Goal: Check status: Check status

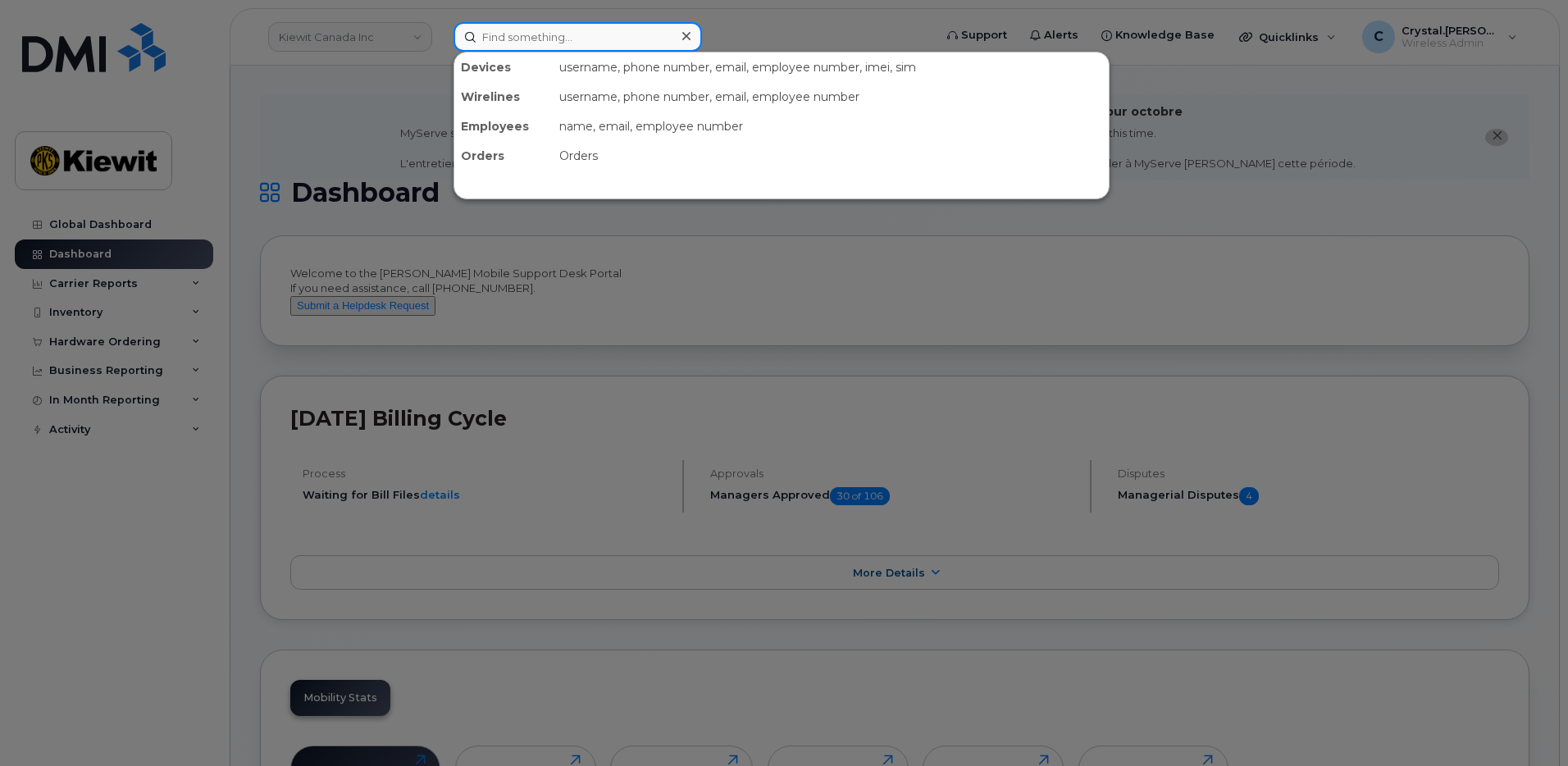
click at [502, 35] on input at bounding box center [578, 37] width 248 height 30
paste input "301523"
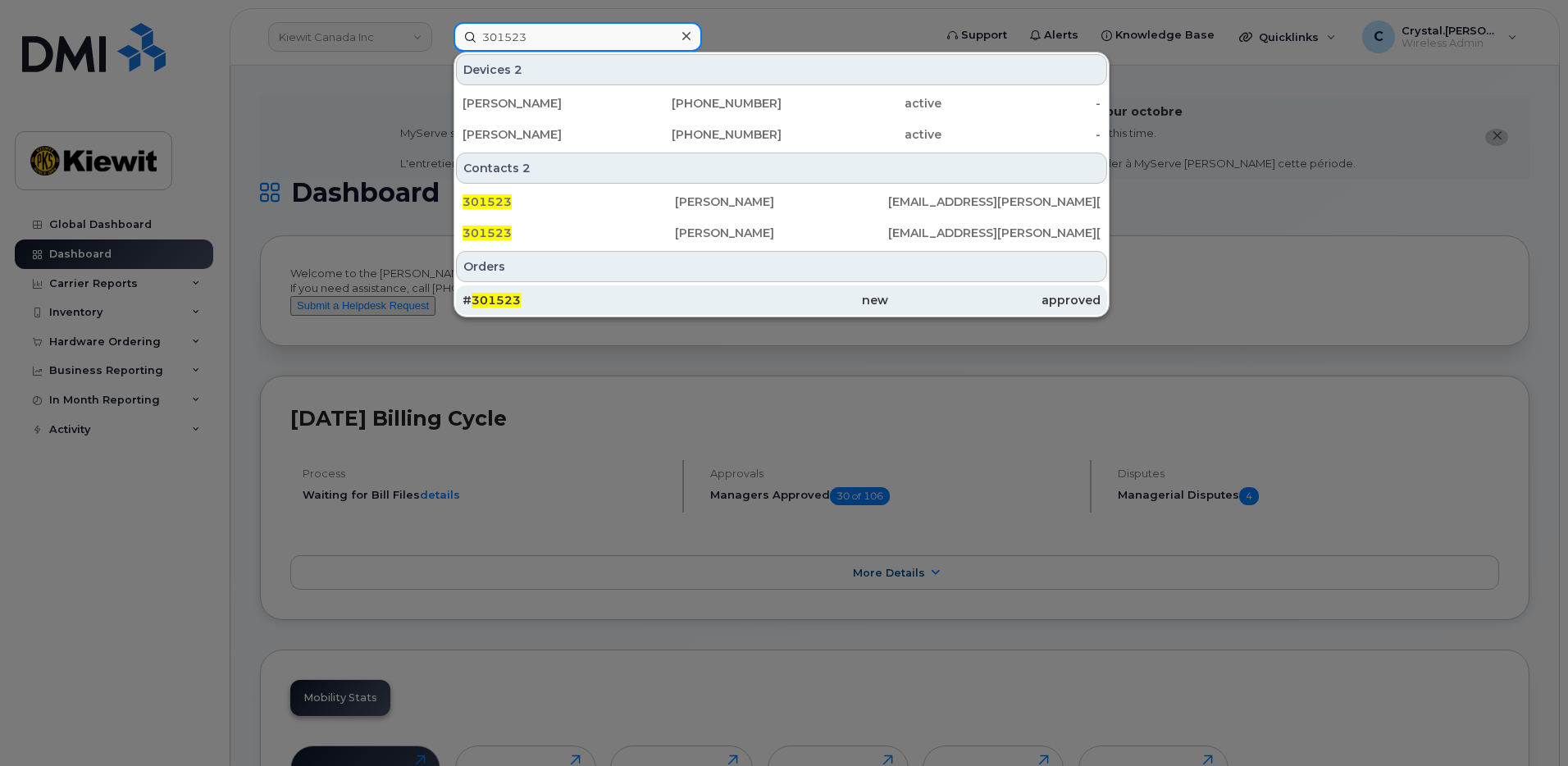
type input "301523"
click at [558, 292] on div "# 301523" at bounding box center [569, 300] width 213 height 17
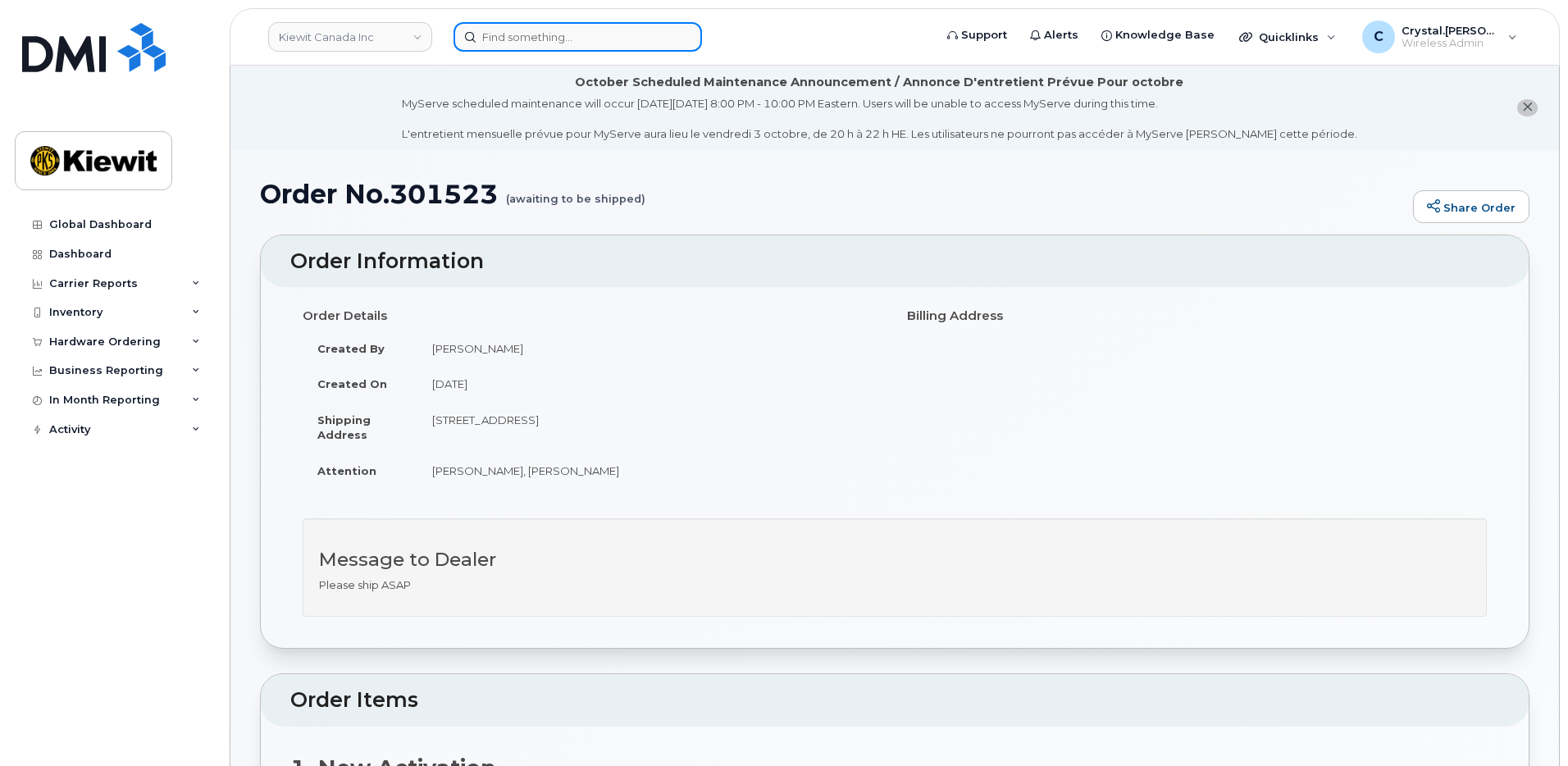
click at [592, 29] on input at bounding box center [578, 37] width 248 height 30
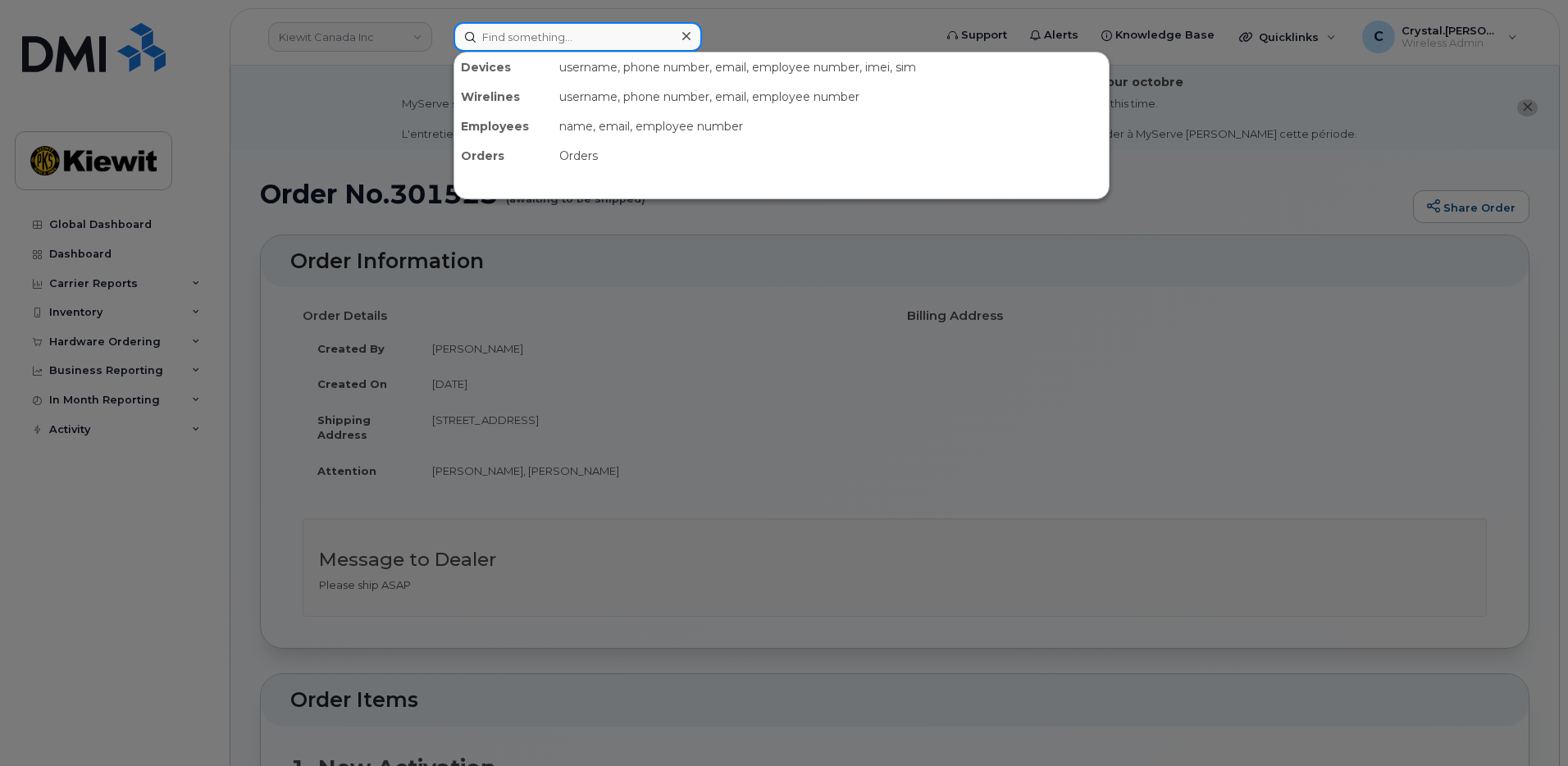
paste input "301694"
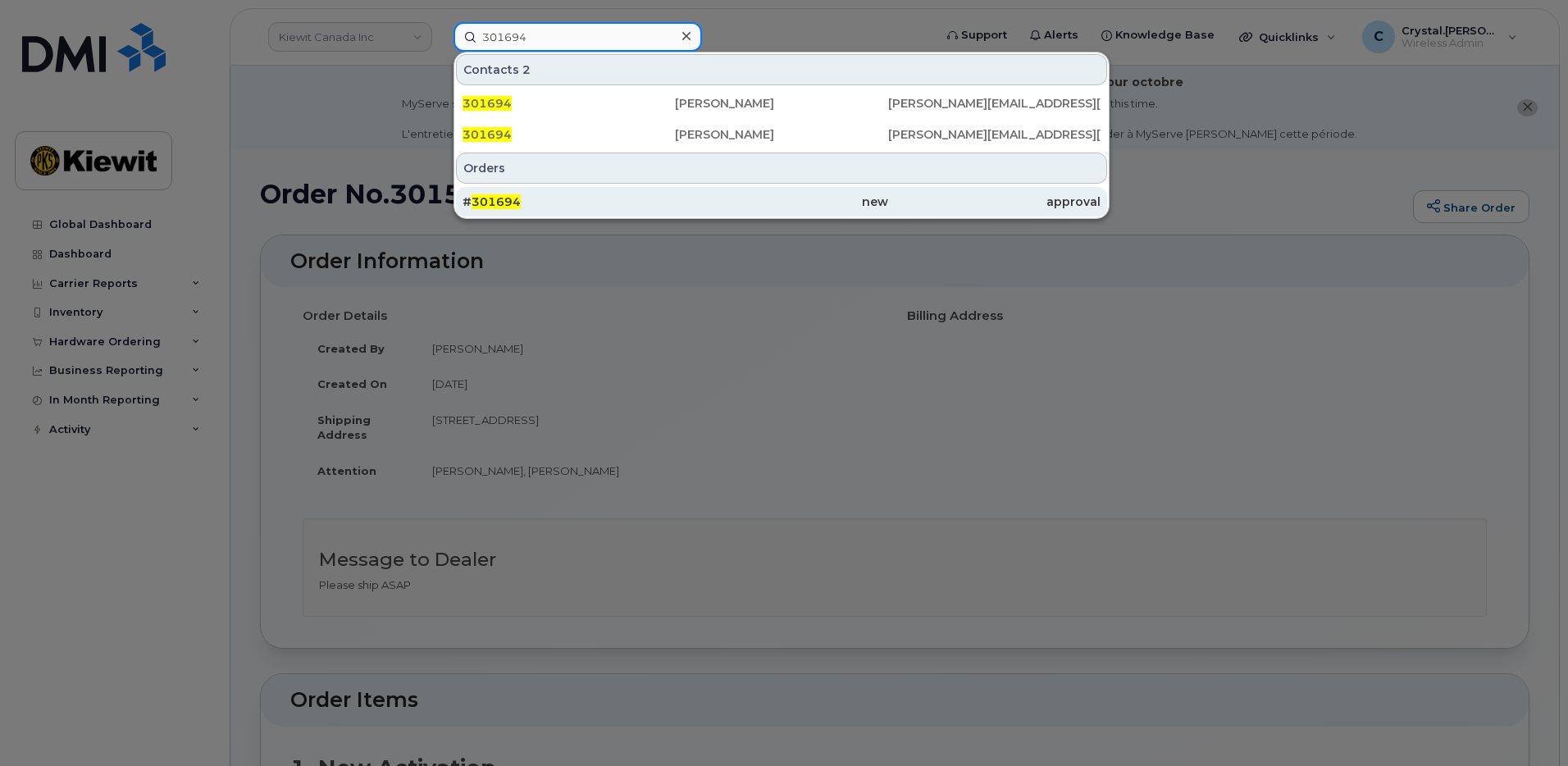
type input "301694"
click at [583, 200] on div "# 301694" at bounding box center [569, 202] width 213 height 17
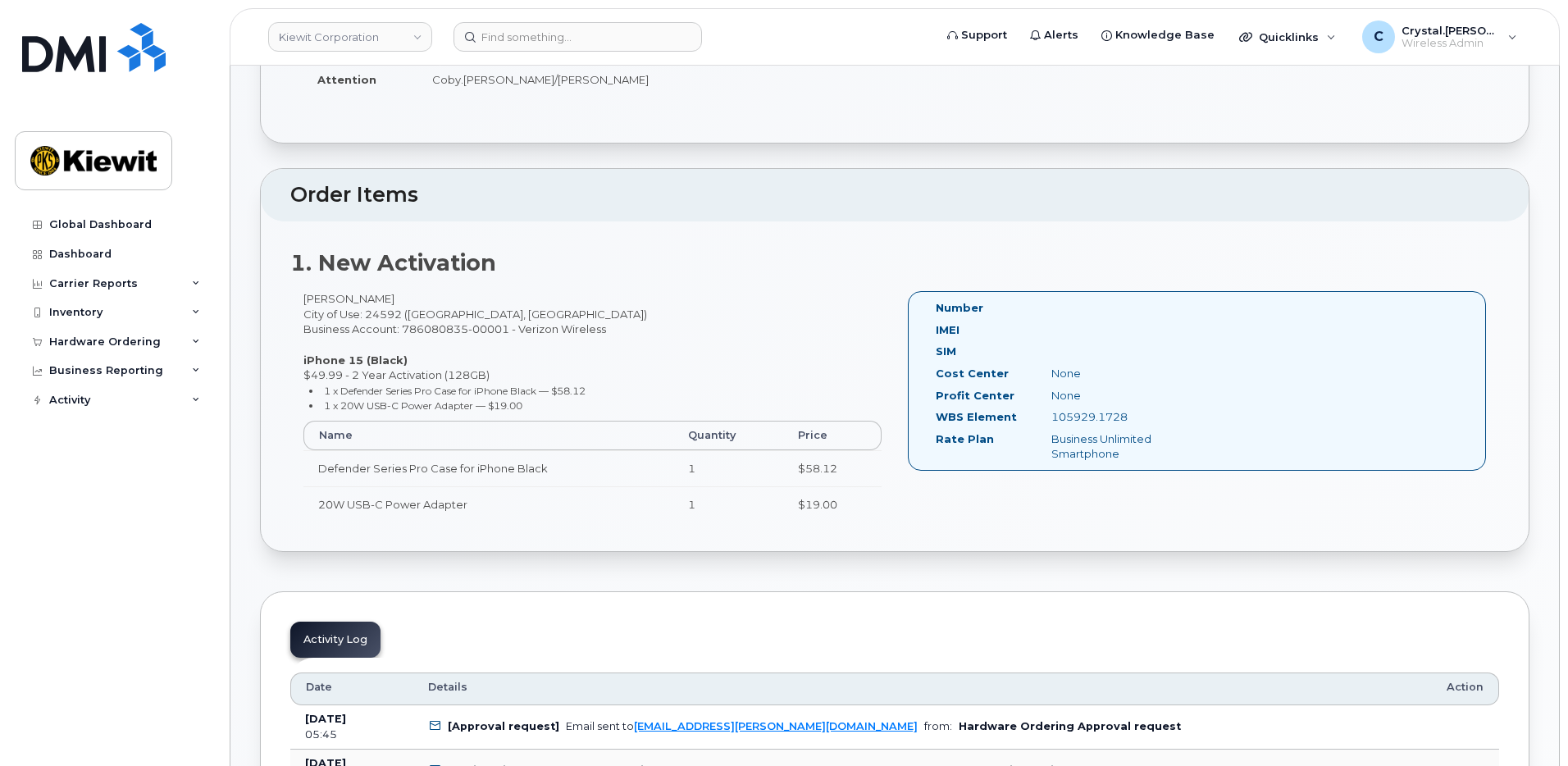
scroll to position [492, 0]
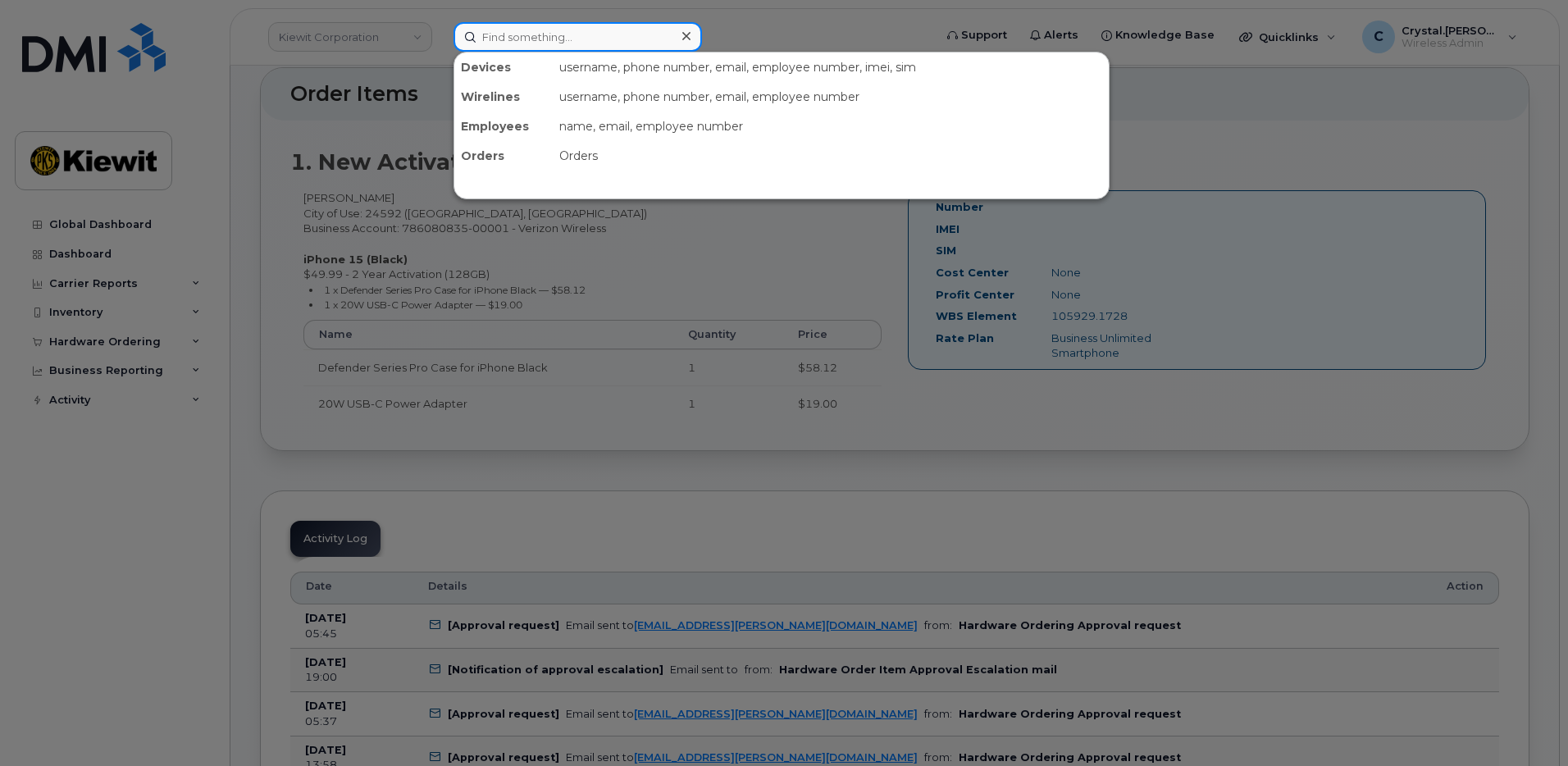
click at [525, 37] on input at bounding box center [578, 37] width 248 height 30
paste input "301830"
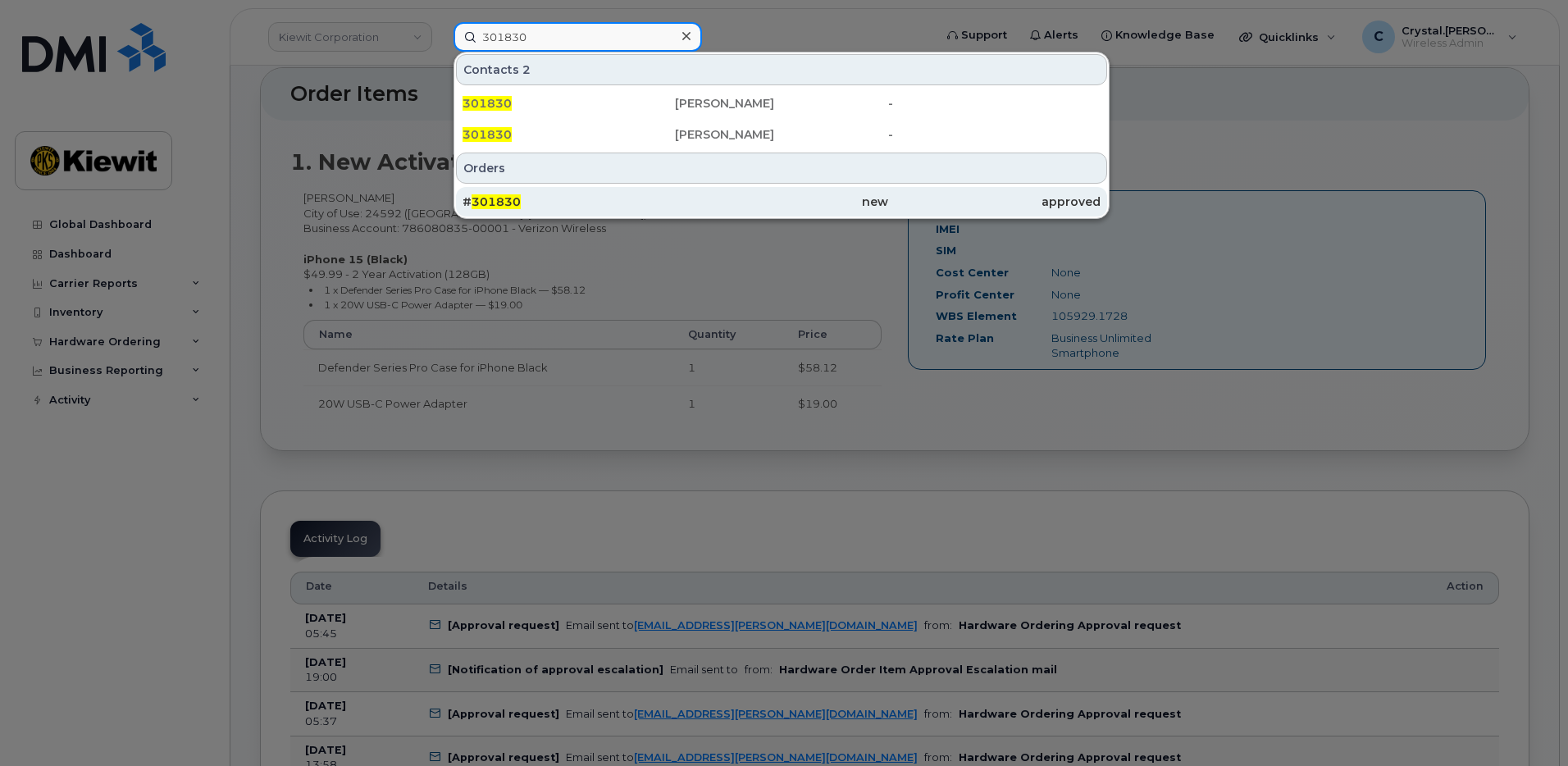
type input "301830"
click at [527, 195] on div "# 301830" at bounding box center [569, 202] width 213 height 17
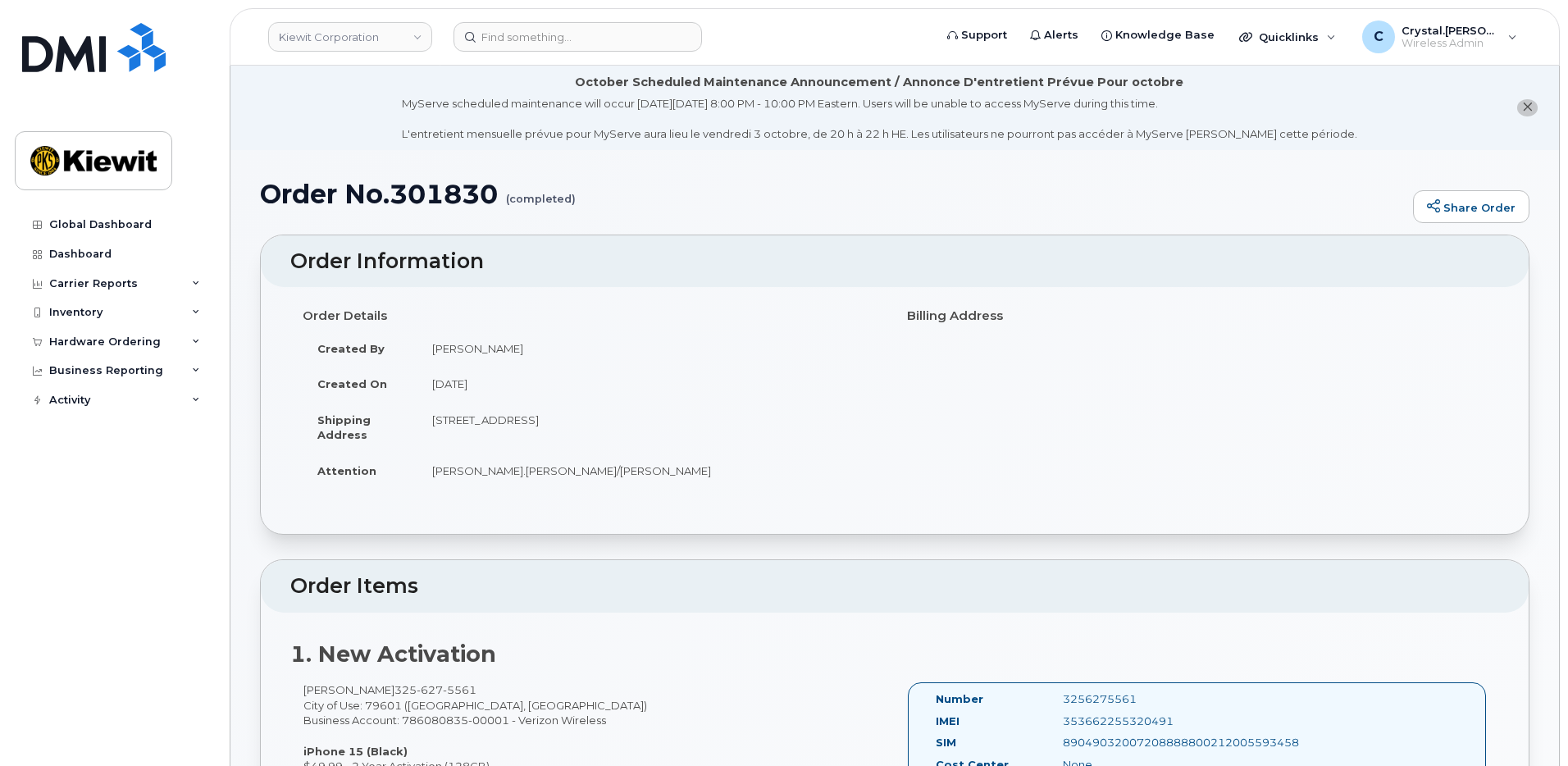
click at [282, 120] on li "October Scheduled Maintenance Announcement / Annonce D'entretient Prévue Pour o…" at bounding box center [894, 108] width 1329 height 85
click at [290, 130] on li "October Scheduled Maintenance Announcement / Annonce D'entretient Prévue Pour o…" at bounding box center [894, 108] width 1329 height 85
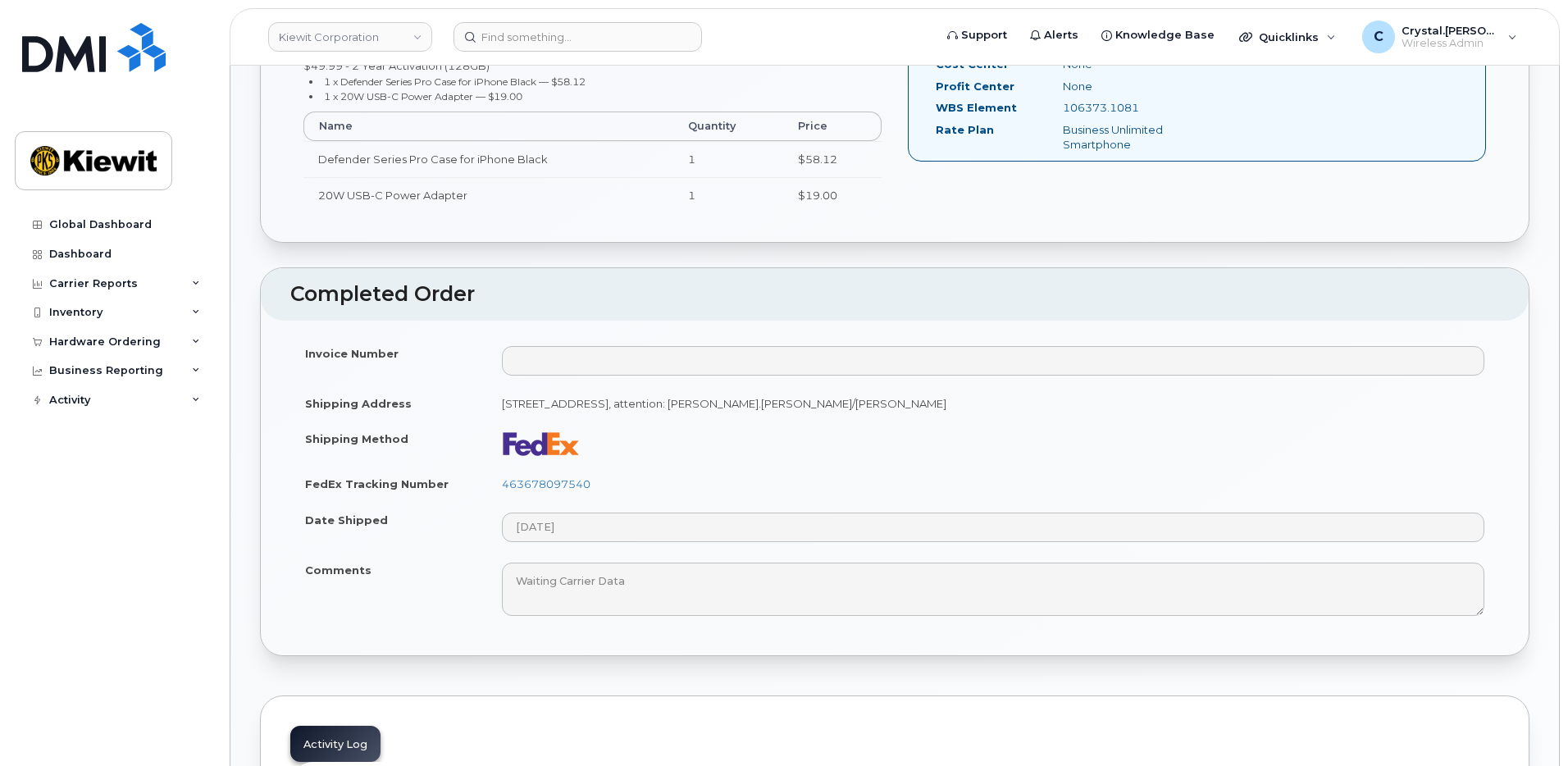
scroll to position [724, 0]
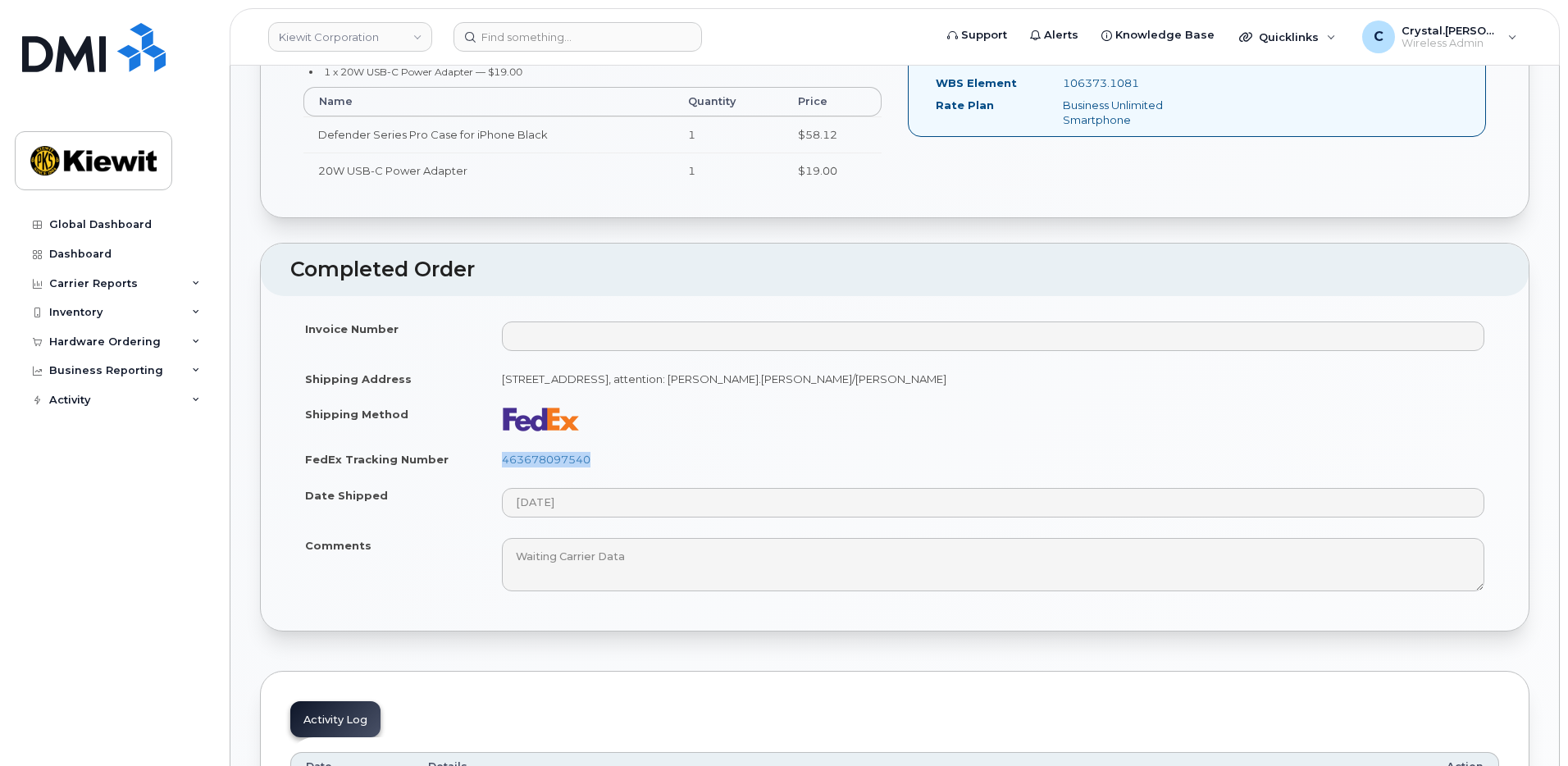
drag, startPoint x: 605, startPoint y: 462, endPoint x: 476, endPoint y: 469, distance: 129.2
click at [476, 469] on tr "FedEx Tracking Number 463678097540" at bounding box center [894, 459] width 1209 height 36
copy tr "463678097540"
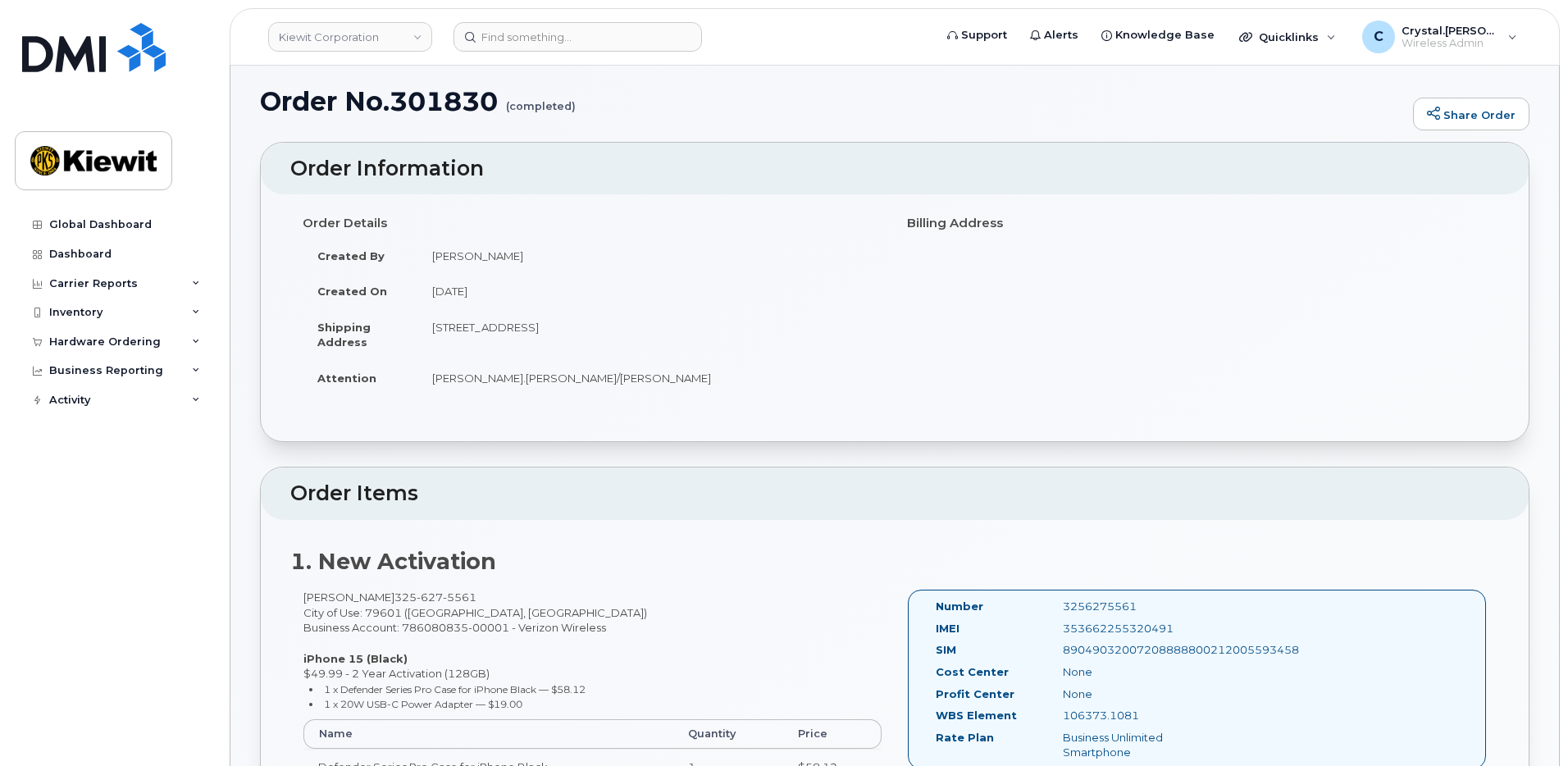
scroll to position [0, 0]
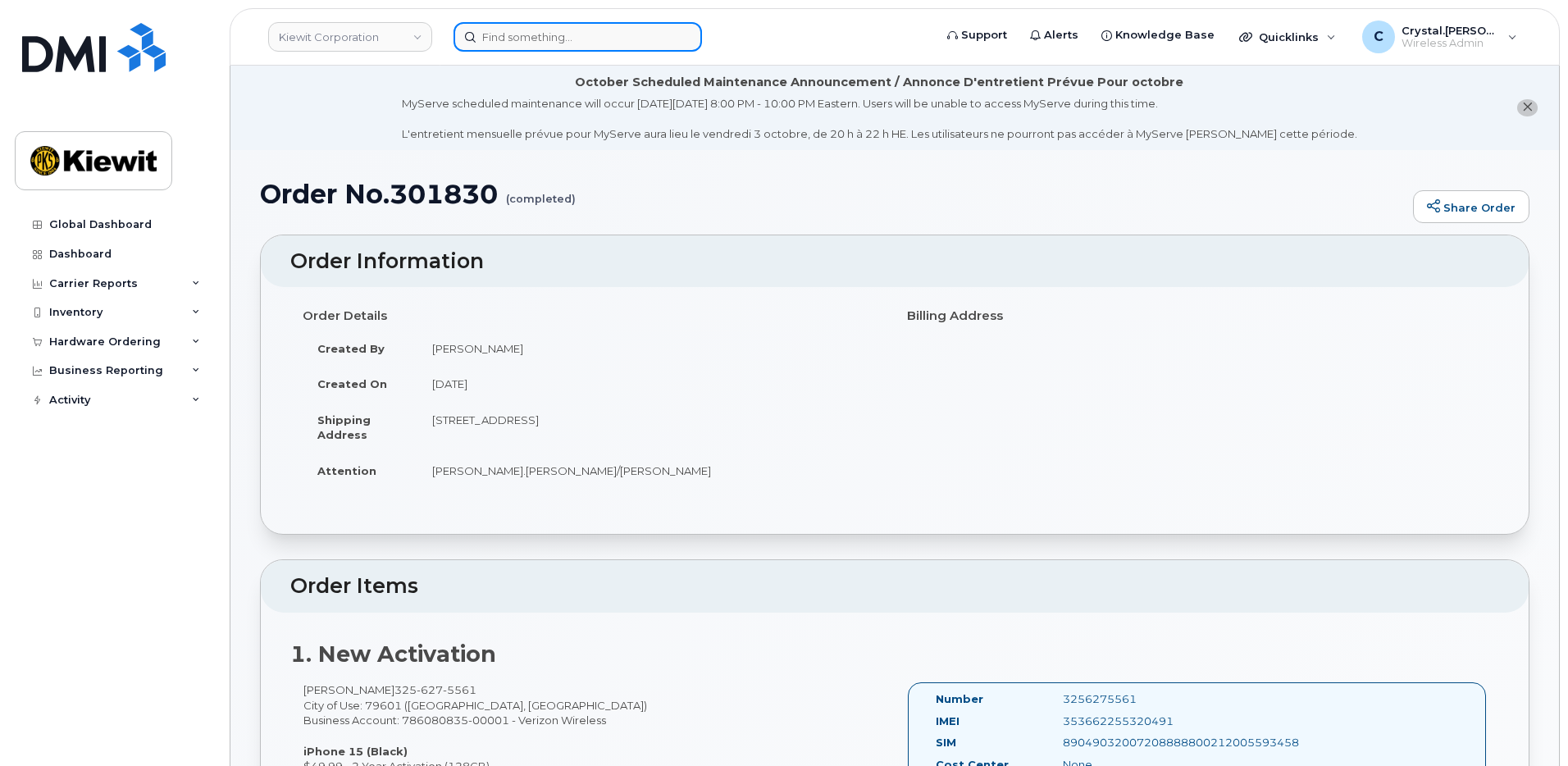
click at [527, 38] on input at bounding box center [578, 37] width 248 height 30
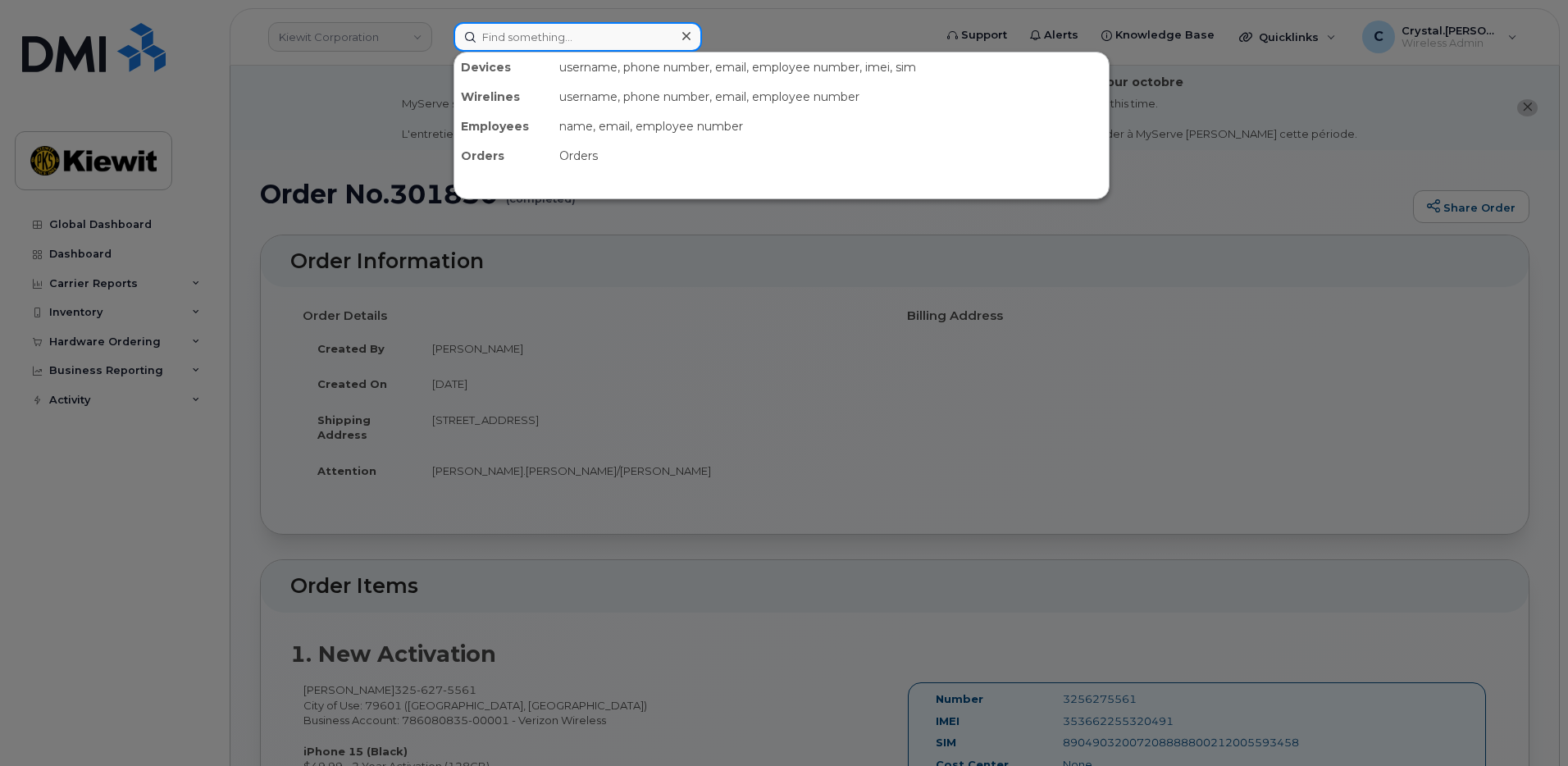
paste input "300570"
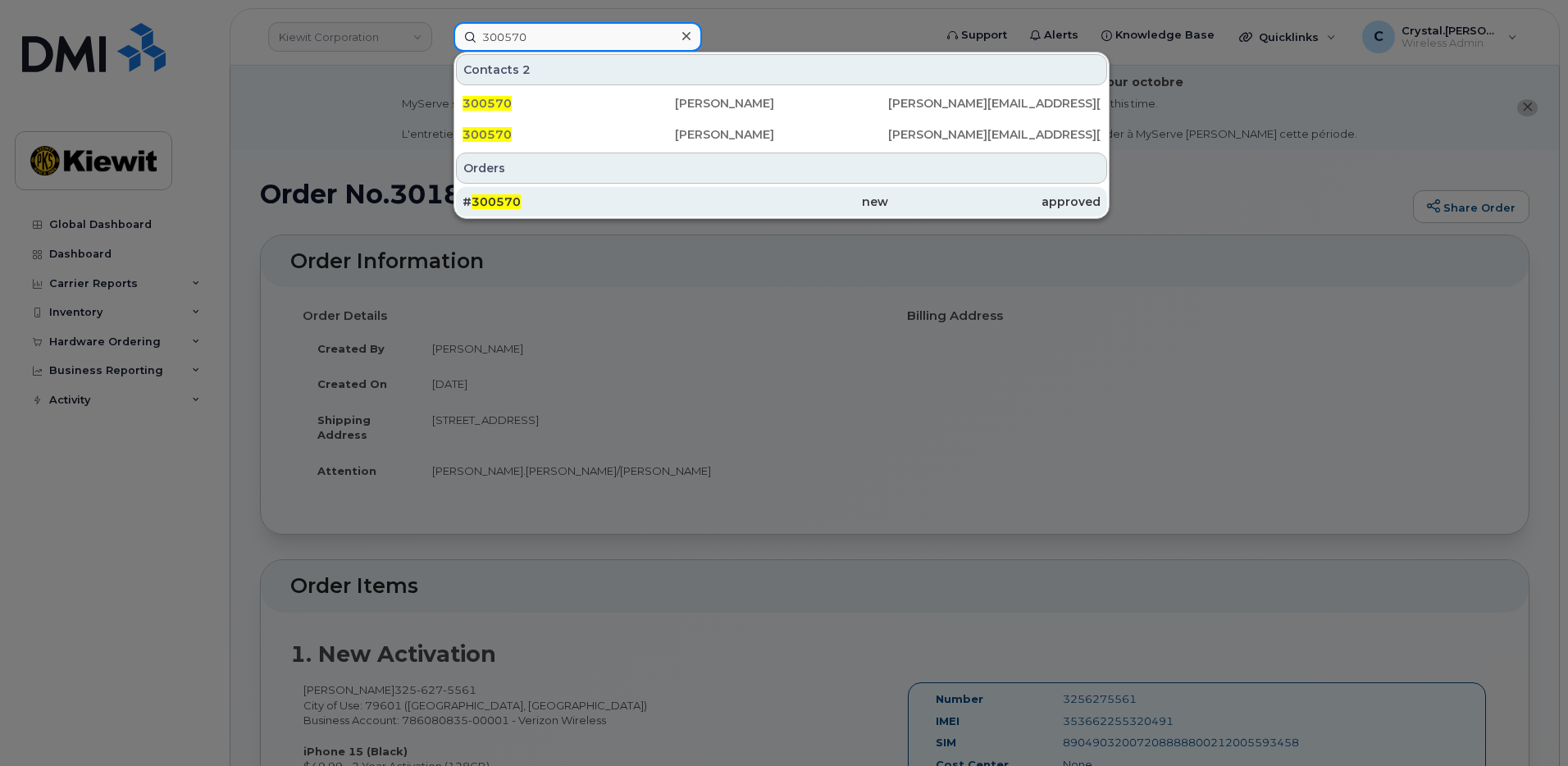
type input "300570"
click at [506, 204] on span "300570" at bounding box center [495, 202] width 49 height 15
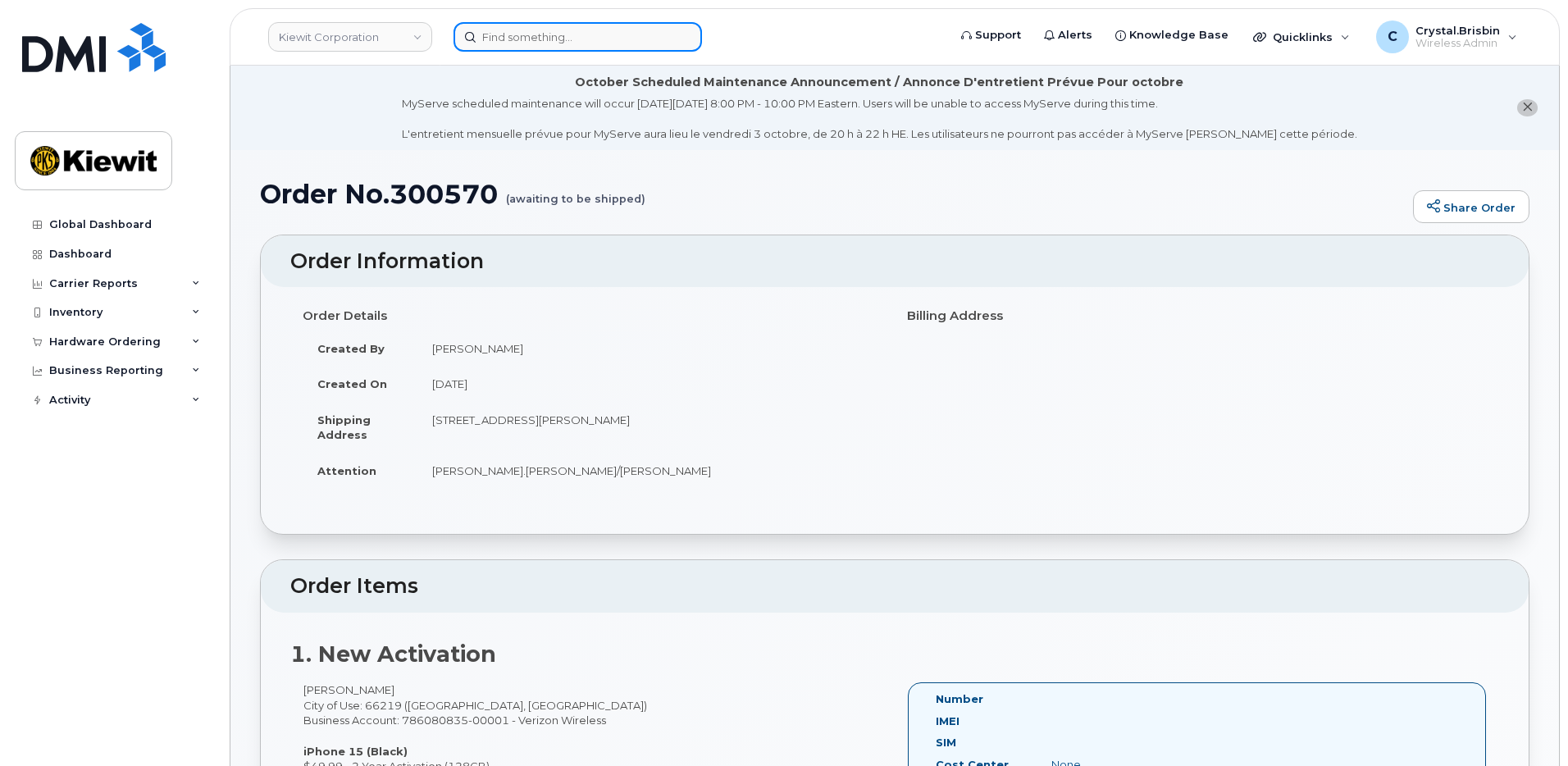
click at [568, 44] on input at bounding box center [578, 37] width 248 height 30
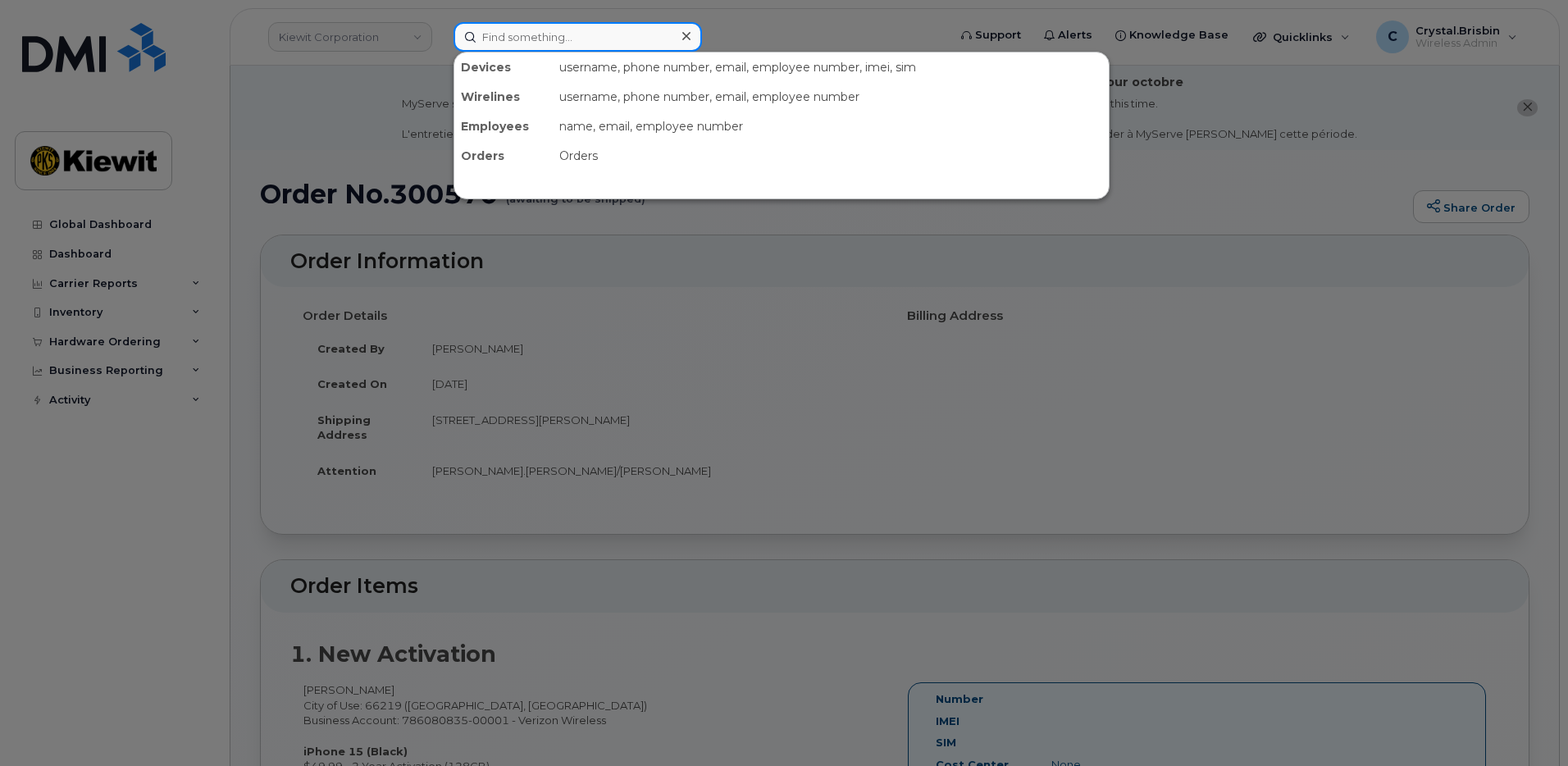
paste input "301441"
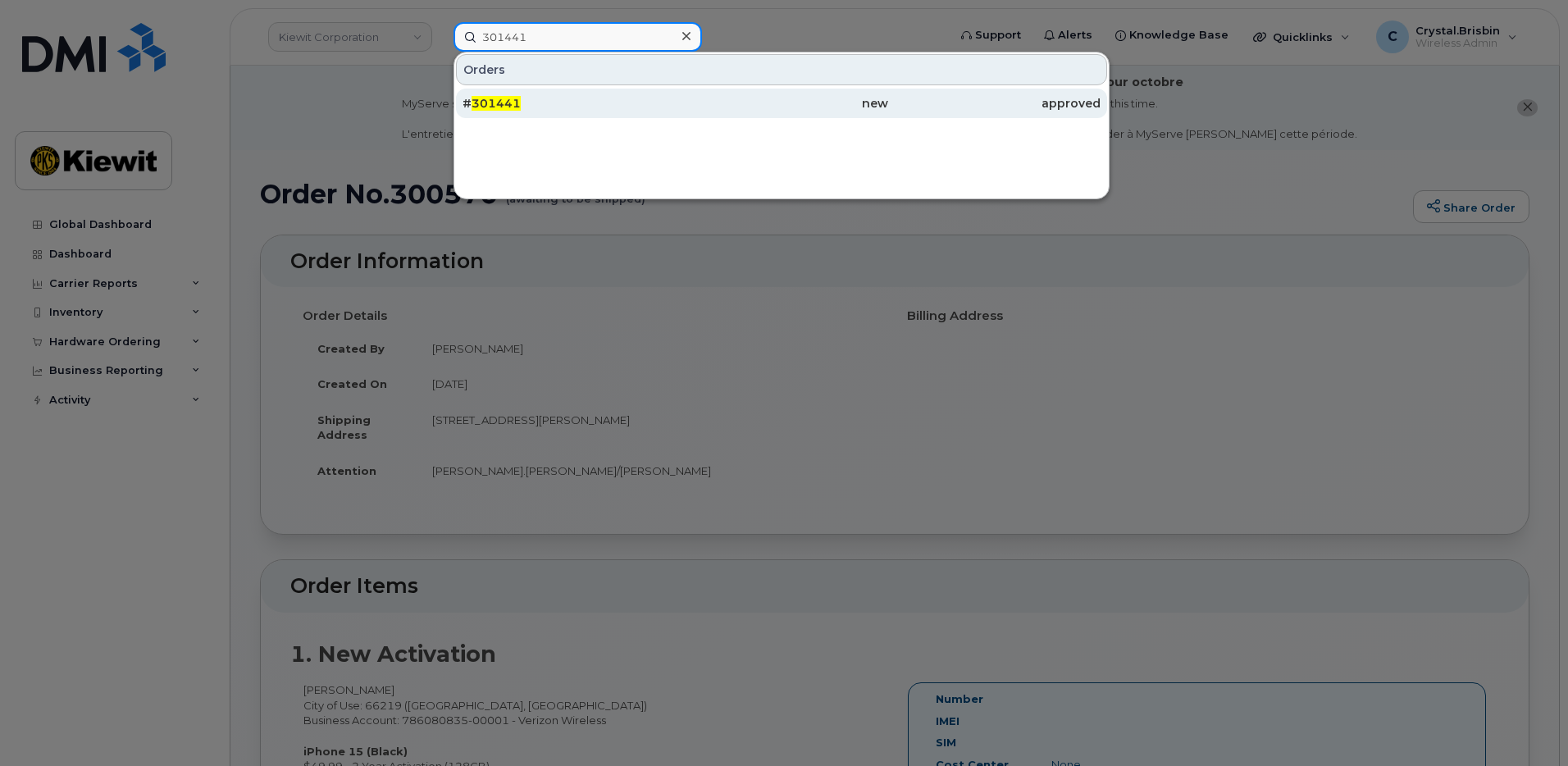
type input "301441"
click at [519, 106] on span "301441" at bounding box center [495, 103] width 49 height 15
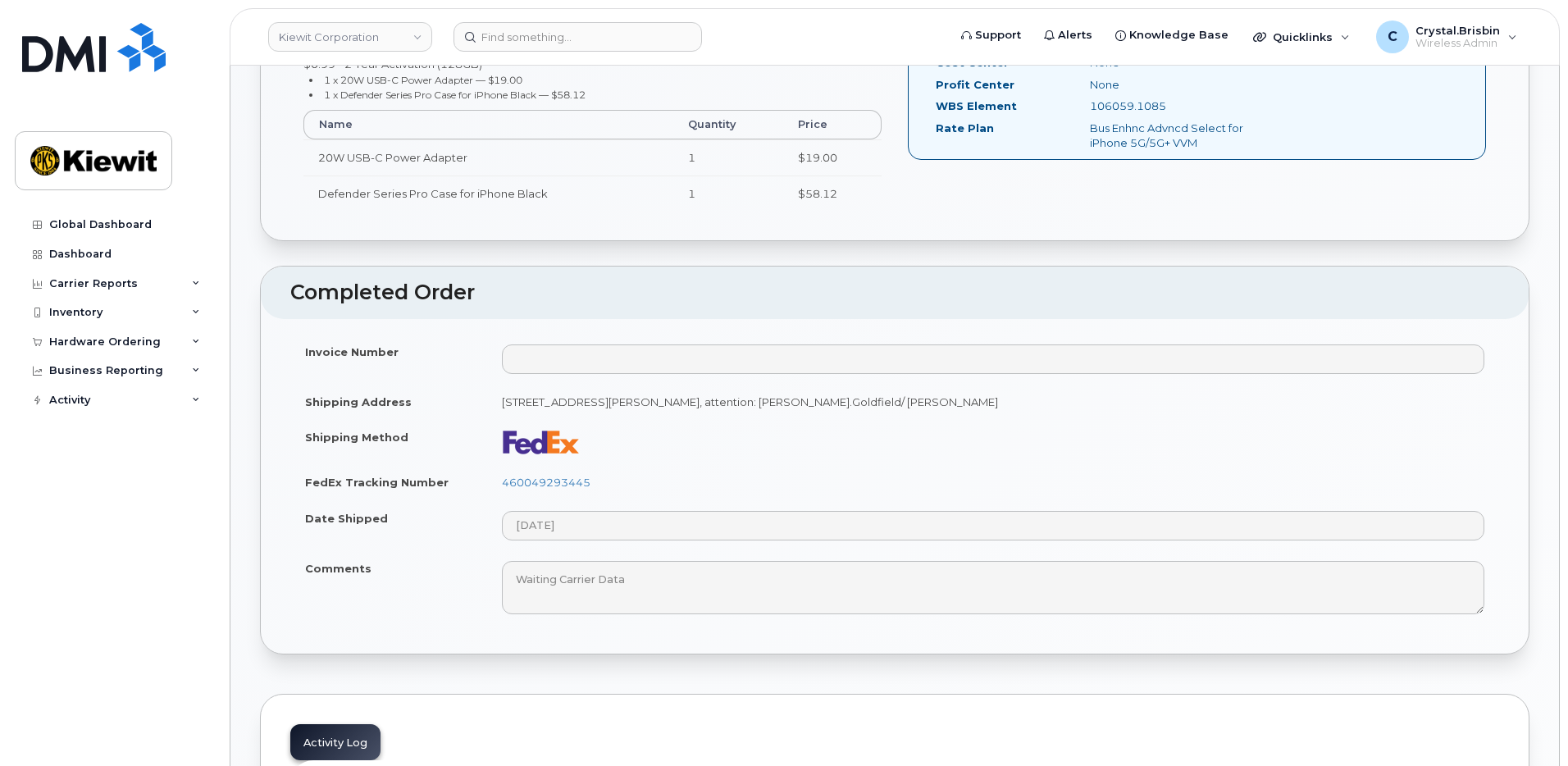
scroll to position [738, 0]
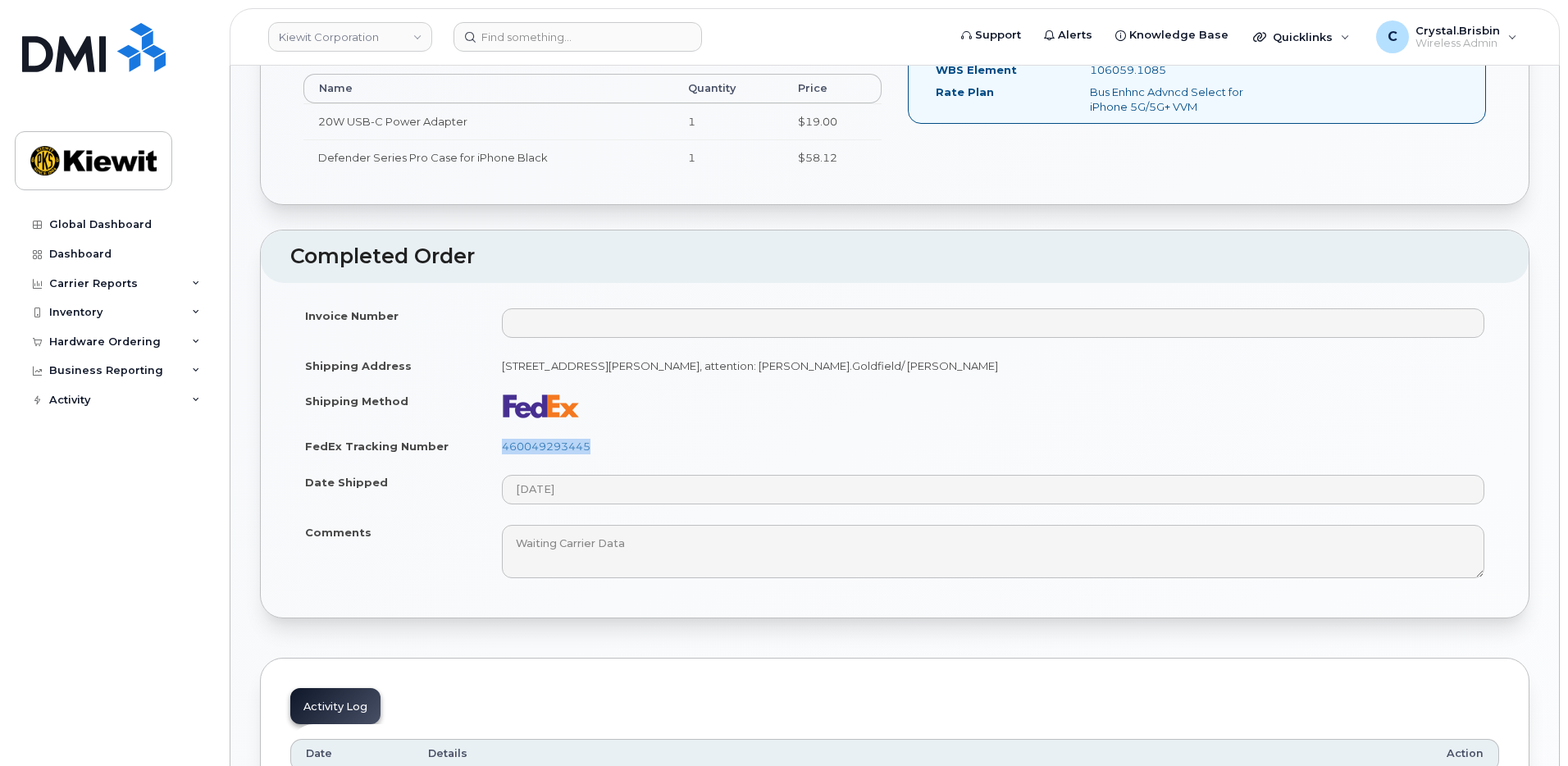
drag, startPoint x: 602, startPoint y: 448, endPoint x: 496, endPoint y: 450, distance: 106.0
click at [496, 450] on td "460049293445" at bounding box center [993, 445] width 1012 height 36
copy link "460049293445"
click at [636, 442] on td "460049293445" at bounding box center [993, 445] width 1012 height 36
drag, startPoint x: 599, startPoint y: 449, endPoint x: 505, endPoint y: 448, distance: 94.0
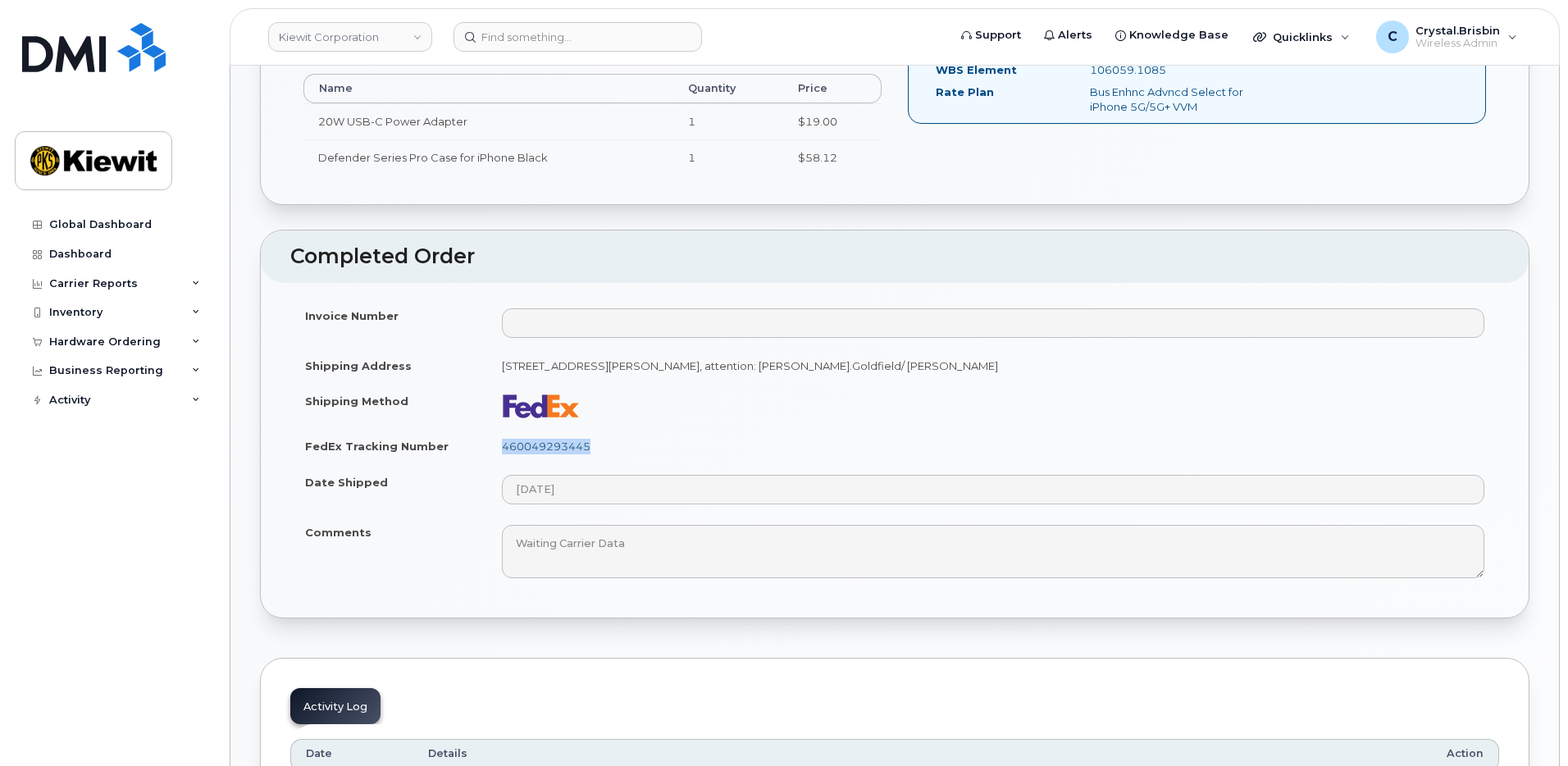
click at [505, 448] on td "460049293445" at bounding box center [993, 445] width 1012 height 36
copy link "460049293445"
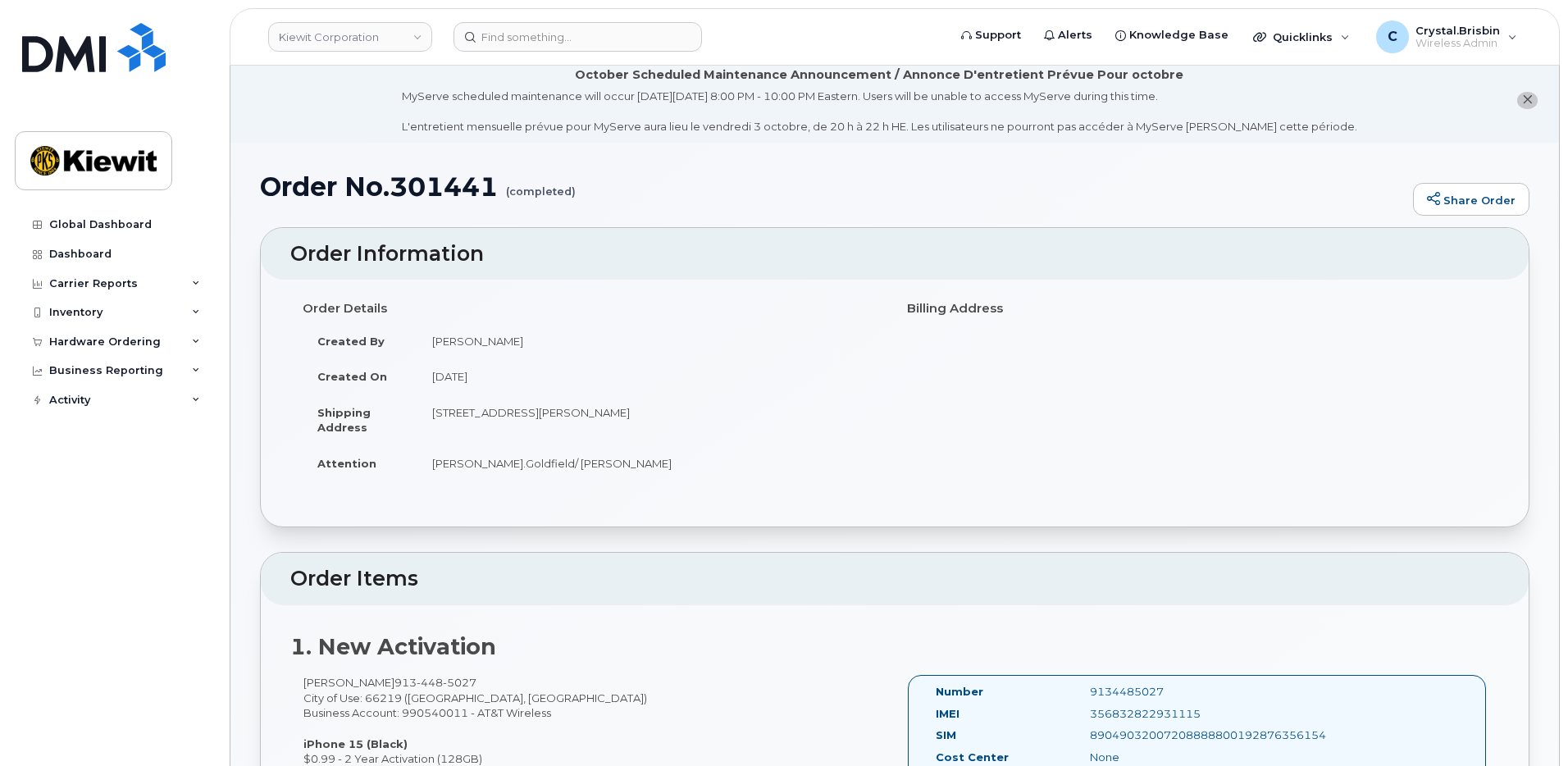
scroll to position [0, 0]
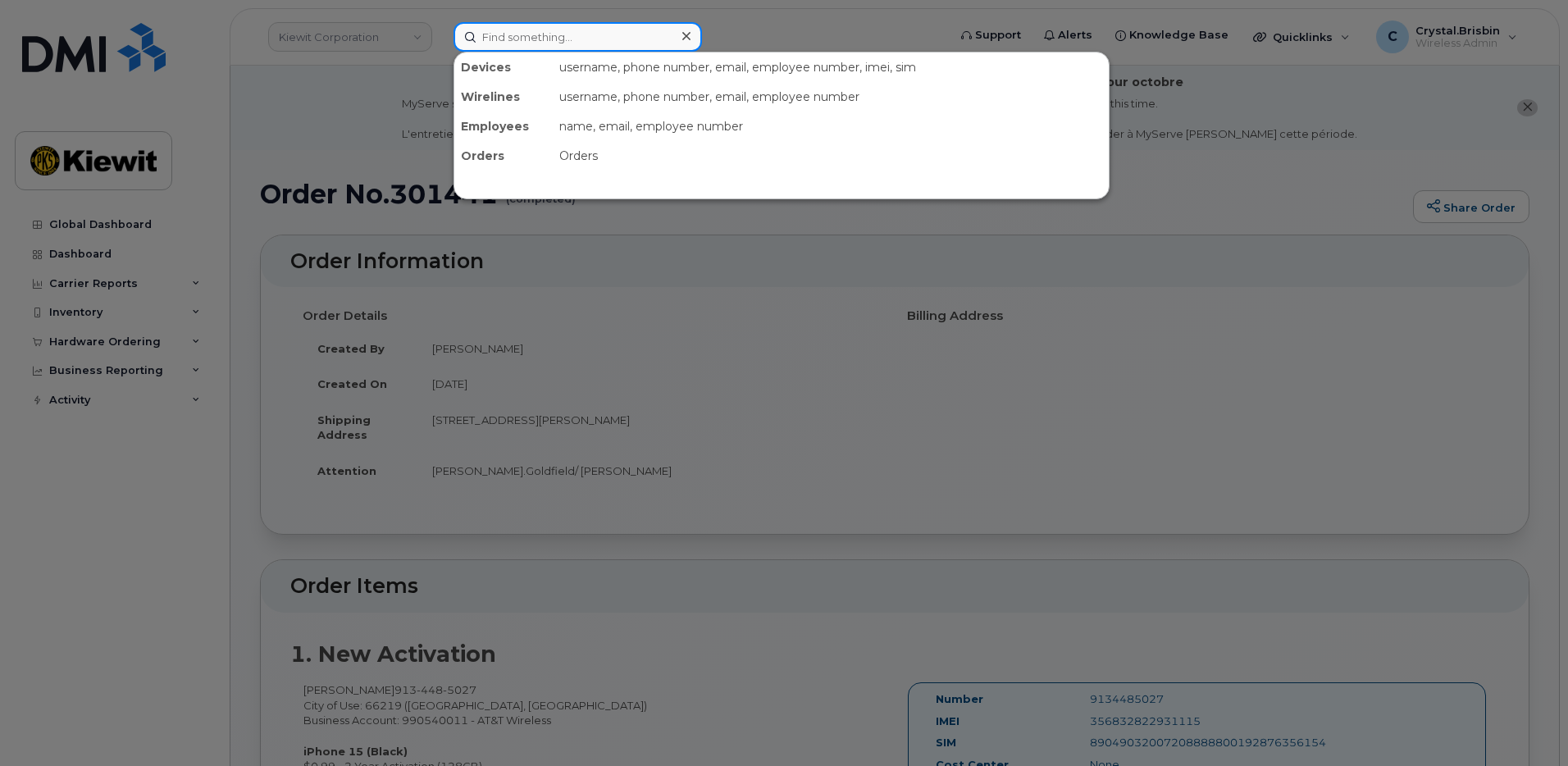
click at [574, 45] on input at bounding box center [578, 37] width 248 height 30
paste input "300387"
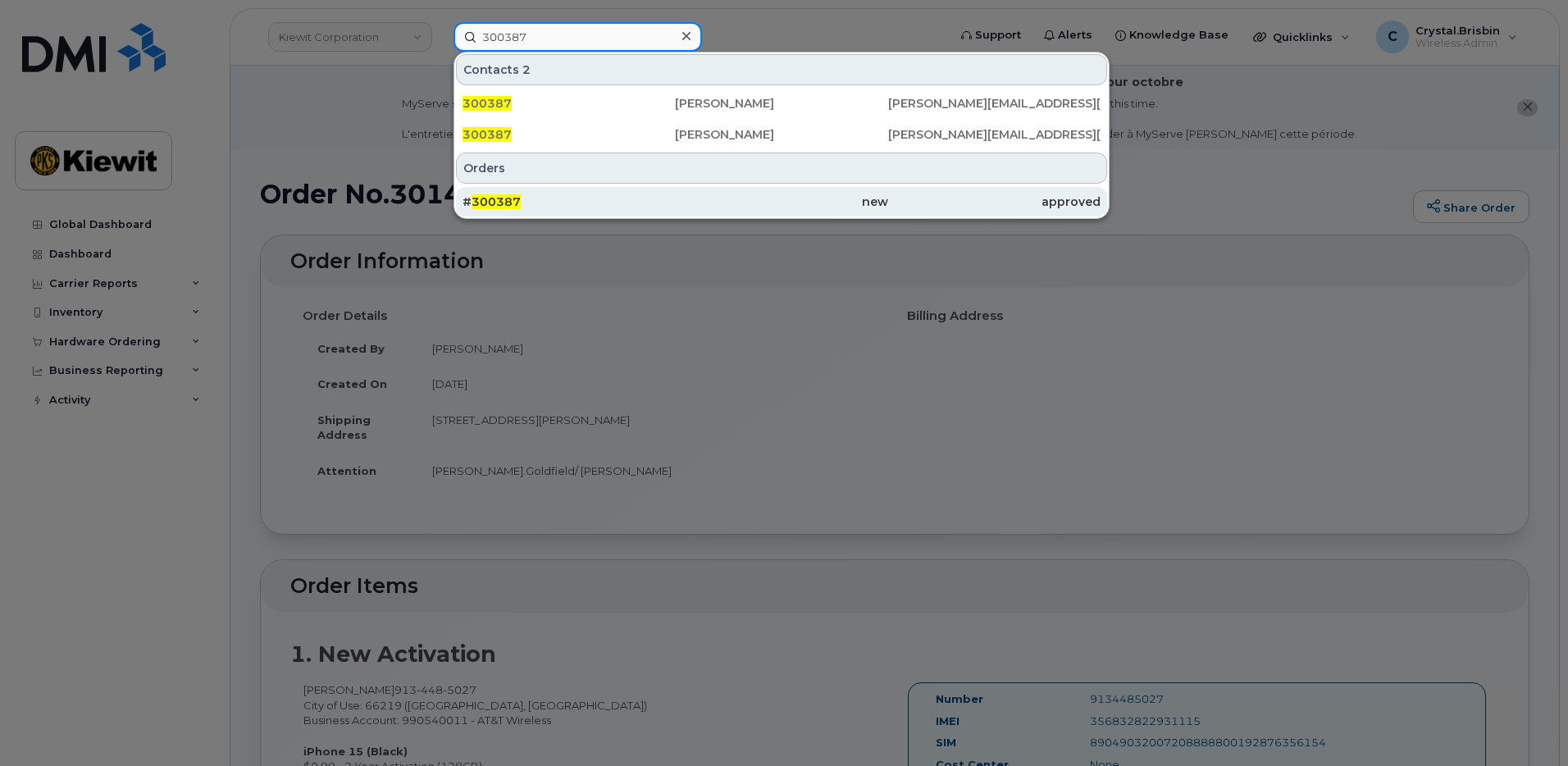
type input "300387"
click at [565, 197] on div "# 300387" at bounding box center [569, 202] width 213 height 17
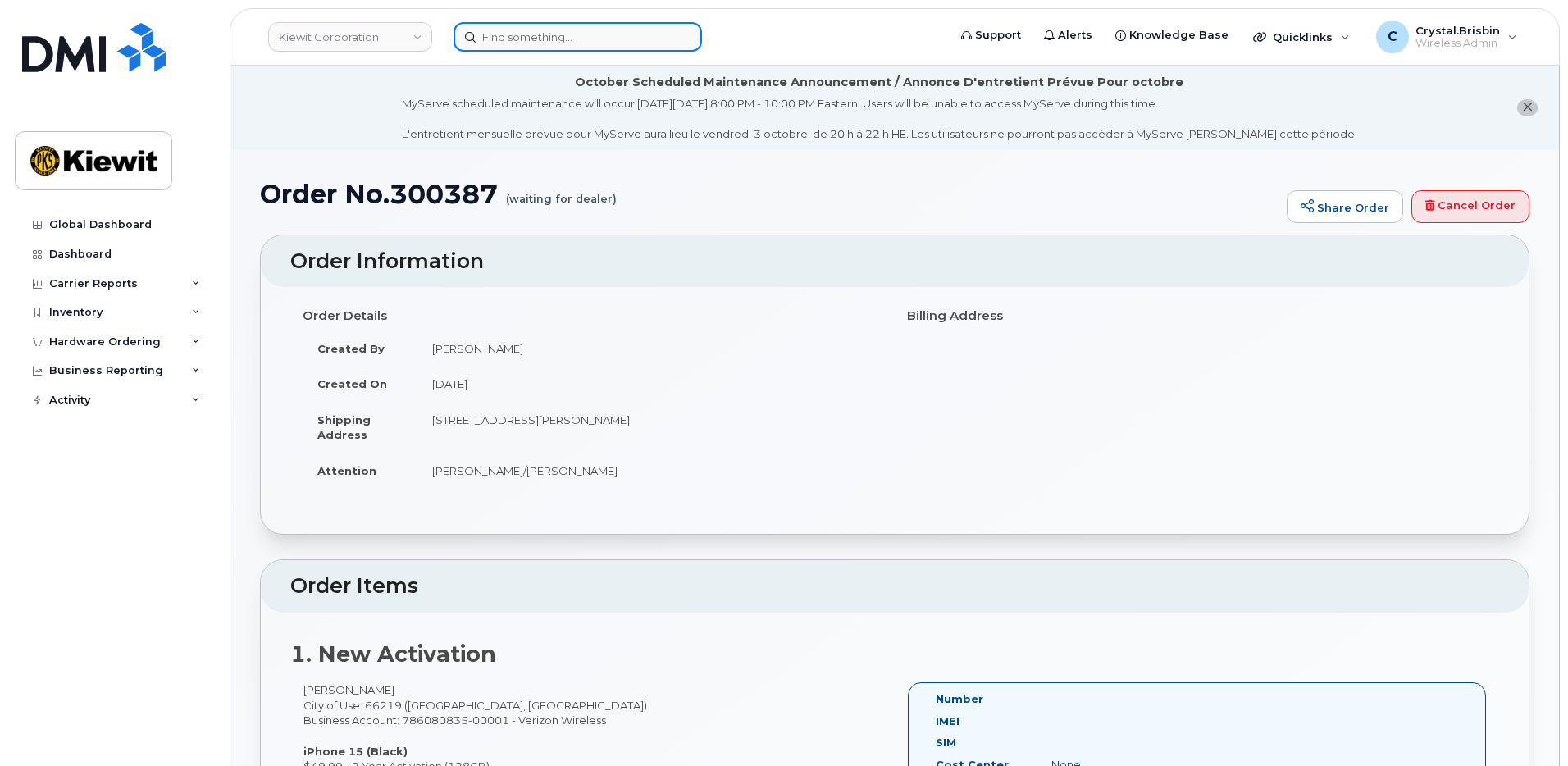
click at [583, 43] on input at bounding box center [578, 37] width 248 height 30
paste input "301458"
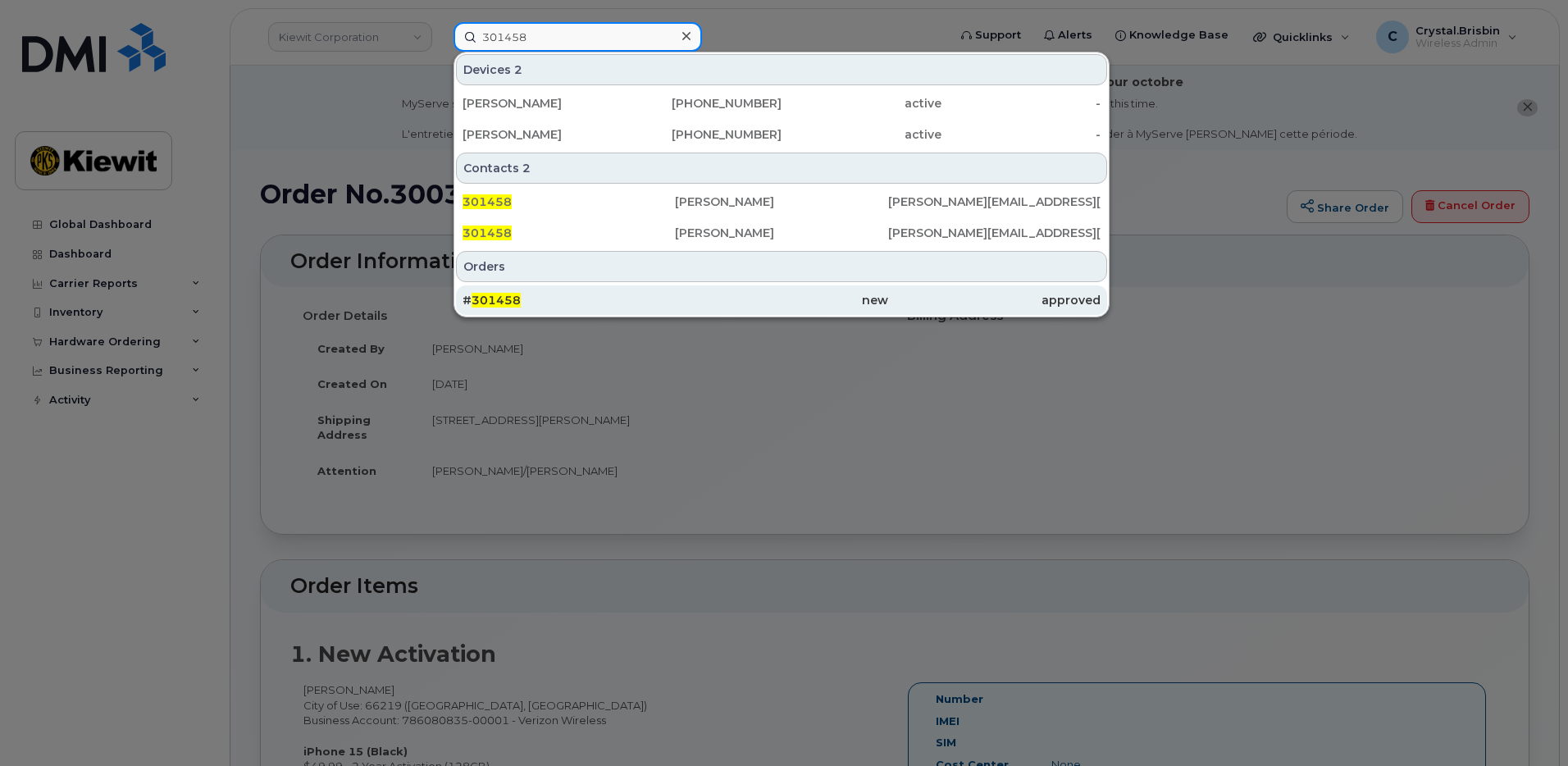
type input "301458"
click at [552, 301] on div "# 301458" at bounding box center [569, 300] width 213 height 17
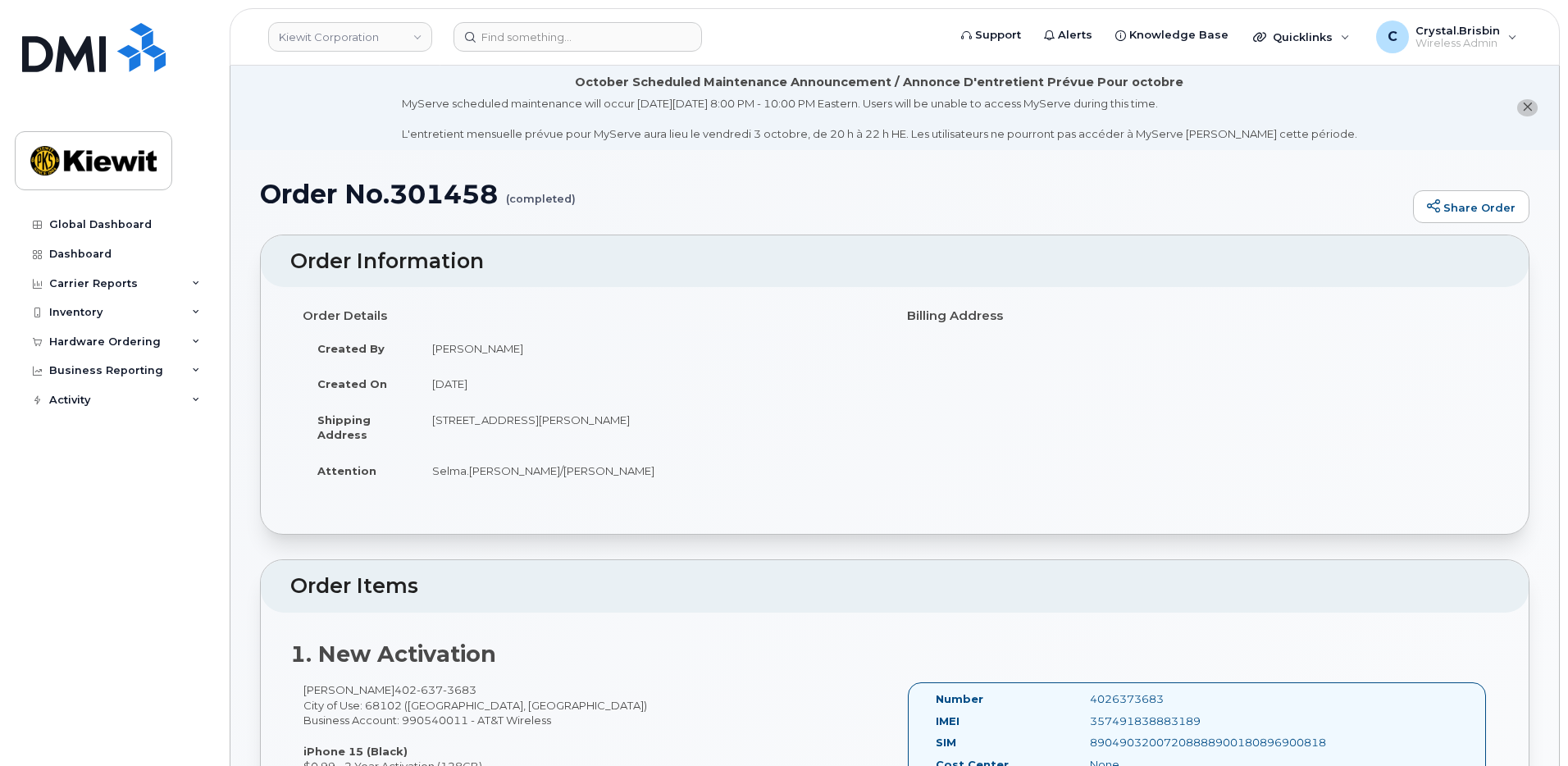
click at [258, 140] on li "October Scheduled Maintenance Announcement / Annonce D'entretient Prévue Pour o…" at bounding box center [894, 108] width 1329 height 85
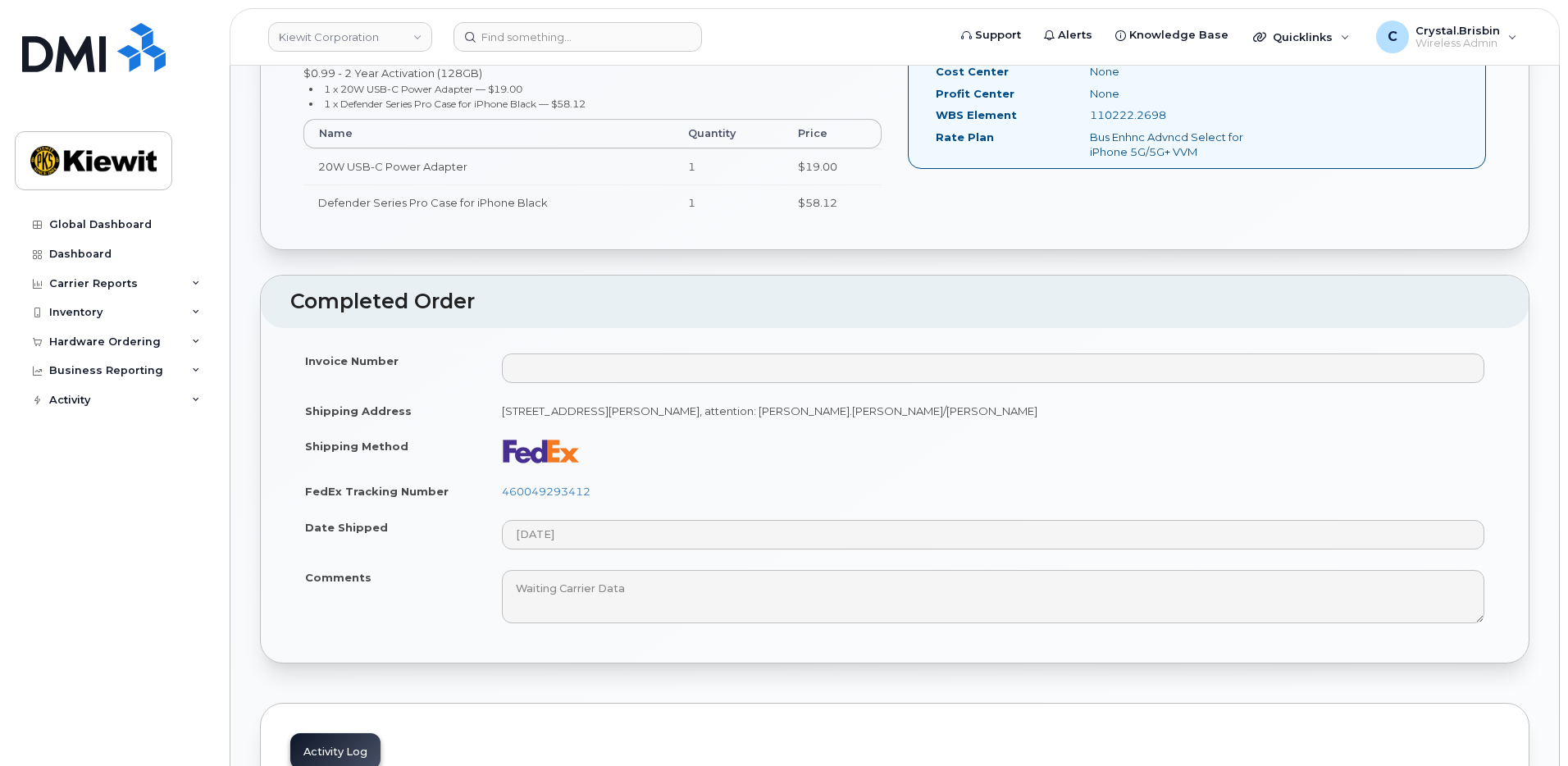
scroll to position [738, 0]
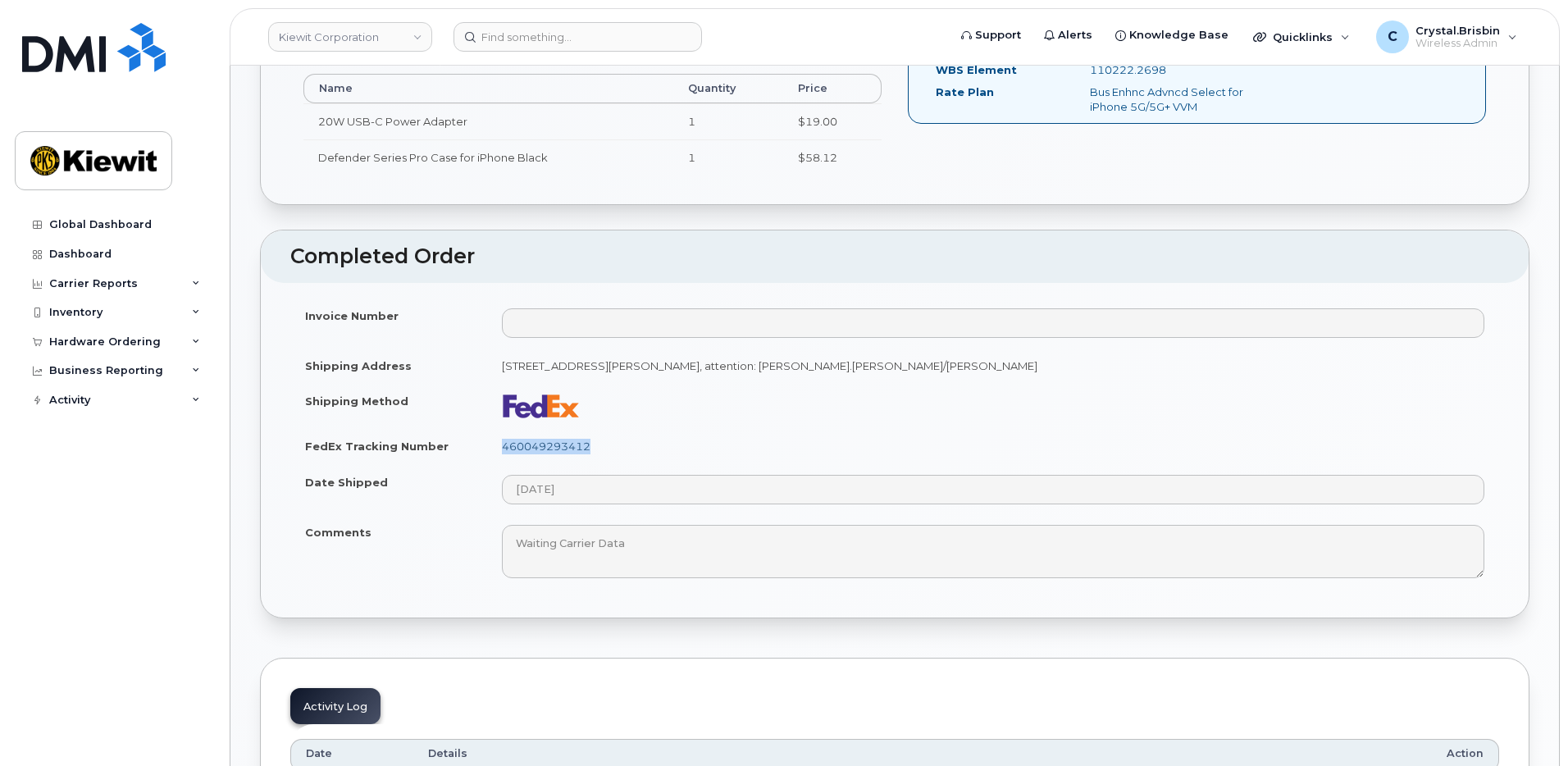
drag, startPoint x: 616, startPoint y: 452, endPoint x: 505, endPoint y: 449, distance: 111.0
click at [505, 449] on td "460049293412" at bounding box center [993, 445] width 1012 height 36
copy link "460049293412"
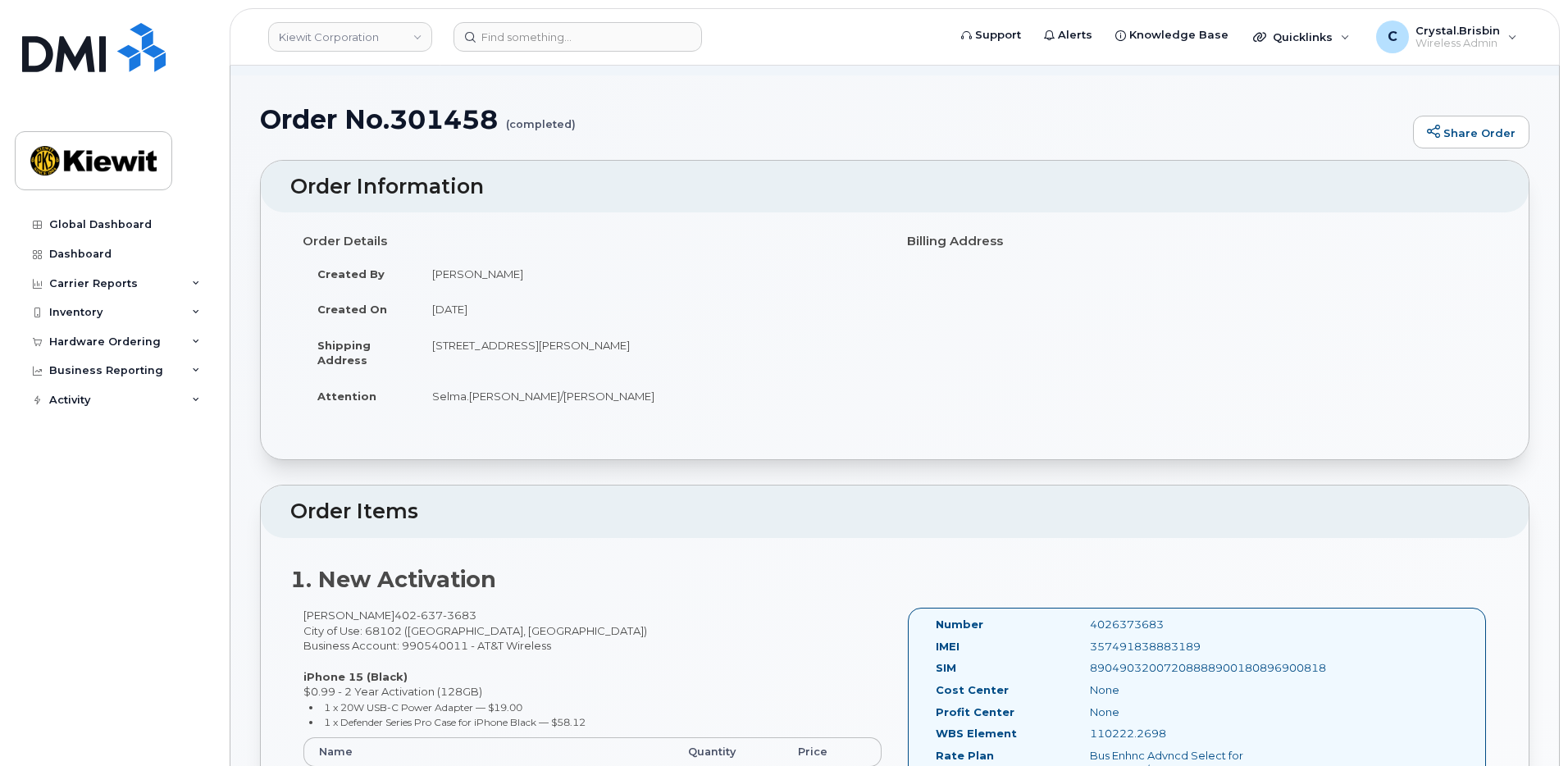
scroll to position [0, 0]
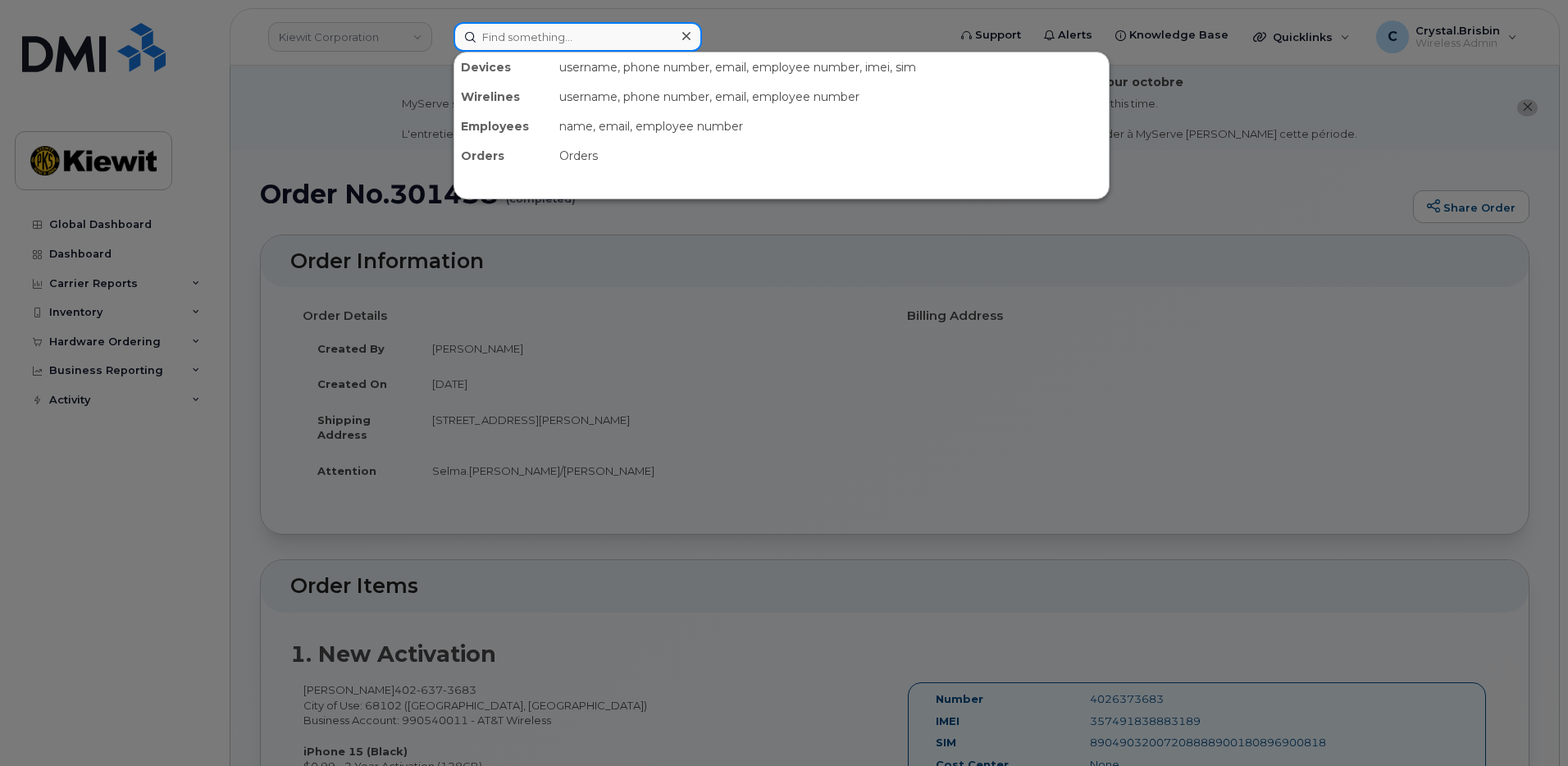
click at [599, 39] on input at bounding box center [578, 37] width 248 height 30
paste input "301573"
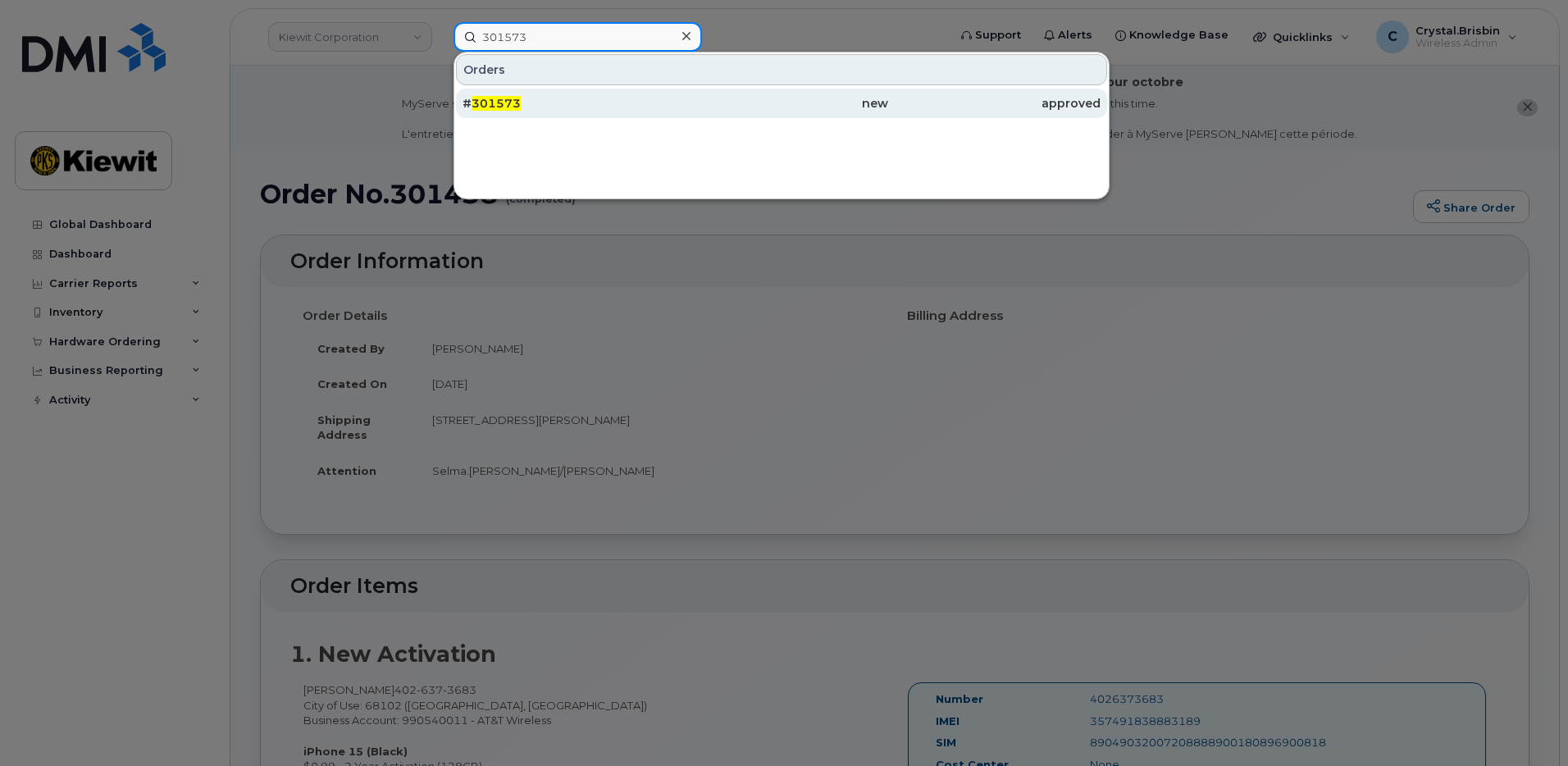
type input "301573"
click at [539, 97] on div "# 301573" at bounding box center [569, 103] width 213 height 17
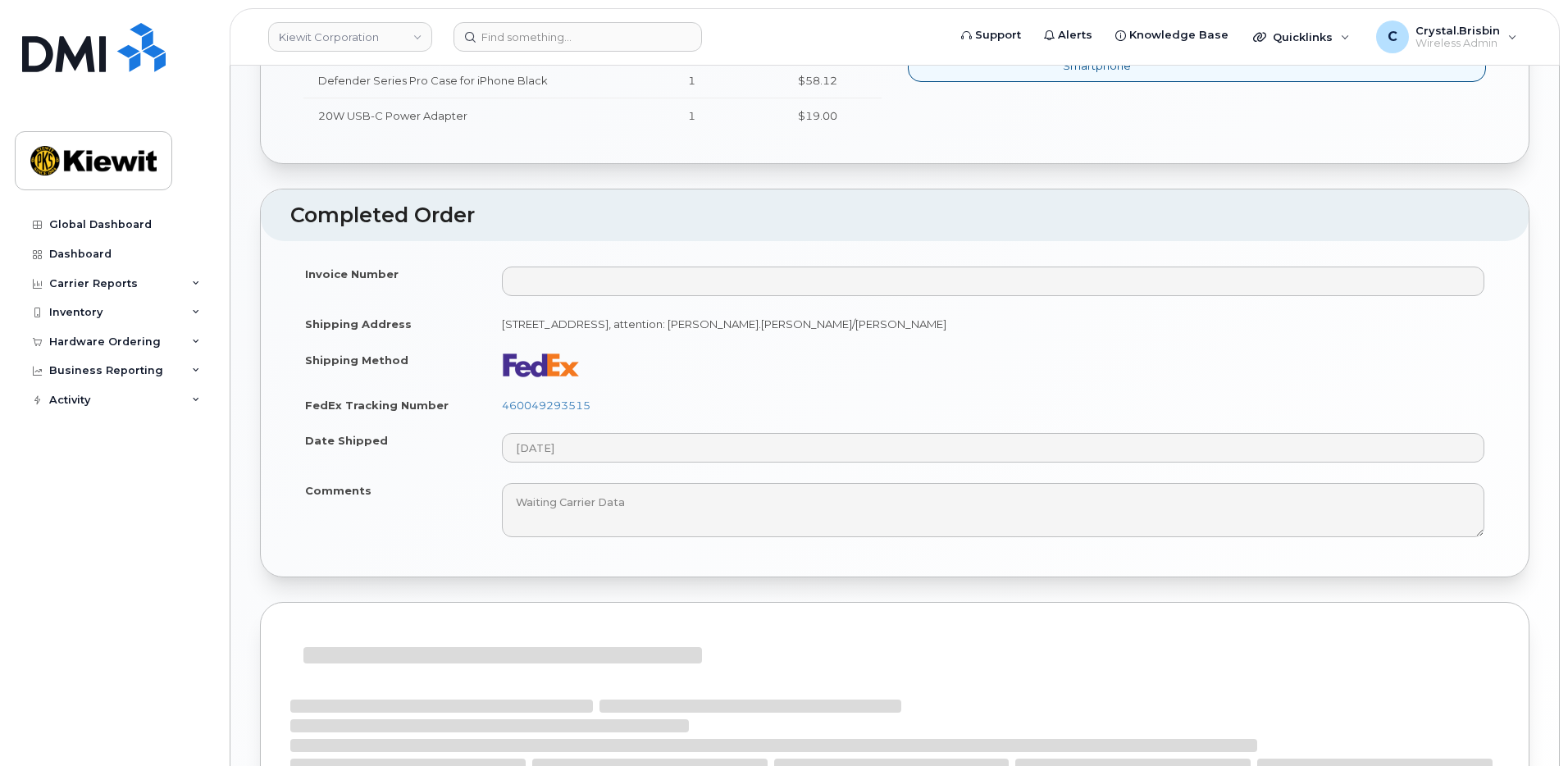
scroll to position [738, 0]
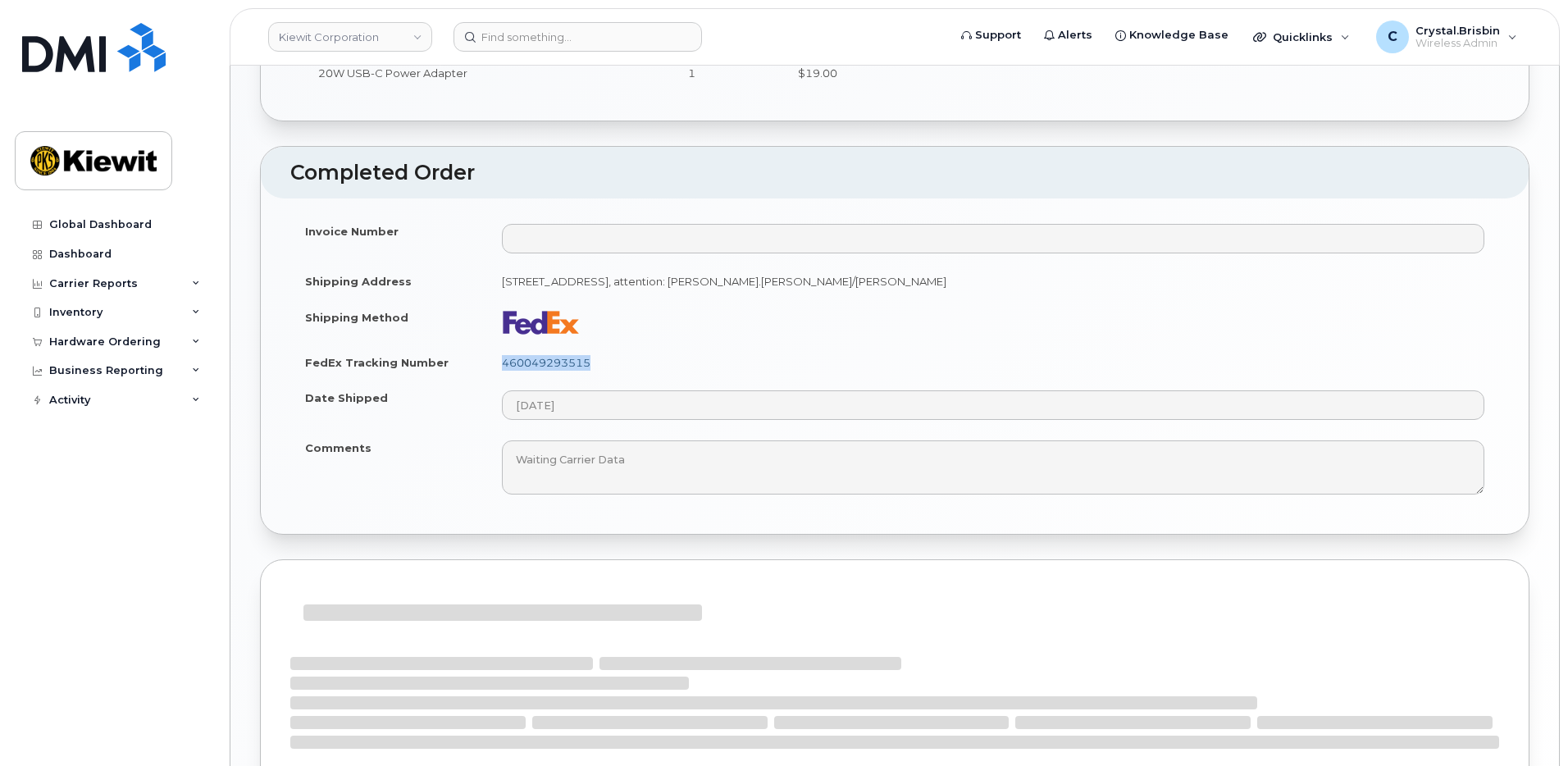
drag, startPoint x: 600, startPoint y: 366, endPoint x: 504, endPoint y: 362, distance: 96.1
click at [504, 362] on td "460049293515" at bounding box center [993, 362] width 1012 height 36
copy link "460049293515"
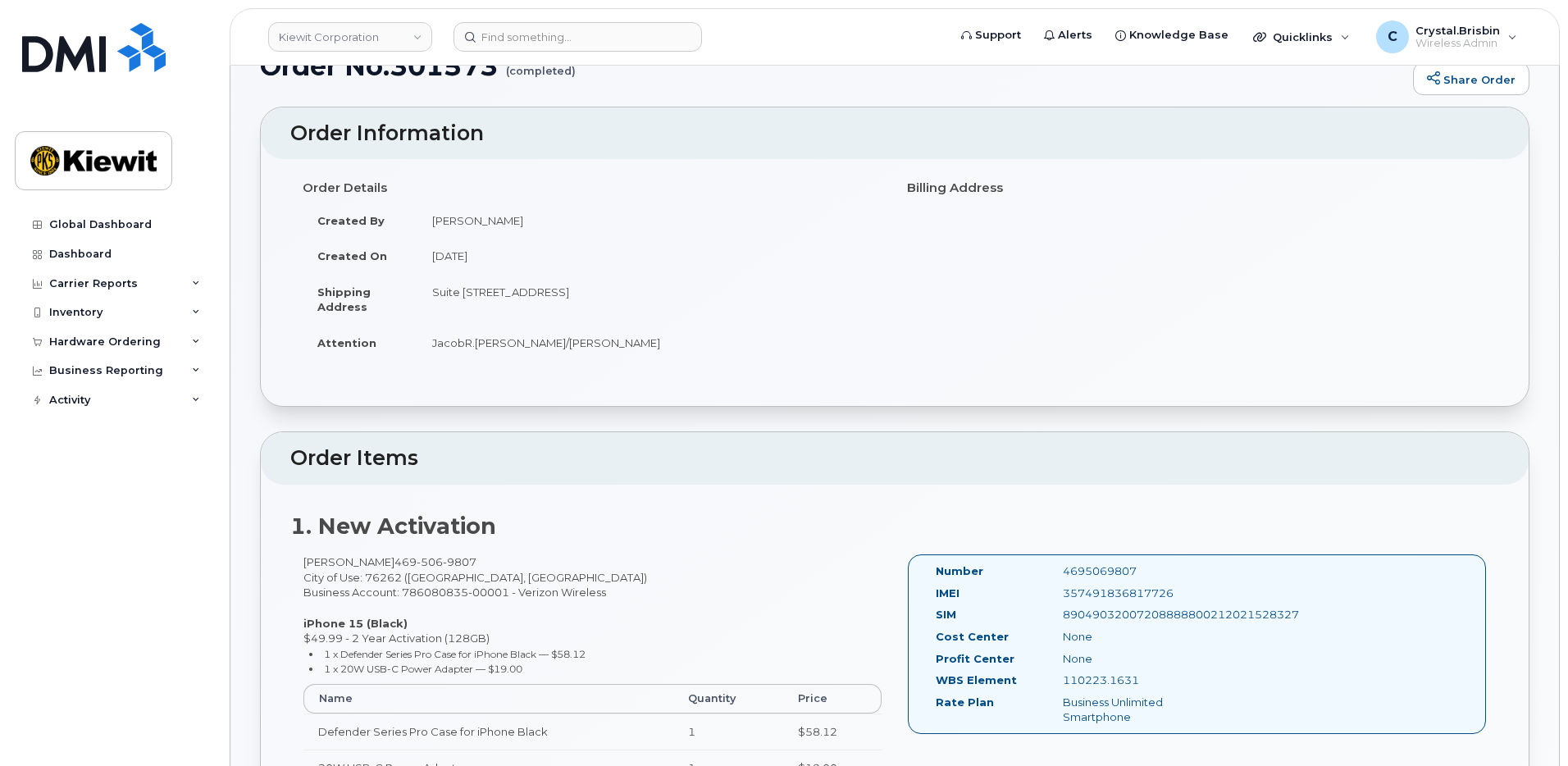
scroll to position [0, 0]
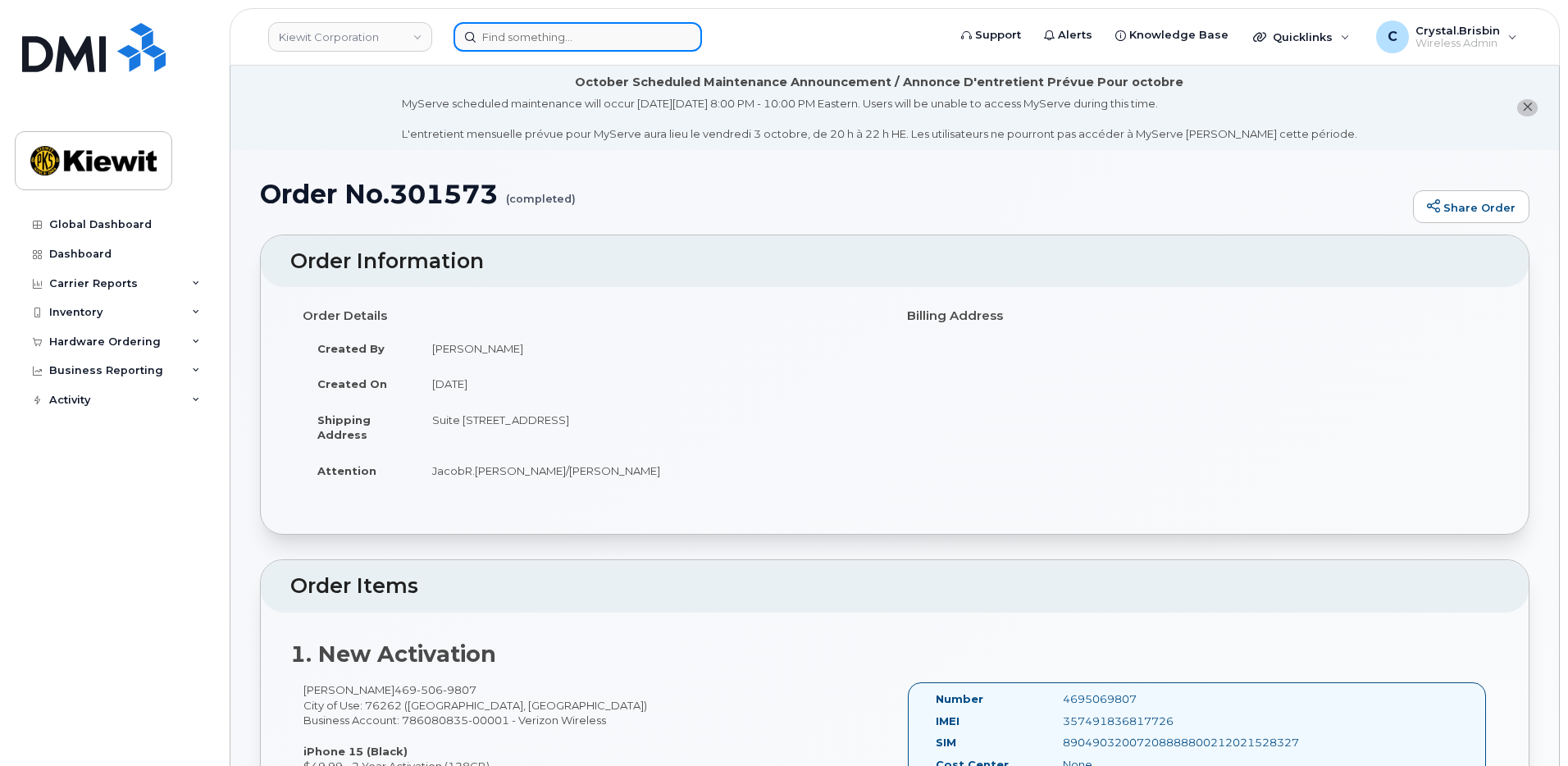
click at [514, 27] on input at bounding box center [578, 37] width 248 height 30
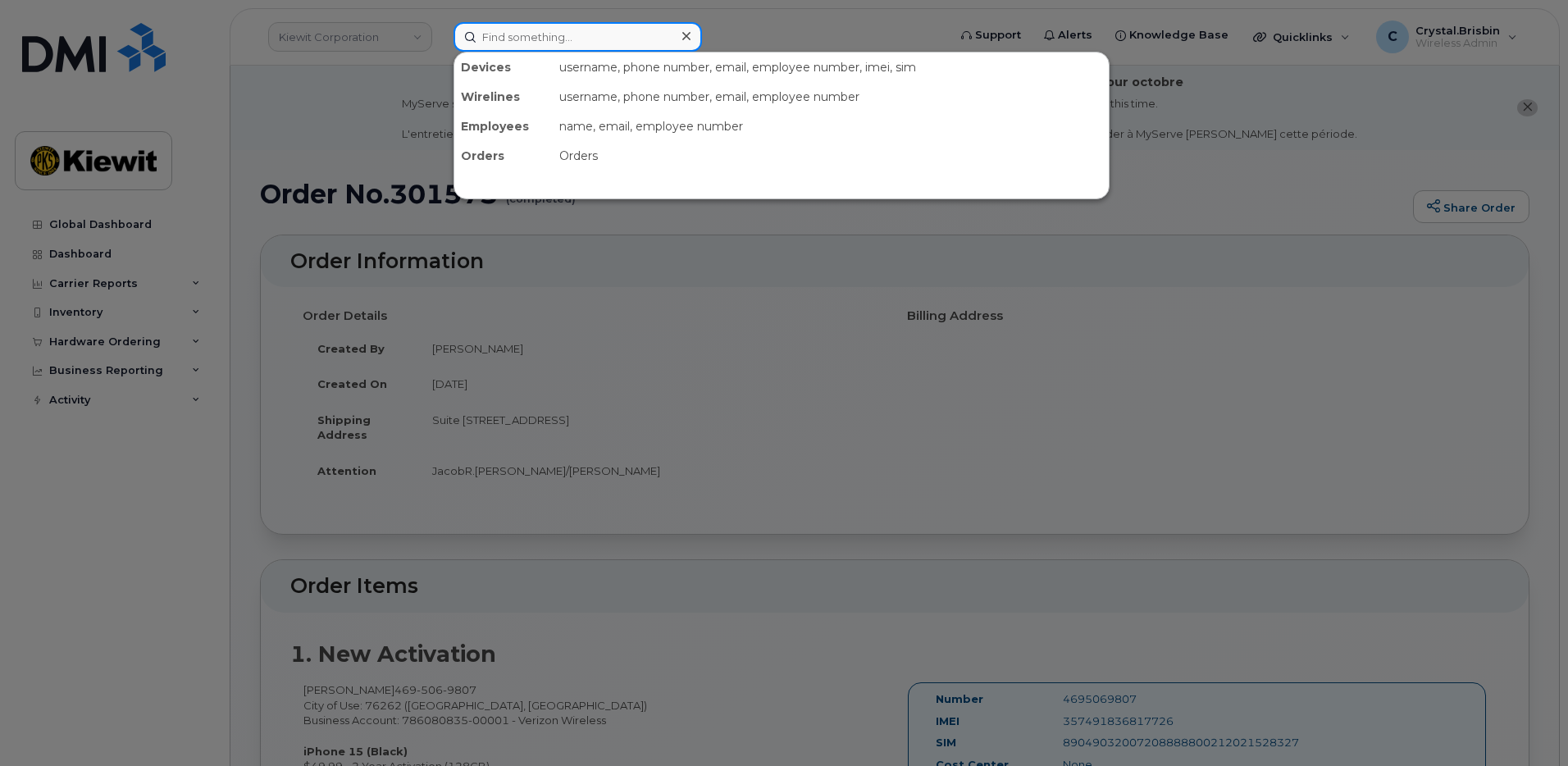
paste input "301685"
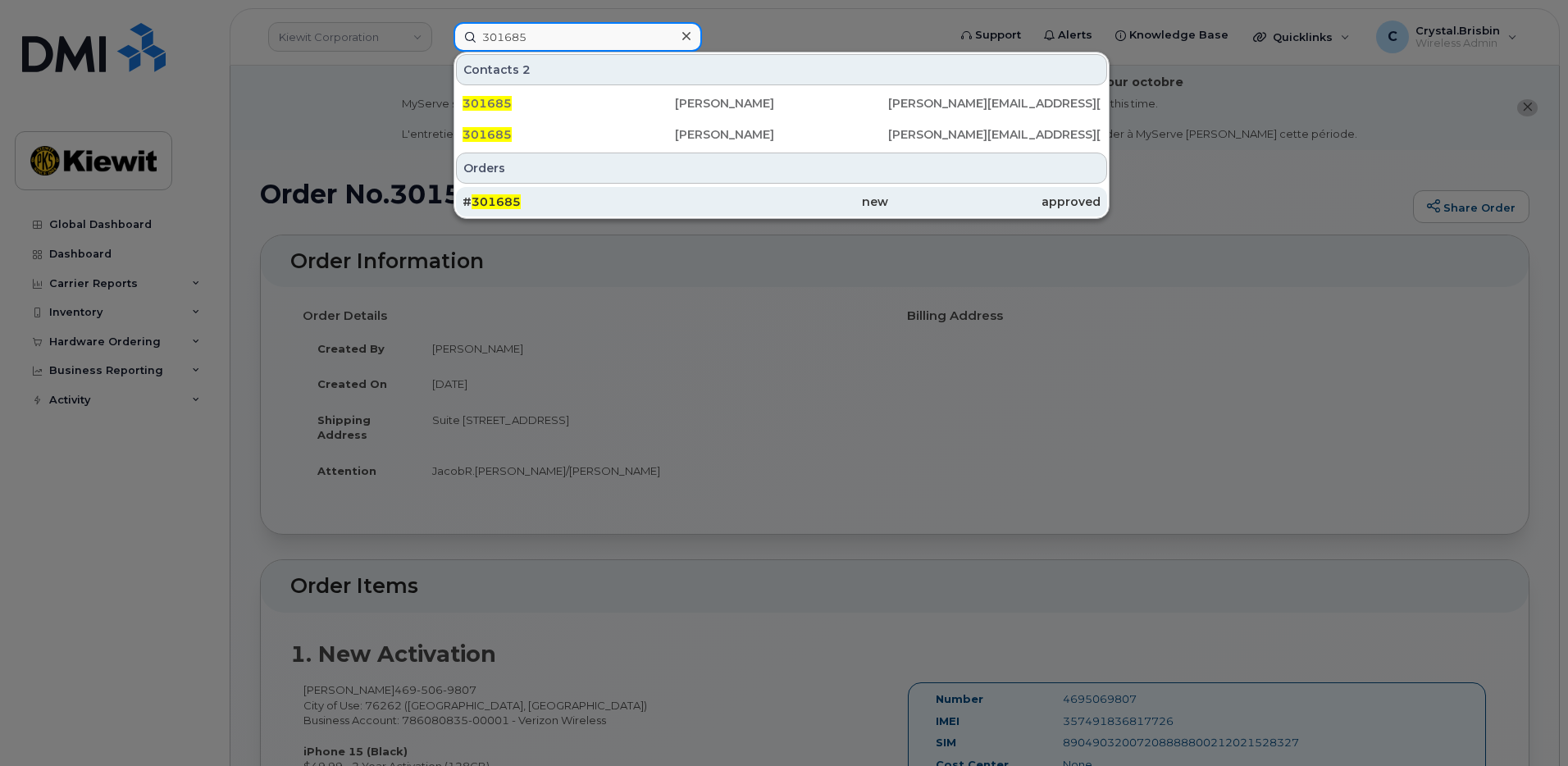
type input "301685"
click at [527, 195] on div "# 301685" at bounding box center [569, 202] width 213 height 17
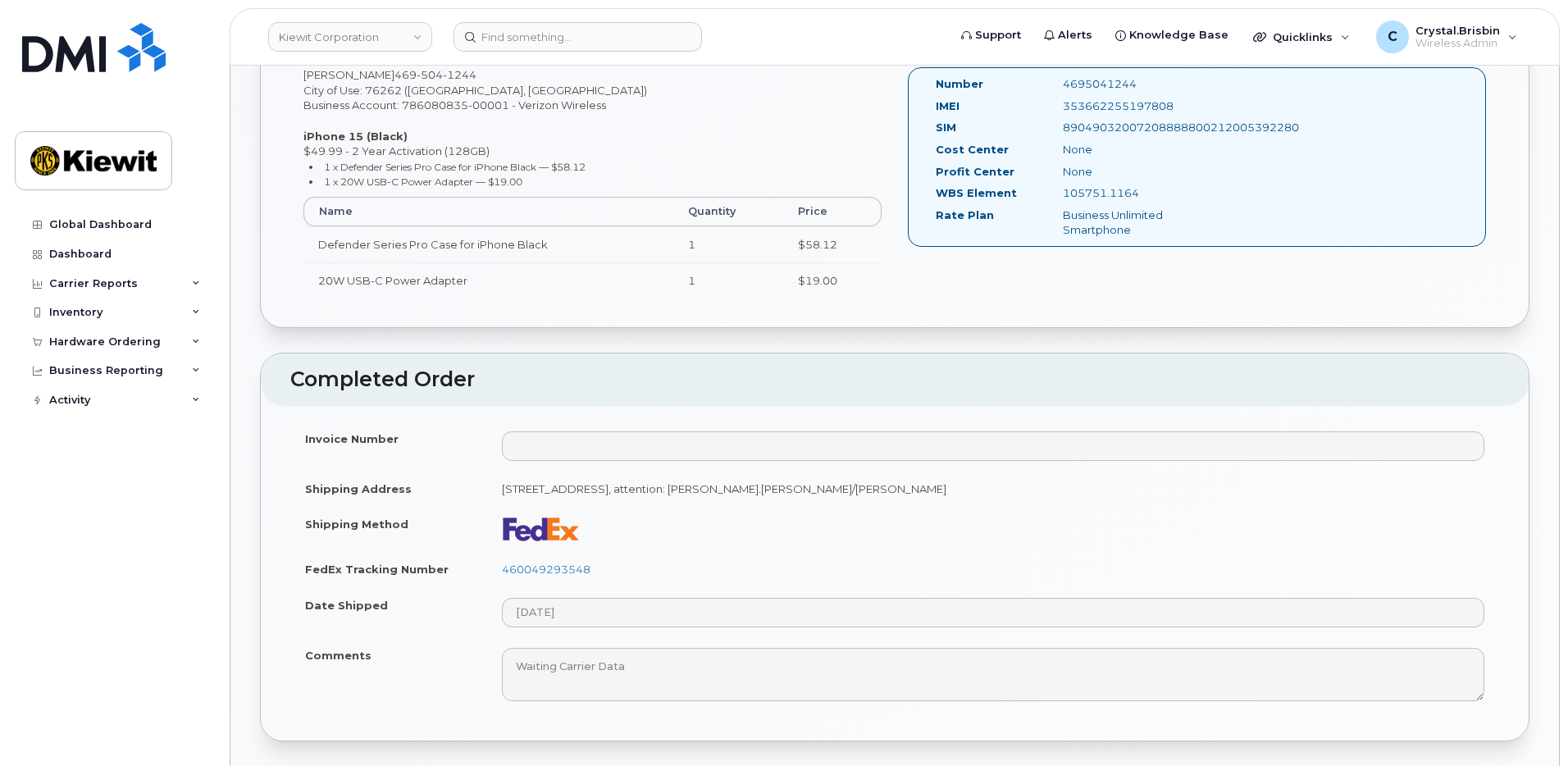
scroll to position [656, 0]
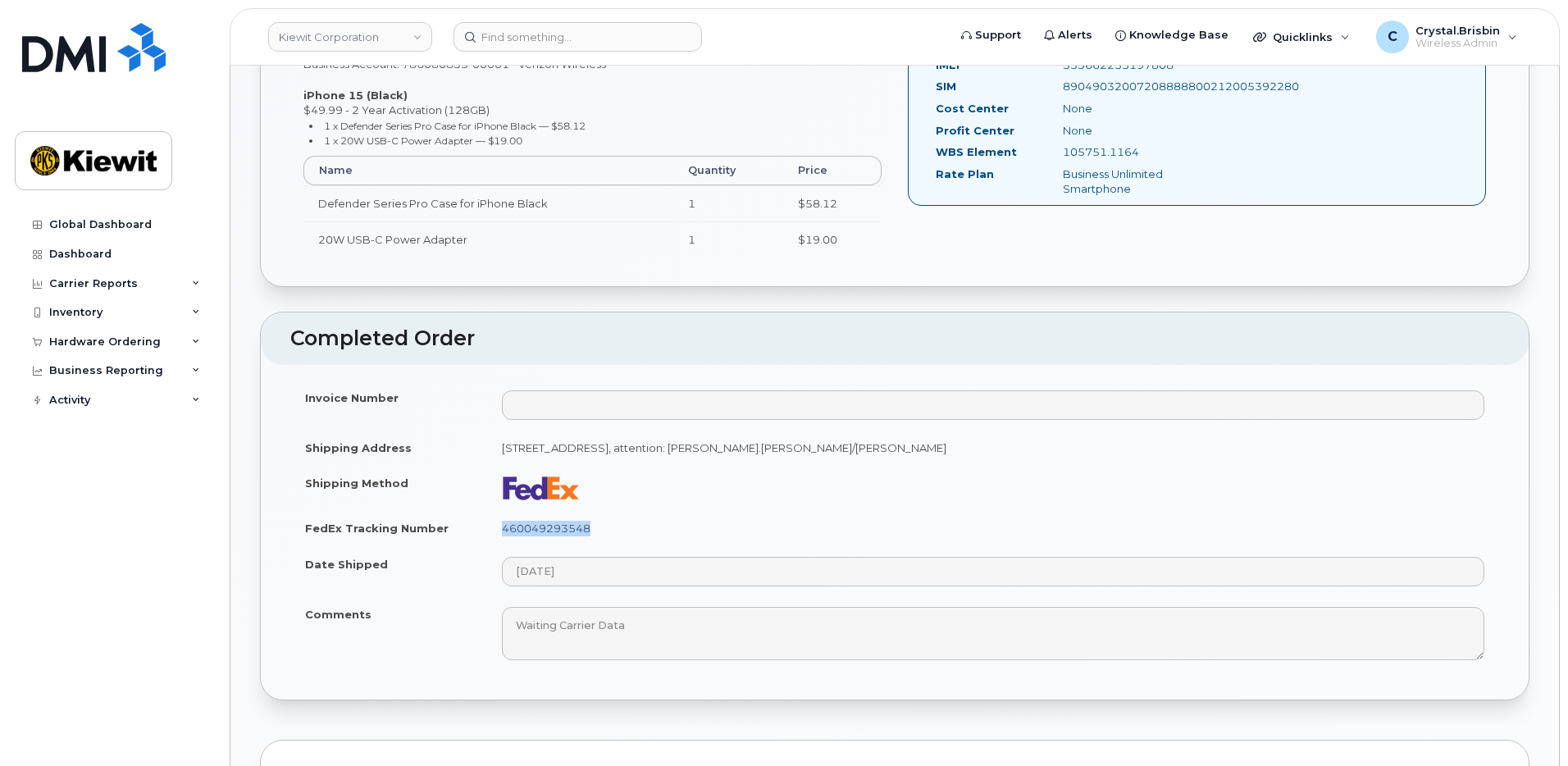
drag, startPoint x: 601, startPoint y: 535, endPoint x: 504, endPoint y: 525, distance: 97.5
click at [504, 525] on td "460049293548" at bounding box center [993, 528] width 1012 height 36
copy link "460049293548"
click at [549, 42] on input at bounding box center [578, 37] width 248 height 30
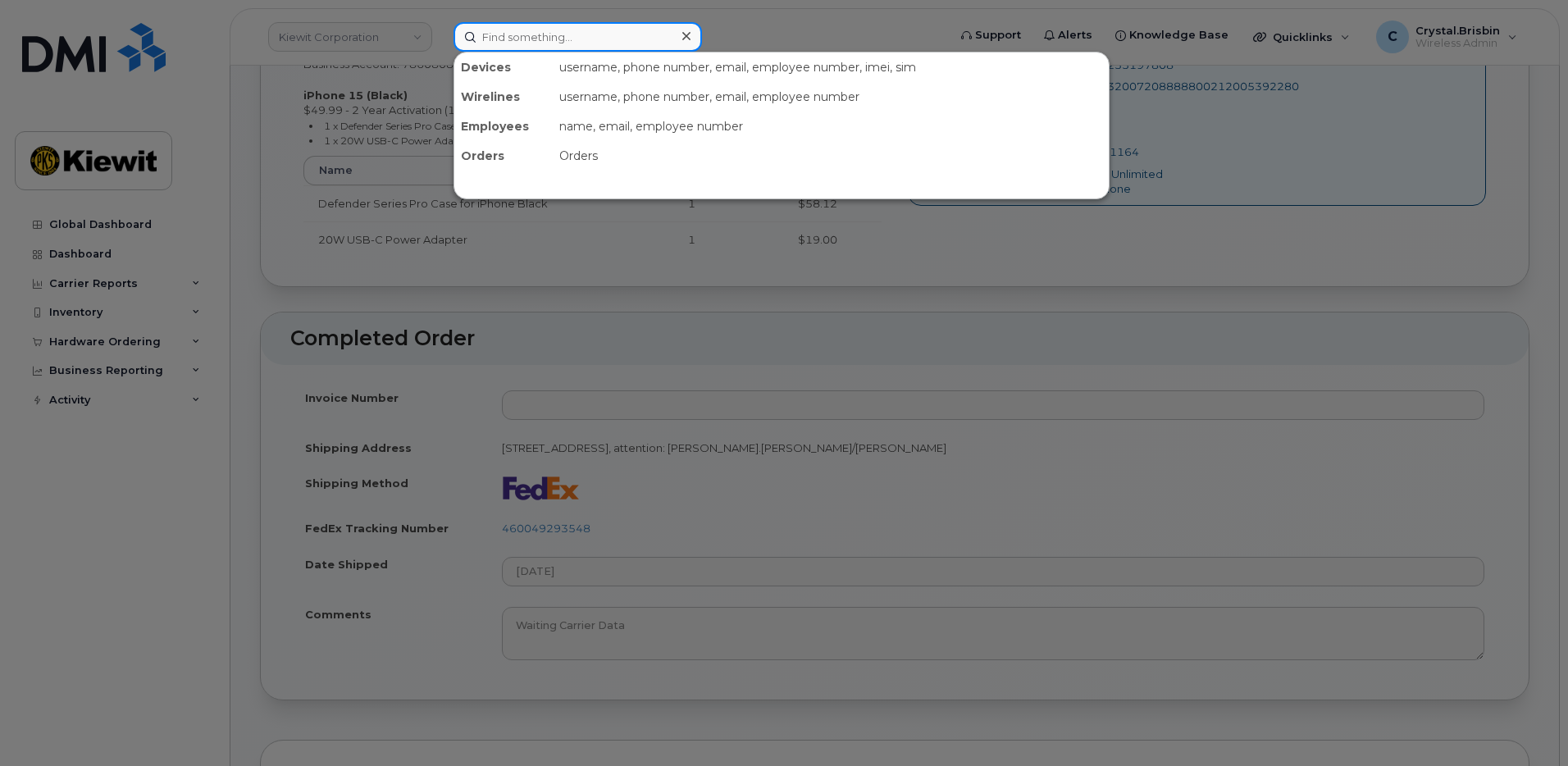
paste input "301687"
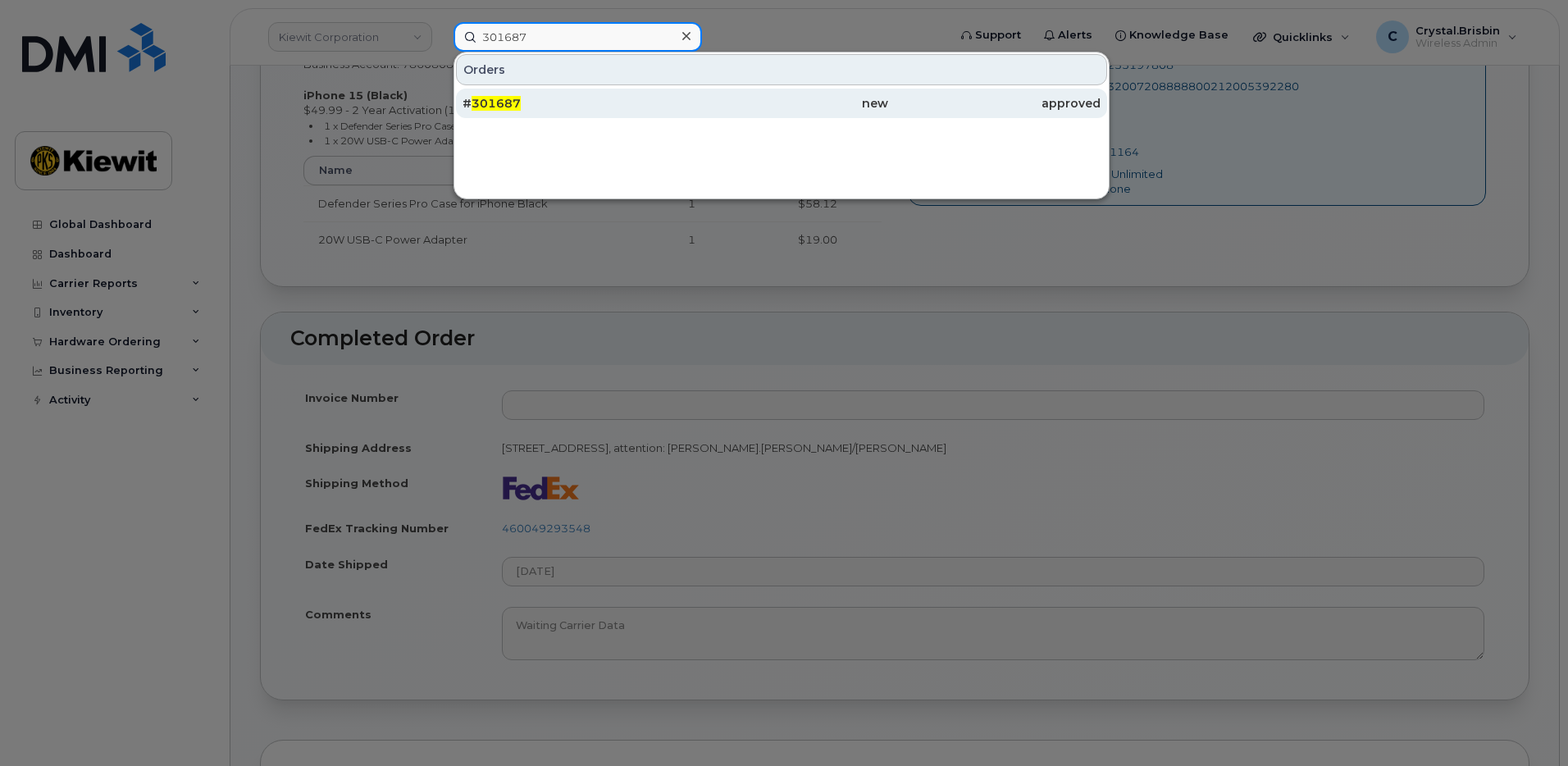
type input "301687"
click at [504, 99] on span "301687" at bounding box center [495, 103] width 49 height 15
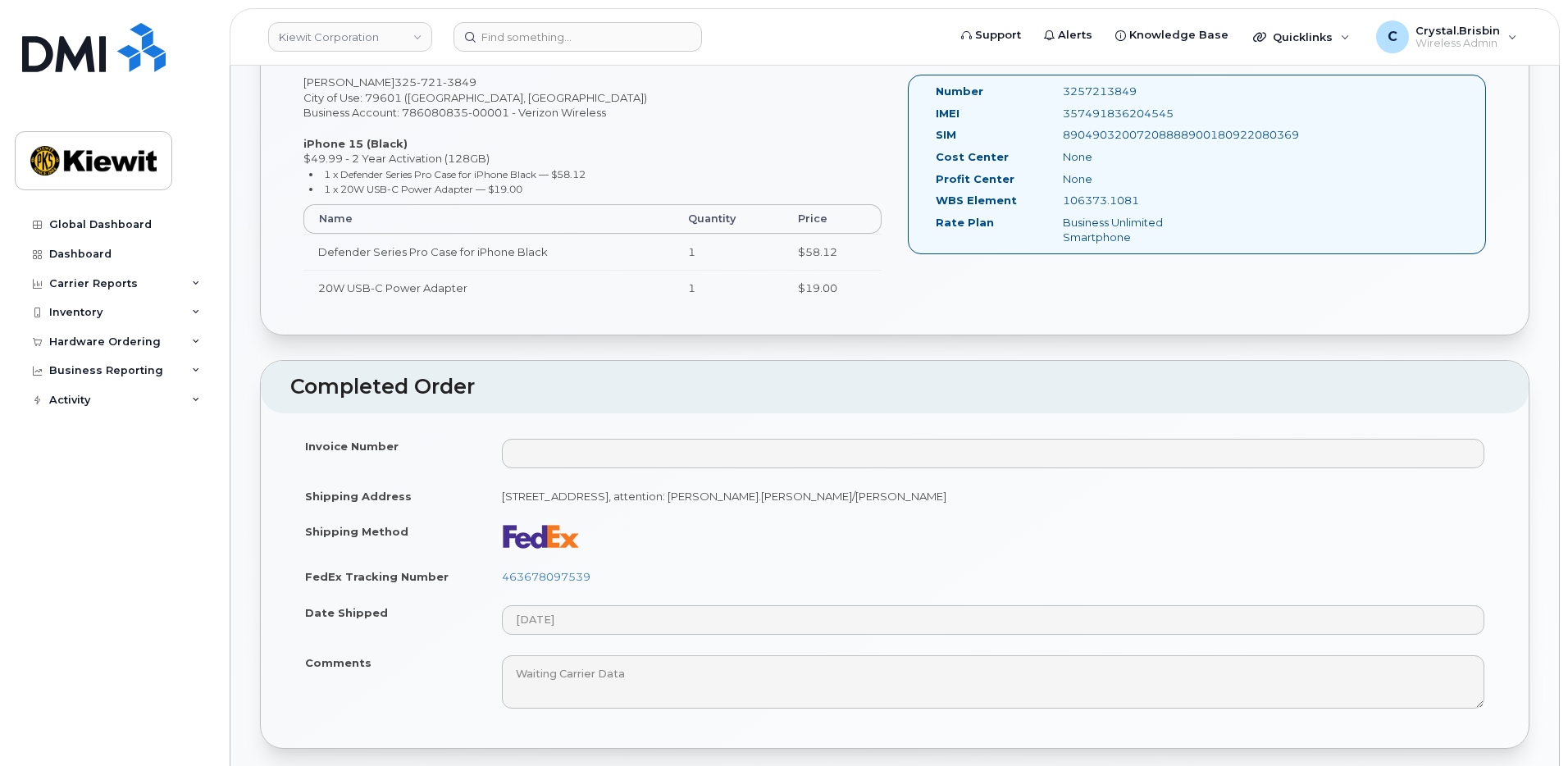
scroll to position [656, 0]
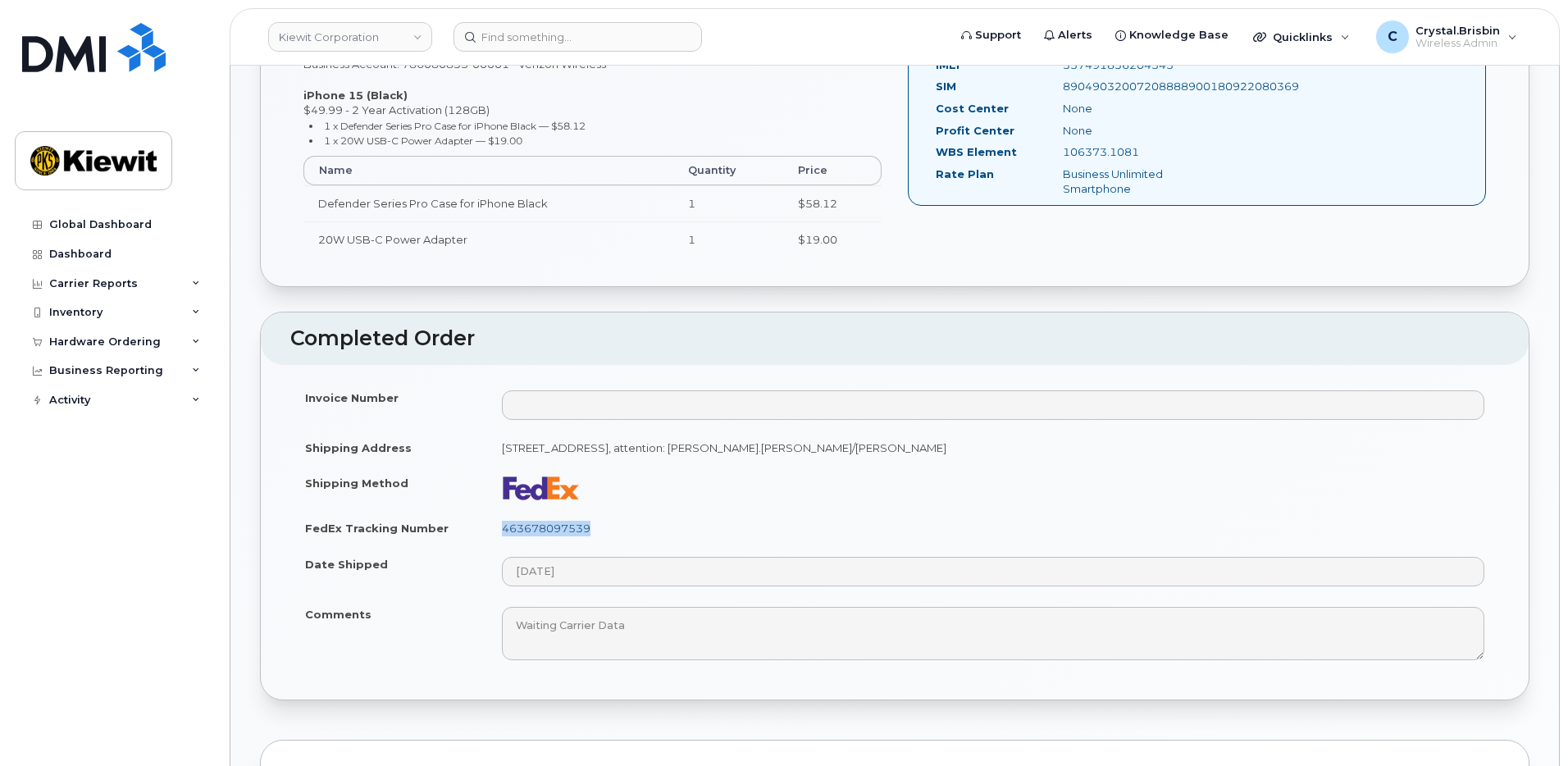
drag, startPoint x: 605, startPoint y: 532, endPoint x: 502, endPoint y: 533, distance: 103.0
click at [502, 533] on td "463678097539" at bounding box center [993, 528] width 1012 height 36
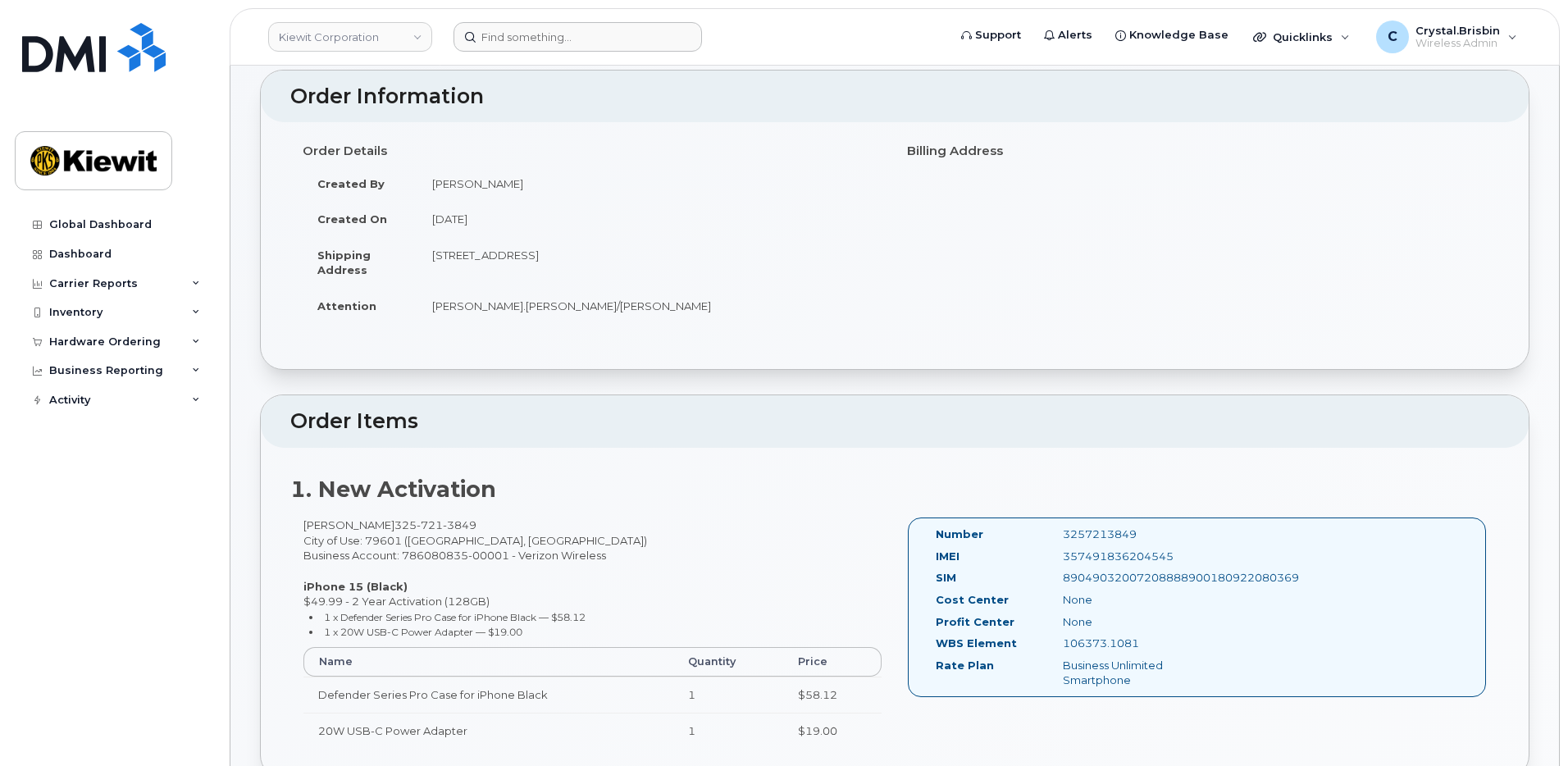
scroll to position [164, 0]
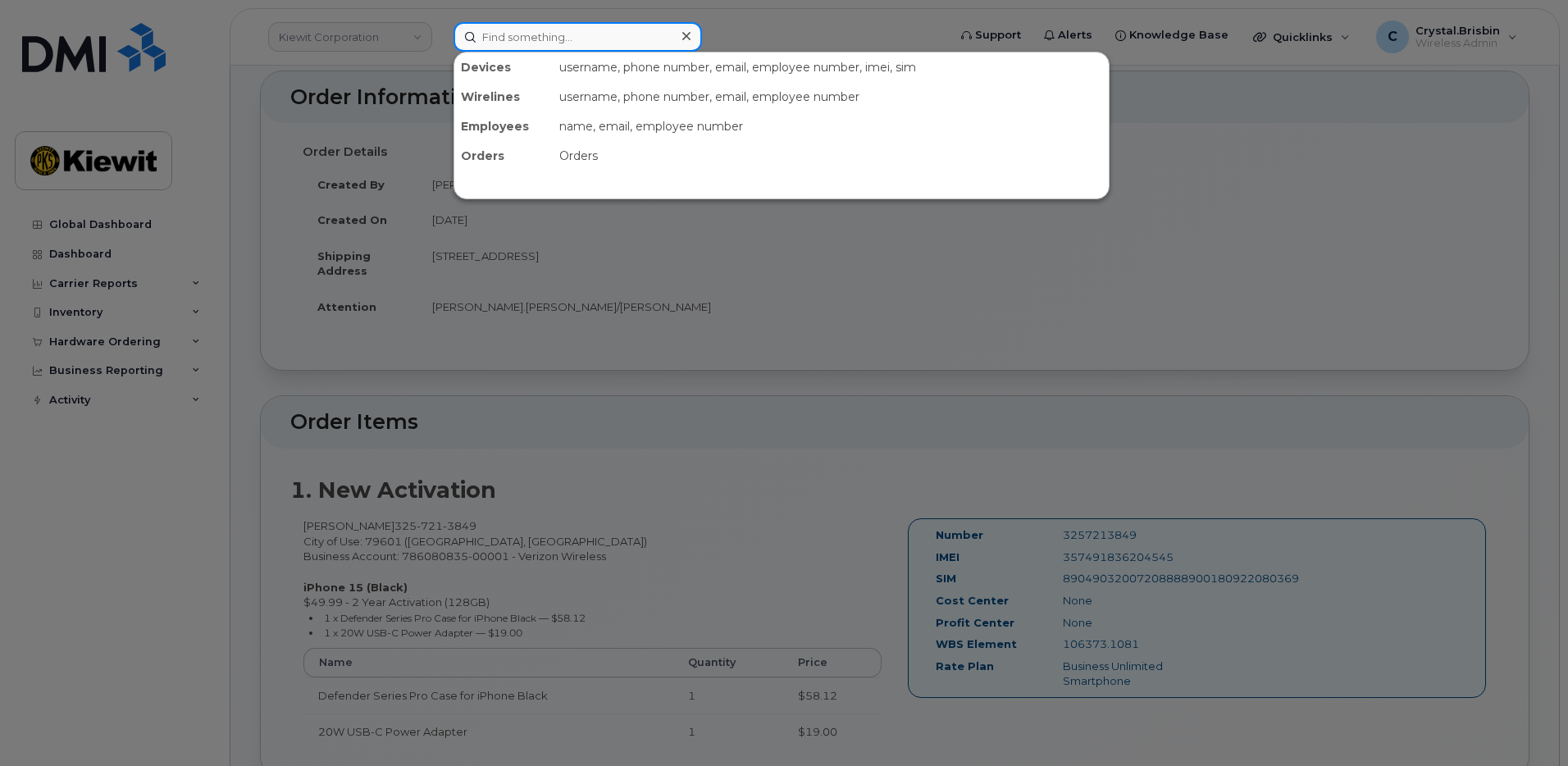
click at [528, 44] on input at bounding box center [578, 37] width 248 height 30
paste input "301523"
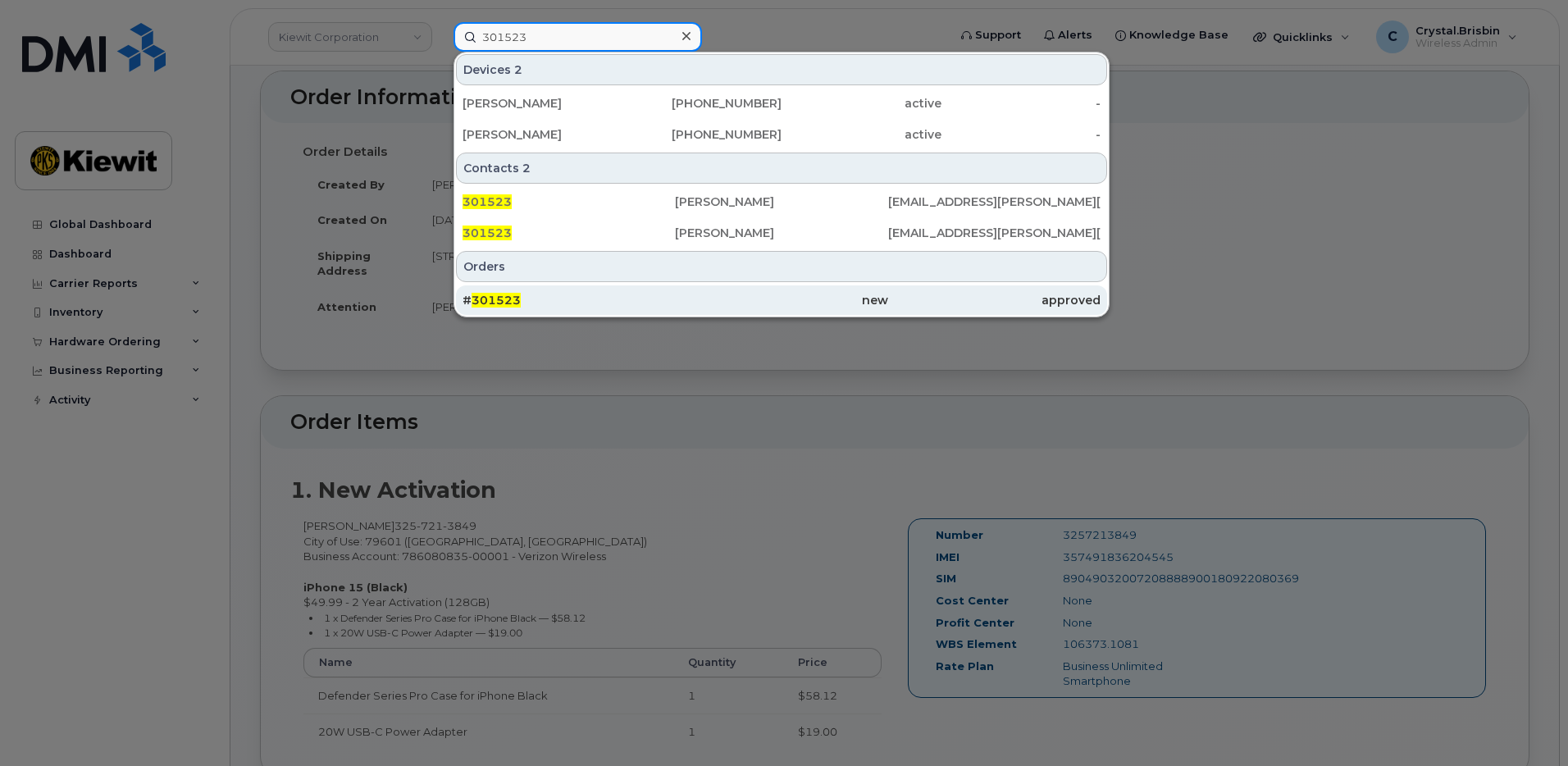
type input "301523"
click at [537, 307] on div "# 301523" at bounding box center [569, 300] width 213 height 17
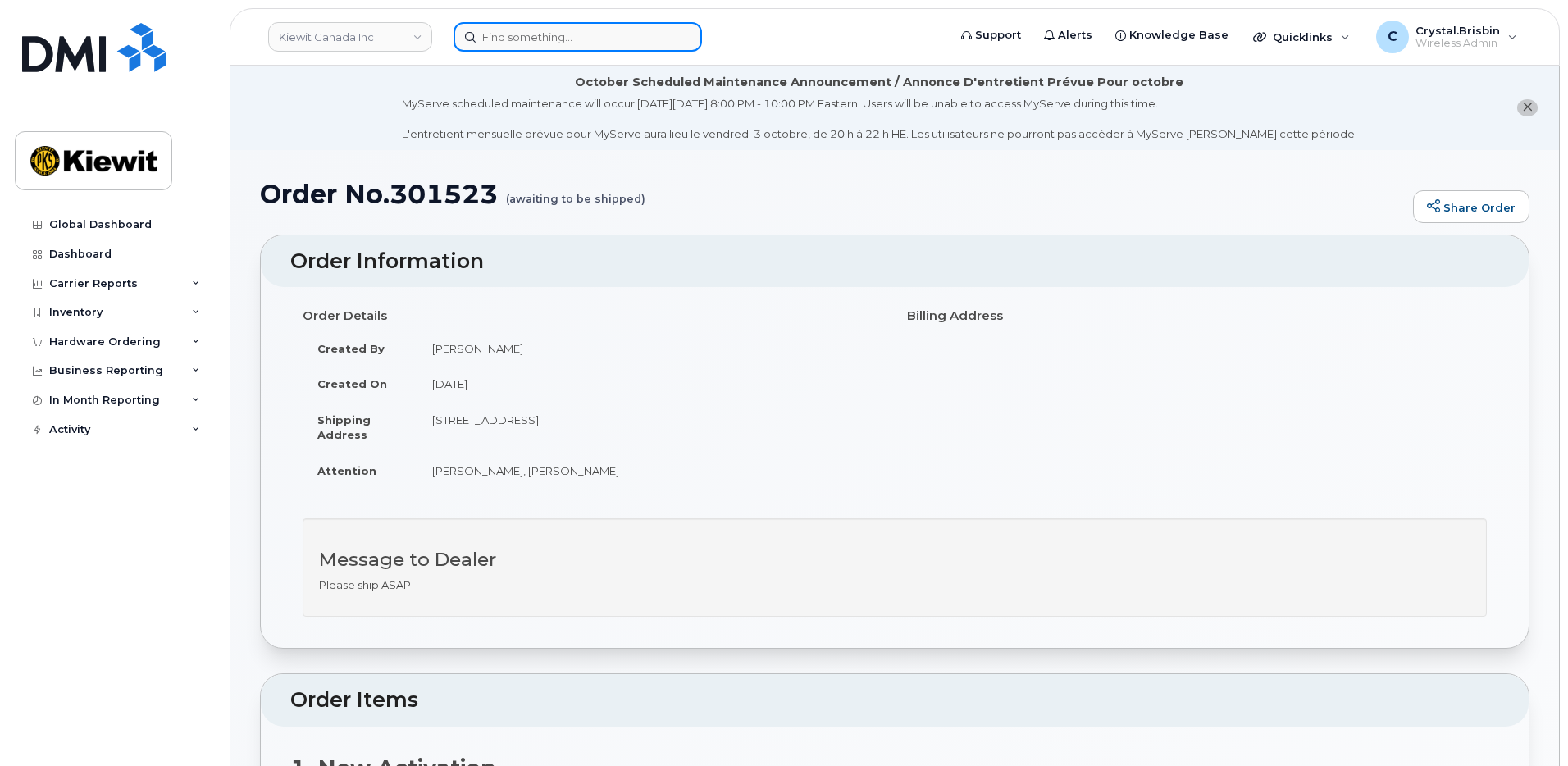
click at [563, 32] on input at bounding box center [578, 37] width 248 height 30
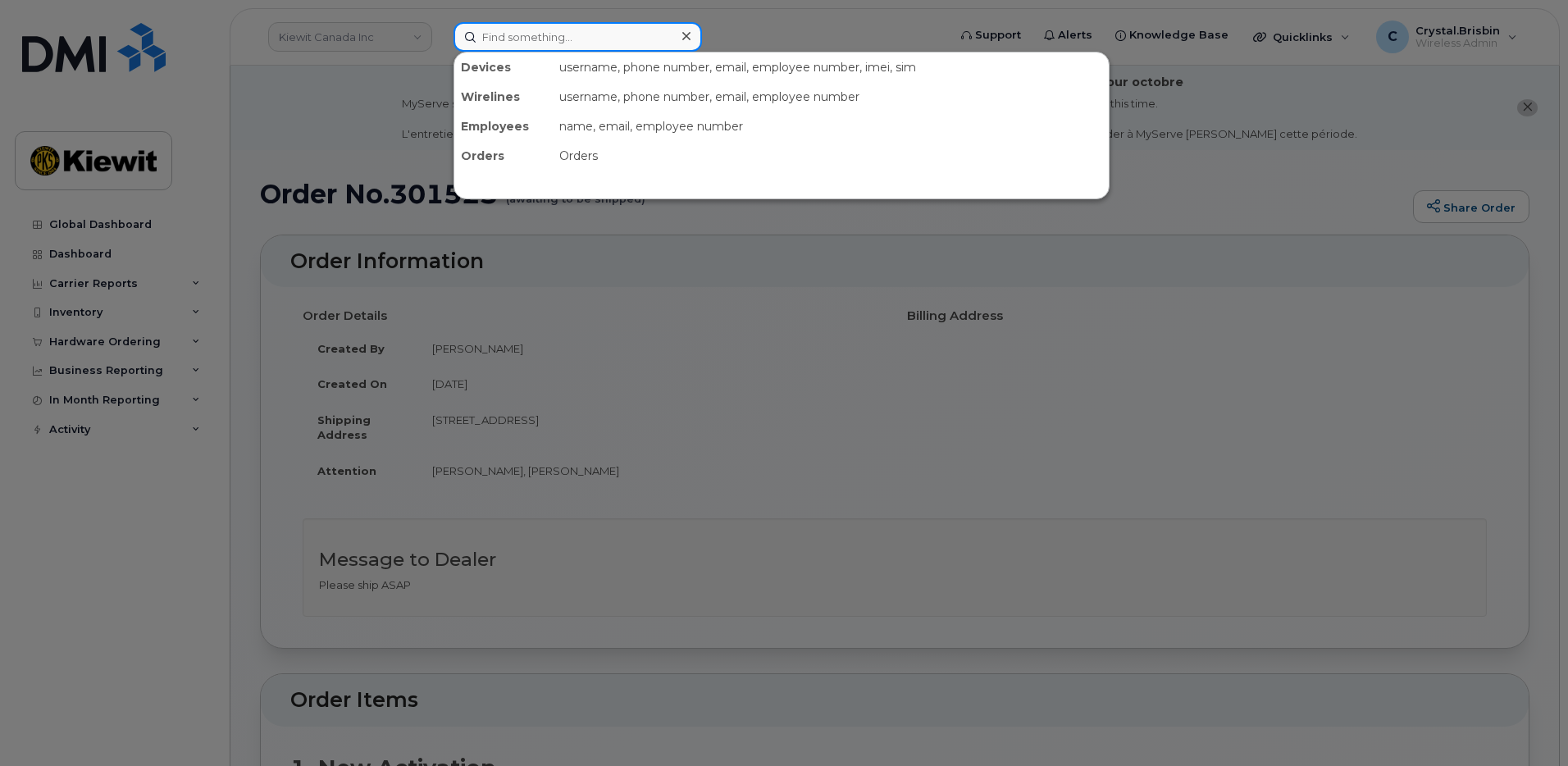
paste input "301689"
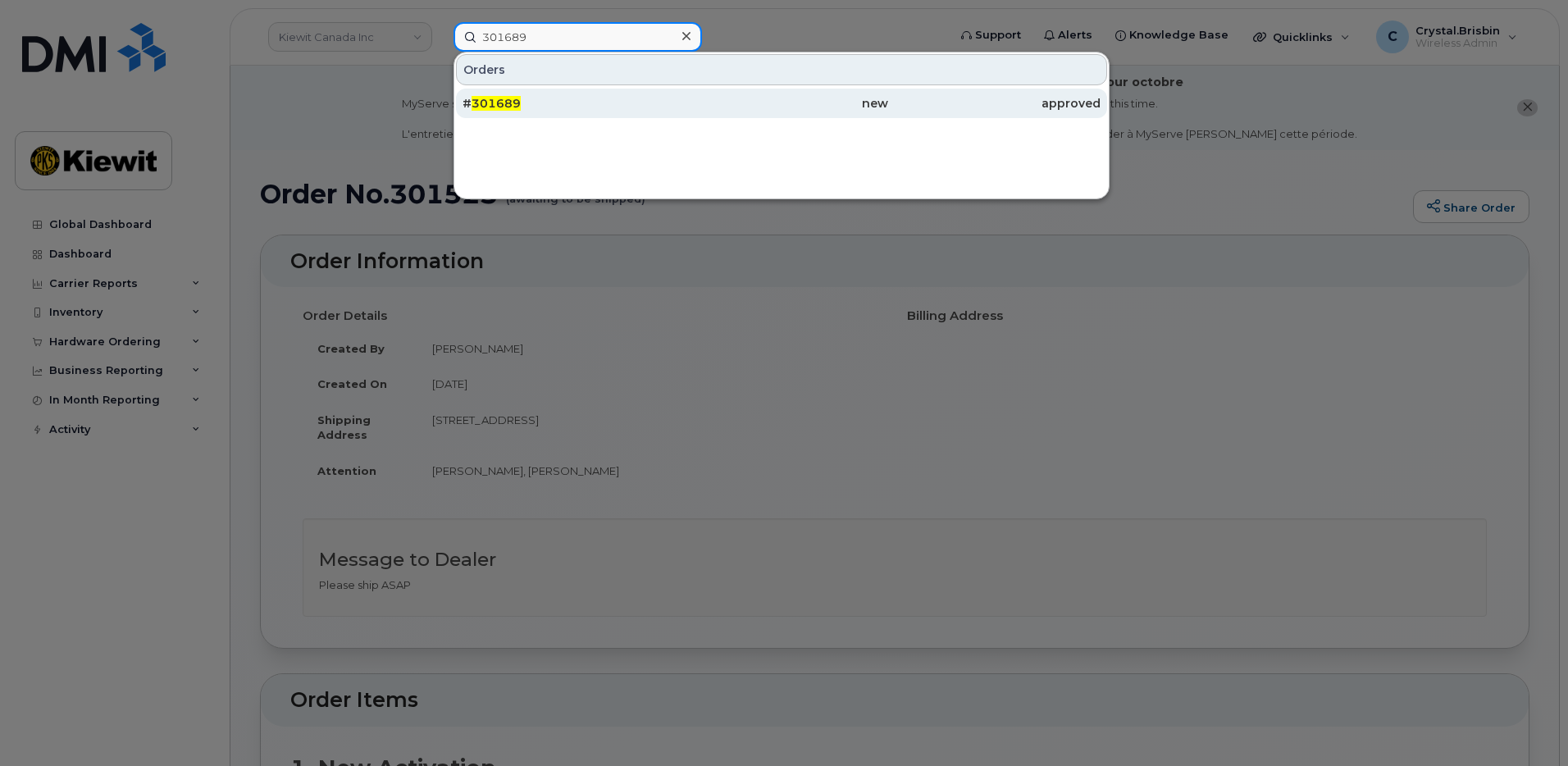
type input "301689"
click at [500, 109] on span "301689" at bounding box center [495, 103] width 49 height 15
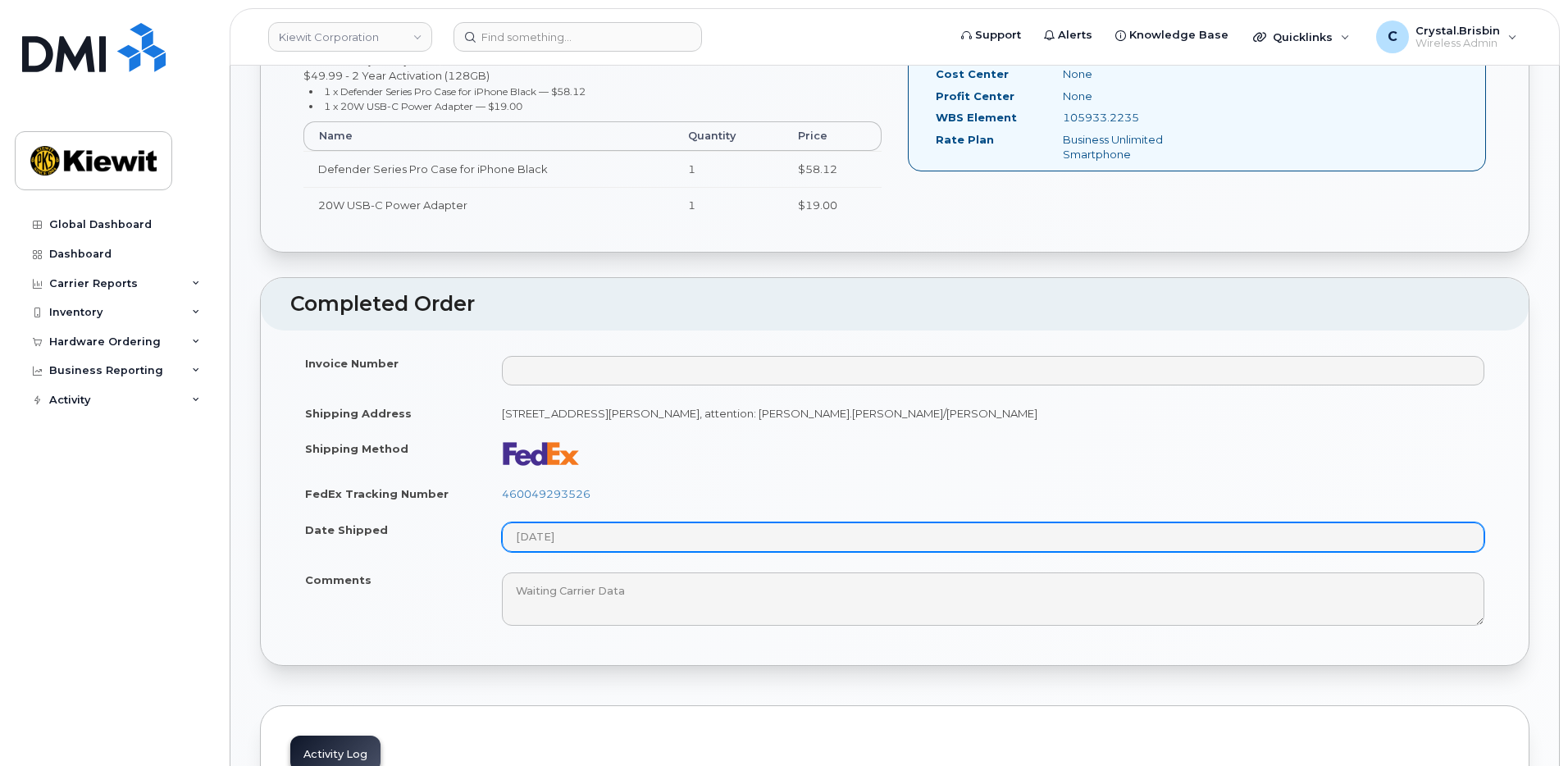
scroll to position [738, 0]
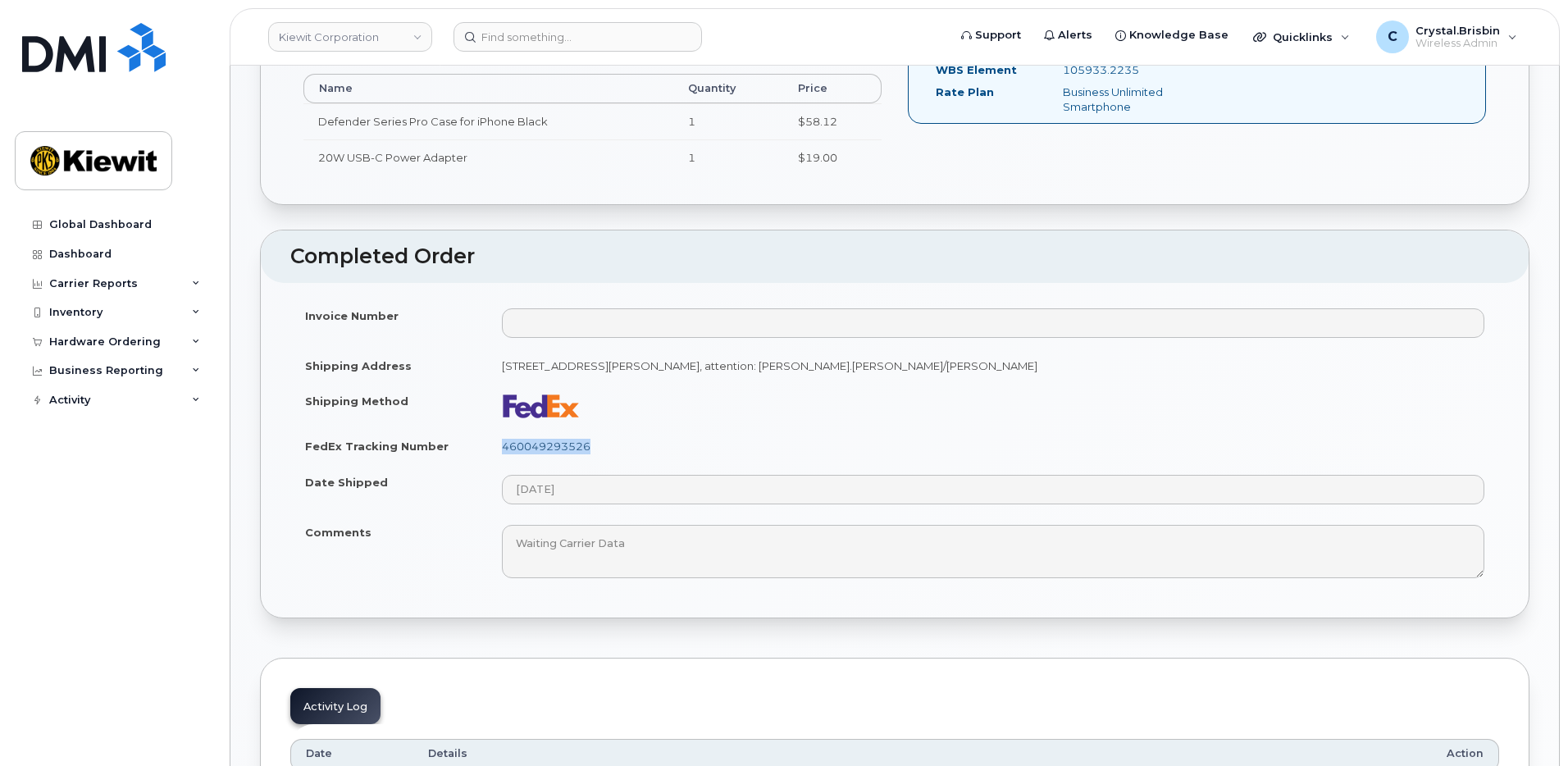
drag, startPoint x: 593, startPoint y: 451, endPoint x: 503, endPoint y: 449, distance: 90.0
click at [503, 449] on td "460049293526" at bounding box center [993, 445] width 1012 height 36
copy link "460049293526"
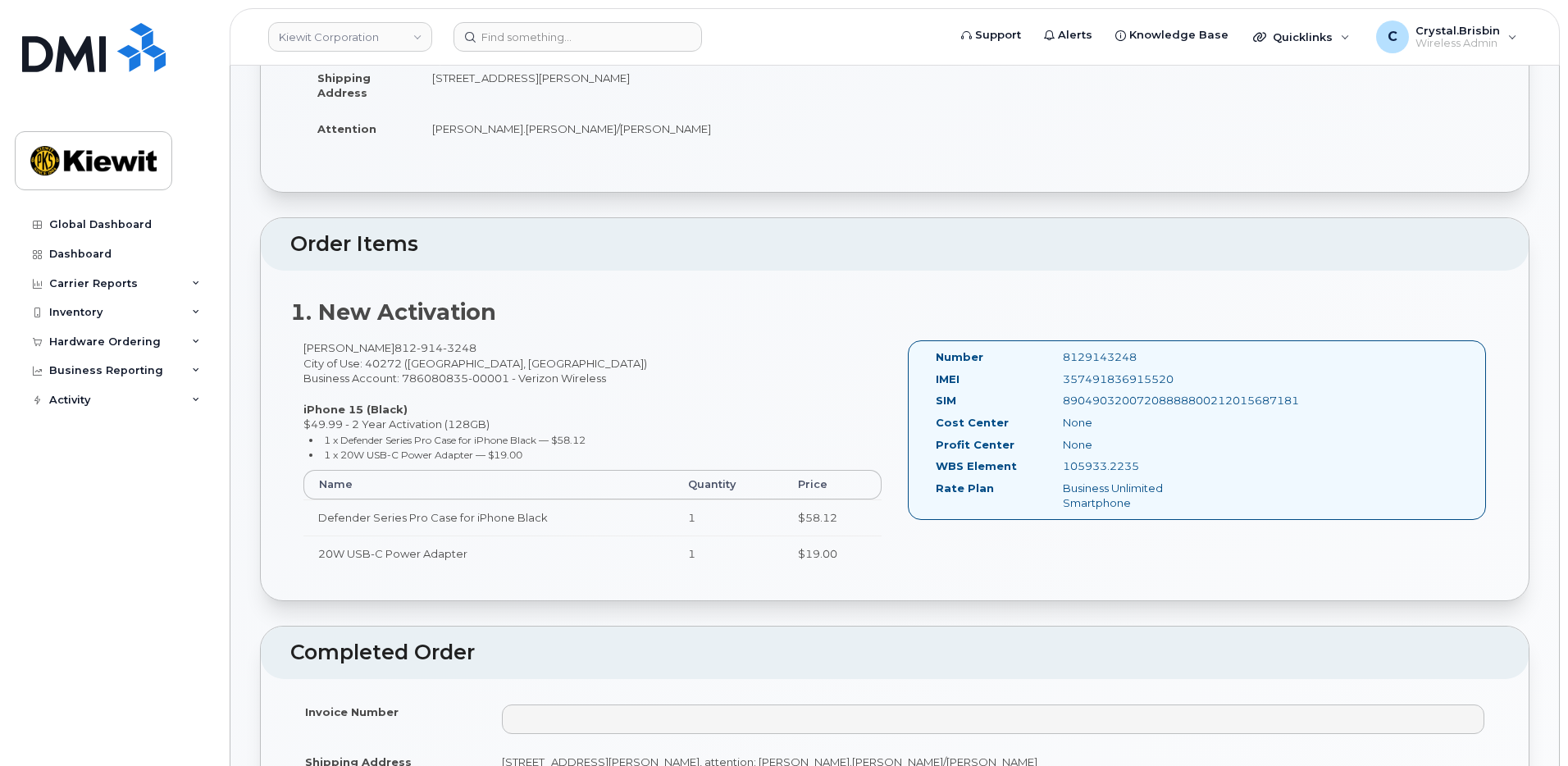
scroll to position [0, 0]
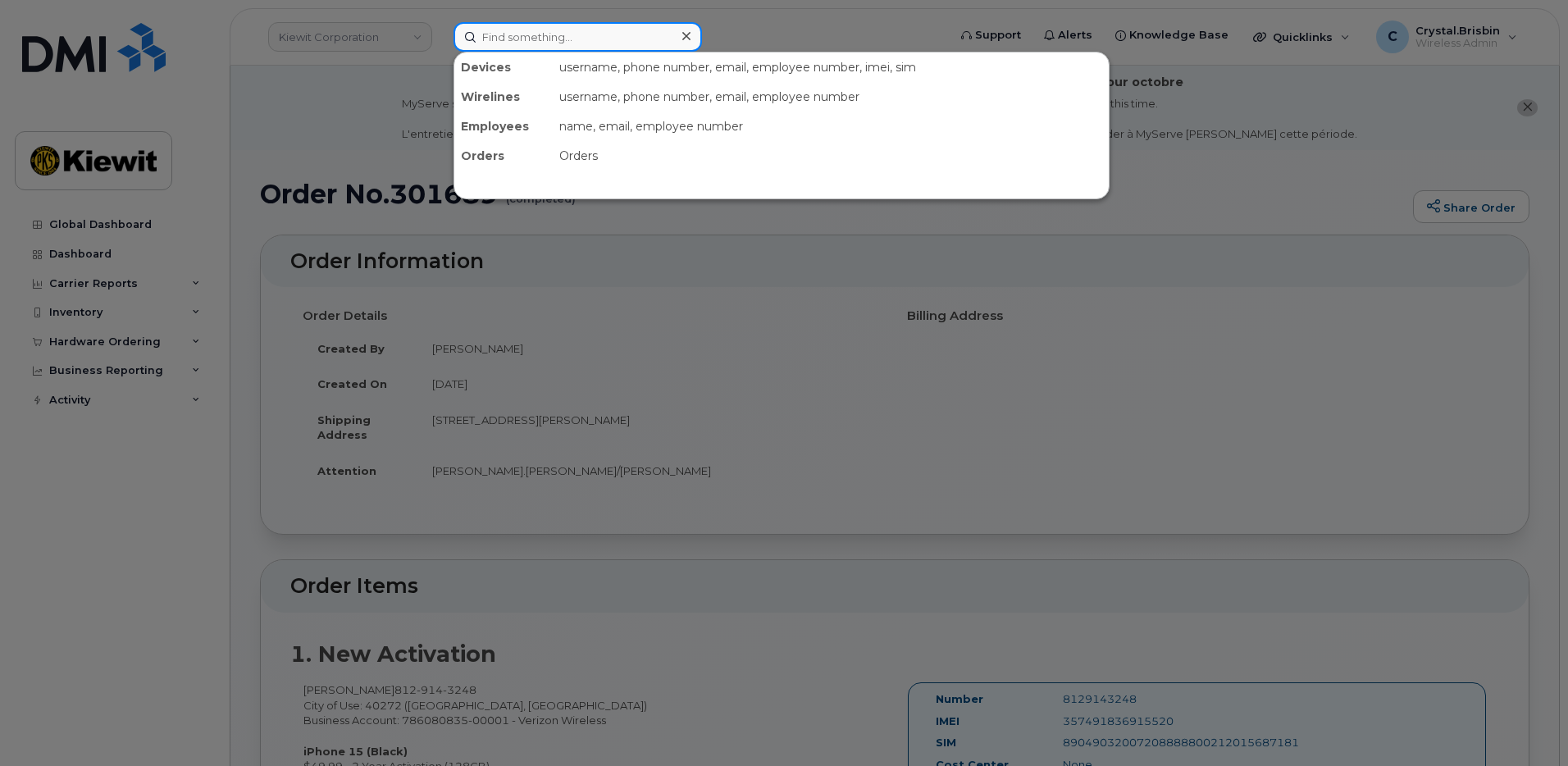
click at [582, 41] on input at bounding box center [578, 37] width 248 height 30
paste input "301693"
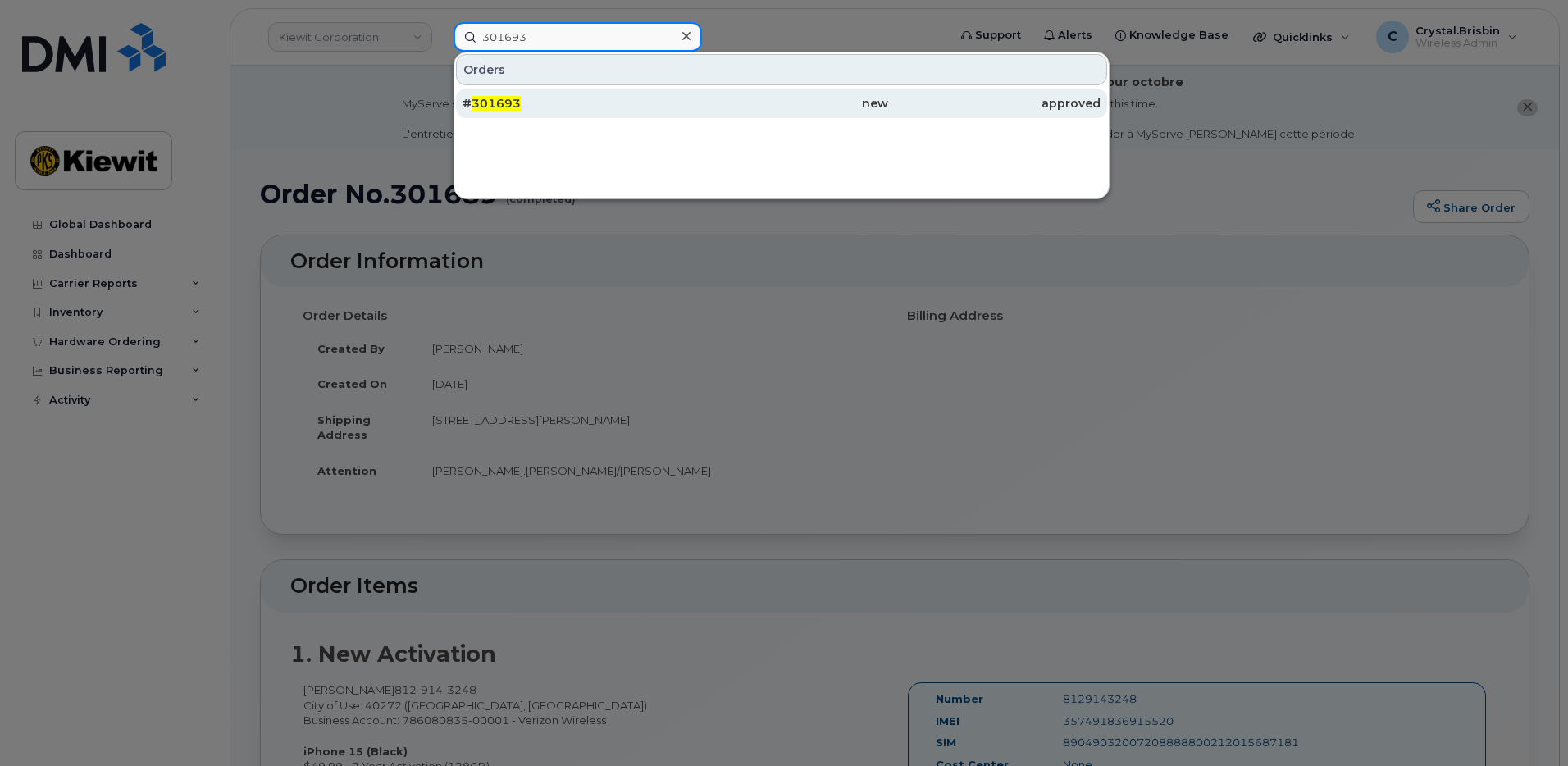
type input "301693"
click at [533, 105] on div "# 301693" at bounding box center [569, 103] width 213 height 17
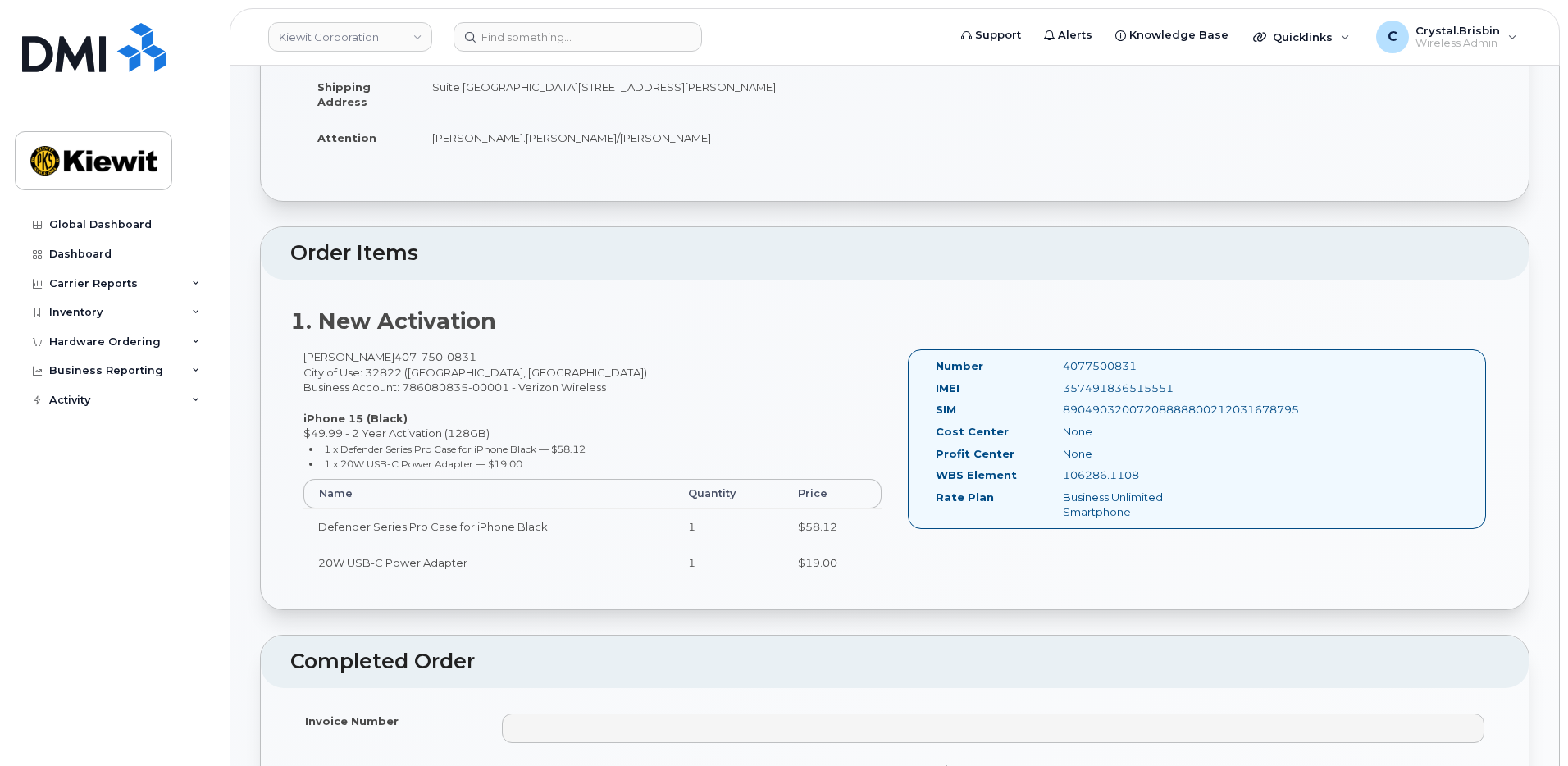
scroll to position [656, 0]
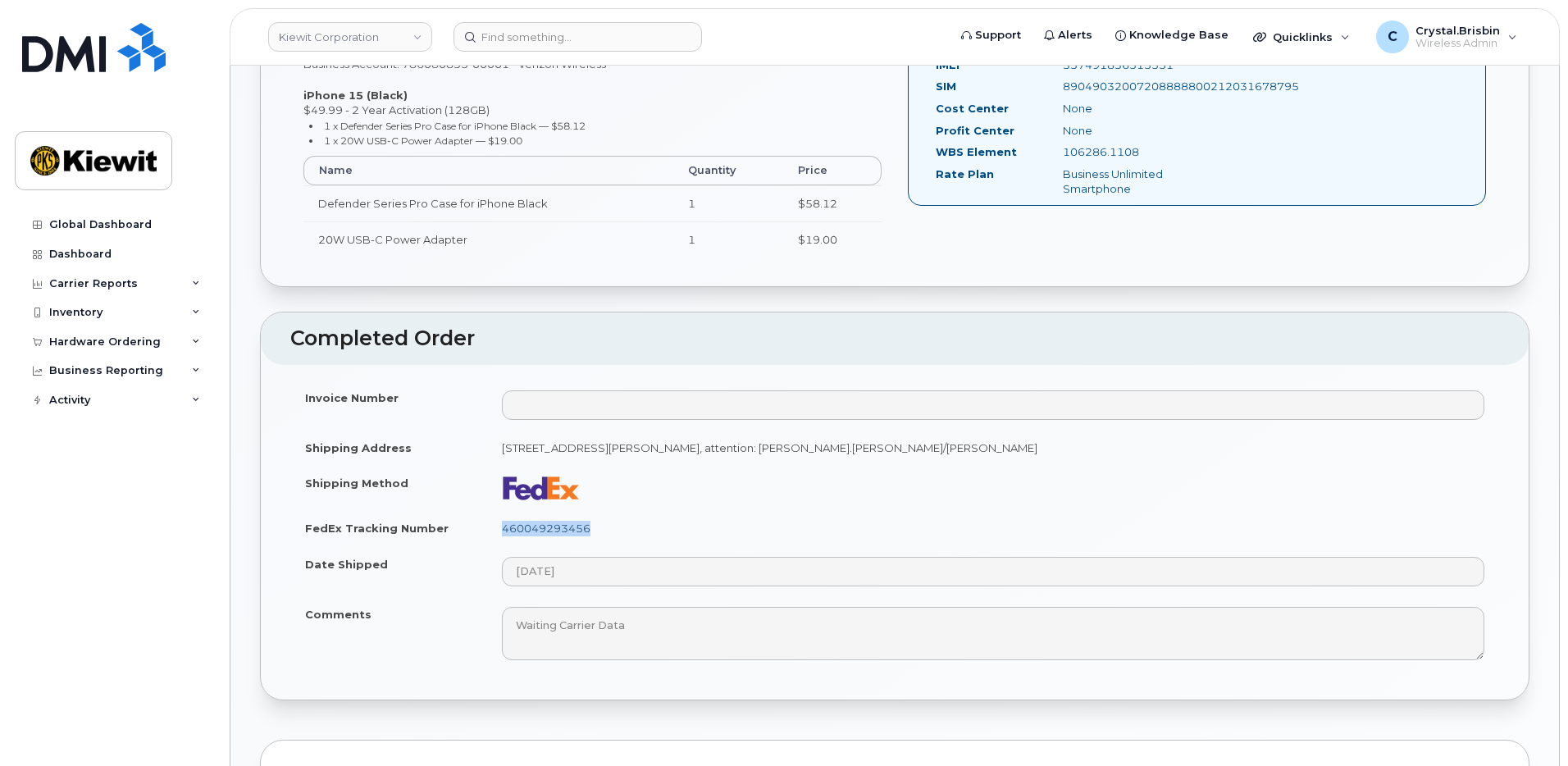
drag, startPoint x: 593, startPoint y: 532, endPoint x: 504, endPoint y: 532, distance: 89.0
click at [504, 532] on td "460049293456" at bounding box center [993, 528] width 1012 height 36
copy link "460049293456"
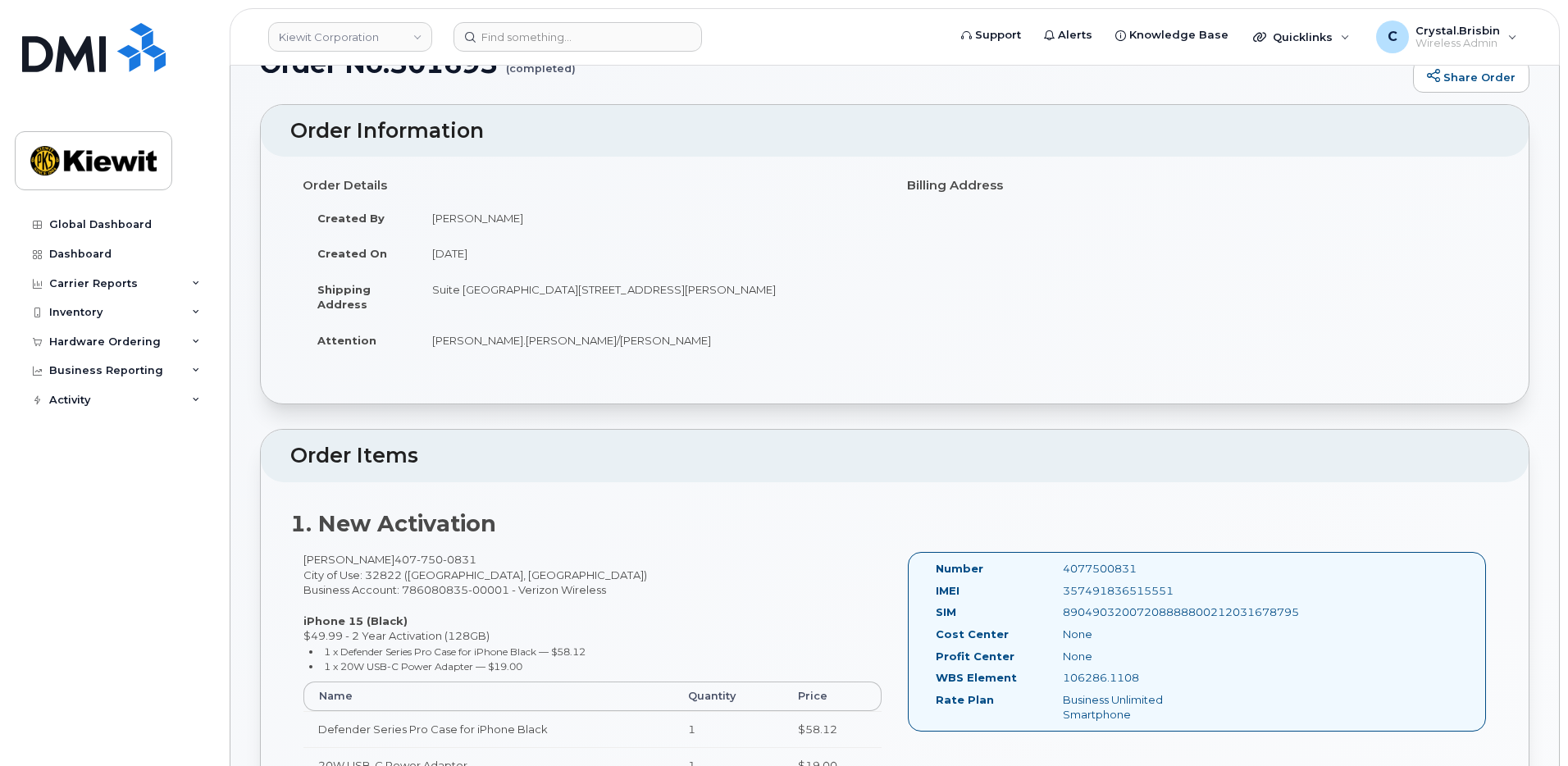
scroll to position [82, 0]
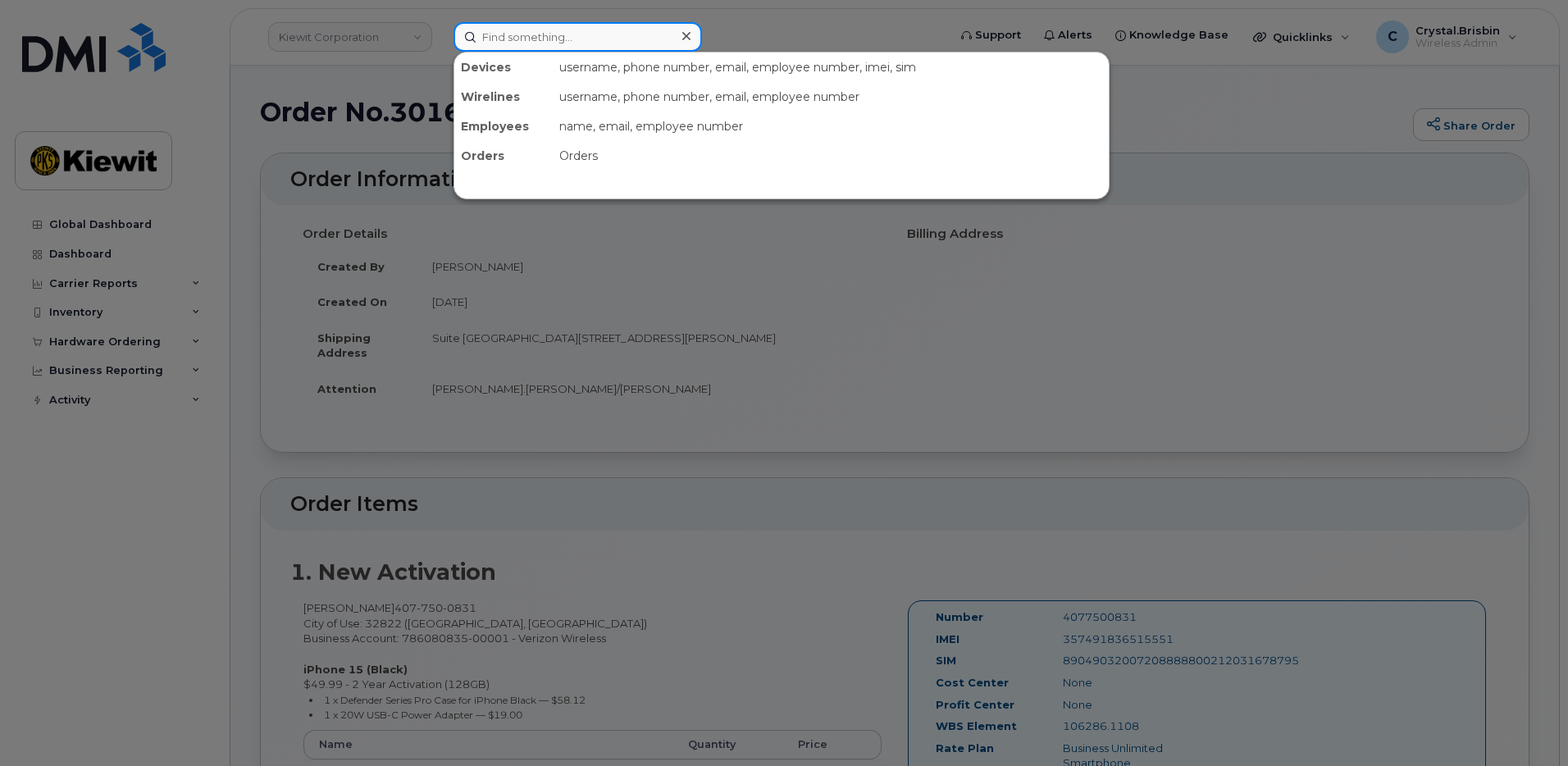
click at [573, 44] on input at bounding box center [578, 37] width 248 height 30
paste input "301745"
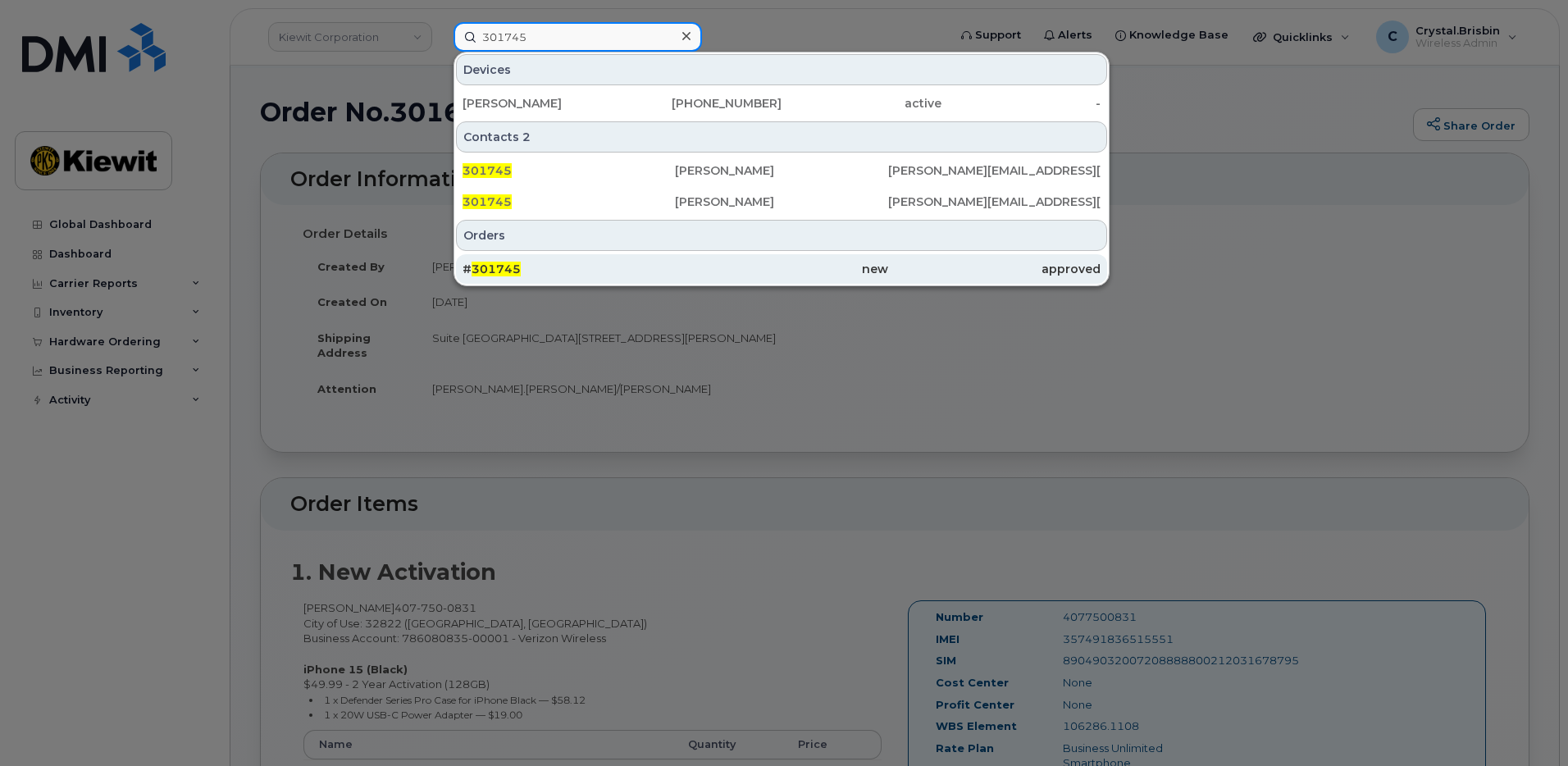
type input "301745"
click at [548, 271] on div "# 301745" at bounding box center [569, 269] width 213 height 17
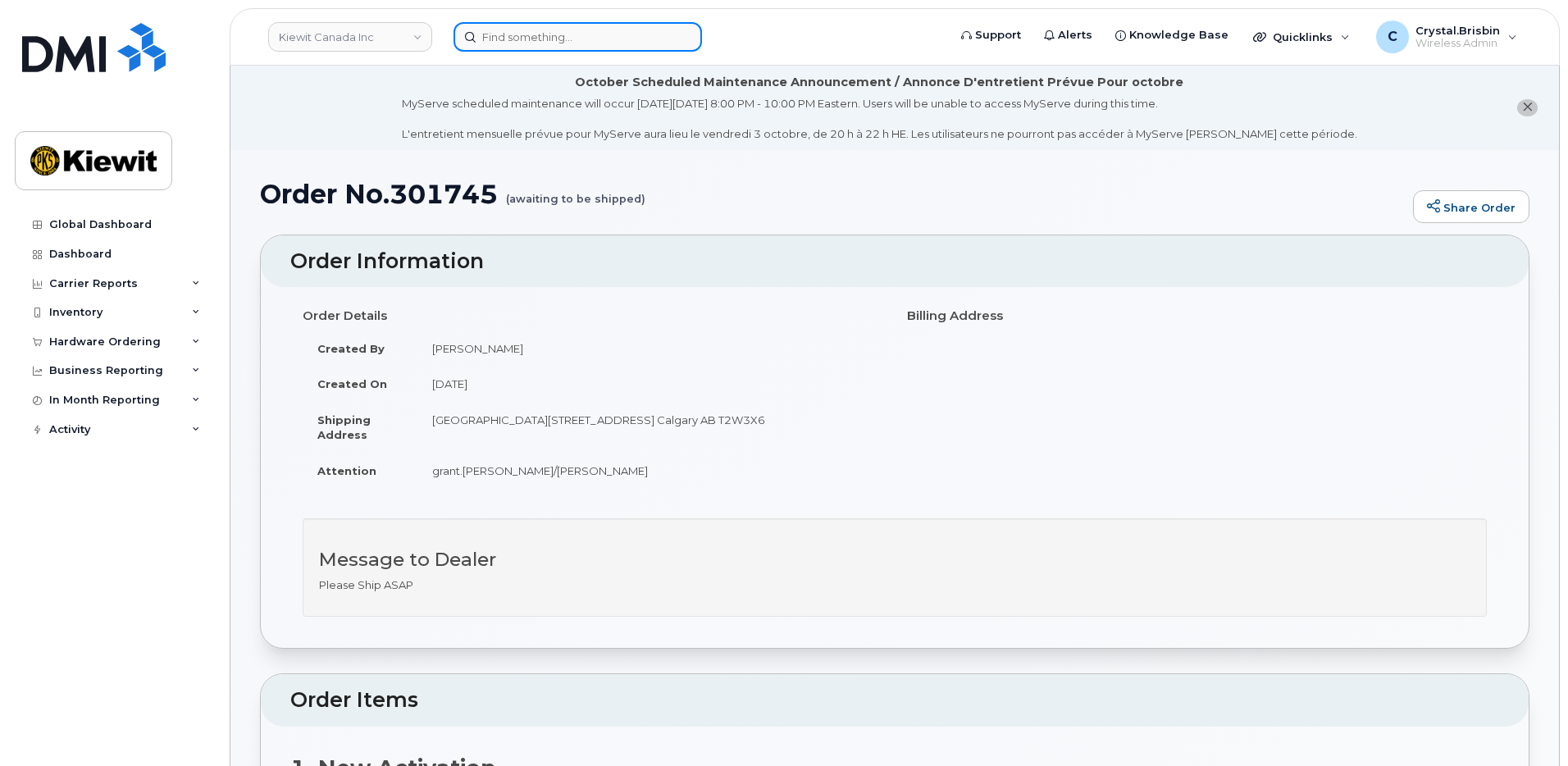
click at [602, 43] on input at bounding box center [578, 37] width 248 height 30
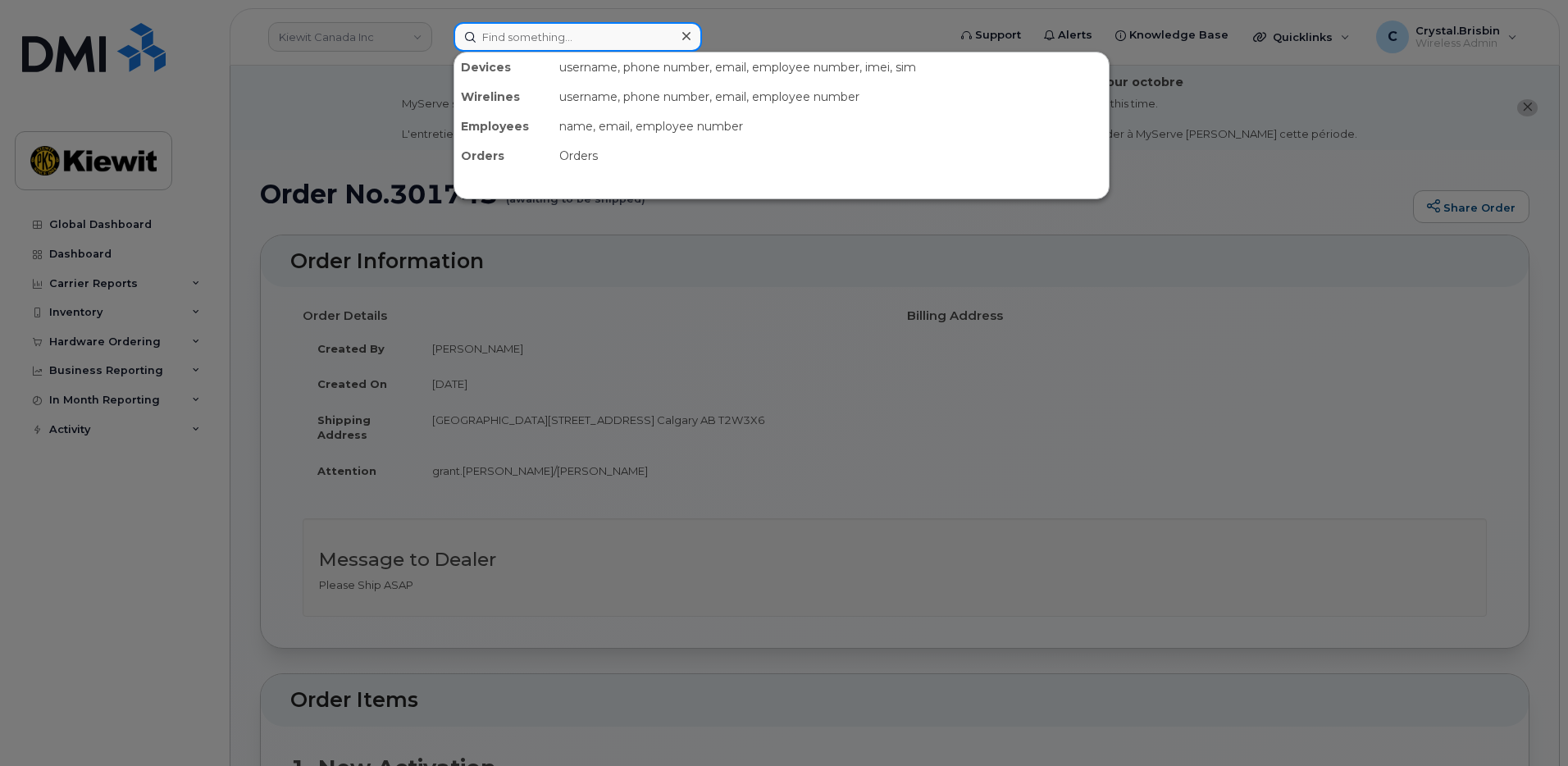
paste input "301759"
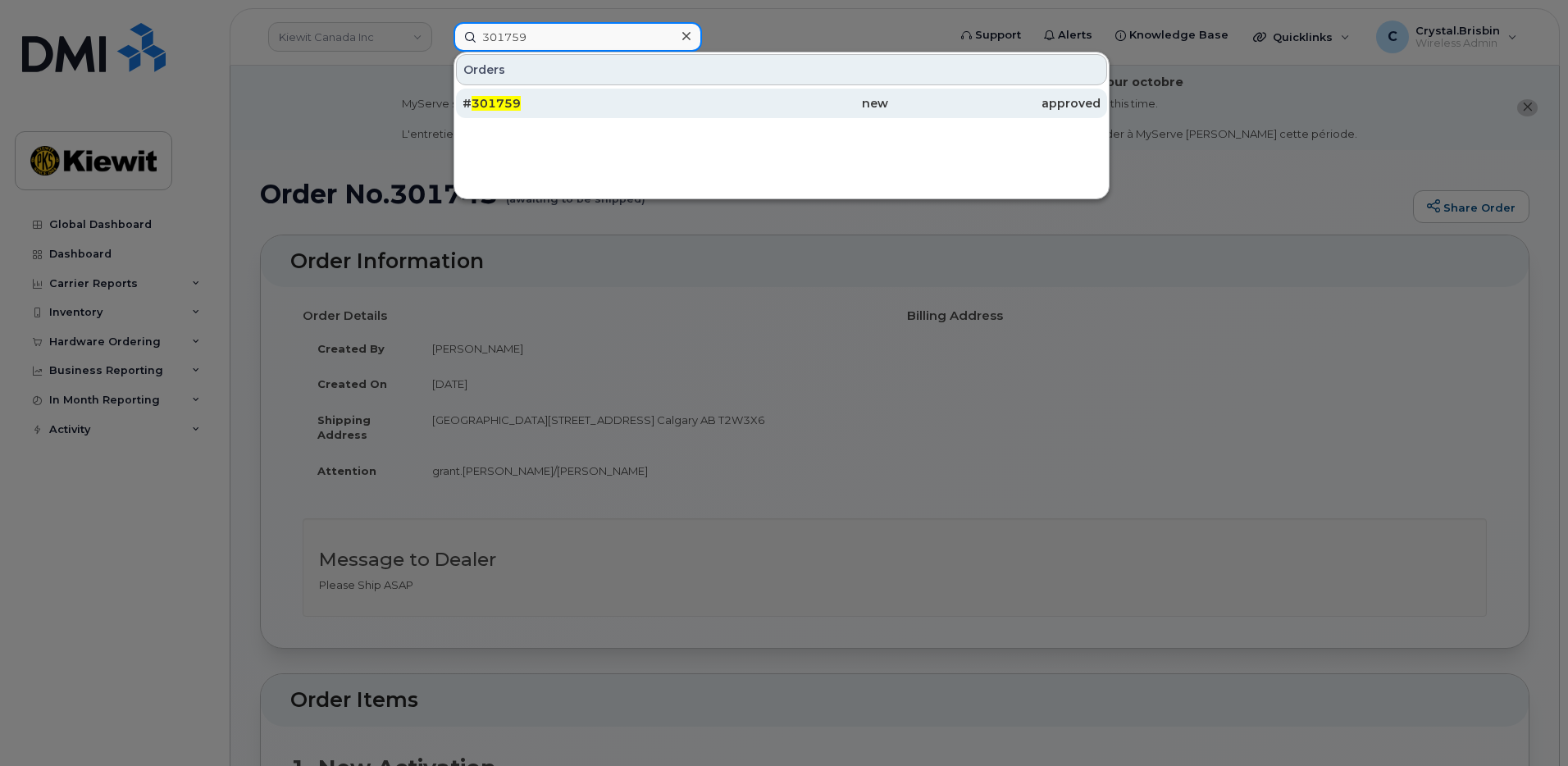
type input "301759"
click at [512, 110] on span "301759" at bounding box center [495, 103] width 49 height 15
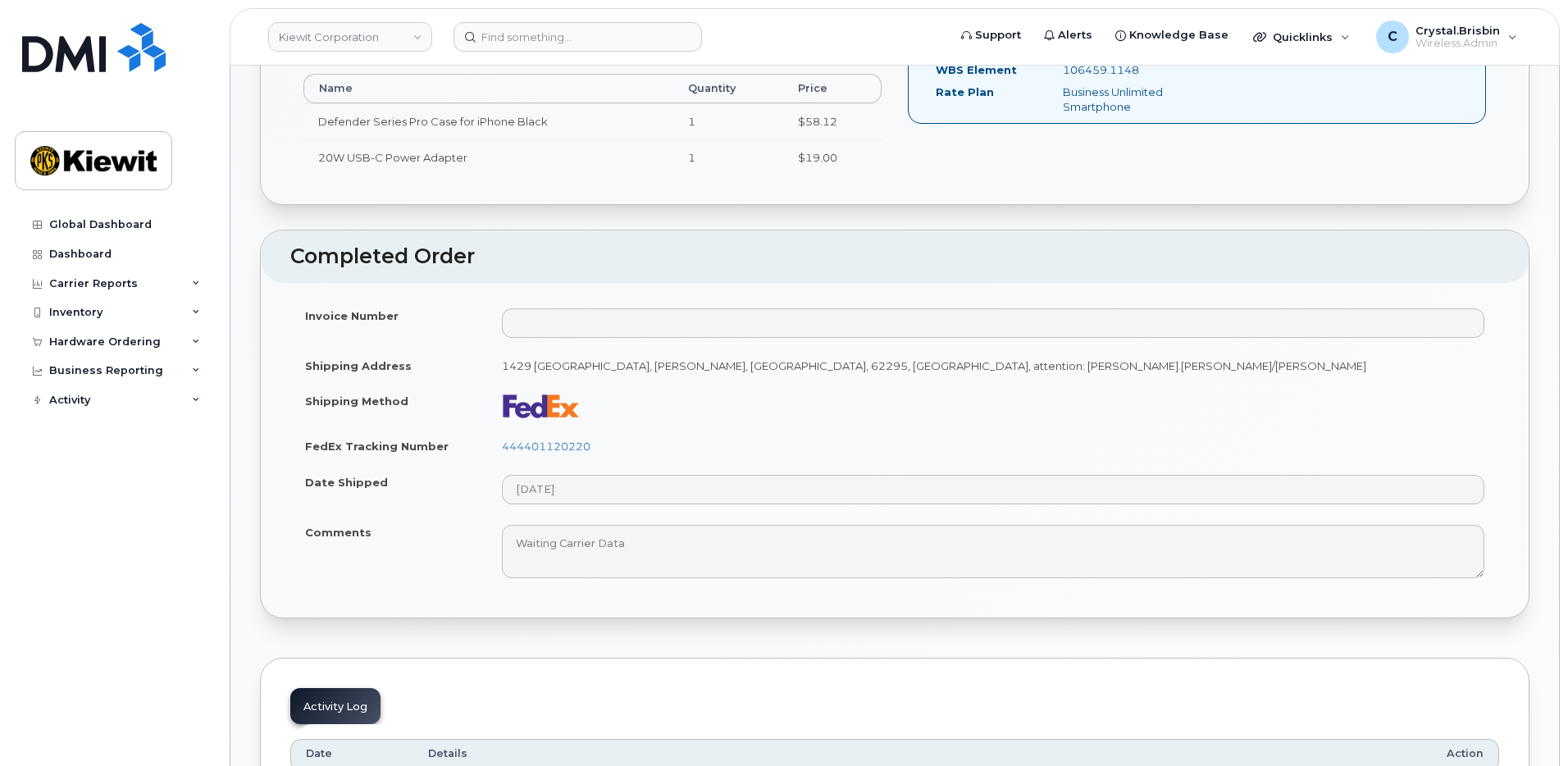
scroll to position [820, 0]
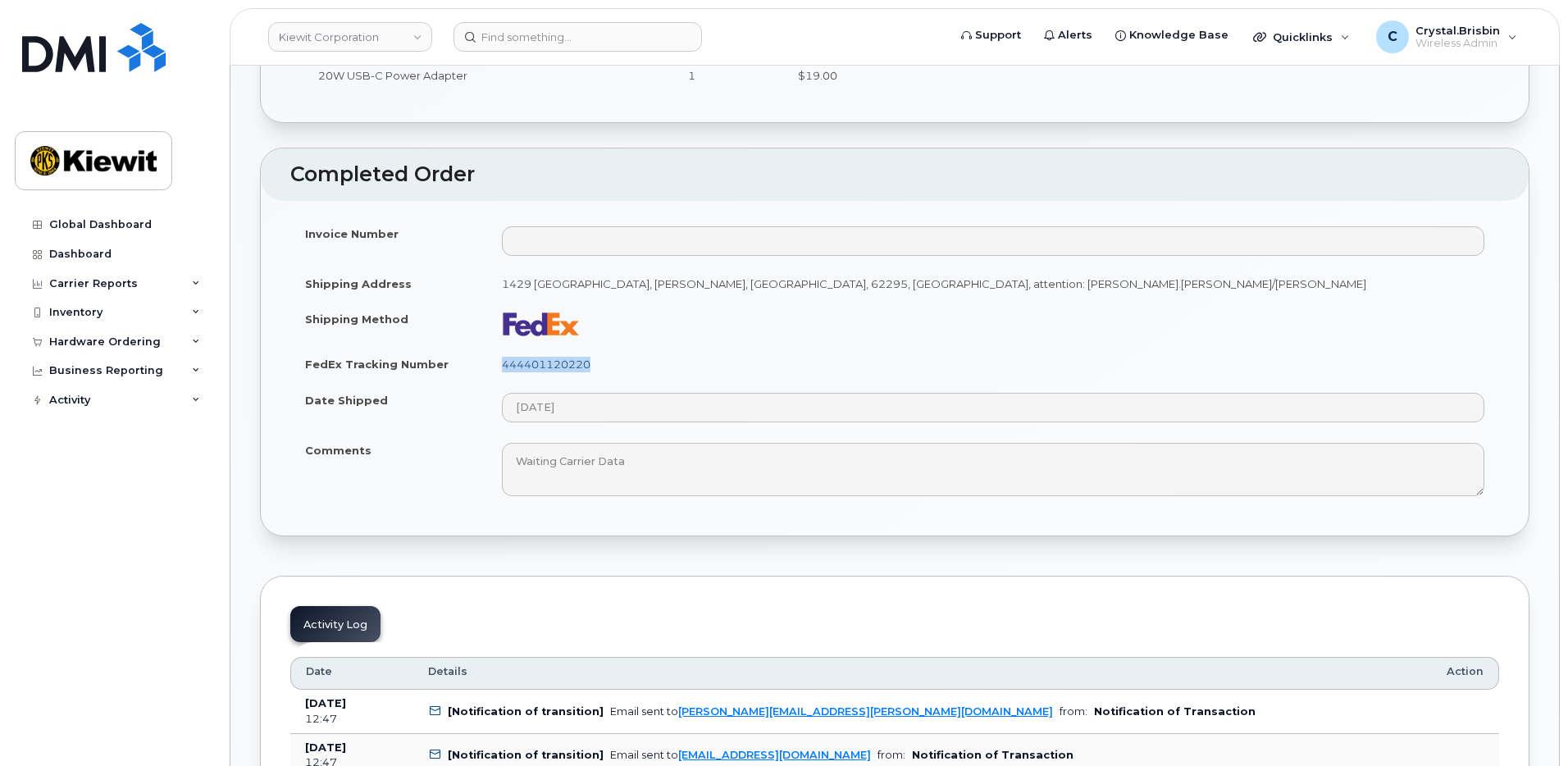
drag, startPoint x: 596, startPoint y: 367, endPoint x: 504, endPoint y: 370, distance: 92.0
click at [504, 370] on td "444401120220" at bounding box center [993, 363] width 1012 height 36
copy link "444401120220"
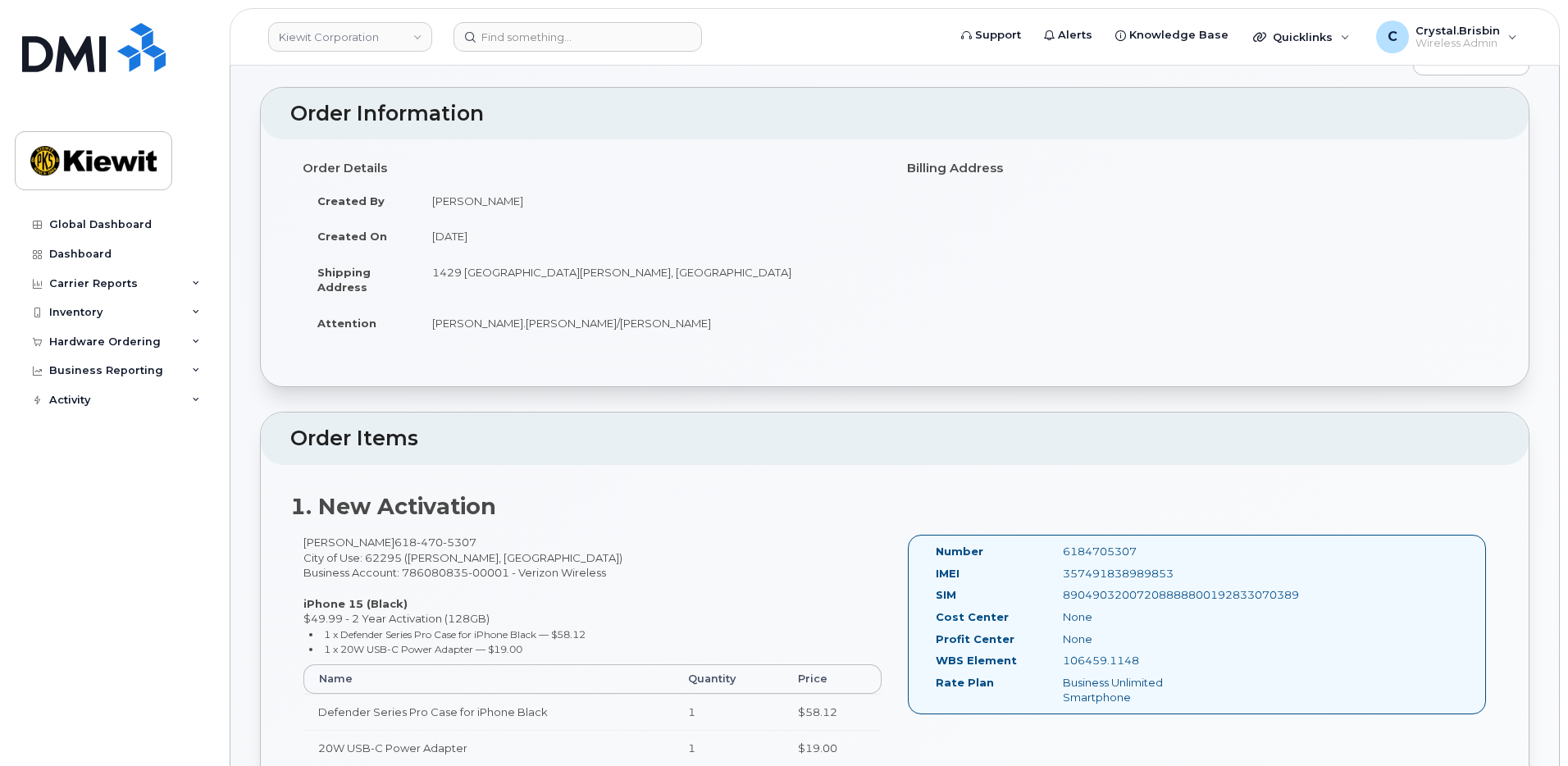
scroll to position [0, 0]
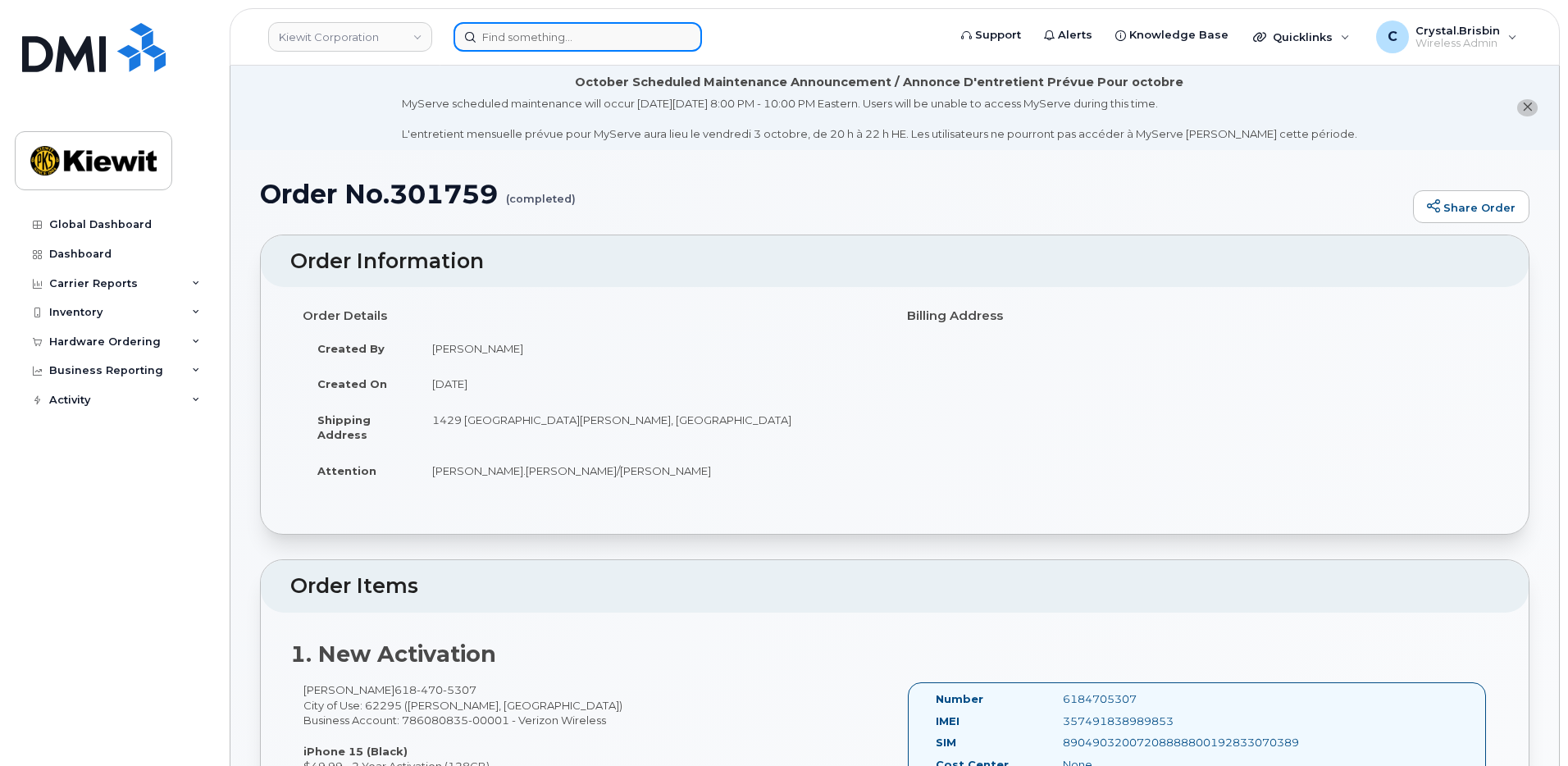
click at [511, 41] on input at bounding box center [578, 37] width 248 height 30
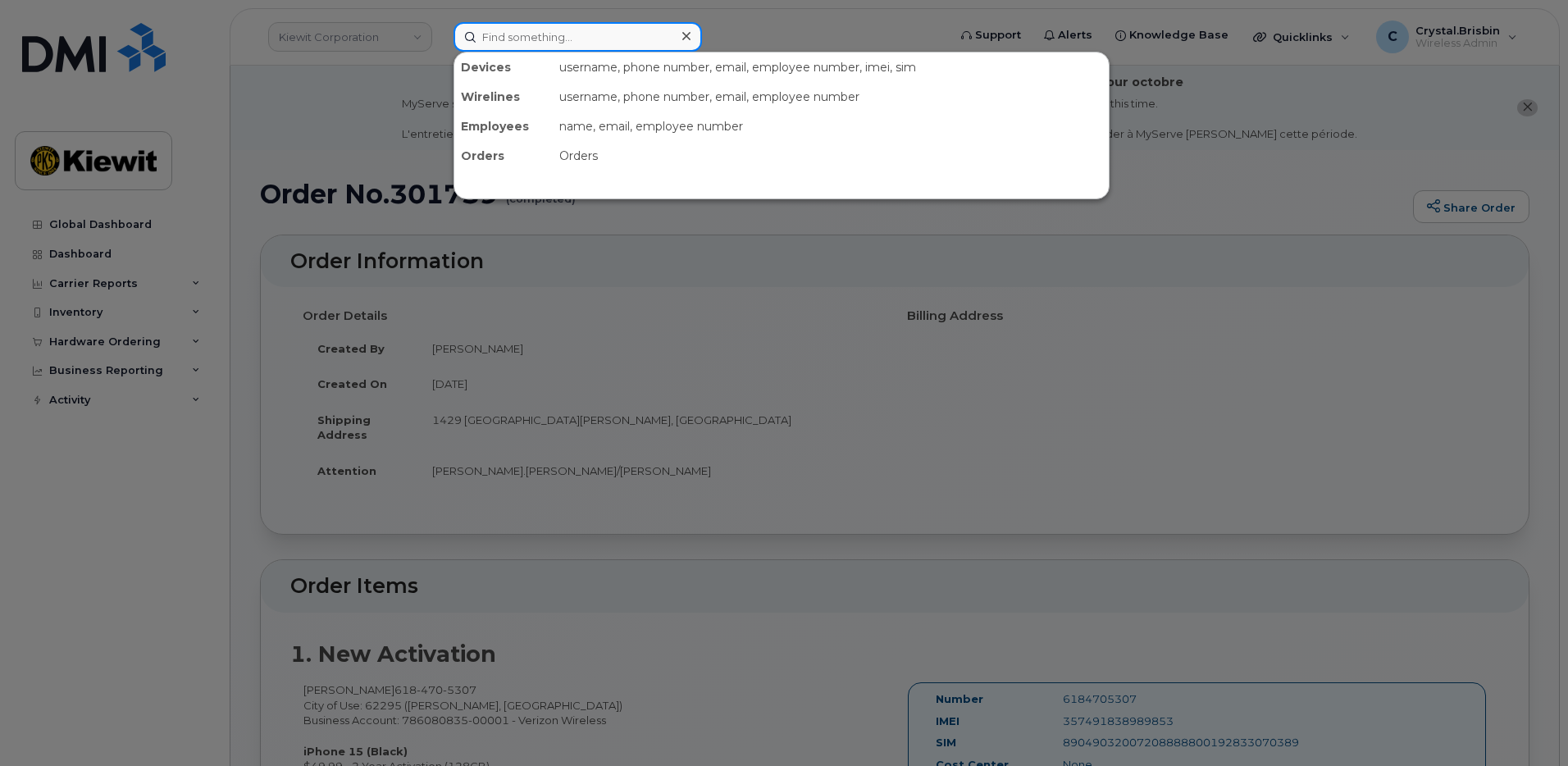
paste input "301763"
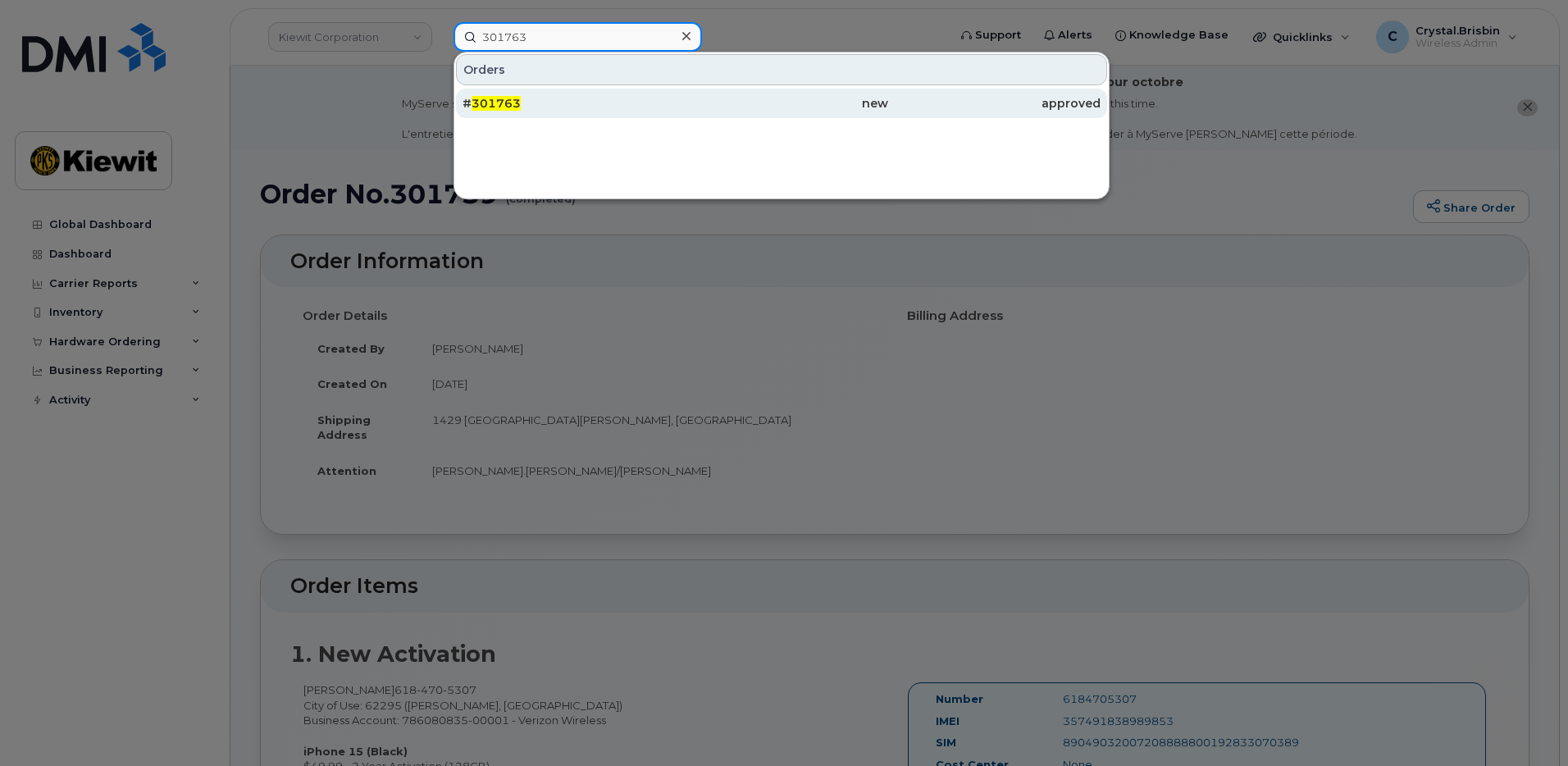
type input "301763"
click at [514, 108] on span "301763" at bounding box center [495, 103] width 49 height 15
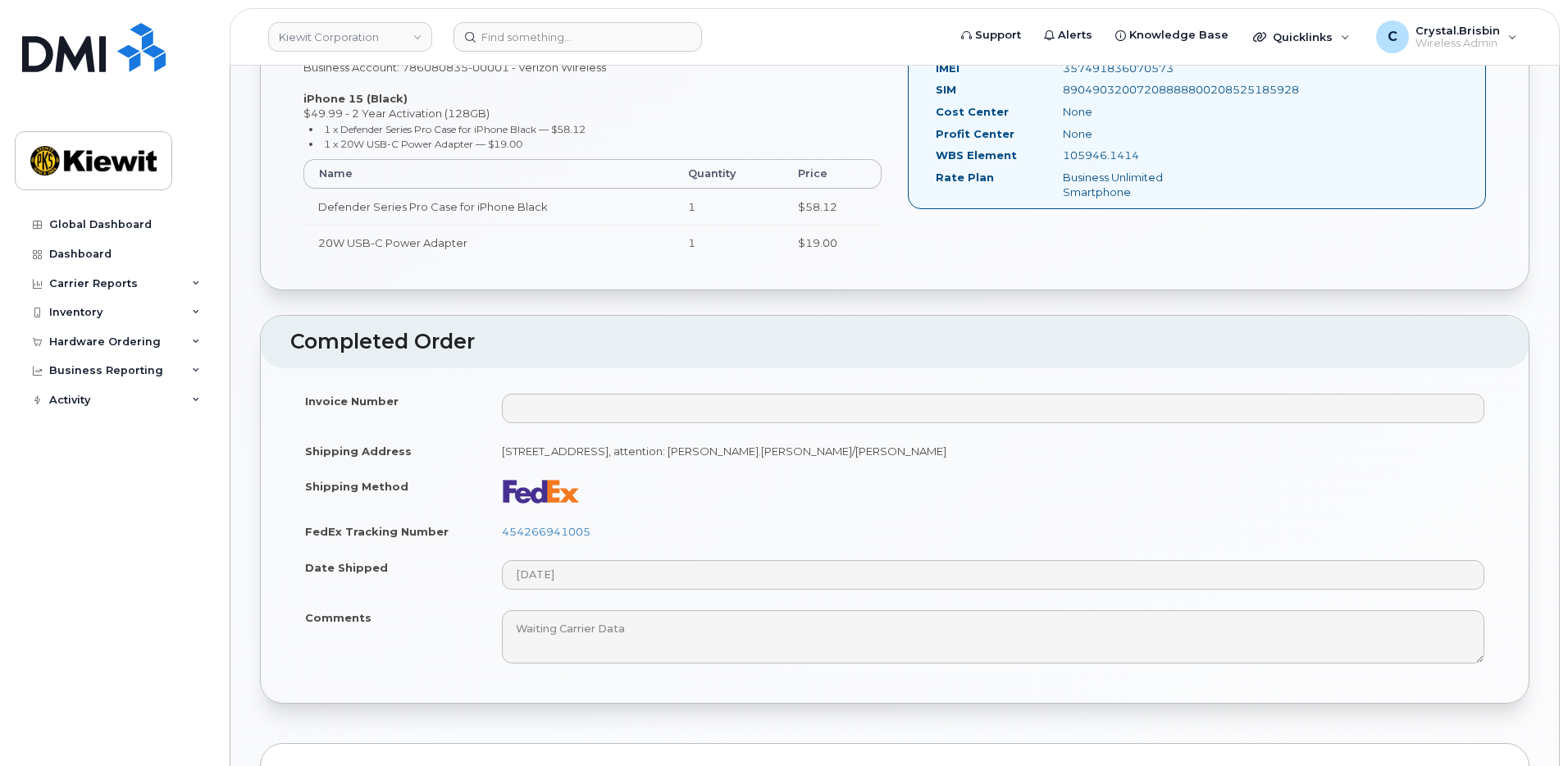
scroll to position [656, 0]
drag, startPoint x: 600, startPoint y: 528, endPoint x: 504, endPoint y: 533, distance: 96.1
click at [504, 533] on td "454266941005" at bounding box center [993, 528] width 1012 height 36
copy link "454266941005"
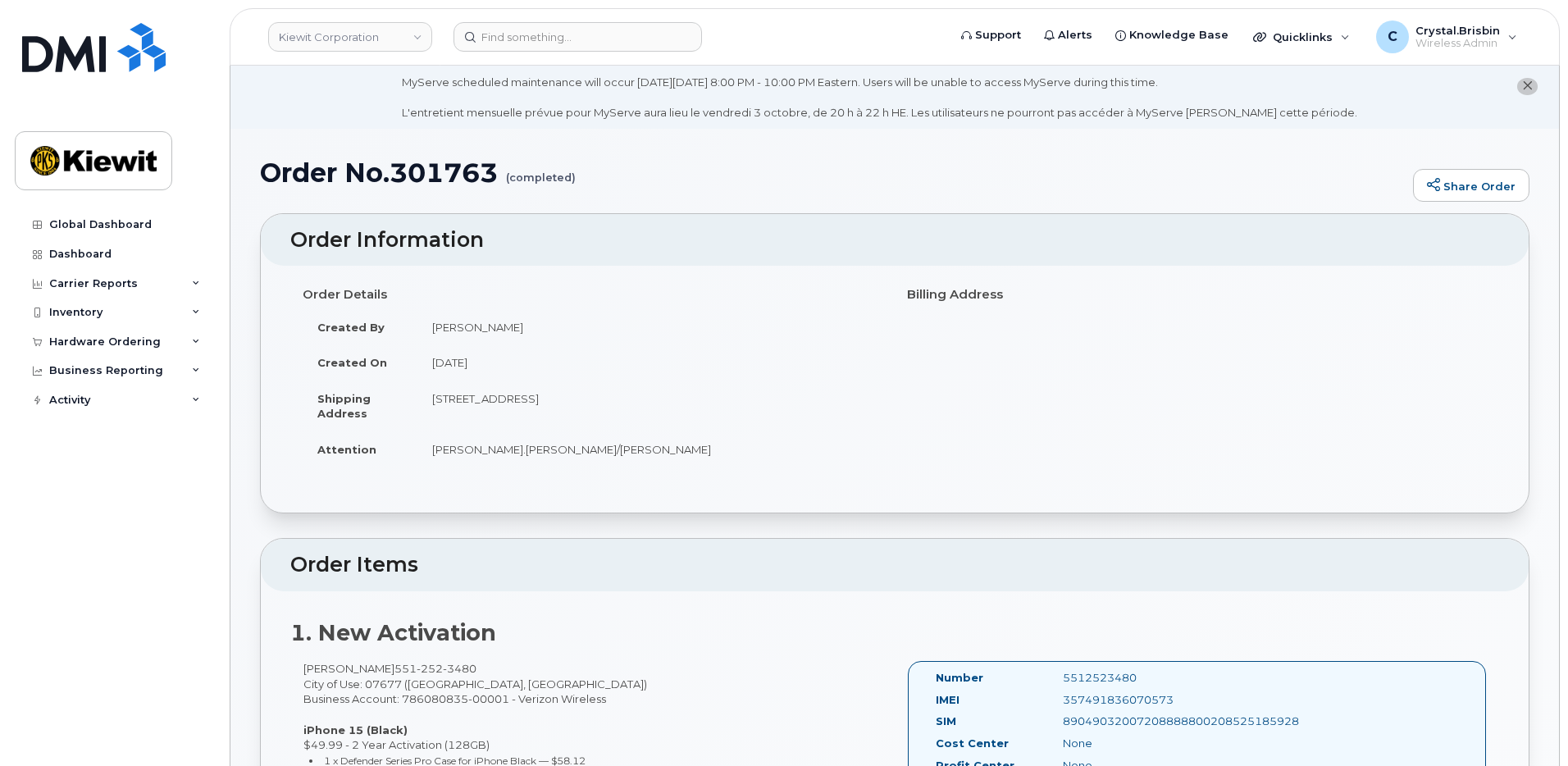
scroll to position [0, 0]
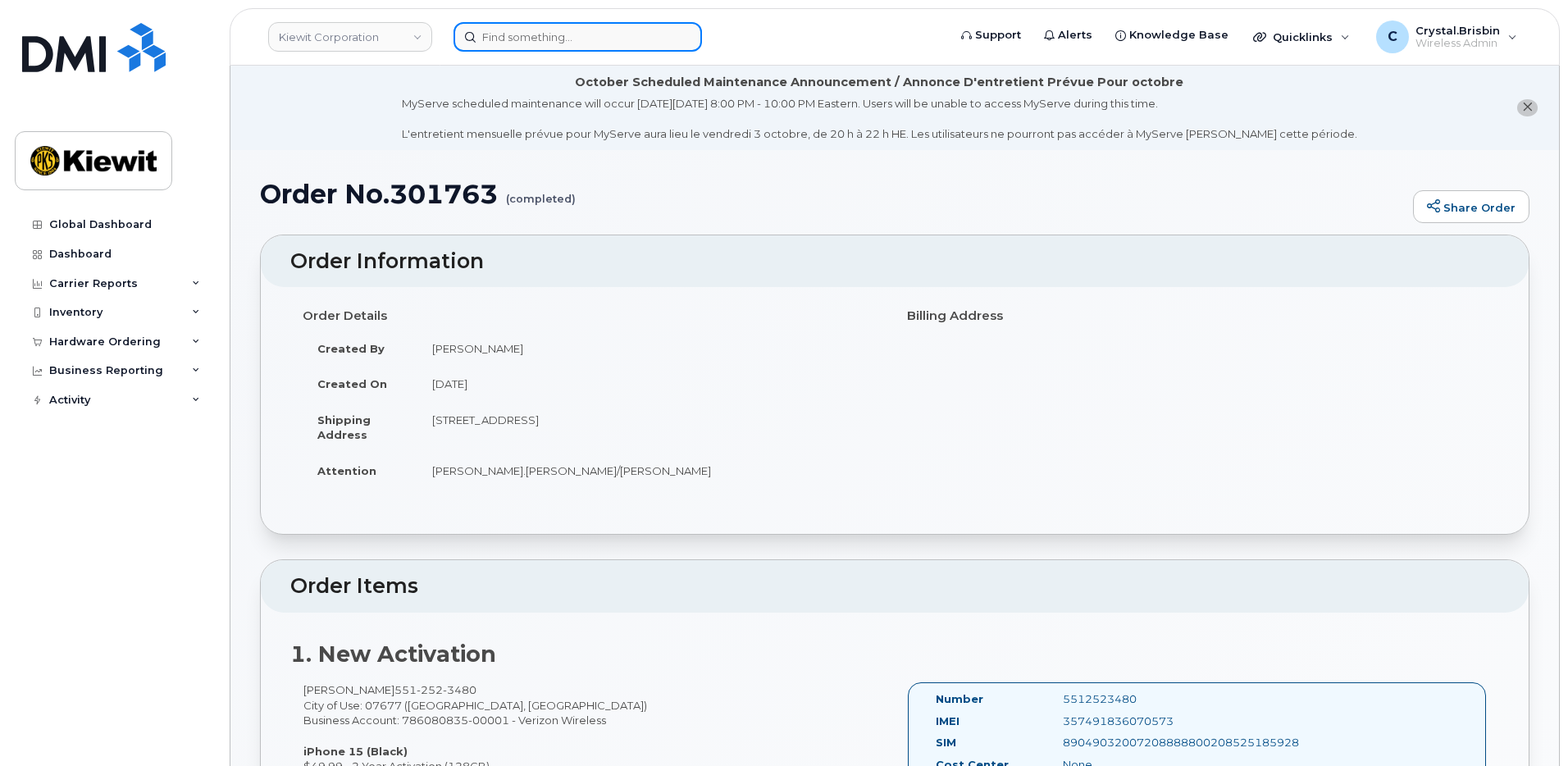
click at [609, 33] on input at bounding box center [578, 37] width 248 height 30
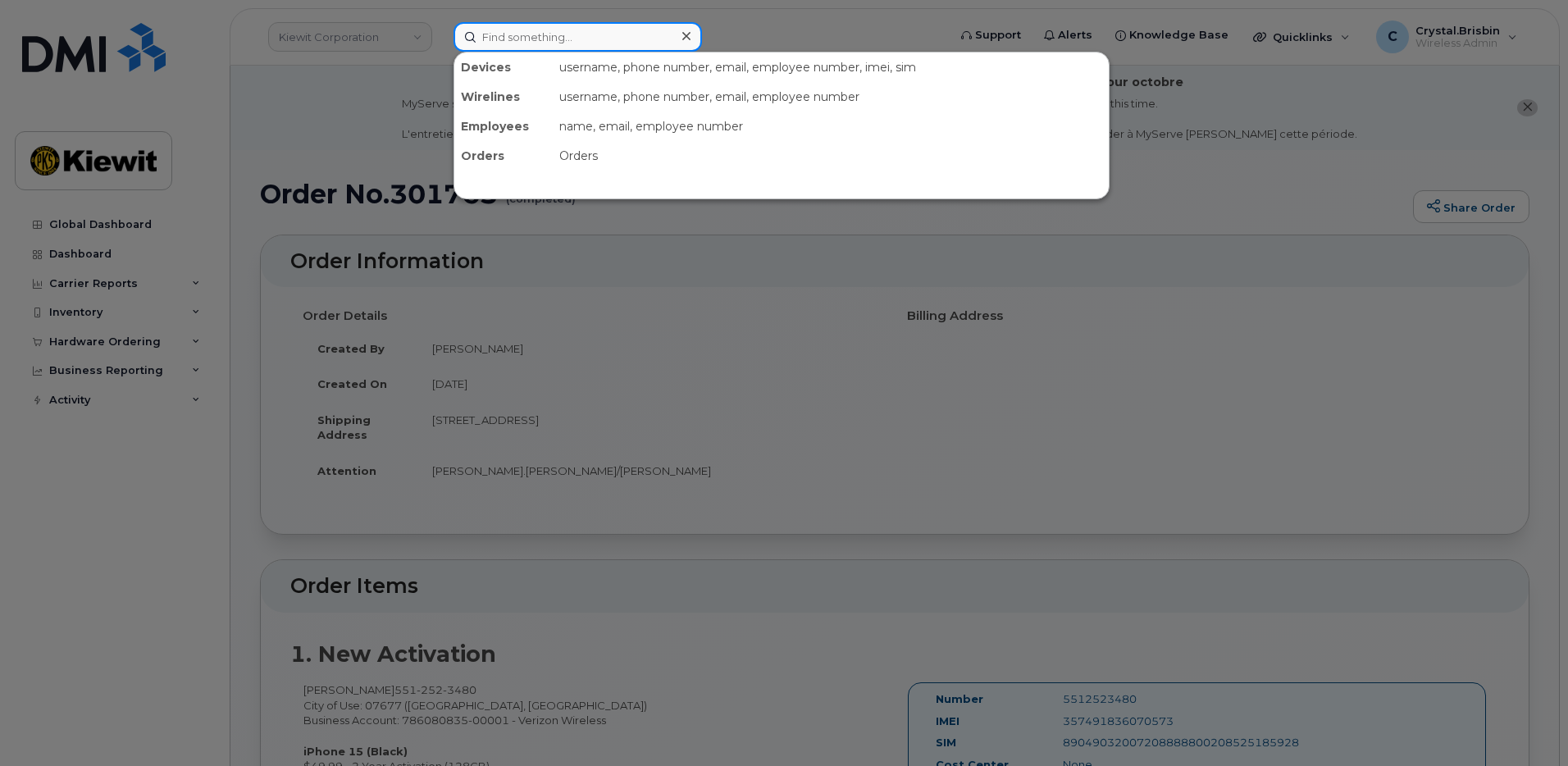
paste input "301779"
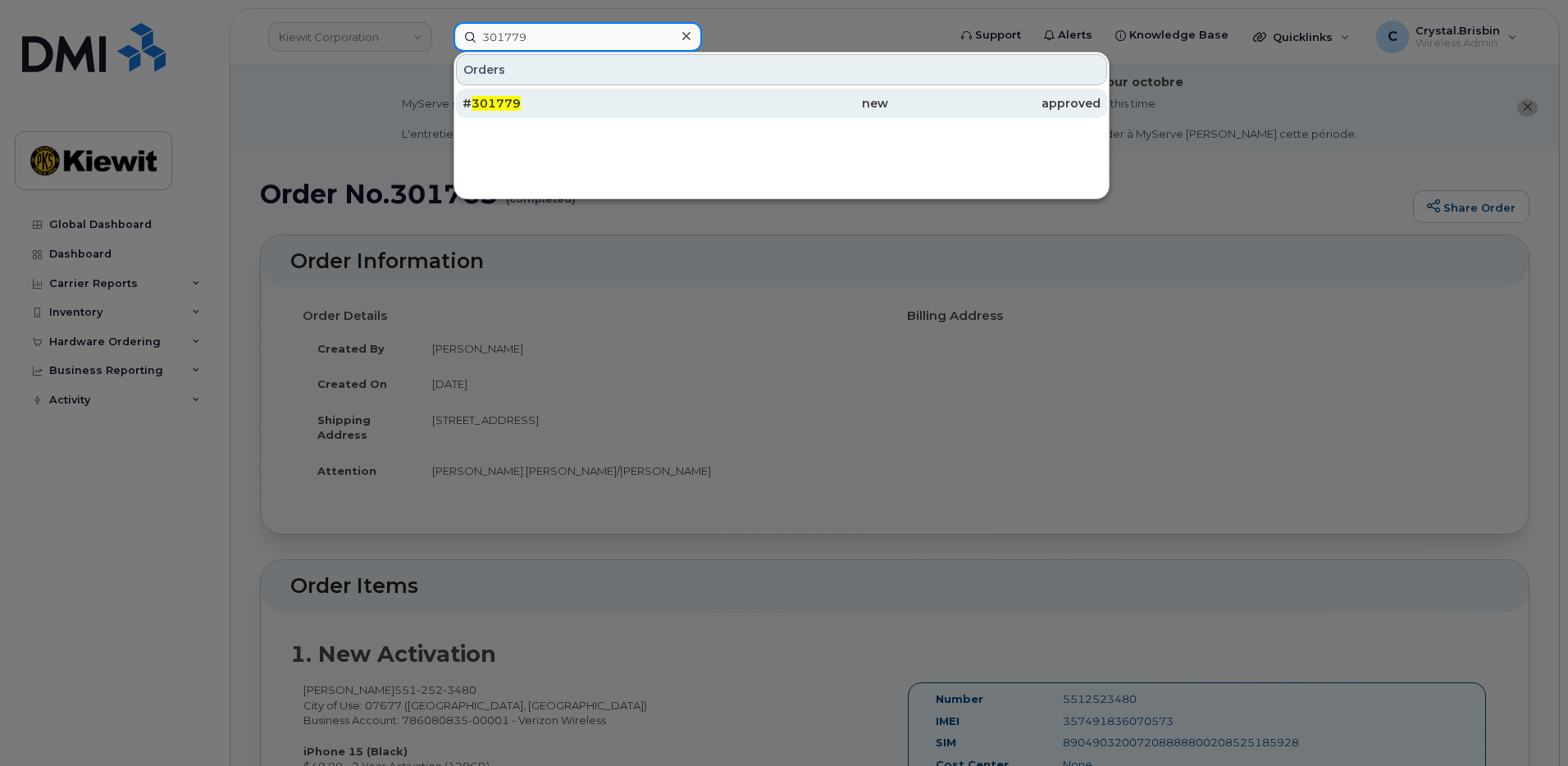
type input "301779"
drag, startPoint x: 537, startPoint y: 109, endPoint x: 561, endPoint y: 116, distance: 25.0
click at [537, 109] on div "# 301779" at bounding box center [569, 103] width 213 height 17
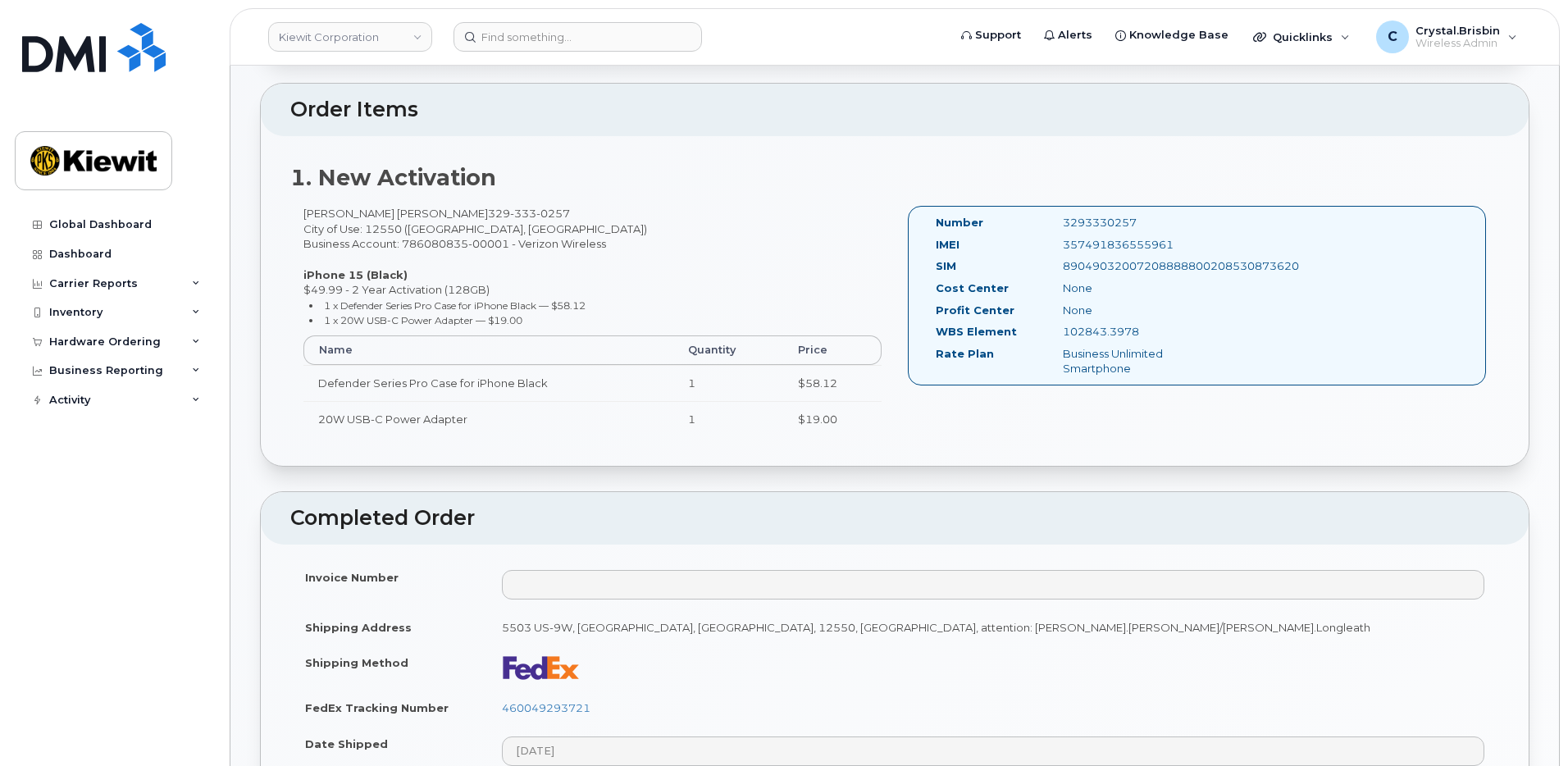
scroll to position [492, 0]
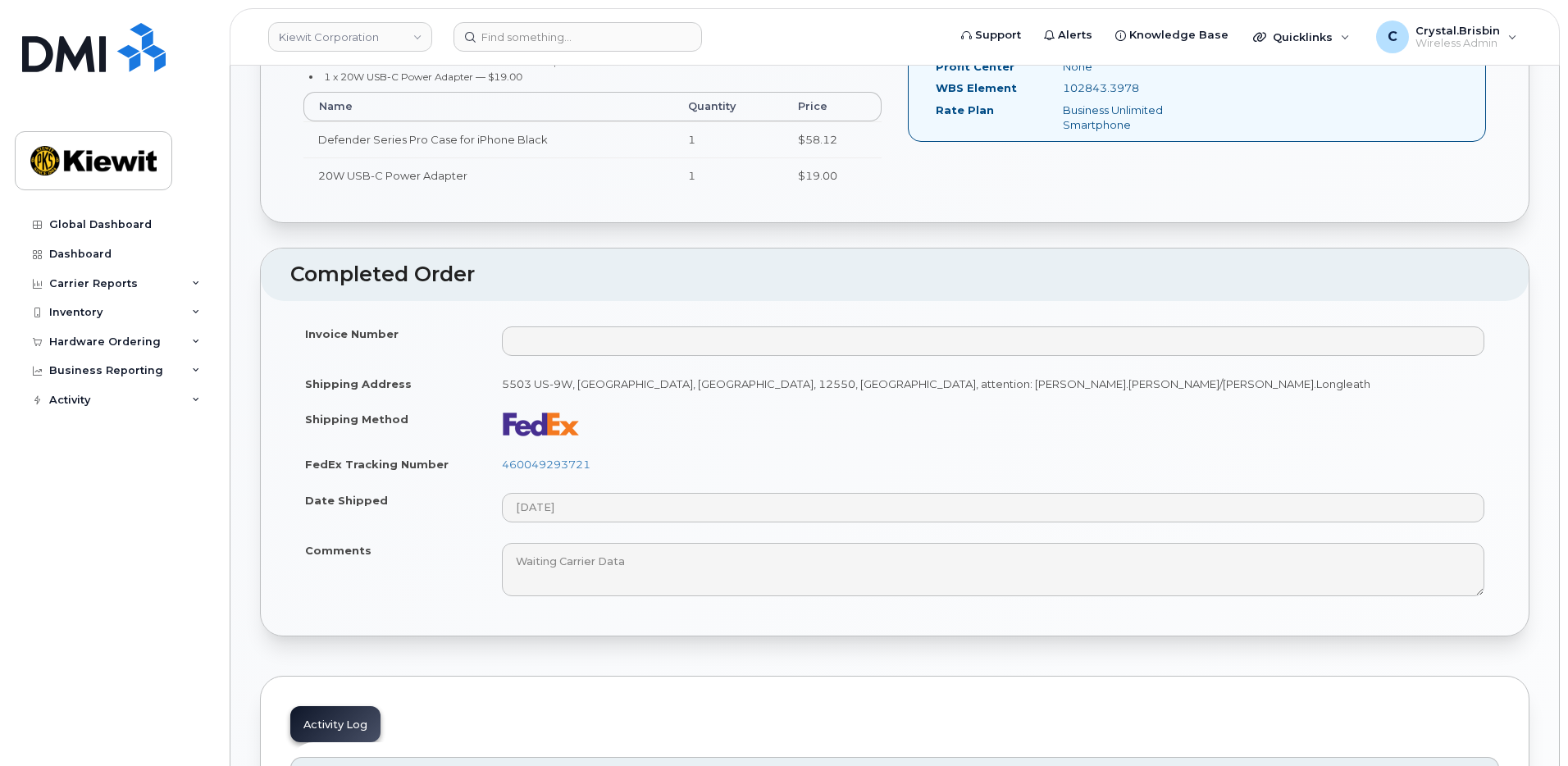
scroll to position [738, 0]
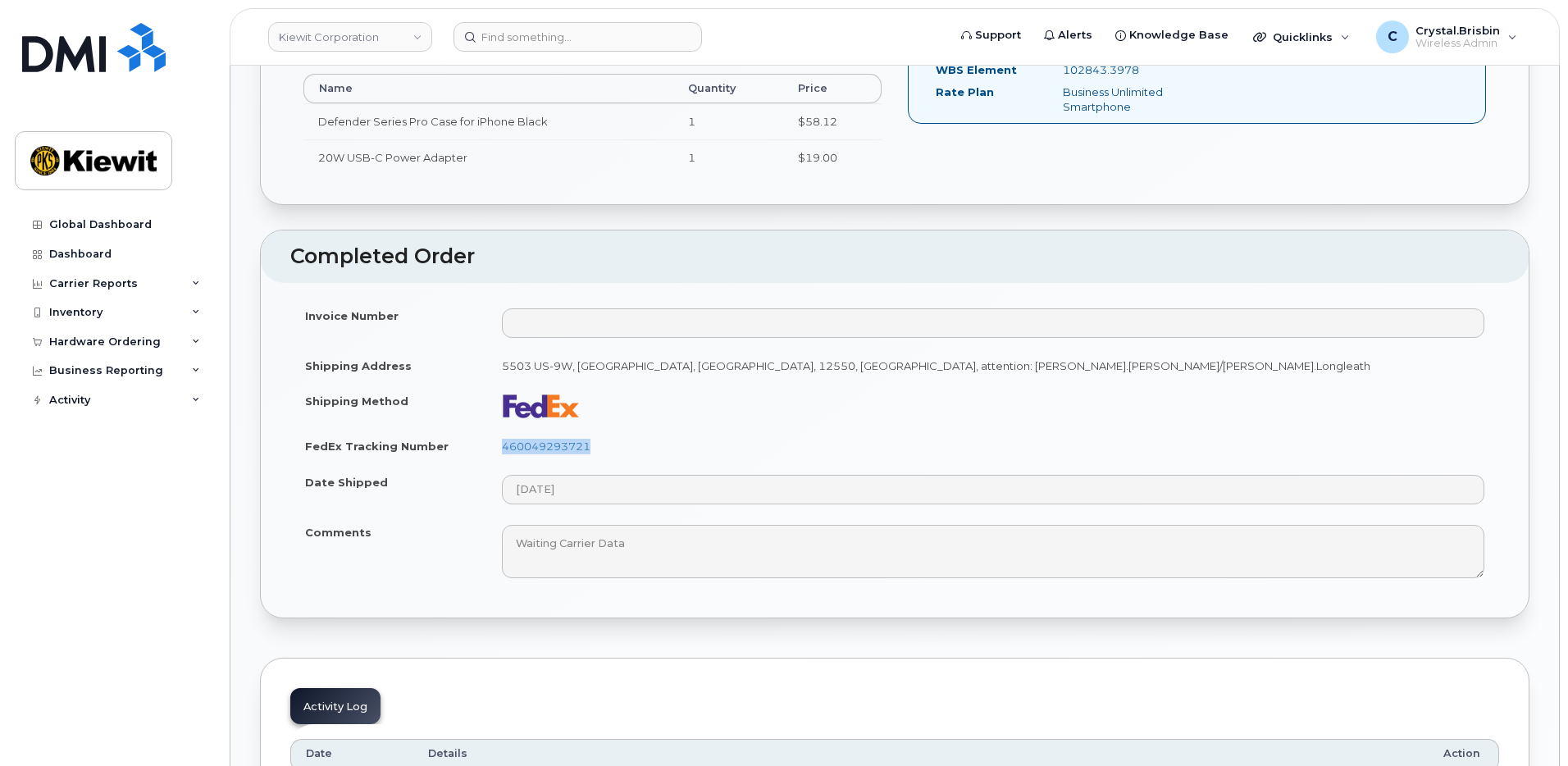
drag, startPoint x: 599, startPoint y: 446, endPoint x: 499, endPoint y: 450, distance: 100.1
click at [499, 450] on td "460049293721" at bounding box center [993, 445] width 1012 height 36
copy link "460049293721"
click at [519, 37] on input at bounding box center [578, 37] width 248 height 30
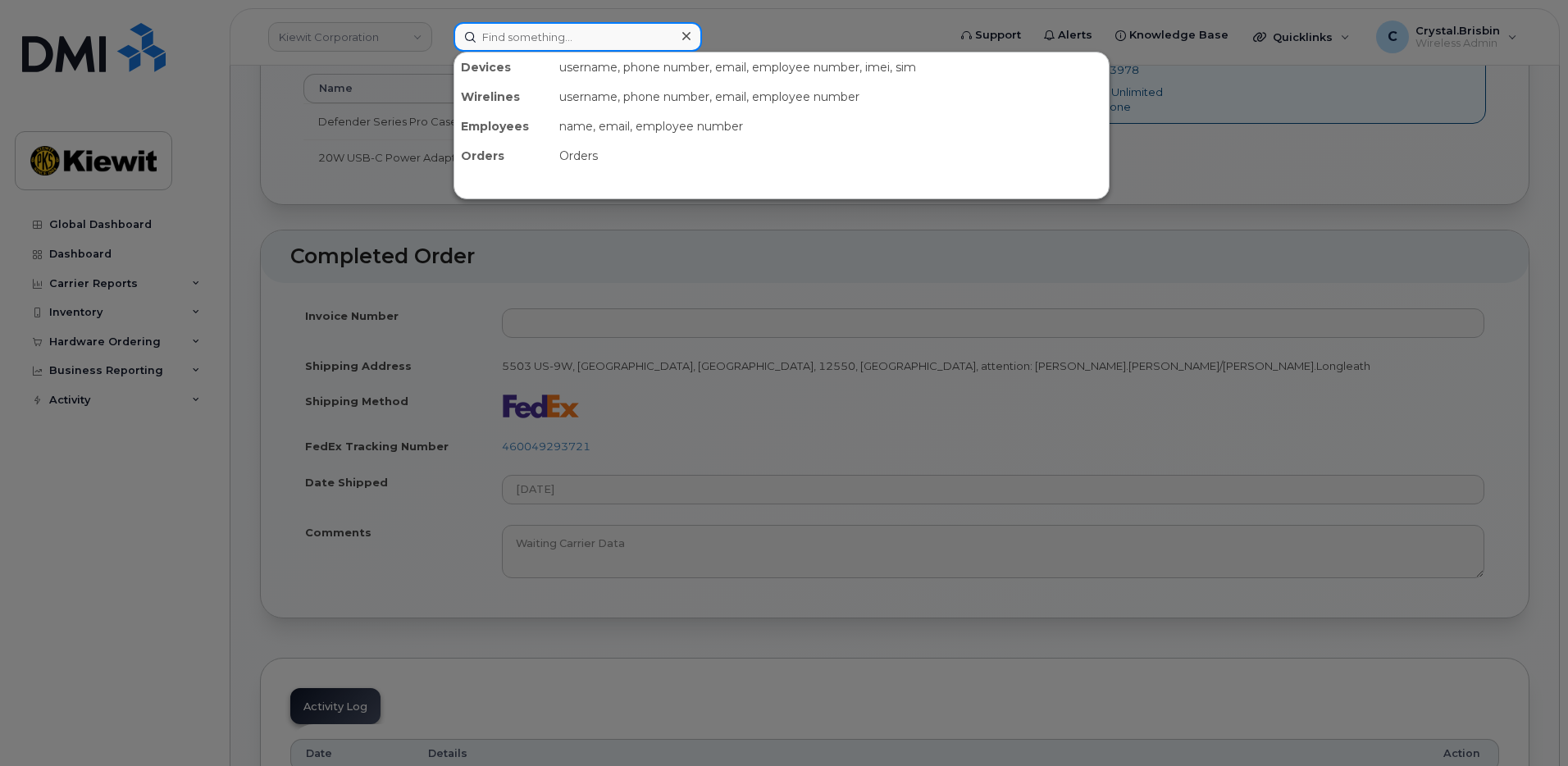
paste input "301811"
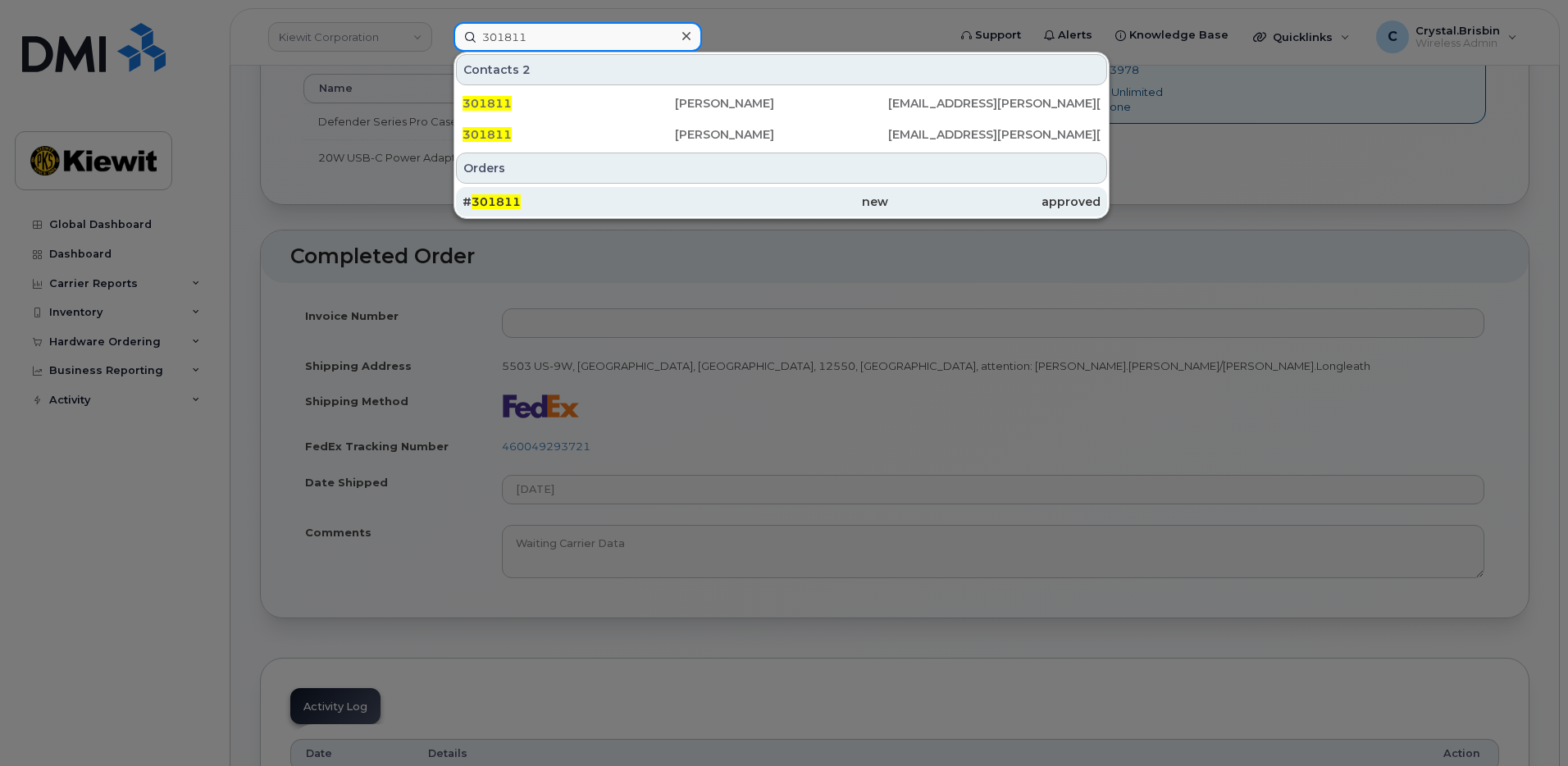
type input "301811"
click at [553, 199] on div "# 301811" at bounding box center [569, 202] width 213 height 17
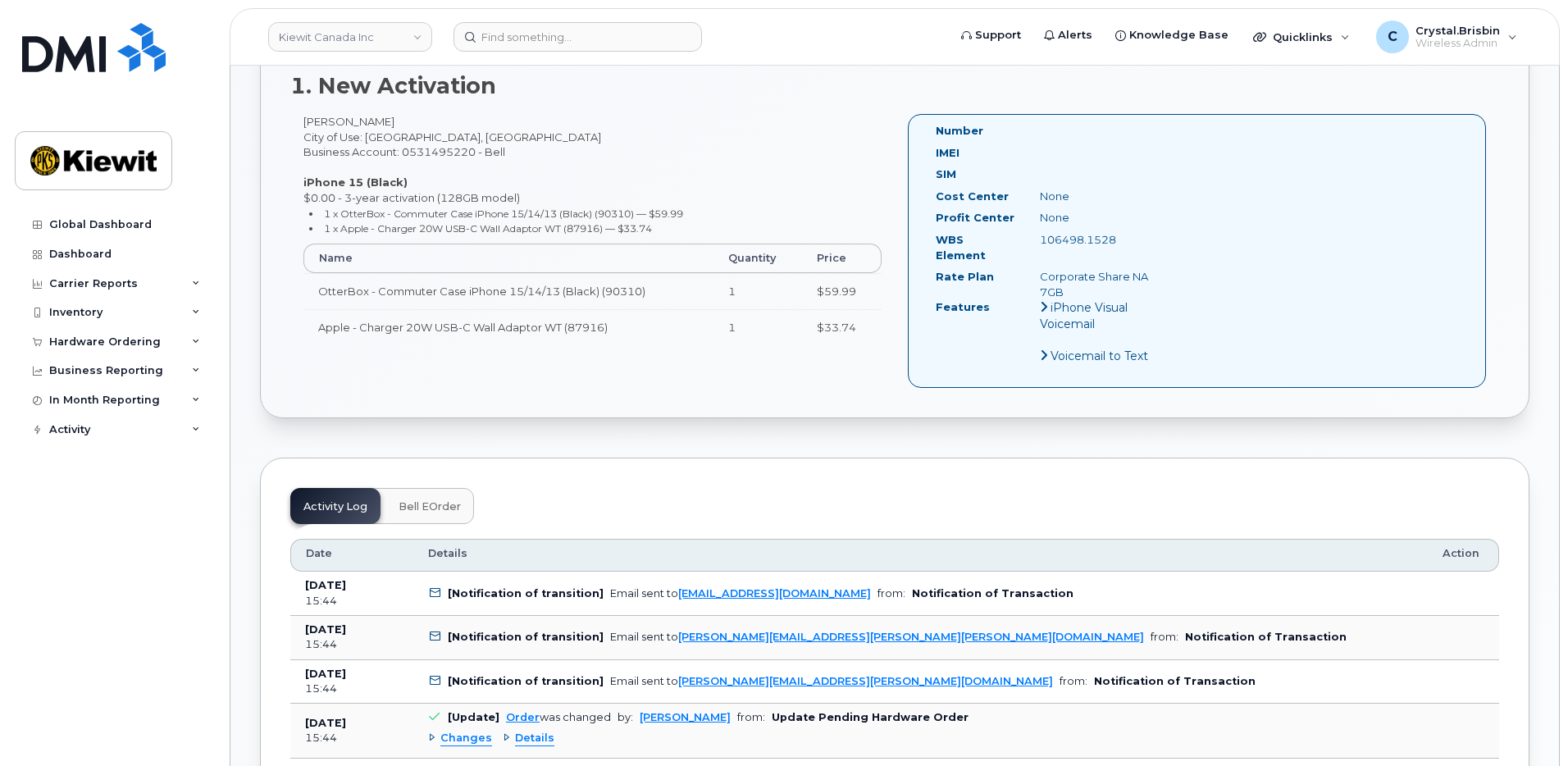
scroll to position [902, 0]
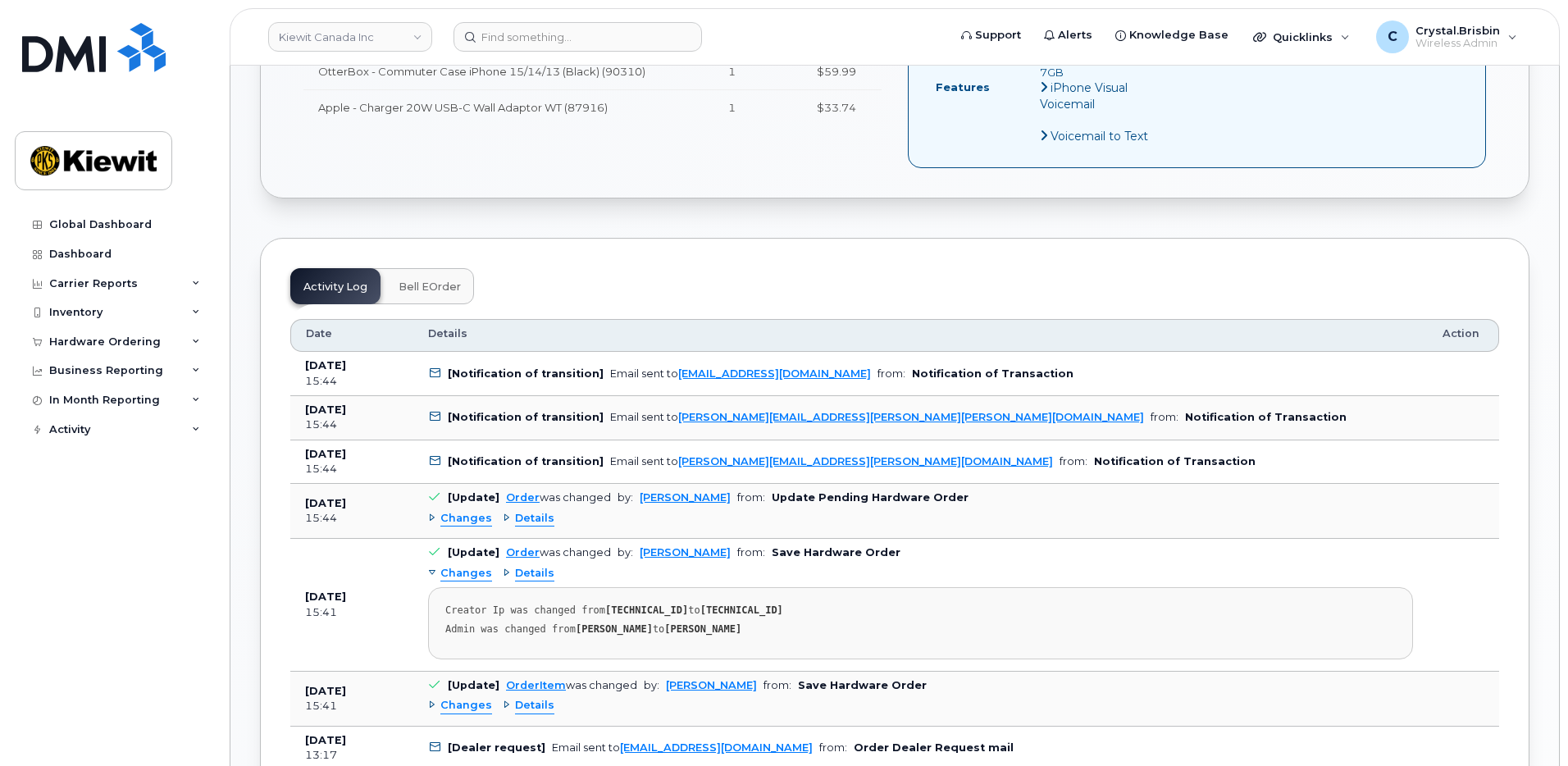
click at [245, 195] on div "Order No.301811 (awaiting to be shipped) Share Order × Share This Order If you …" at bounding box center [894, 734] width 1329 height 2972
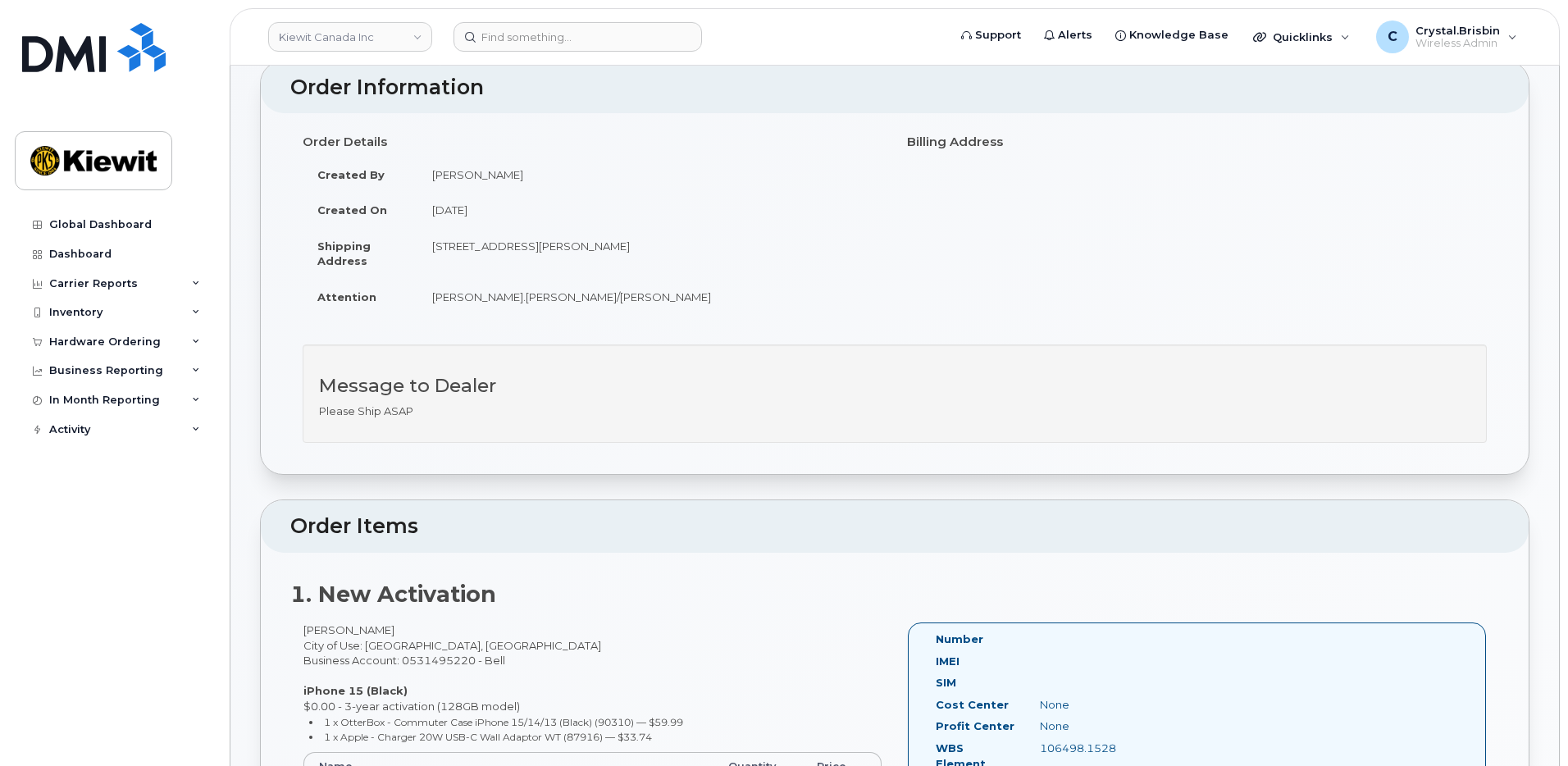
scroll to position [0, 0]
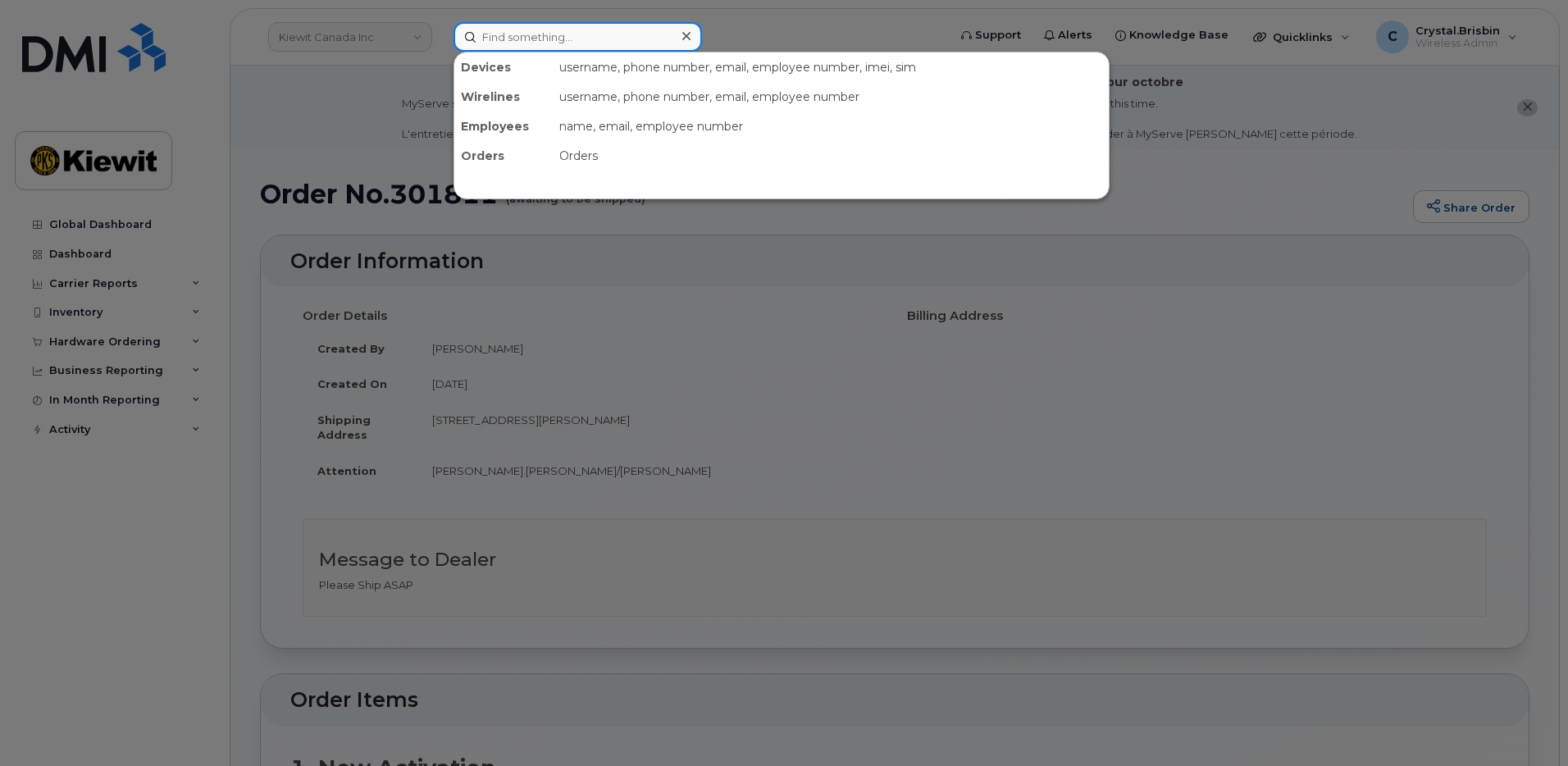
click at [532, 33] on input at bounding box center [578, 37] width 248 height 30
paste input "301721"
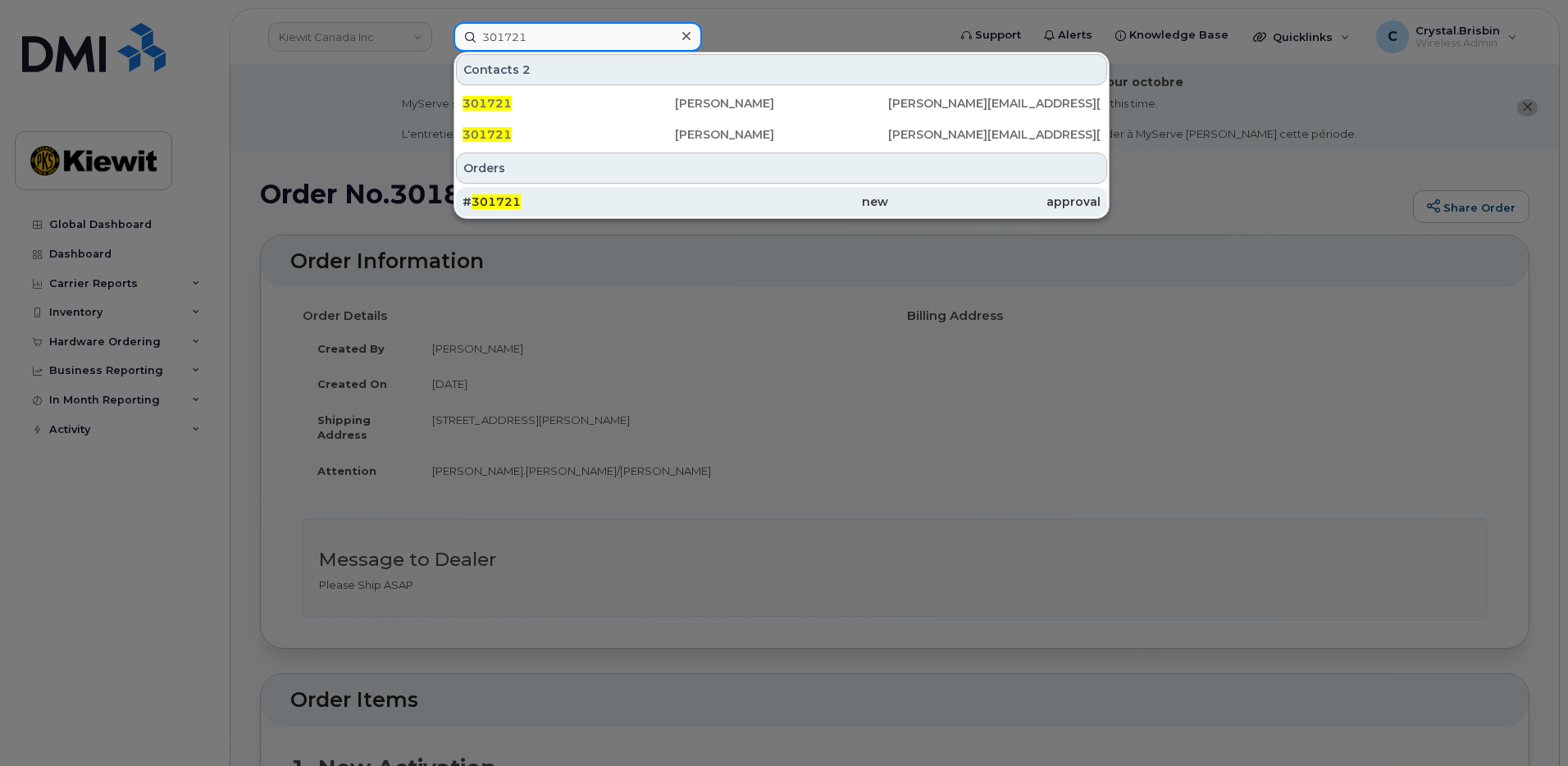
type input "301721"
click at [497, 202] on span "301721" at bounding box center [495, 202] width 49 height 15
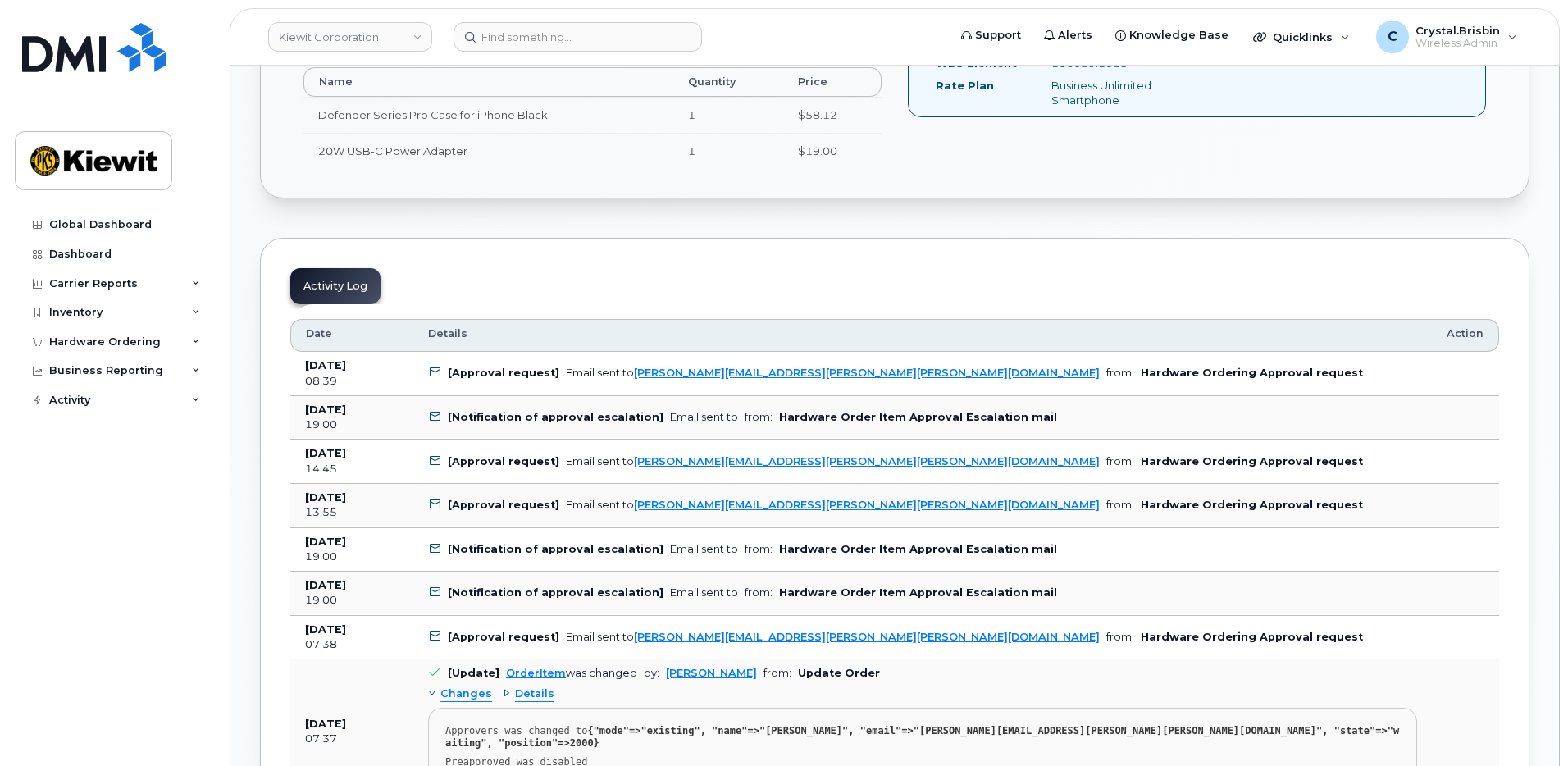
scroll to position [820, 0]
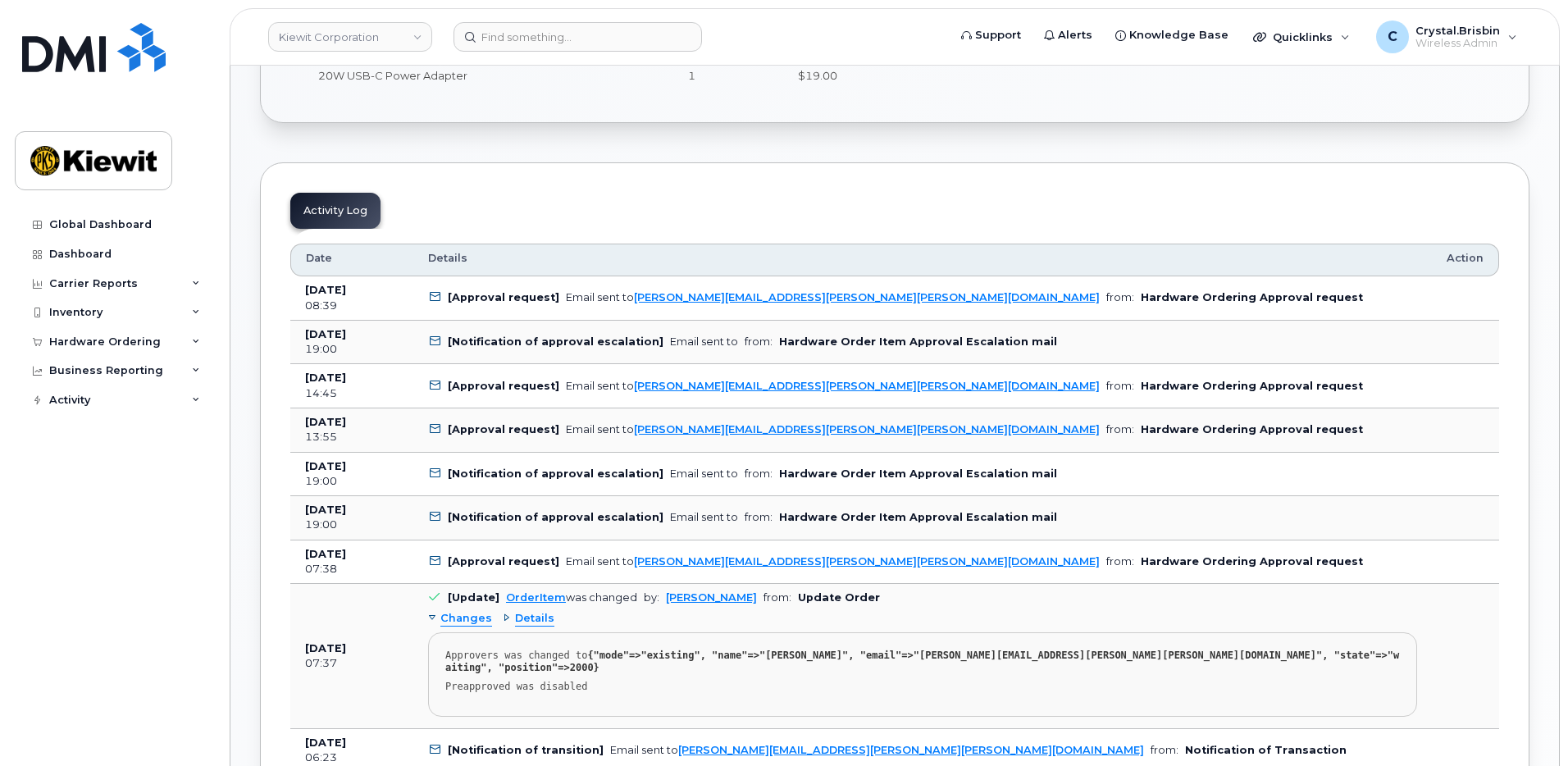
click at [253, 327] on div "Order No.301721 (Waiting On Approval) Share Order Cancel Order × Share This Ord…" at bounding box center [894, 658] width 1329 height 2655
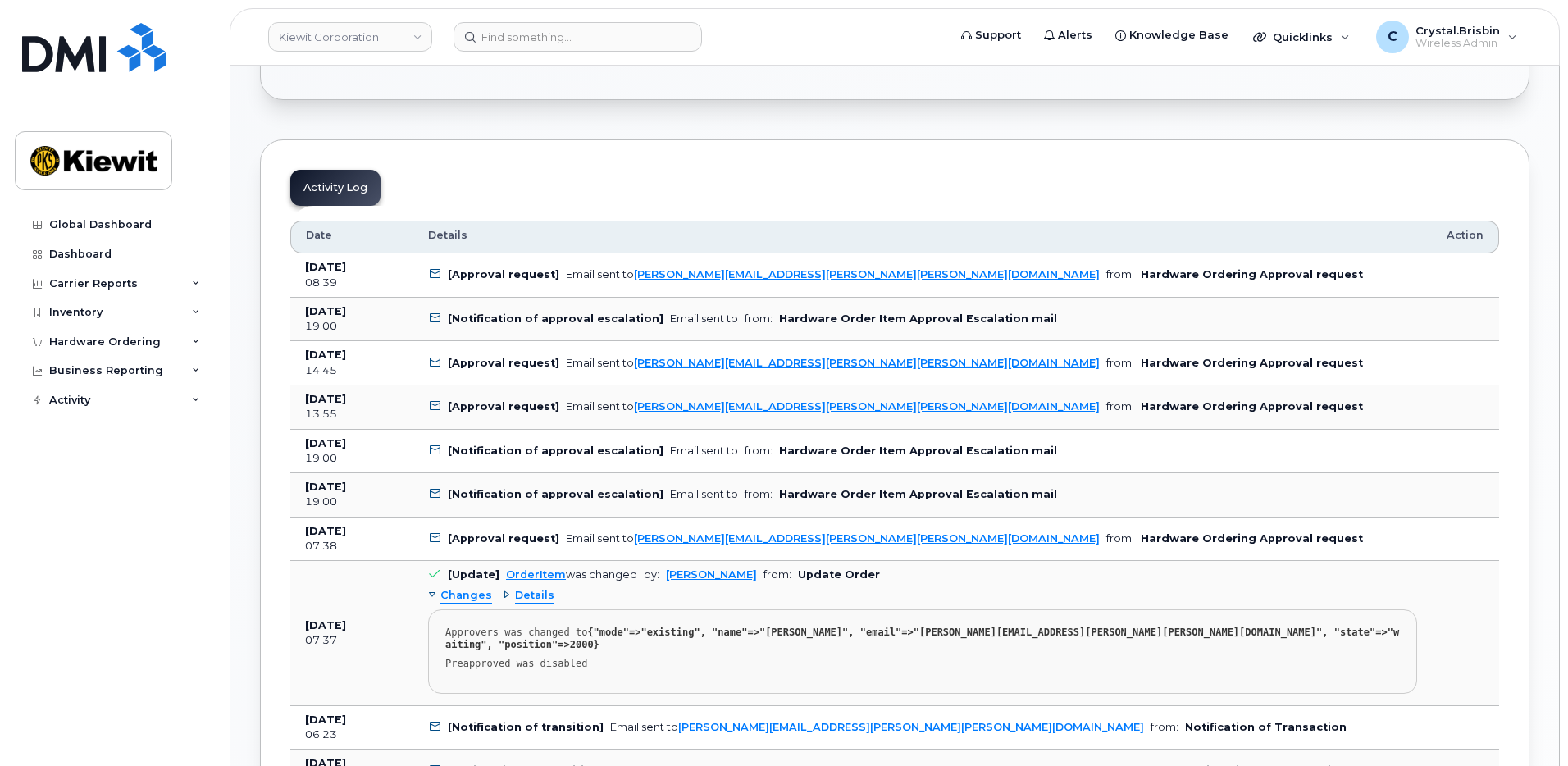
scroll to position [899, 0]
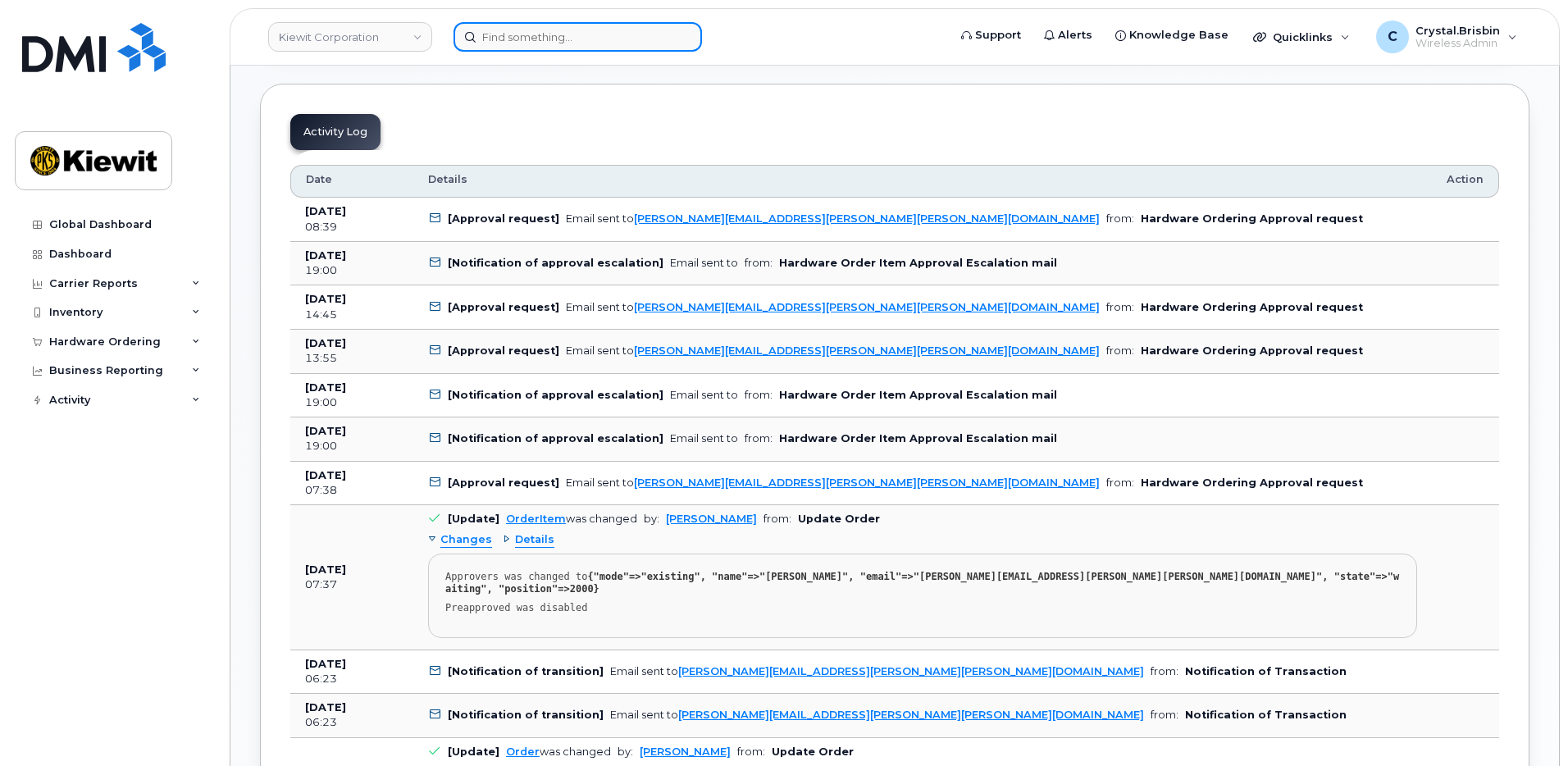
click at [560, 35] on input at bounding box center [578, 37] width 248 height 30
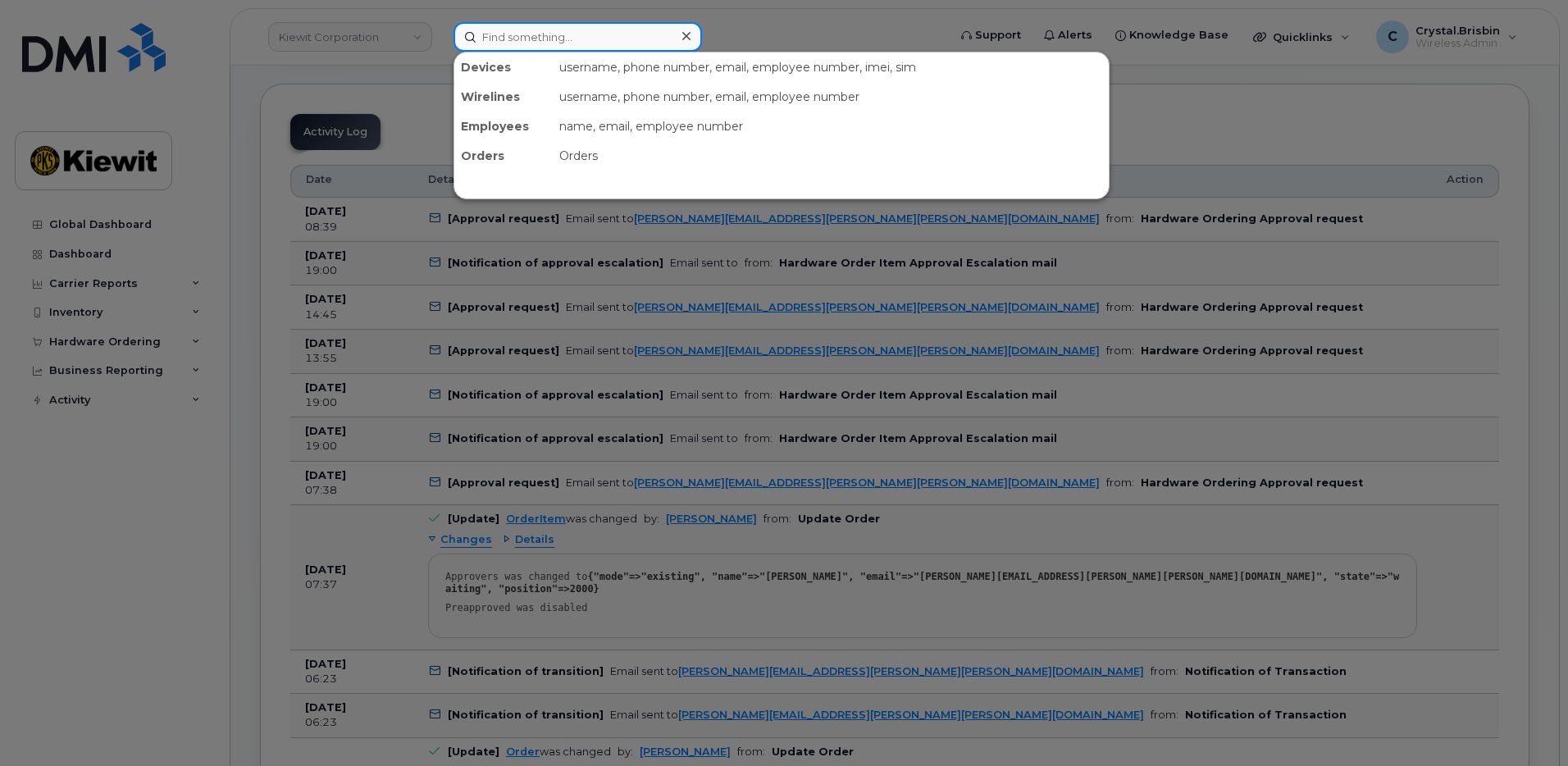
paste input "301820"
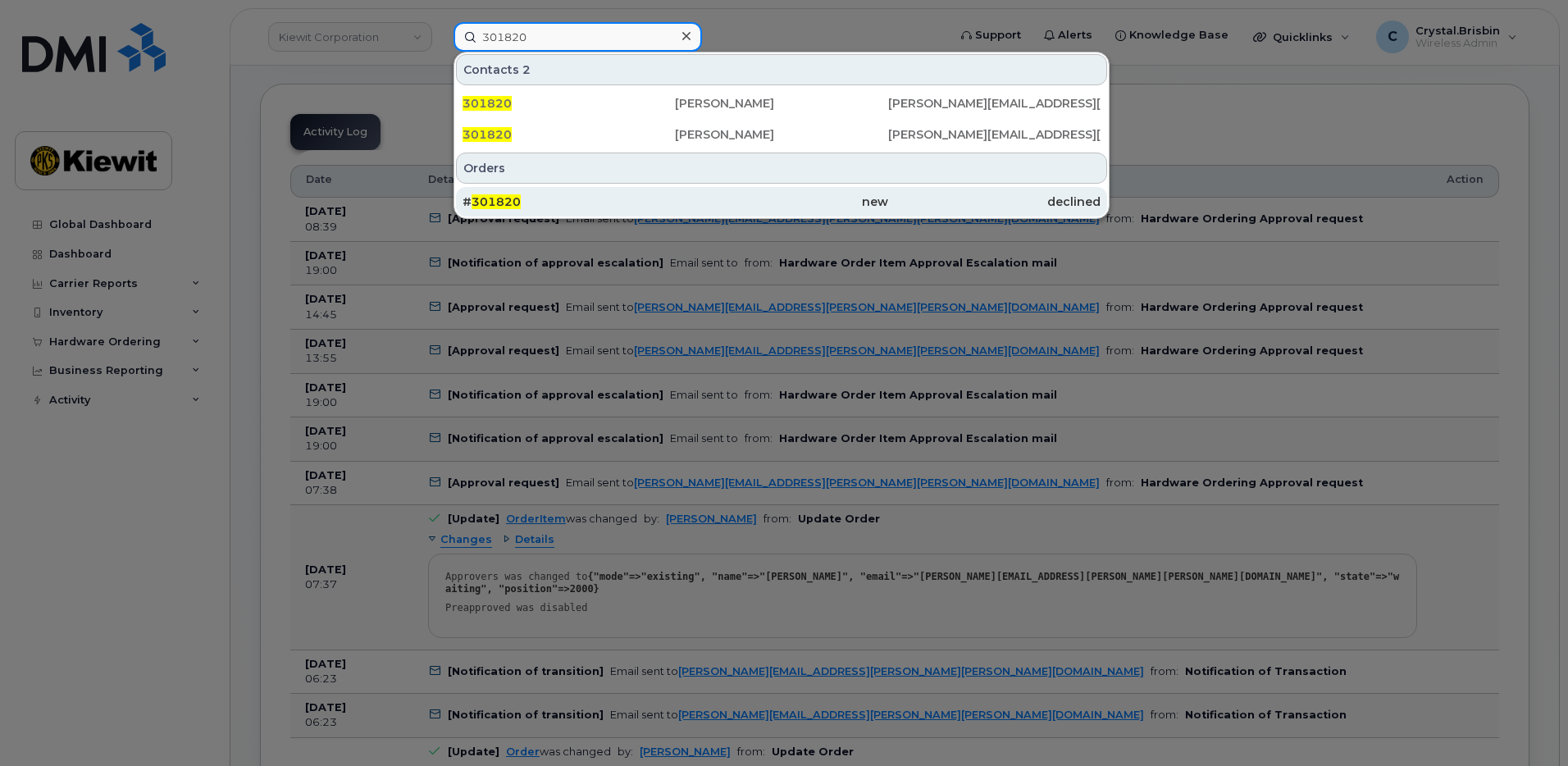
type input "301820"
click at [533, 196] on div "# 301820" at bounding box center [569, 202] width 213 height 17
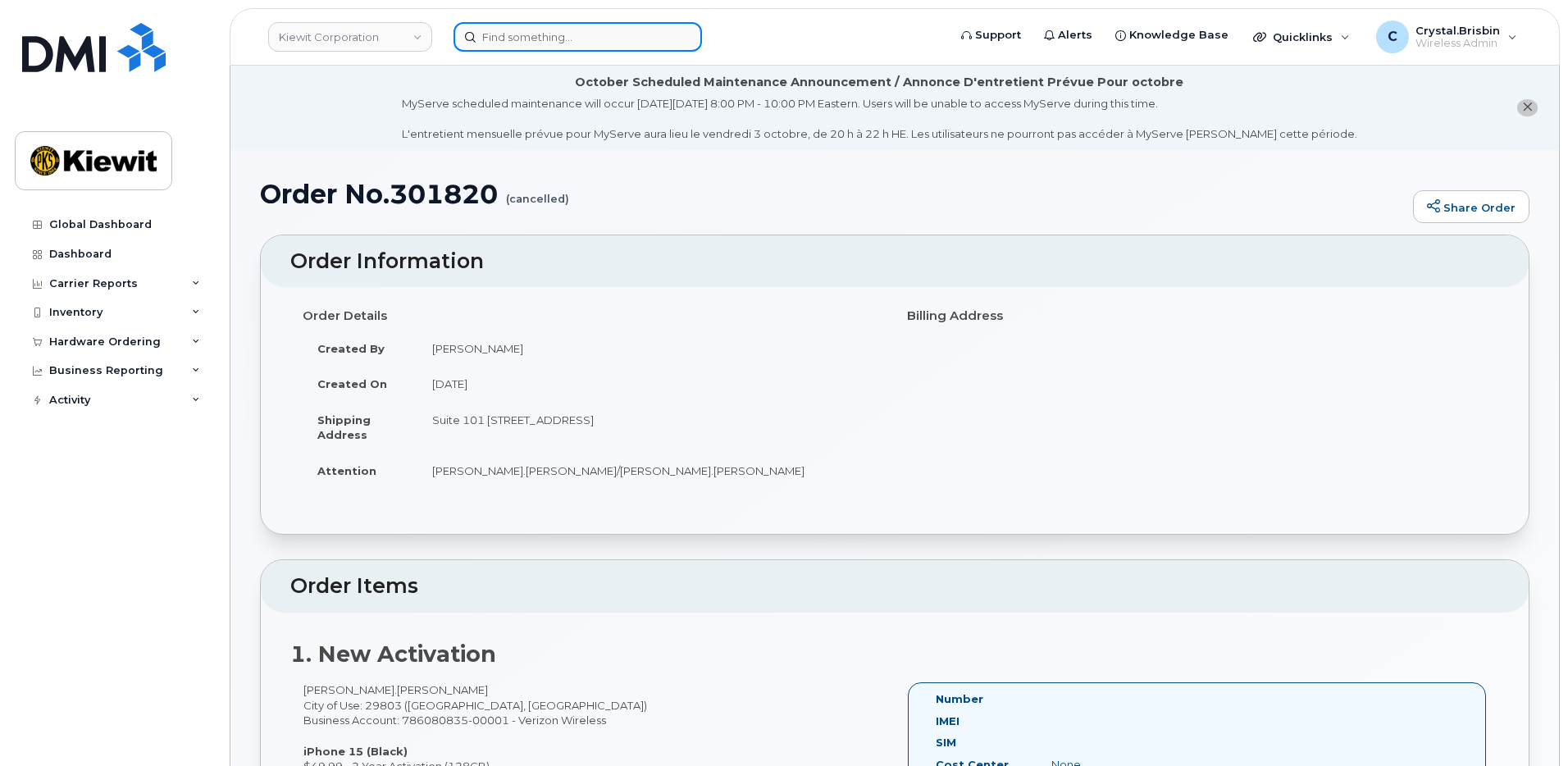
click at [582, 37] on input at bounding box center [578, 37] width 248 height 30
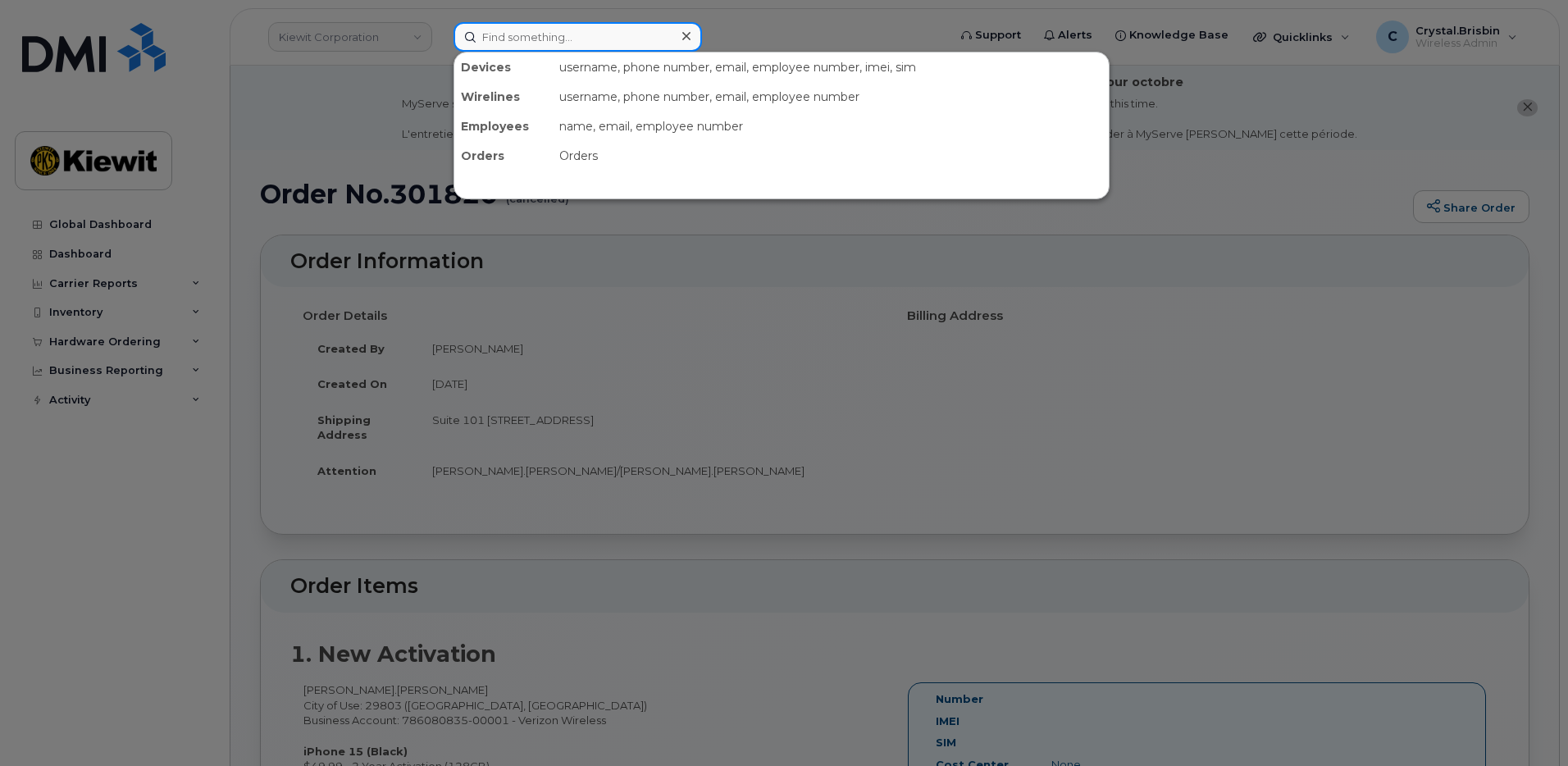
paste input "301822"
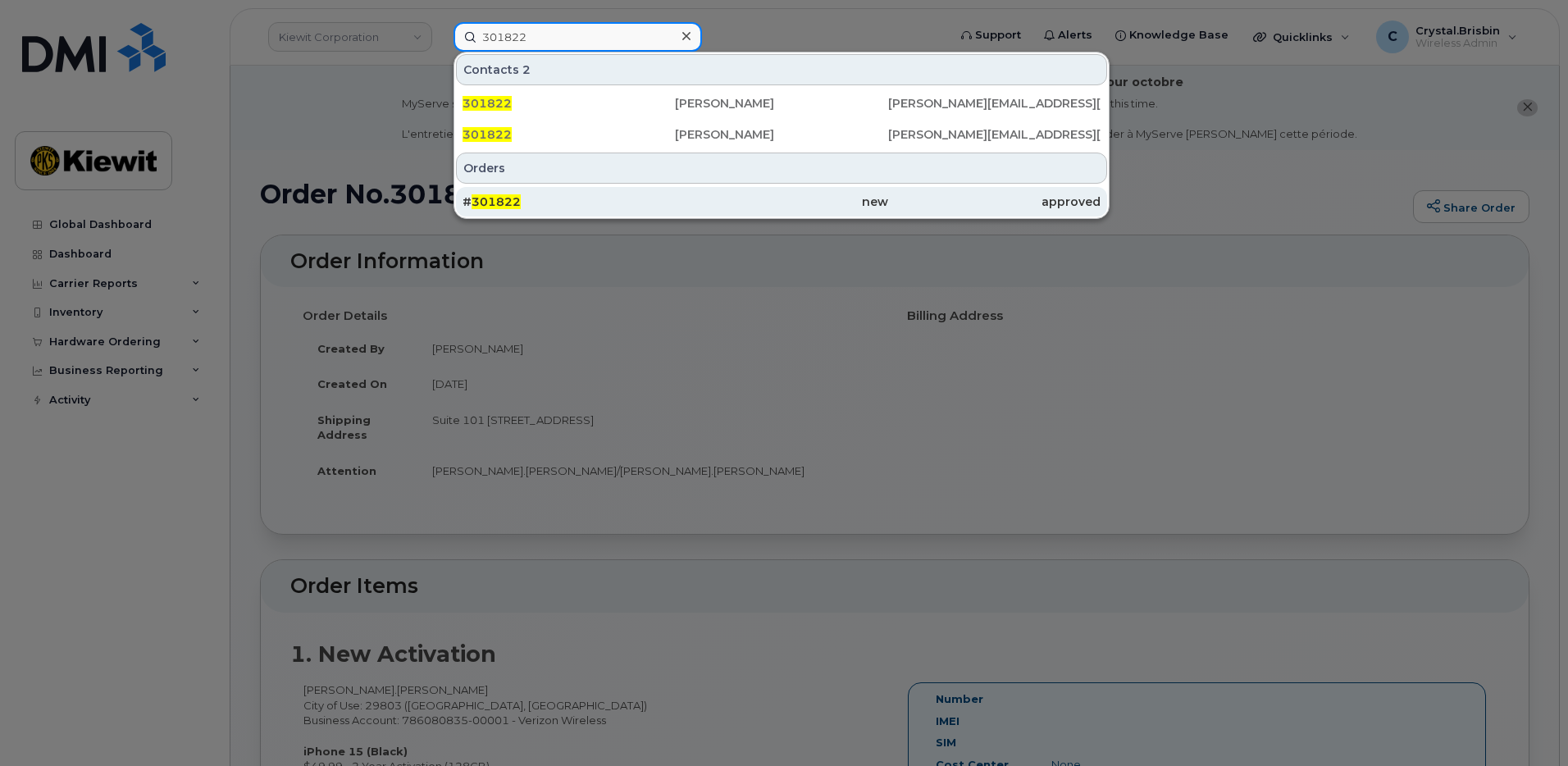
type input "301822"
click at [566, 199] on div "# 301822" at bounding box center [569, 202] width 213 height 17
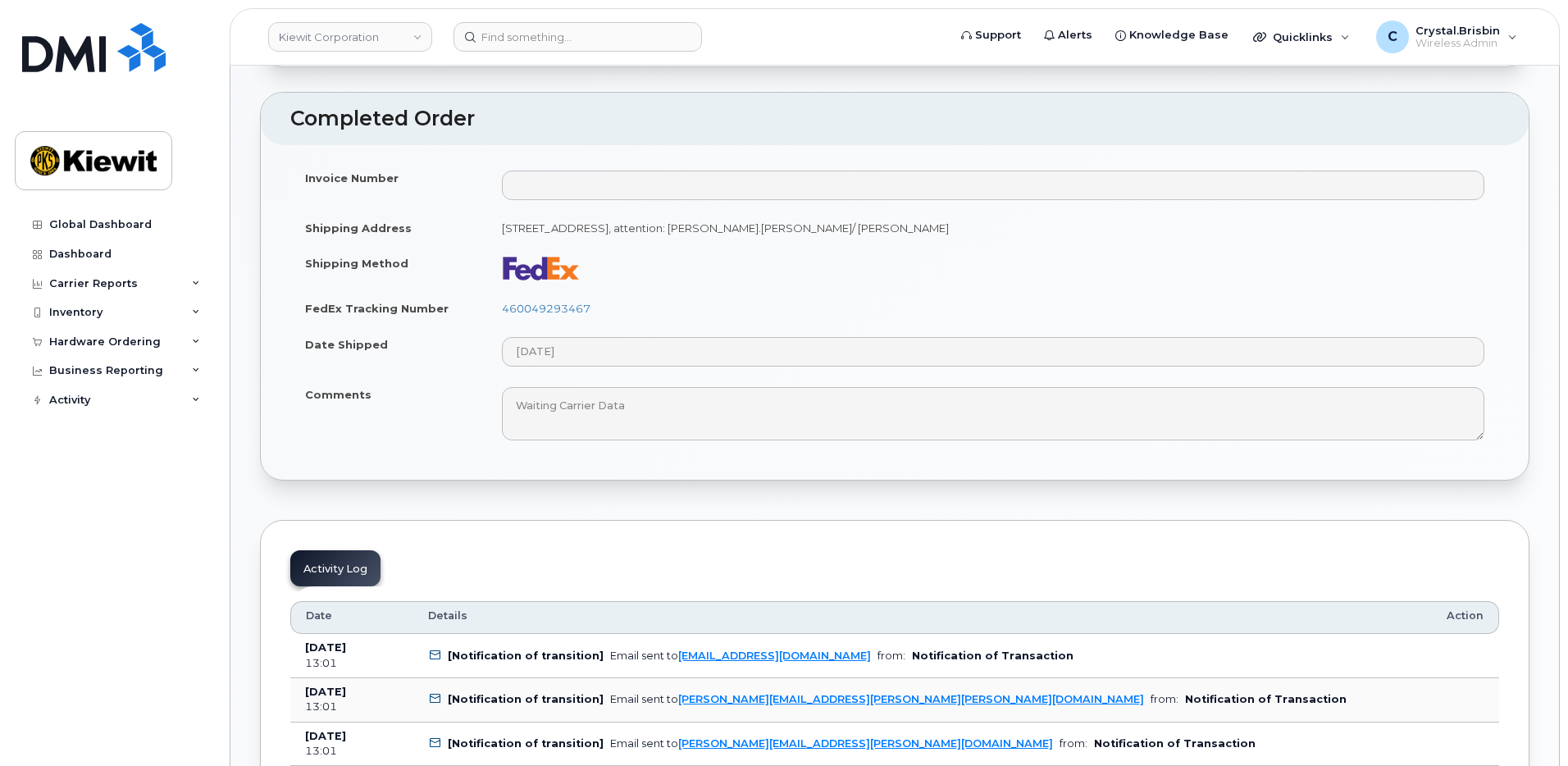
scroll to position [851, 0]
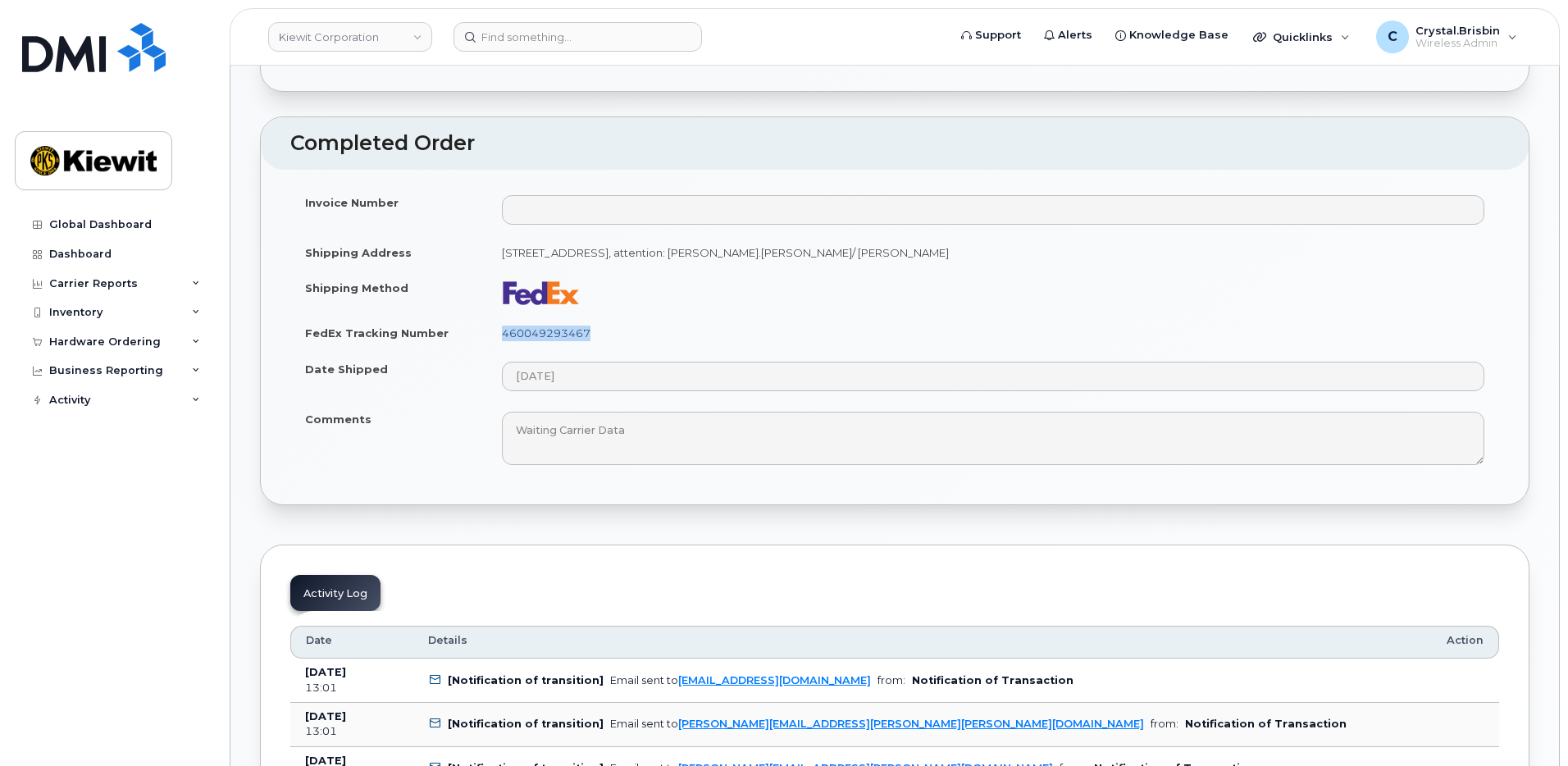
drag, startPoint x: 608, startPoint y: 341, endPoint x: 502, endPoint y: 336, distance: 106.1
click at [502, 336] on td "460049293467" at bounding box center [993, 332] width 1012 height 36
copy link "460049293467"
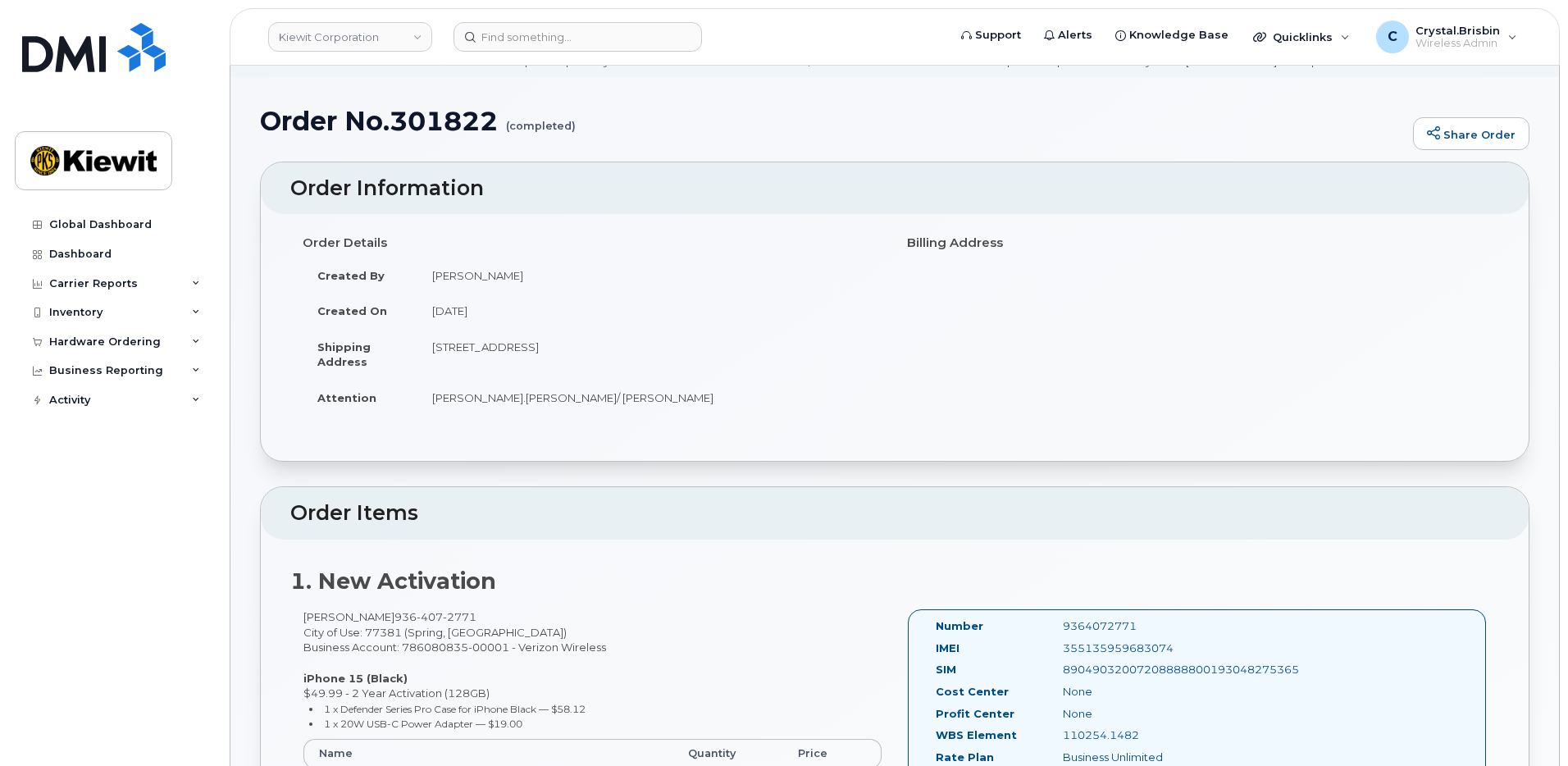
scroll to position [0, 0]
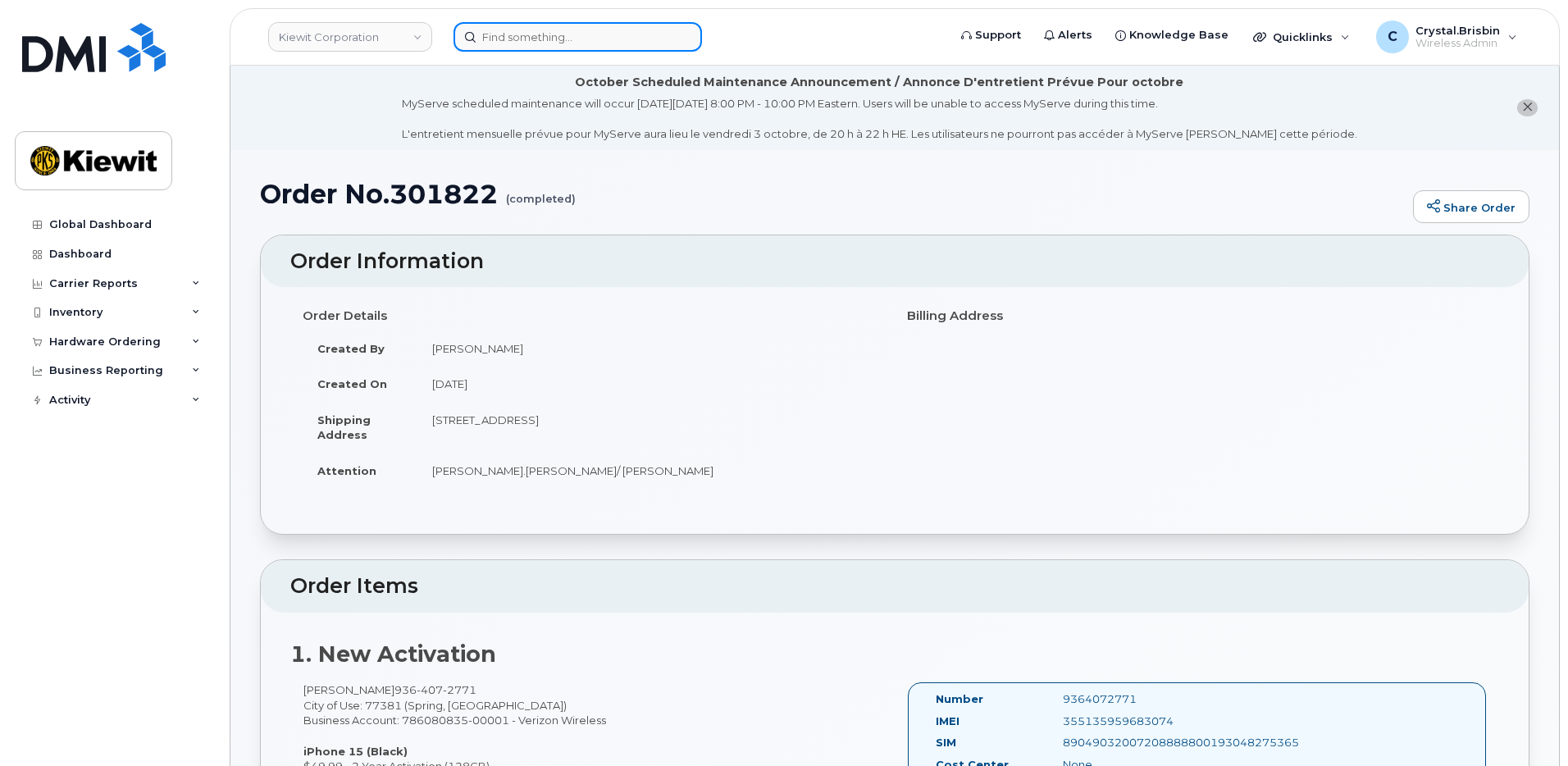
click at [554, 48] on input at bounding box center [578, 37] width 248 height 30
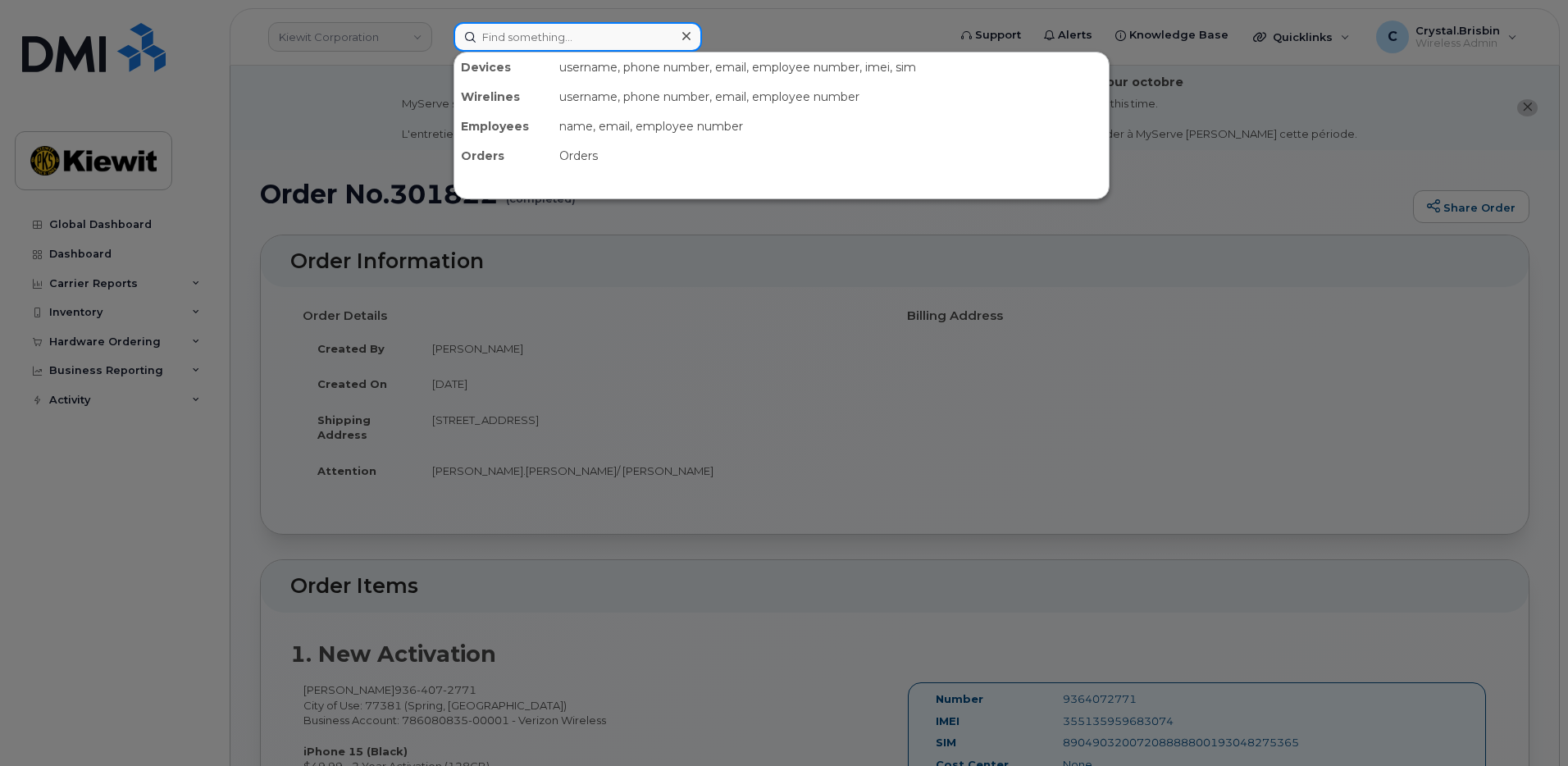
paste input "301825"
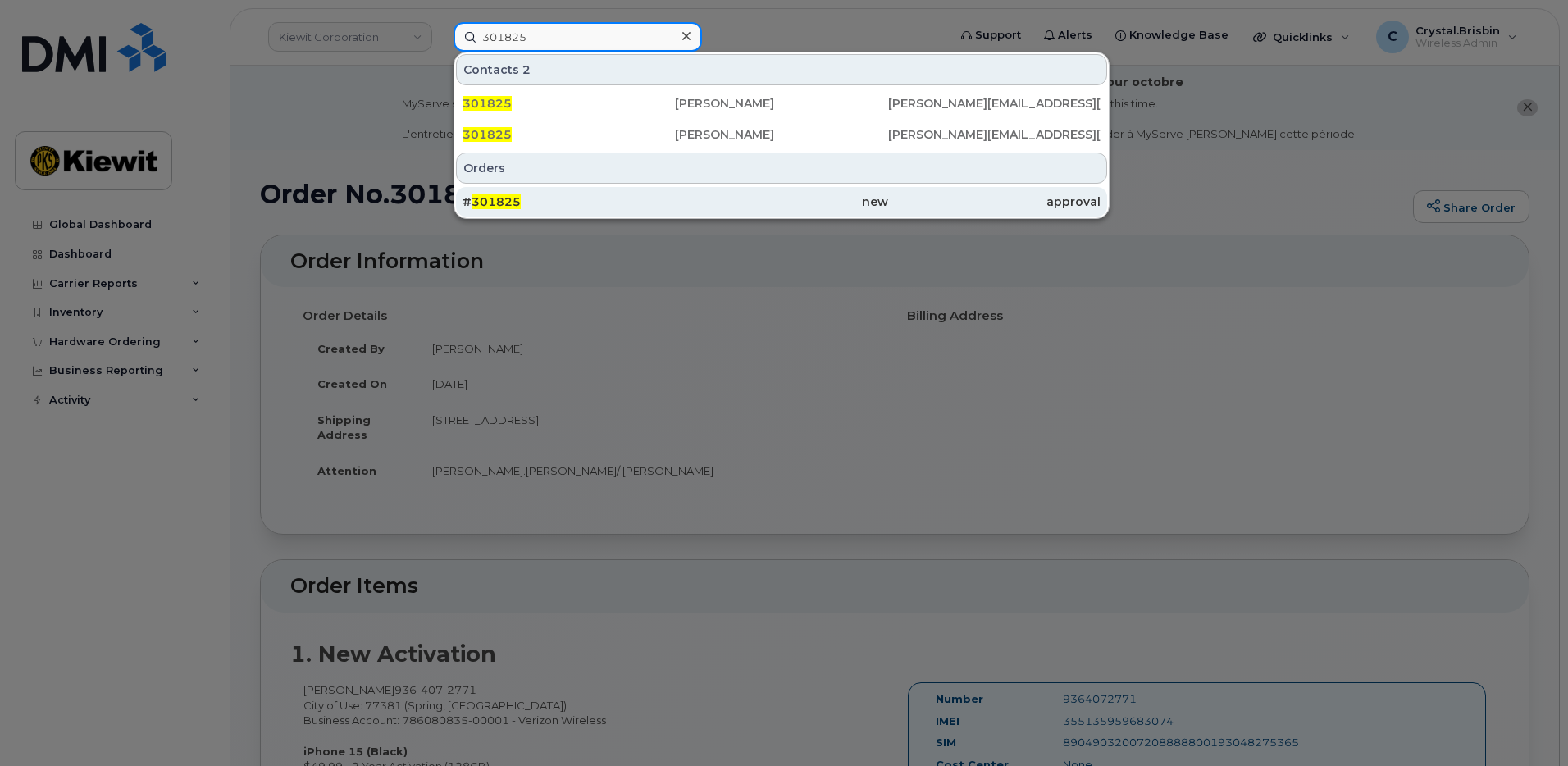
type input "301825"
click at [519, 204] on div "# 301825" at bounding box center [569, 202] width 213 height 17
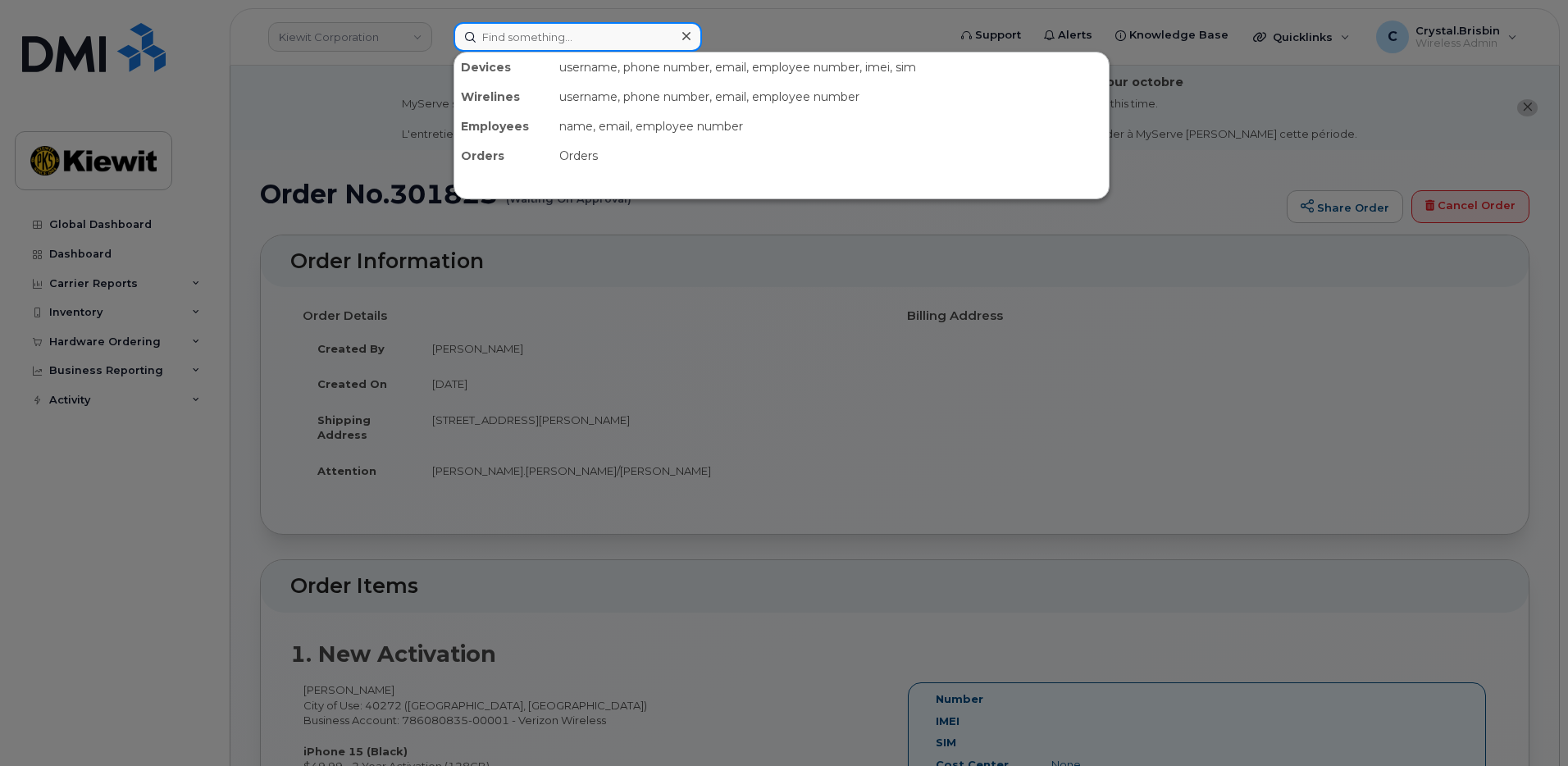
click at [571, 44] on input at bounding box center [578, 37] width 248 height 30
paste input "301931"
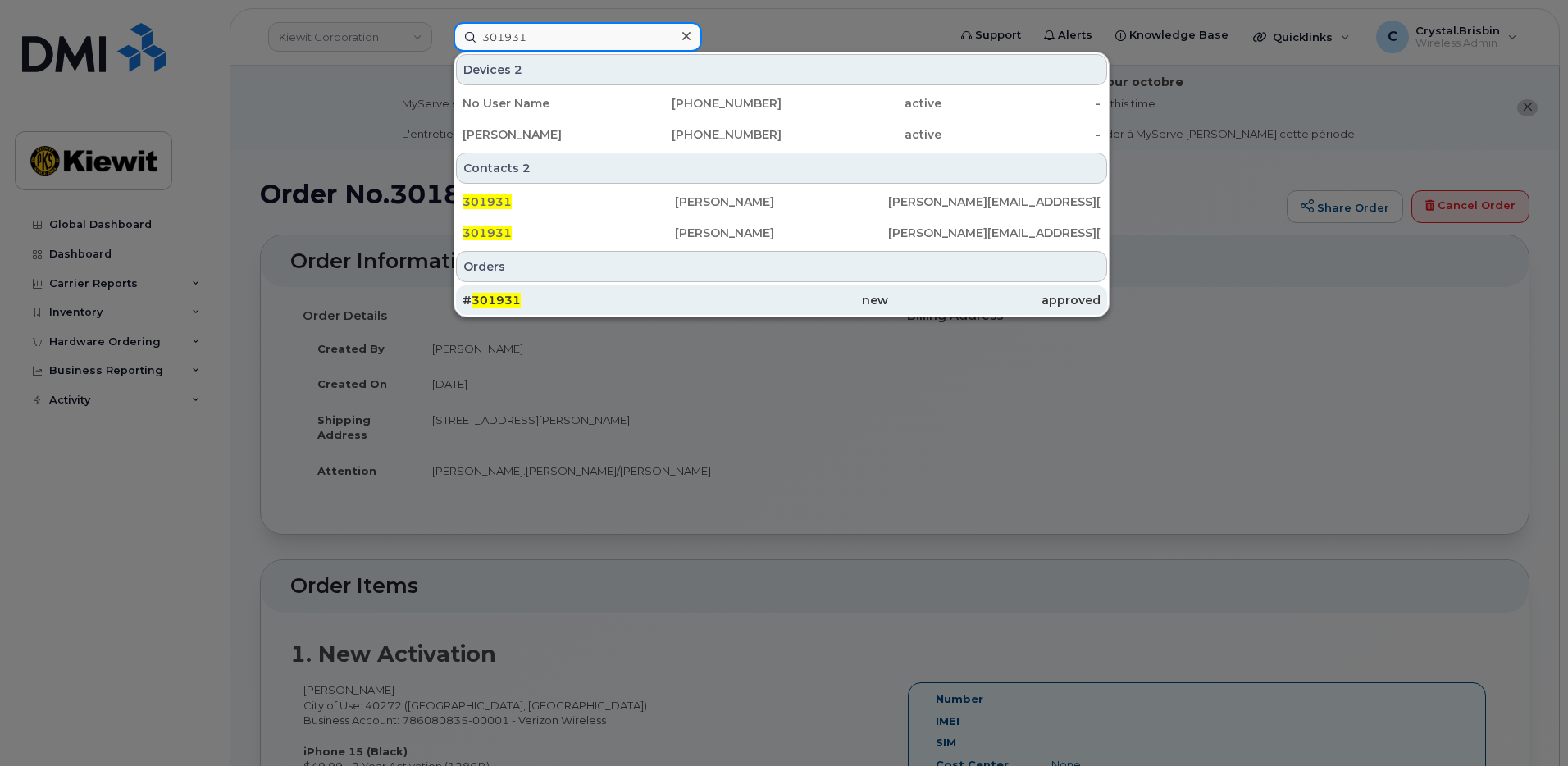
type input "301931"
click at [533, 300] on div "# 301931" at bounding box center [569, 300] width 213 height 17
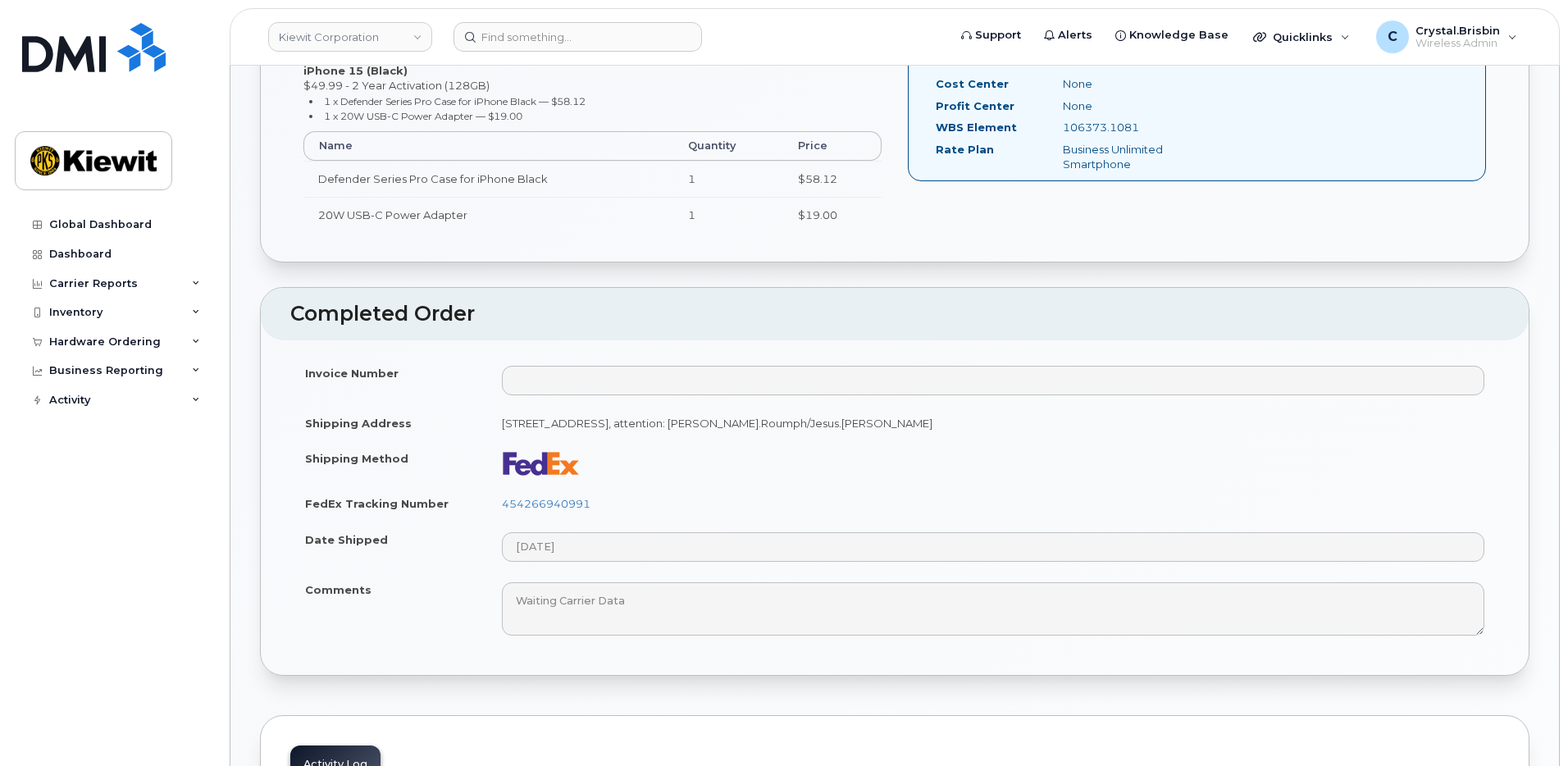
scroll to position [738, 0]
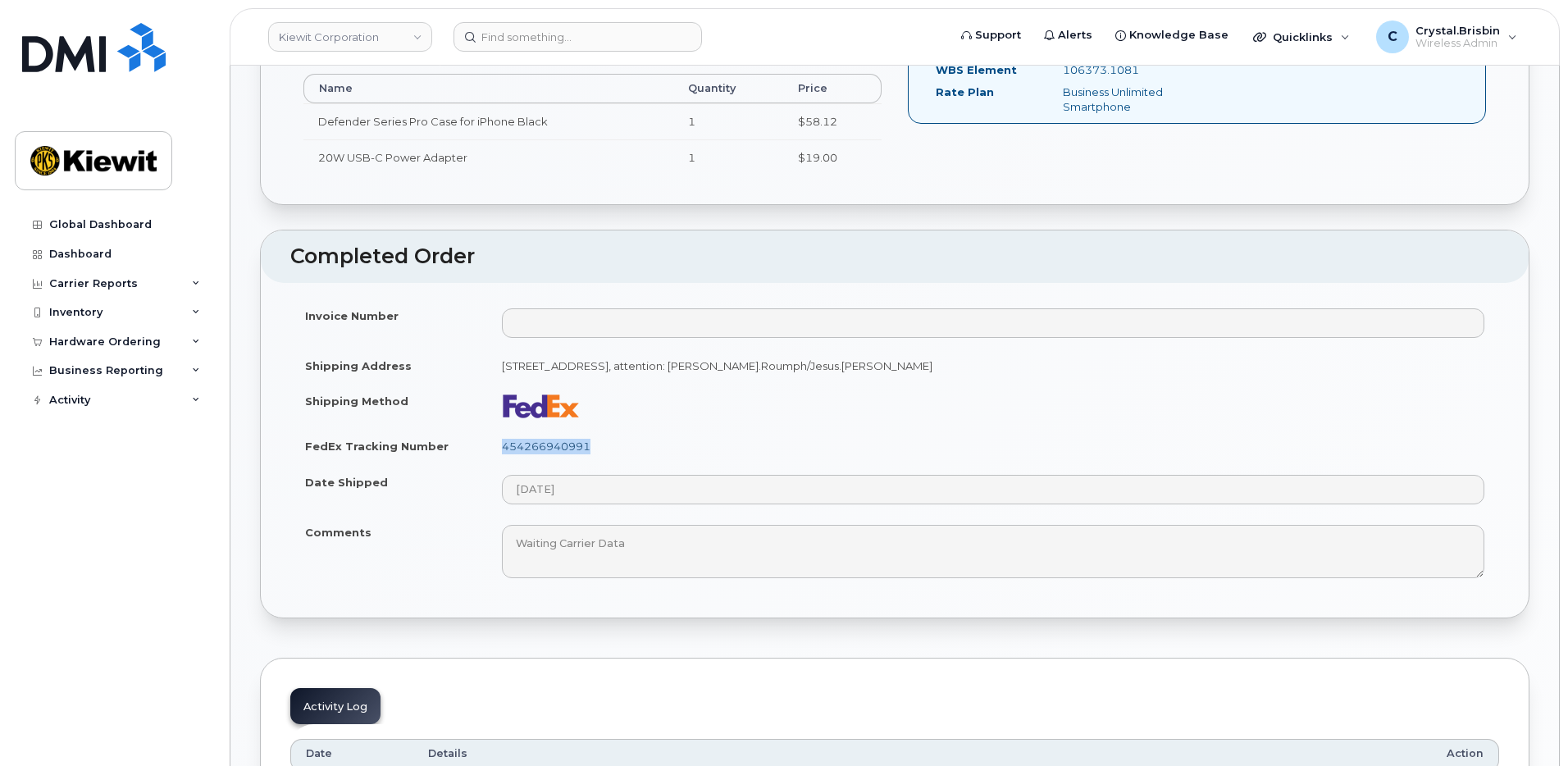
drag, startPoint x: 601, startPoint y: 449, endPoint x: 504, endPoint y: 449, distance: 97.0
click at [504, 449] on td "454266940991" at bounding box center [993, 445] width 1012 height 36
copy link "454266940991"
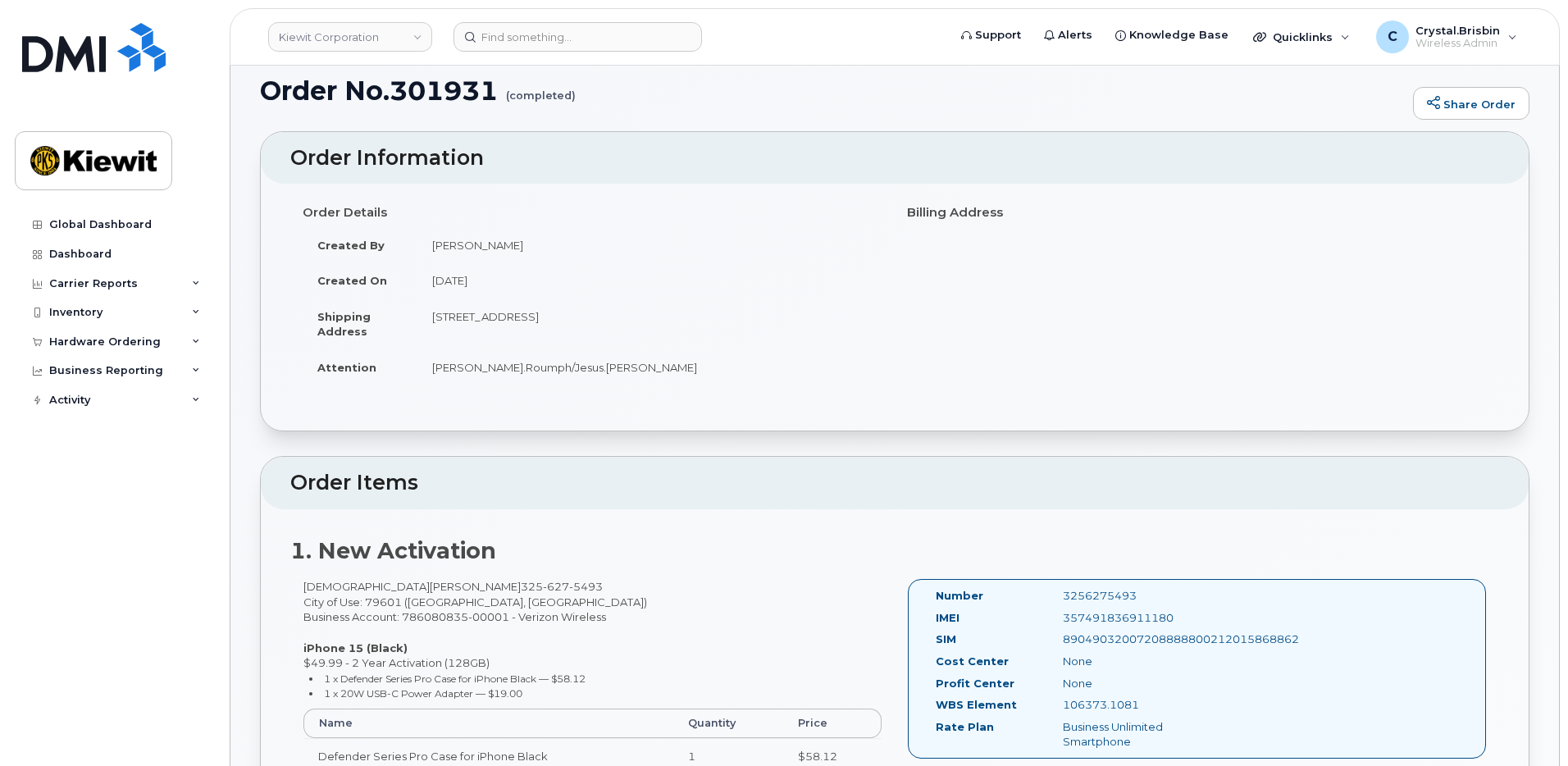
scroll to position [0, 0]
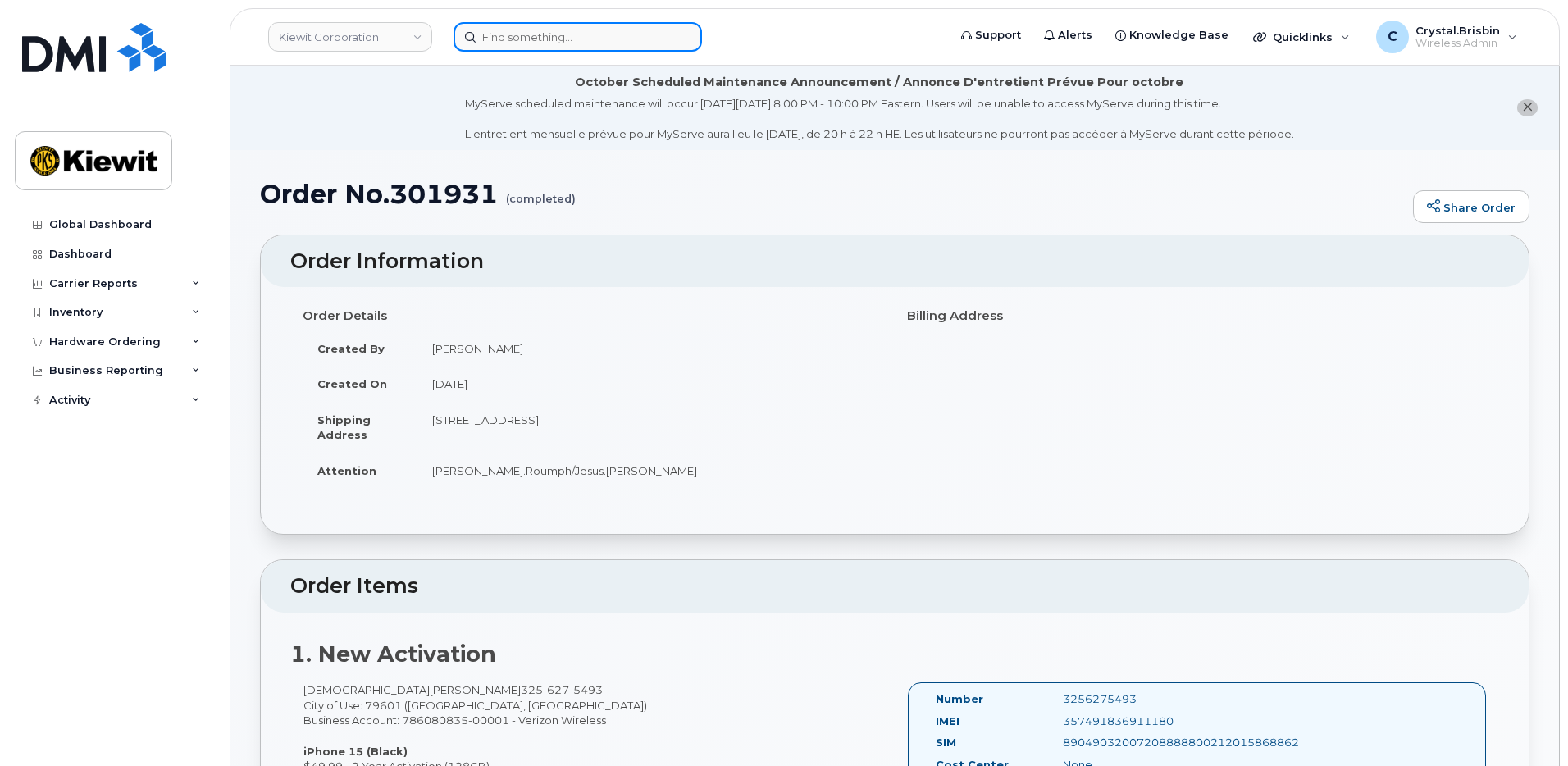
click at [589, 33] on input at bounding box center [578, 37] width 248 height 30
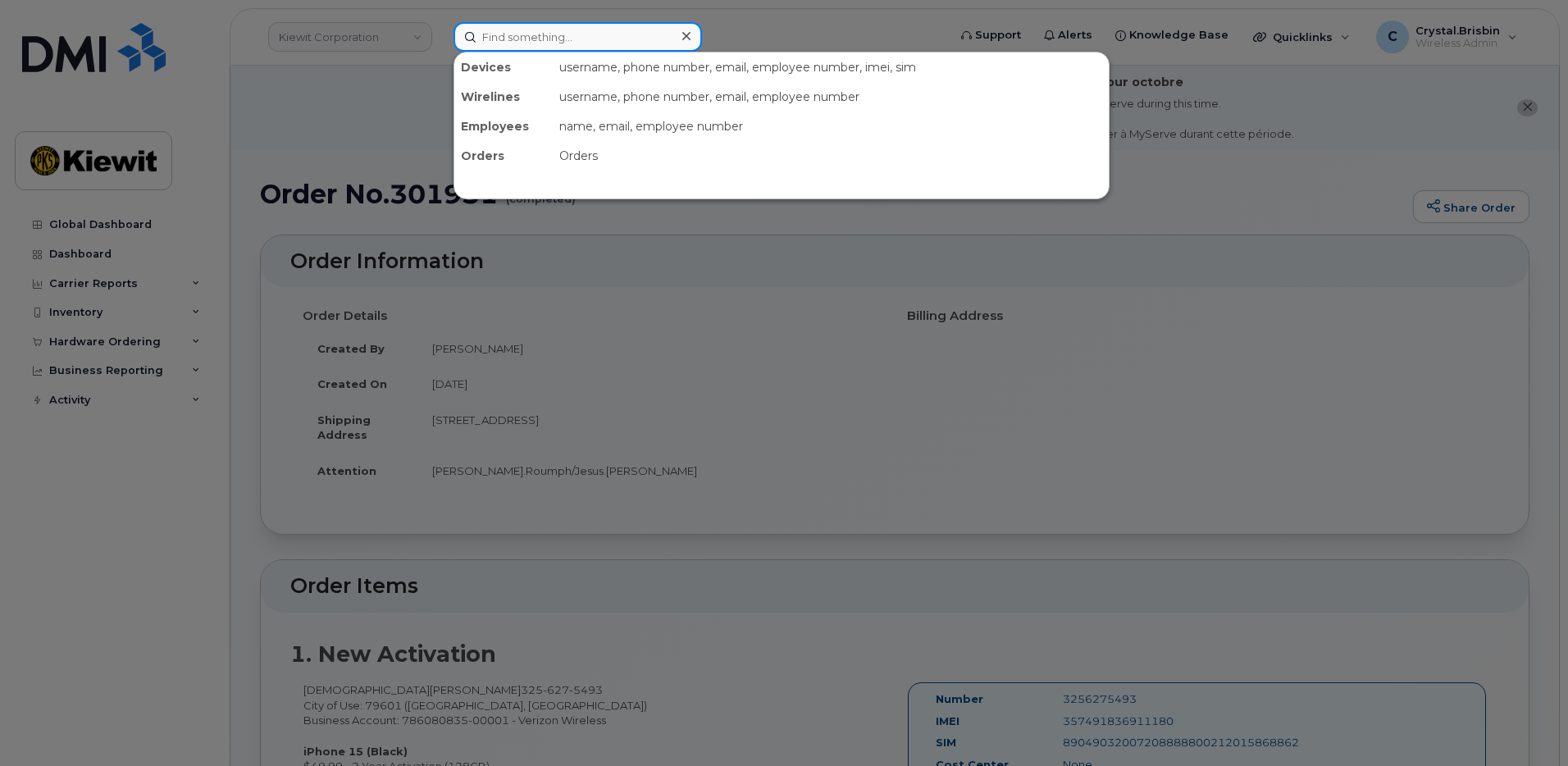
paste input "302068"
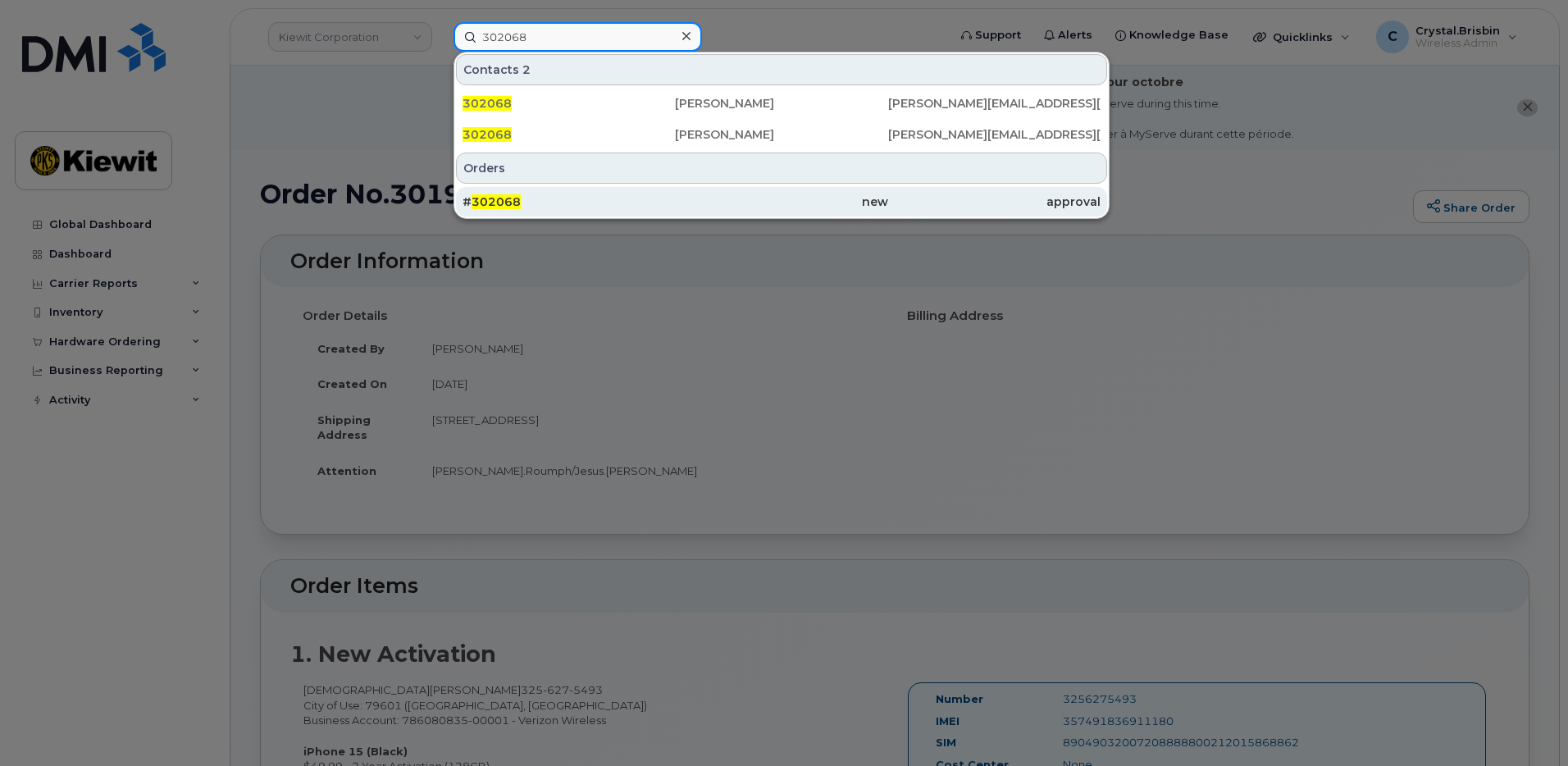
type input "302068"
click at [525, 201] on div "# 302068" at bounding box center [569, 202] width 213 height 17
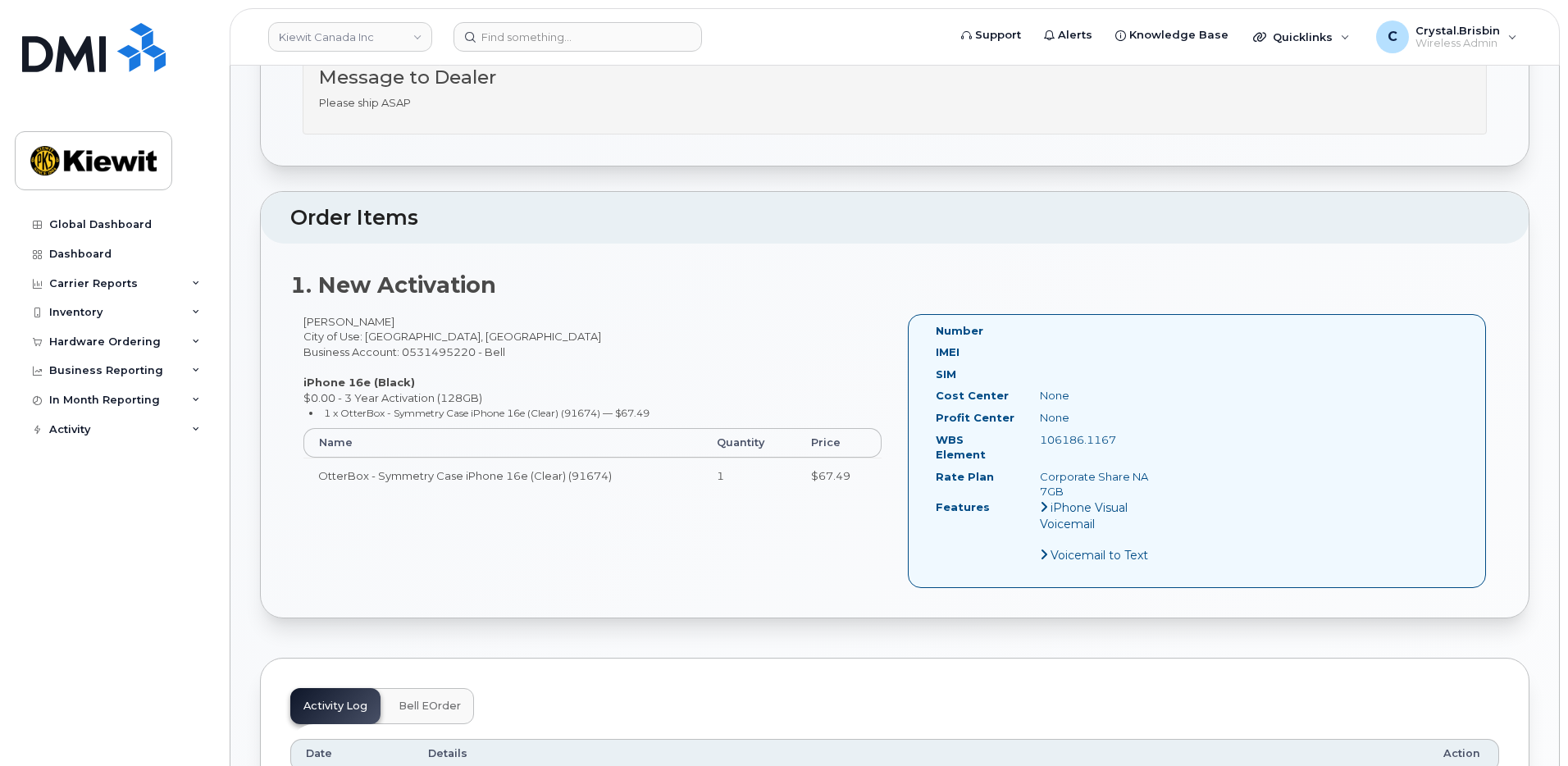
scroll to position [574, 0]
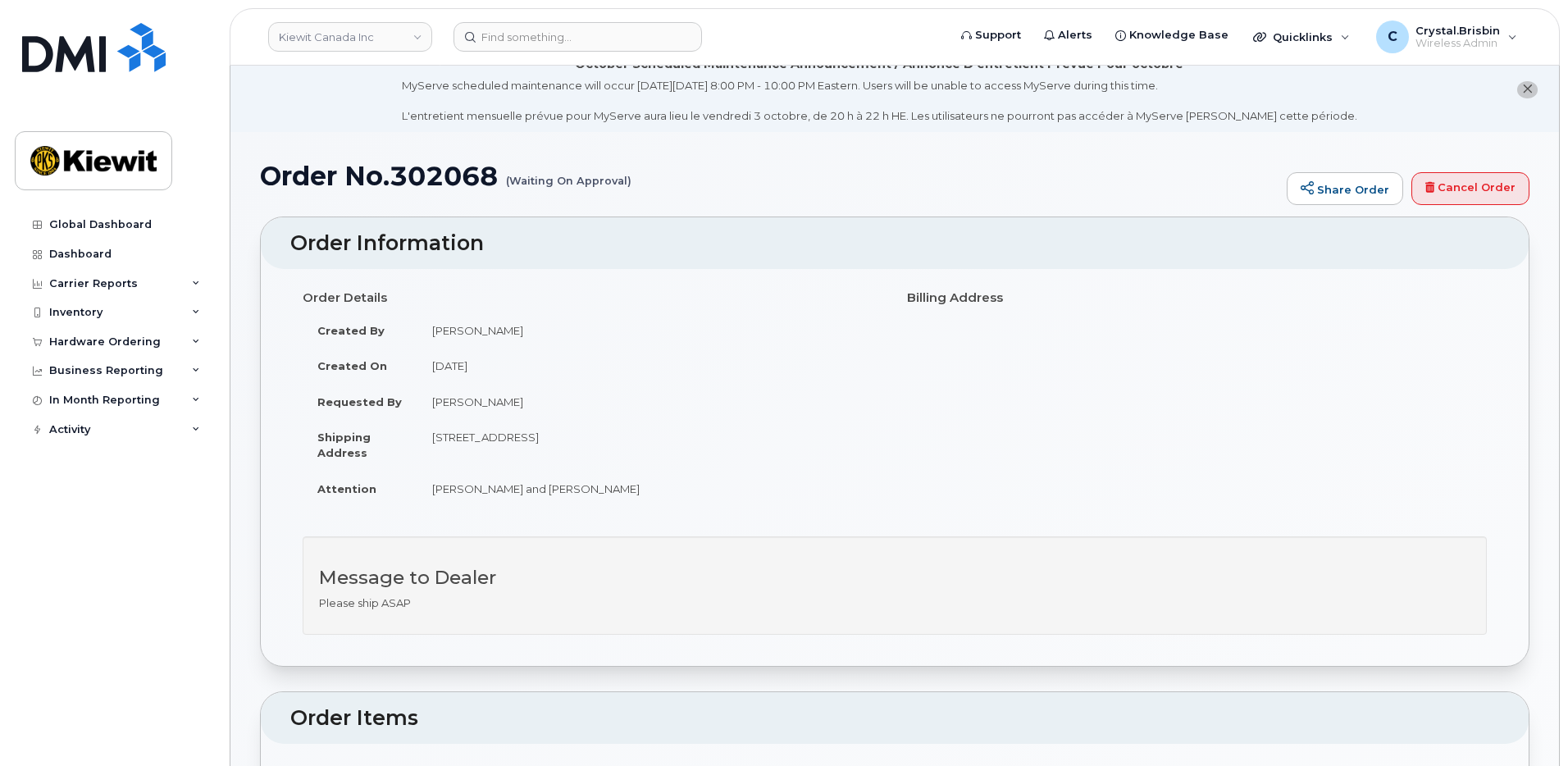
scroll to position [0, 0]
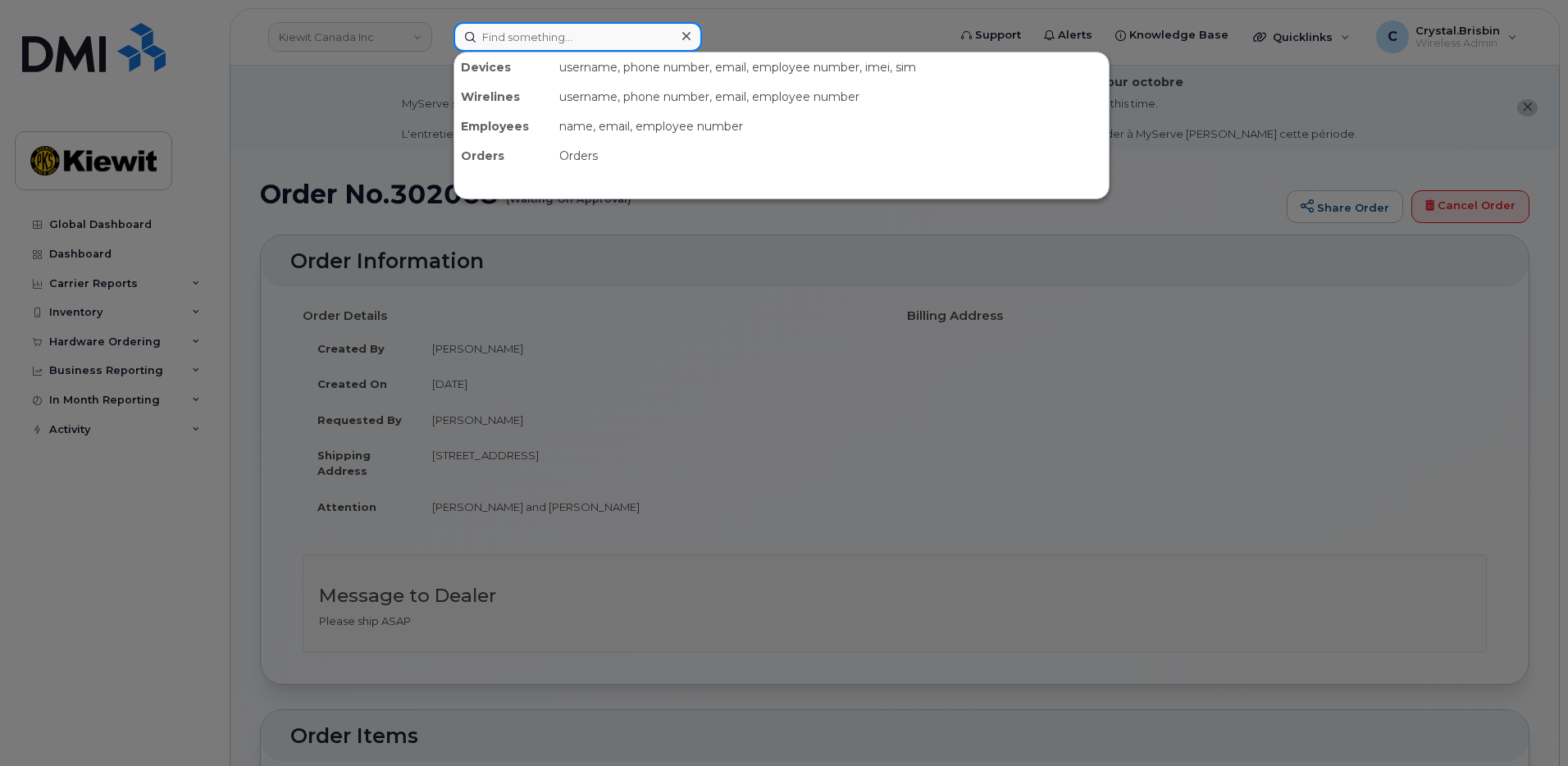
click at [523, 42] on input at bounding box center [578, 37] width 248 height 30
paste input "302069"
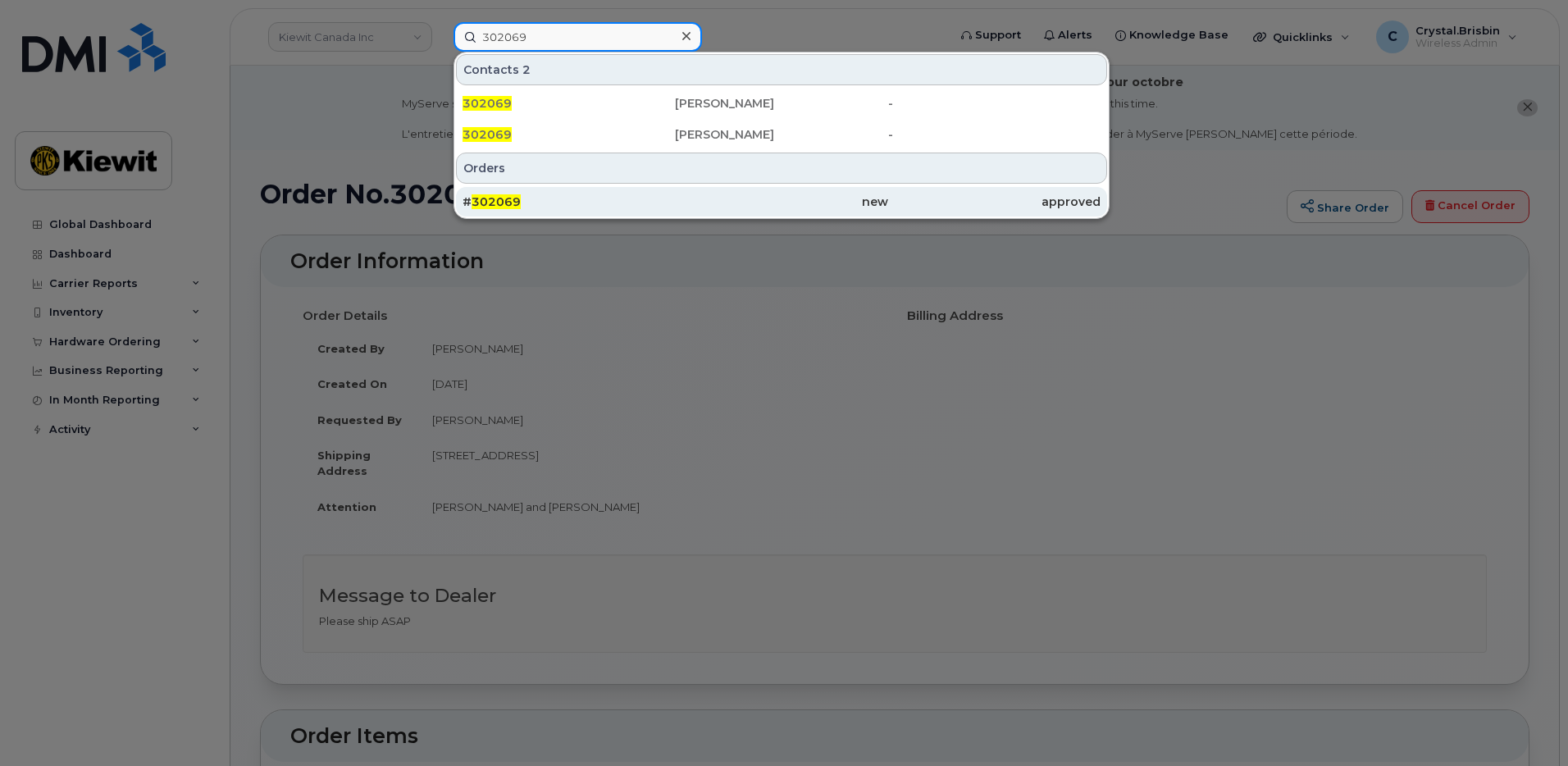
type input "302069"
click at [506, 199] on span "302069" at bounding box center [495, 202] width 49 height 15
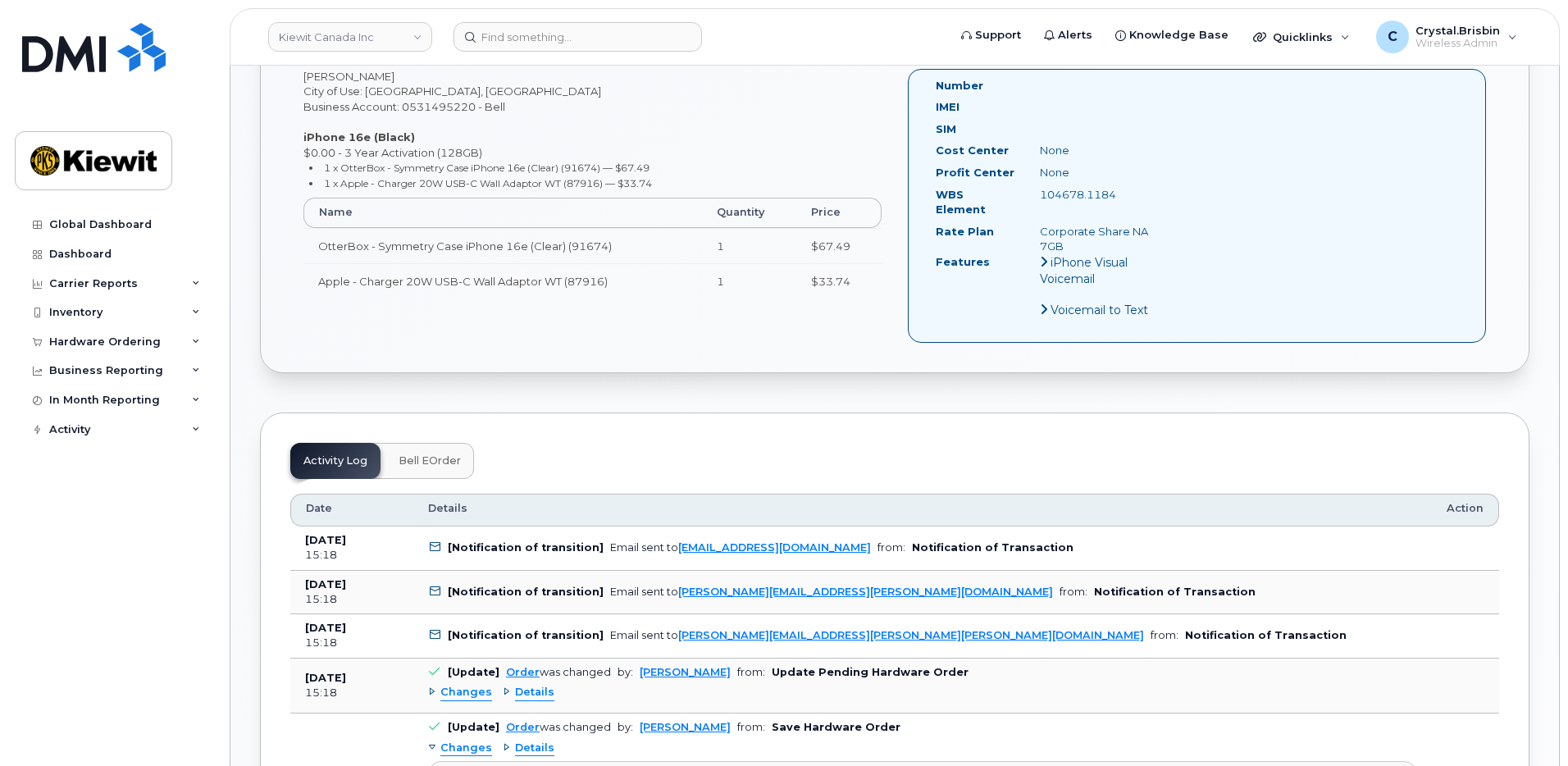
scroll to position [820, 0]
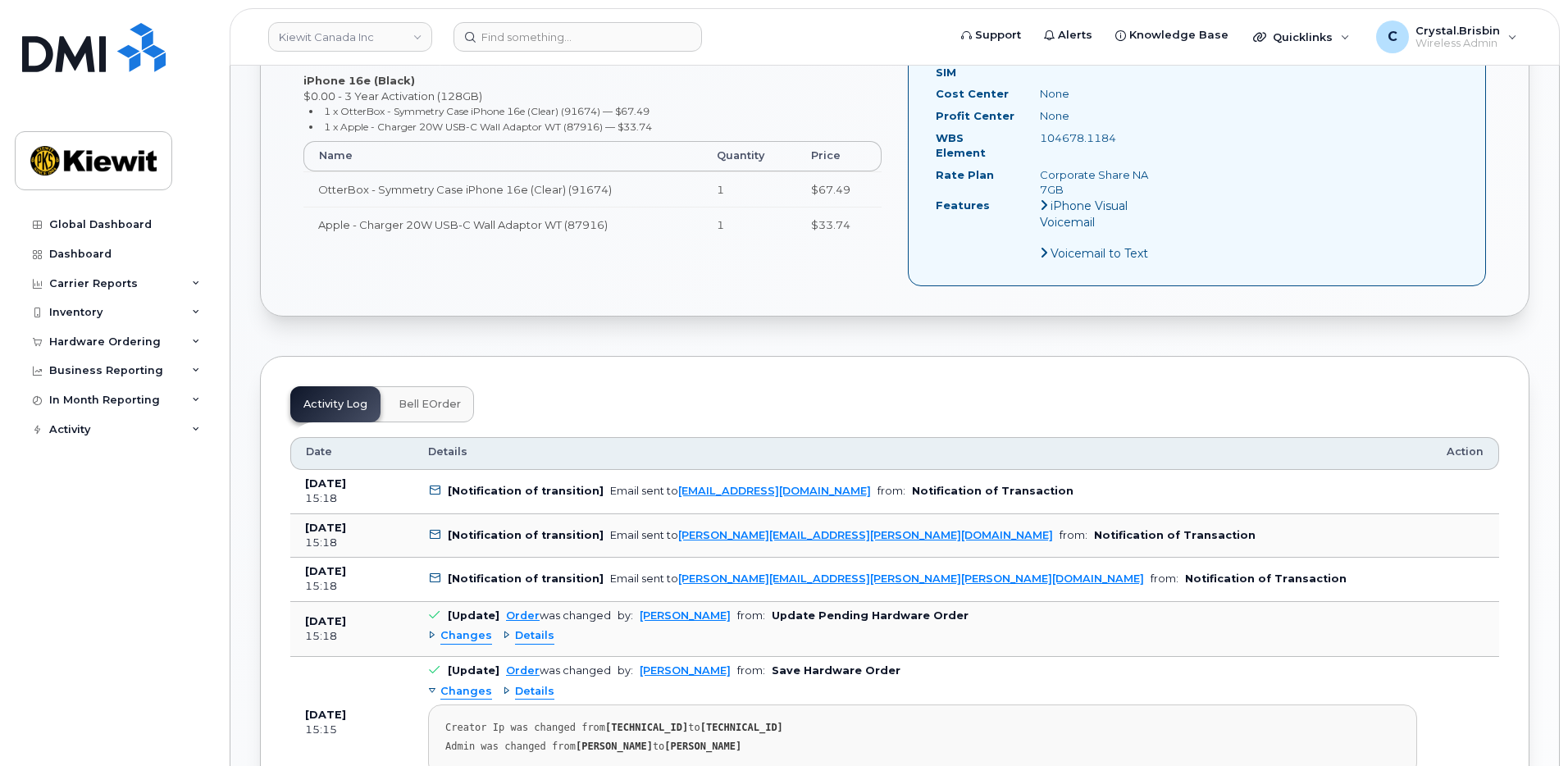
click at [245, 313] on div "Order No.302069 (awaiting to be shipped) Share Order × Share This Order If you …" at bounding box center [894, 734] width 1329 height 2808
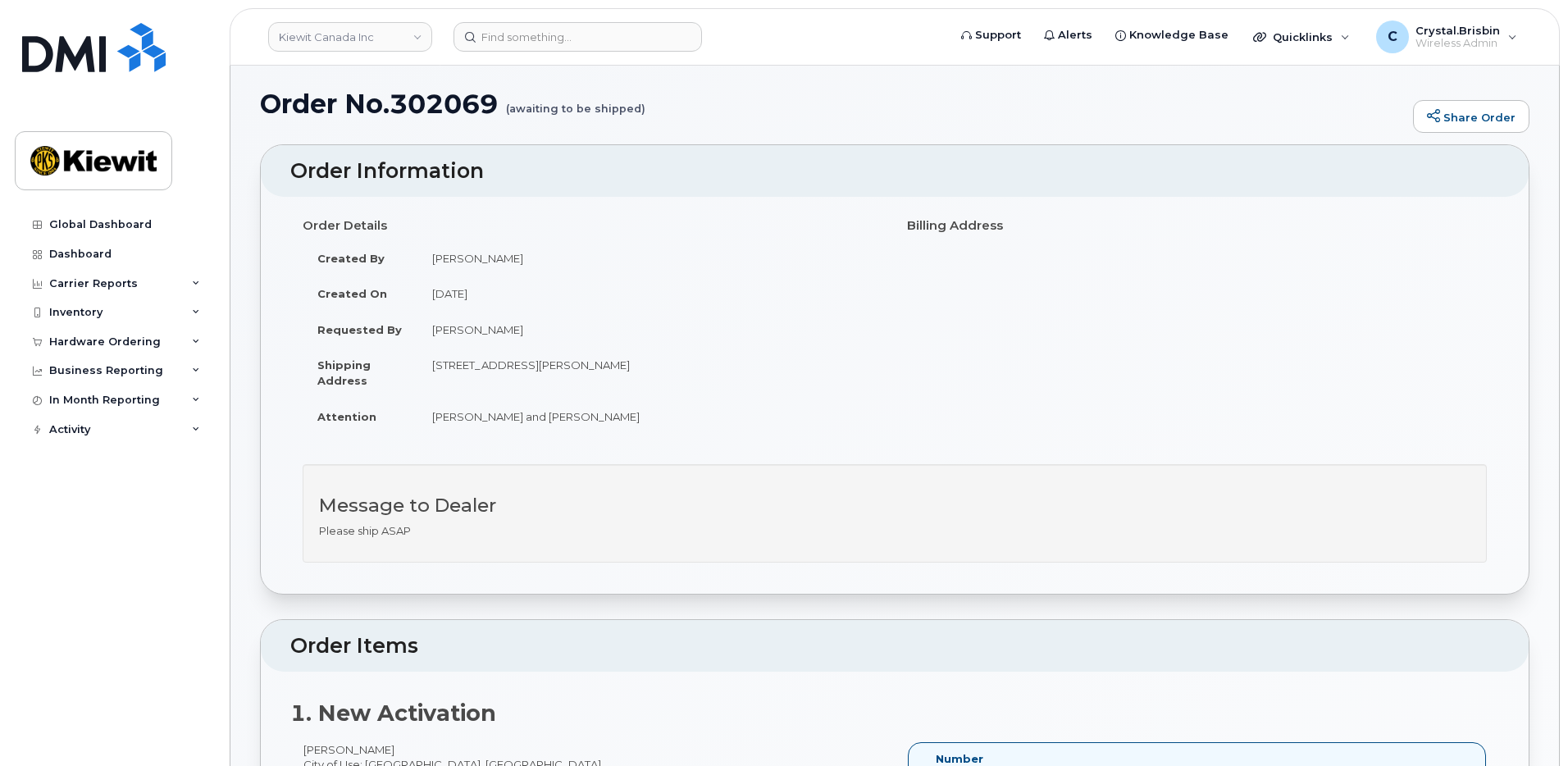
scroll to position [73, 0]
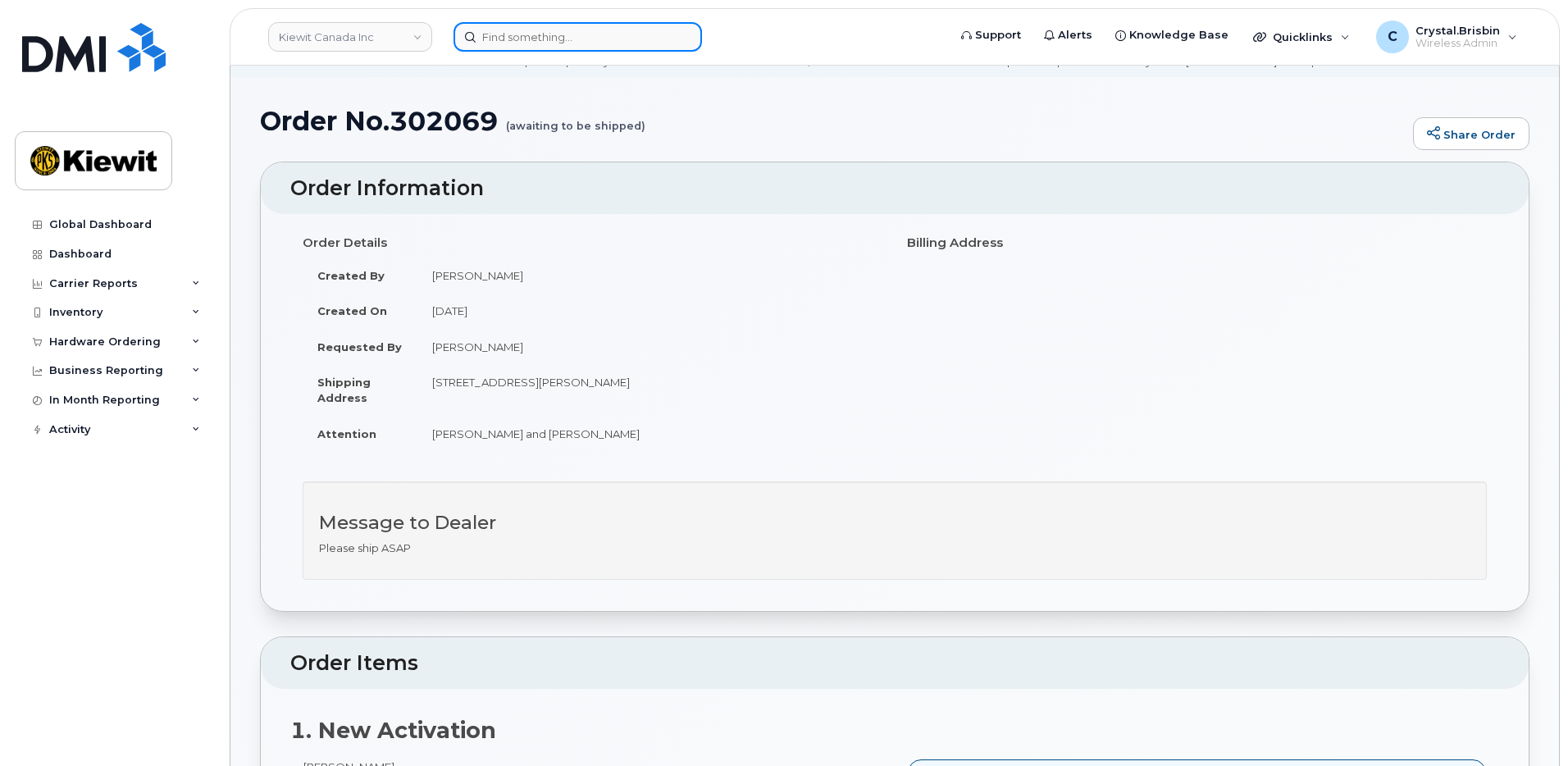
click at [552, 42] on input at bounding box center [578, 37] width 248 height 30
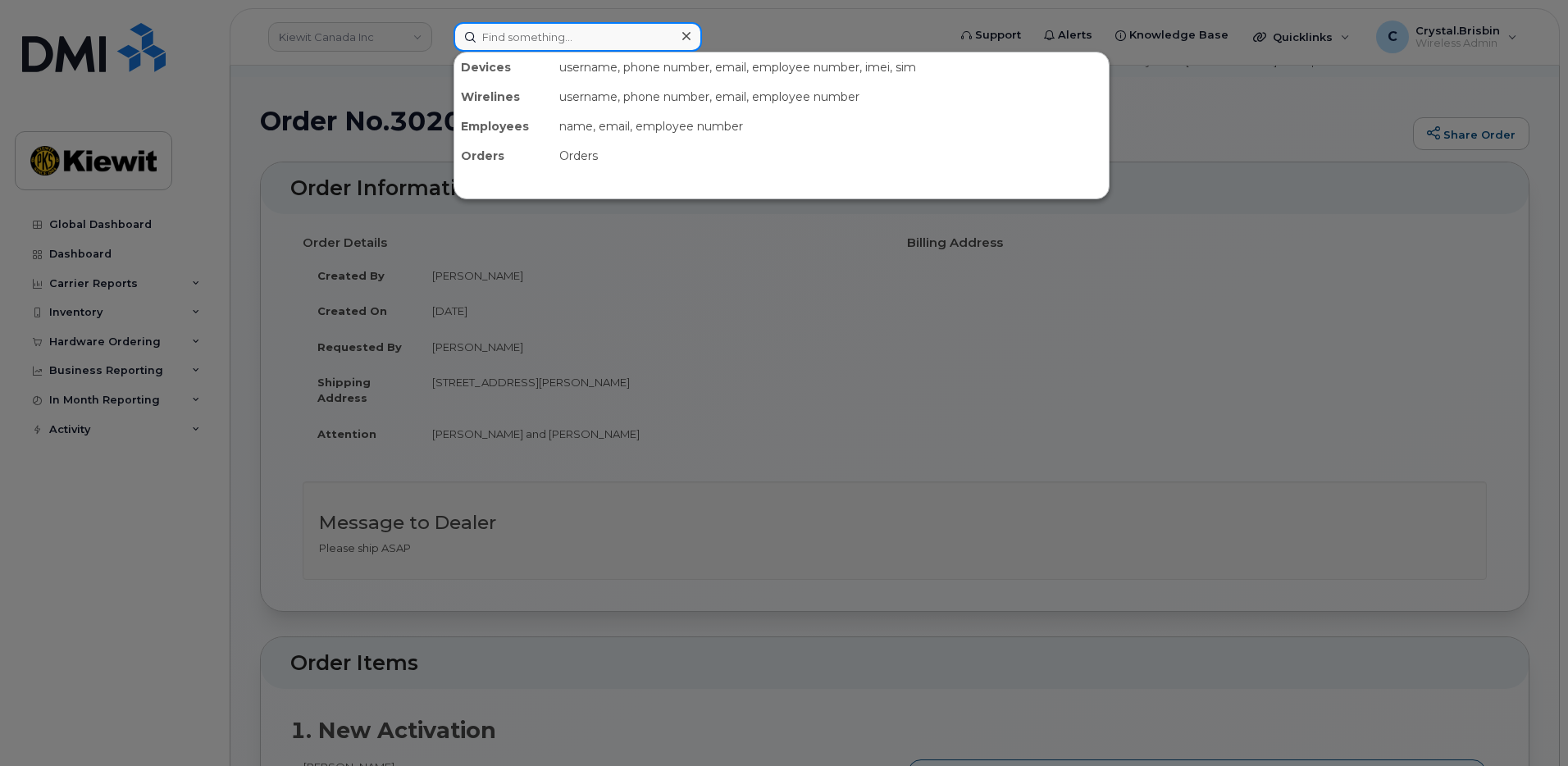
paste input "302098"
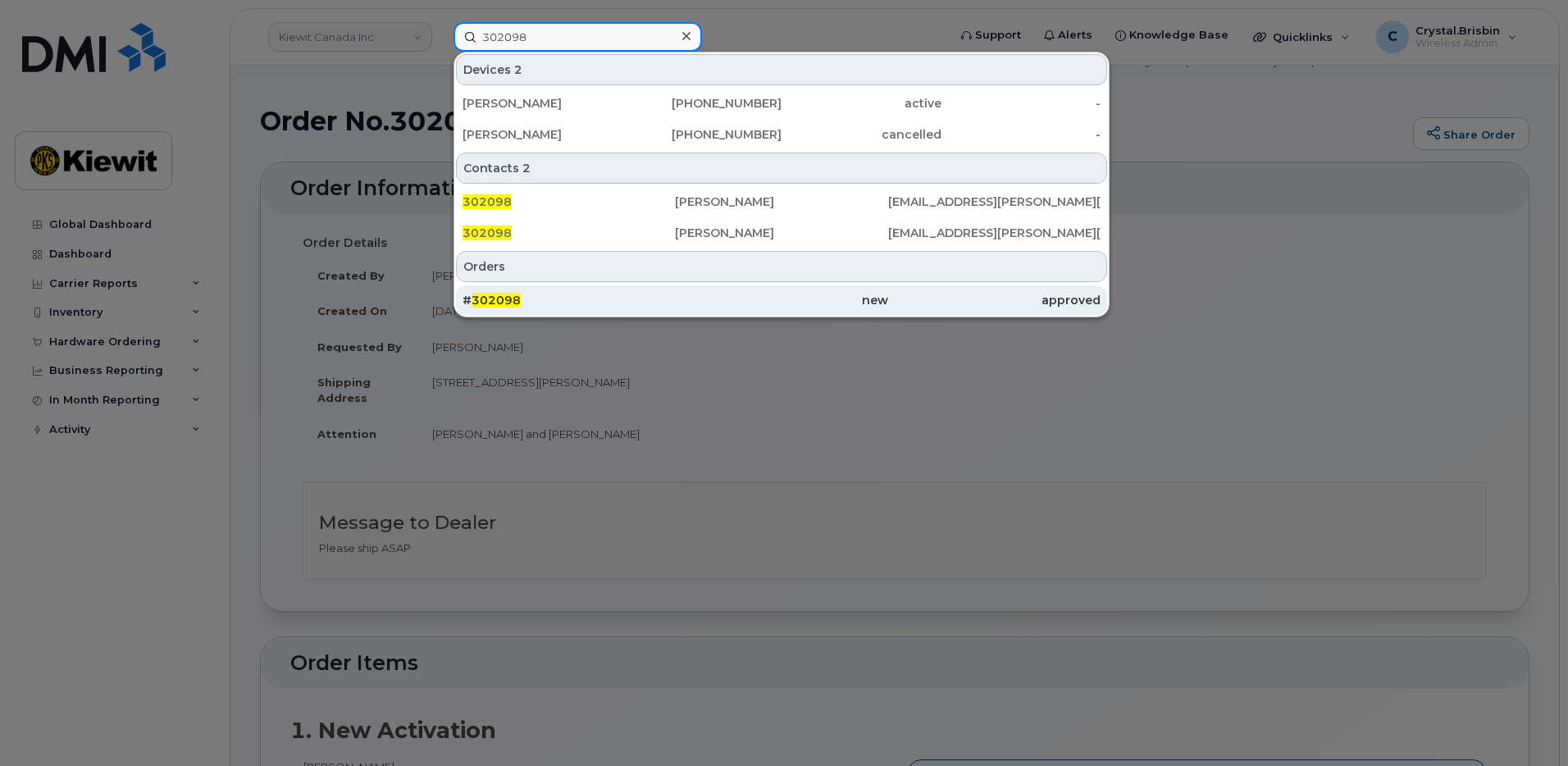
type input "302098"
click at [545, 297] on div "# 302098" at bounding box center [569, 300] width 213 height 17
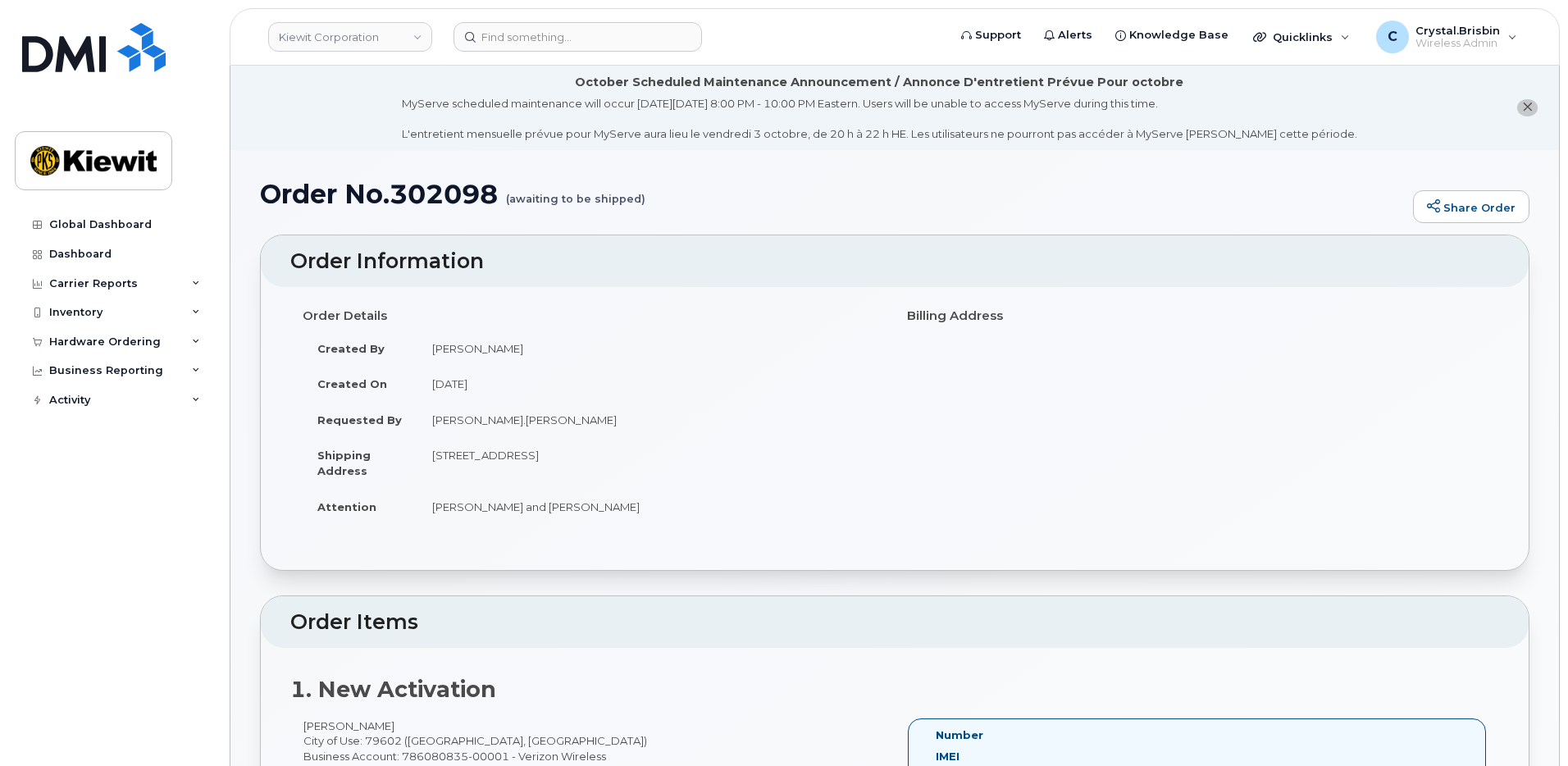
click at [567, 37] on input at bounding box center [578, 37] width 248 height 30
paste input "302102"
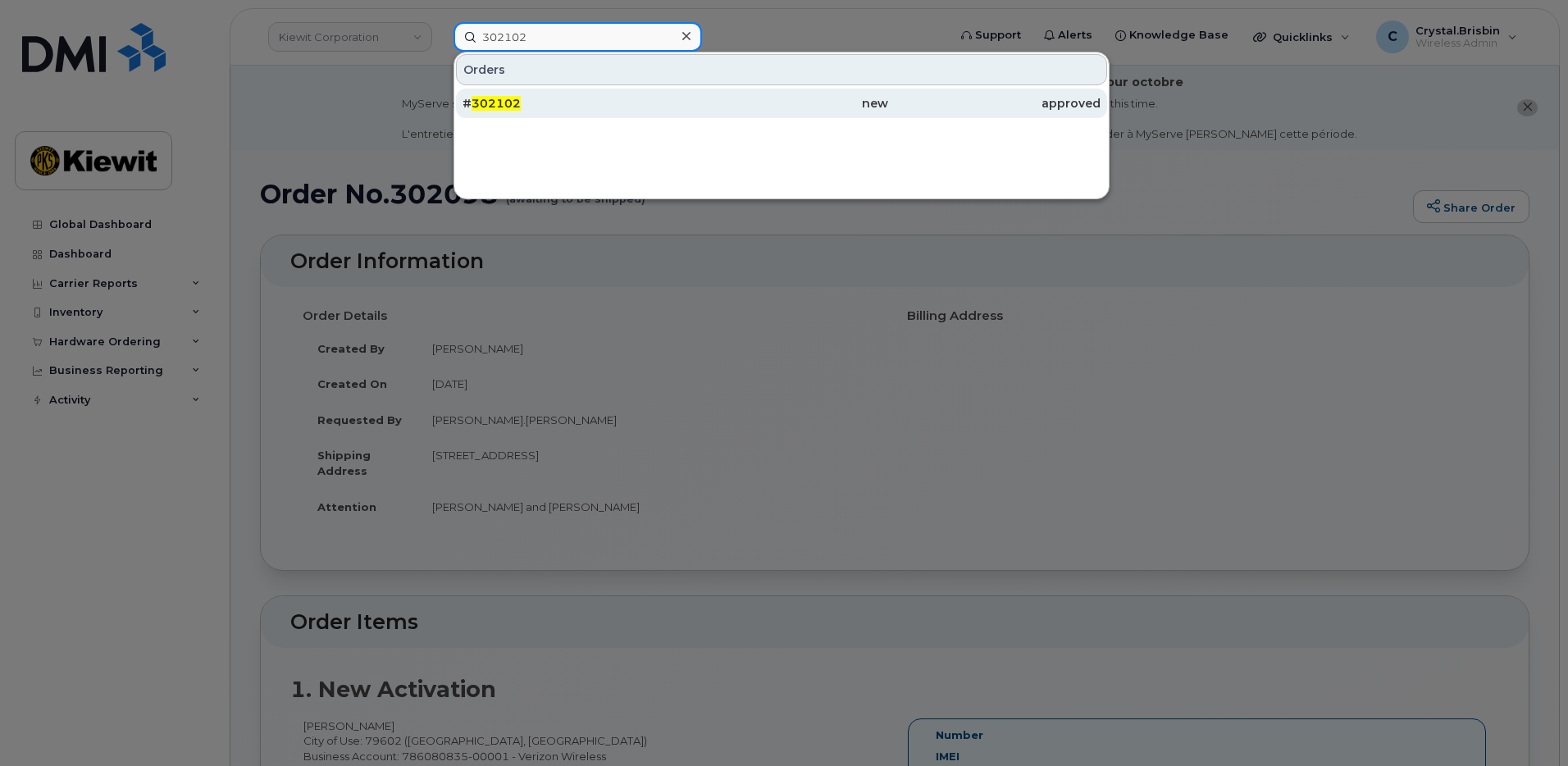
type input "302102"
click at [513, 99] on span "302102" at bounding box center [495, 103] width 49 height 15
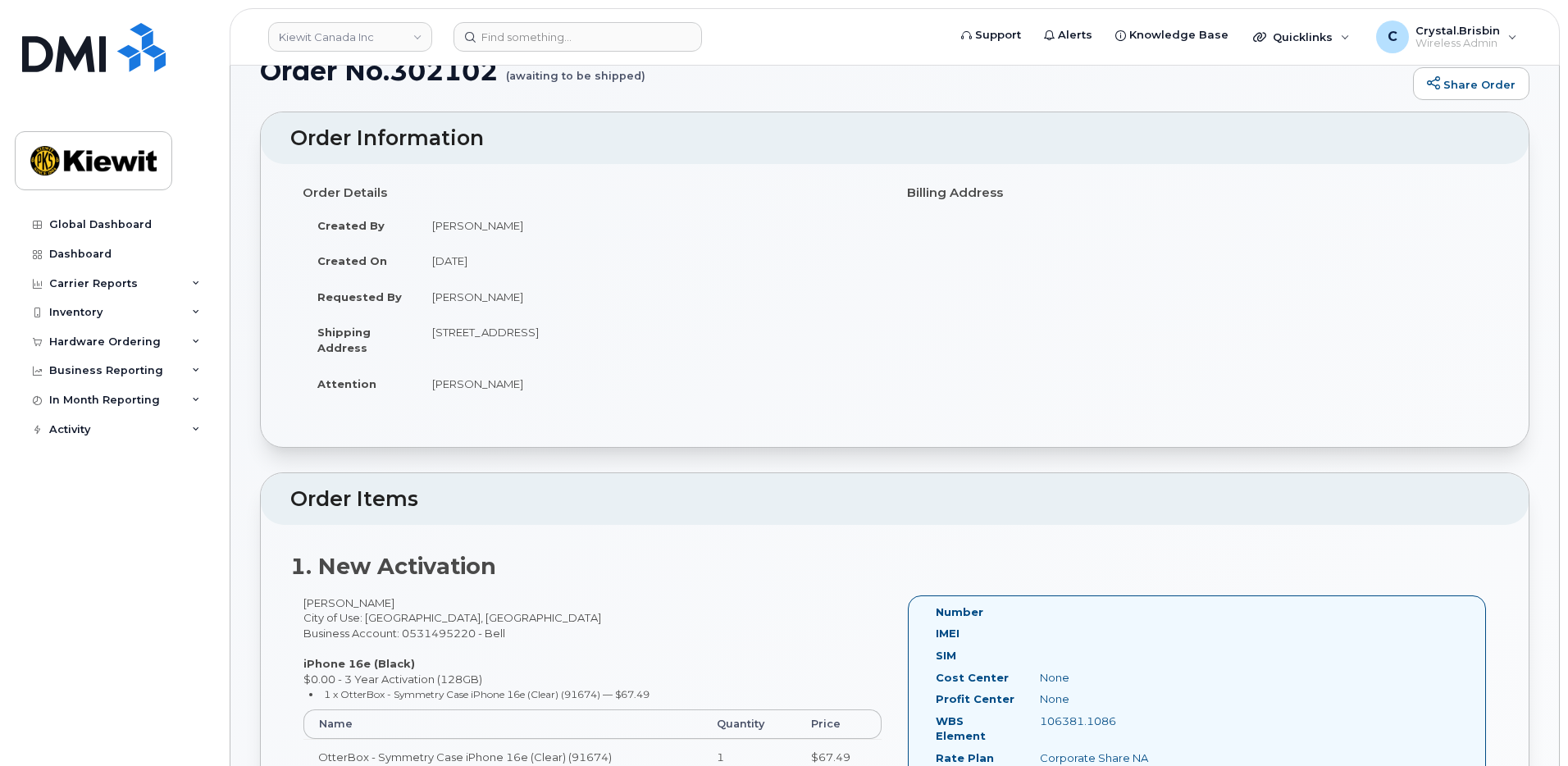
scroll to position [57, 0]
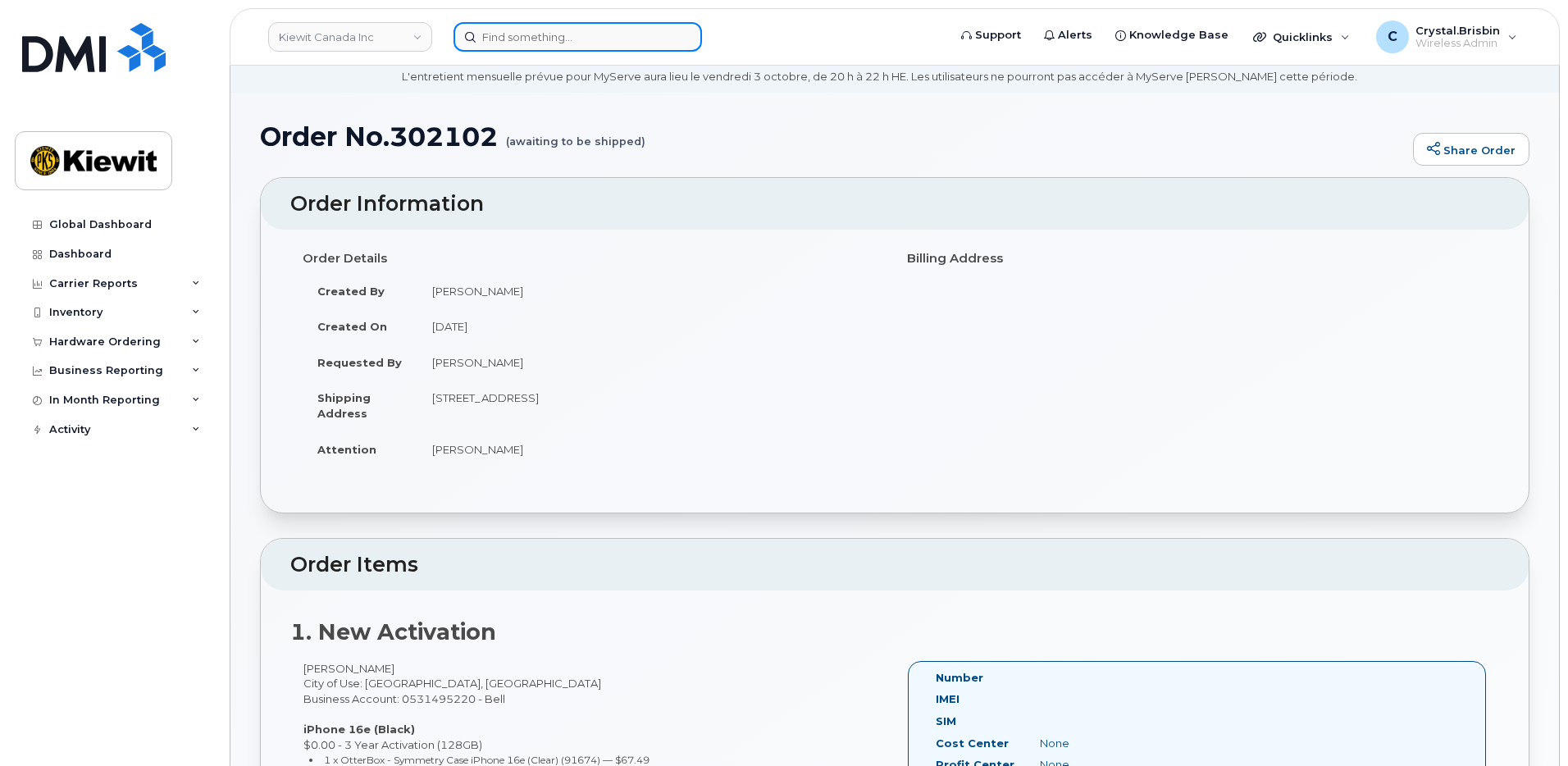
click at [562, 37] on input at bounding box center [578, 37] width 248 height 30
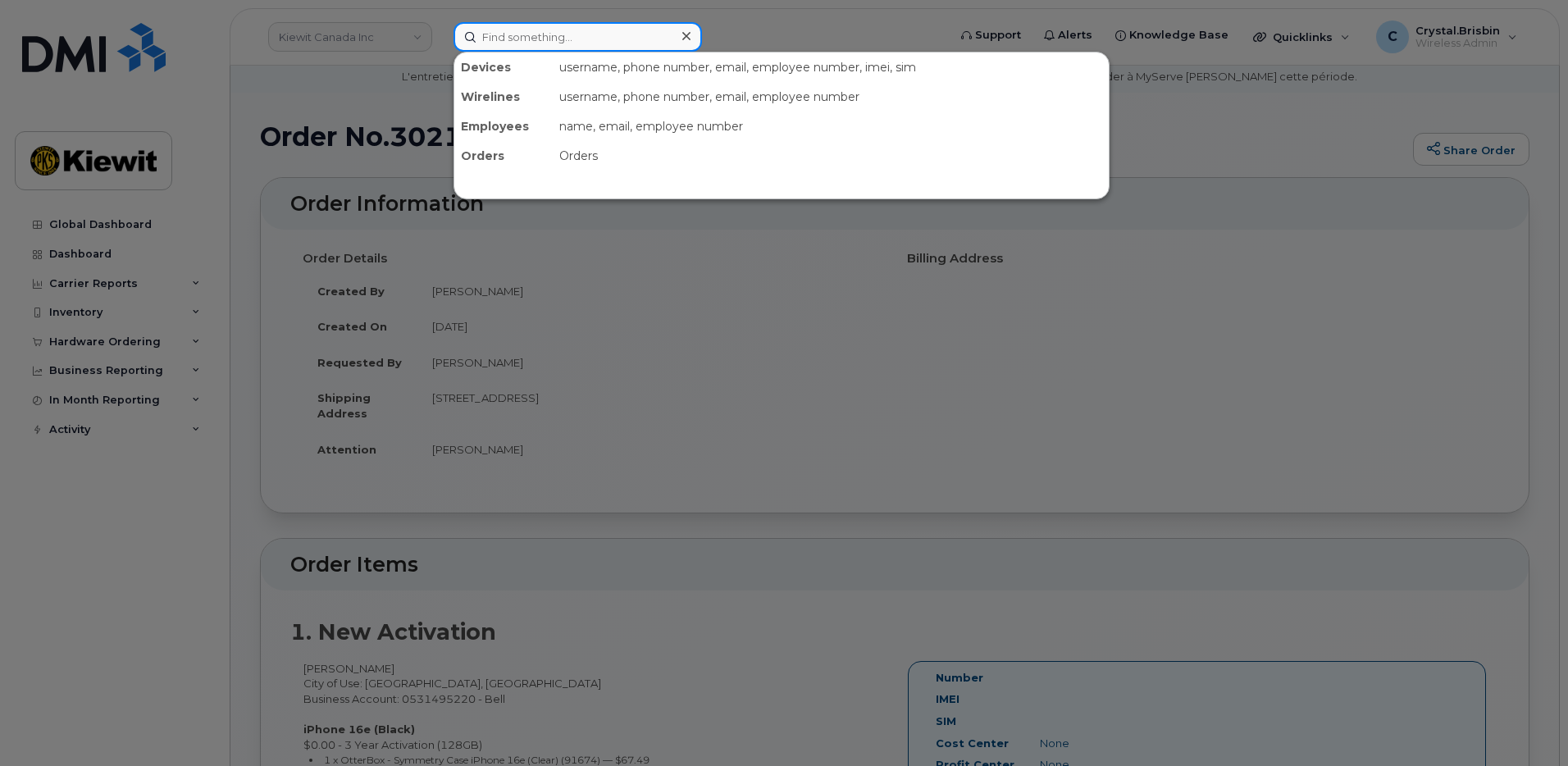
paste input "302105"
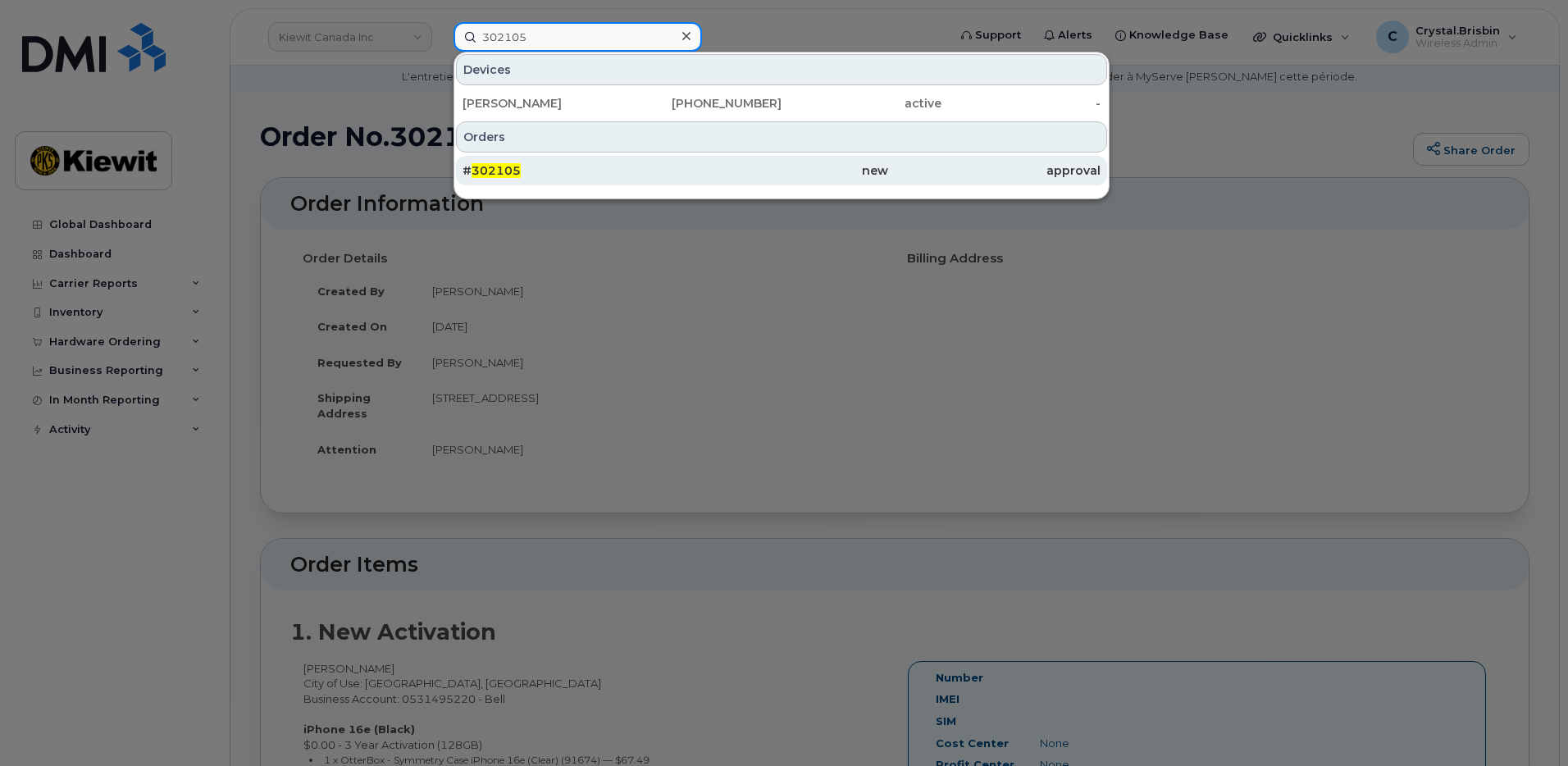
type input "302105"
click at [512, 157] on div "# 302105" at bounding box center [569, 171] width 213 height 30
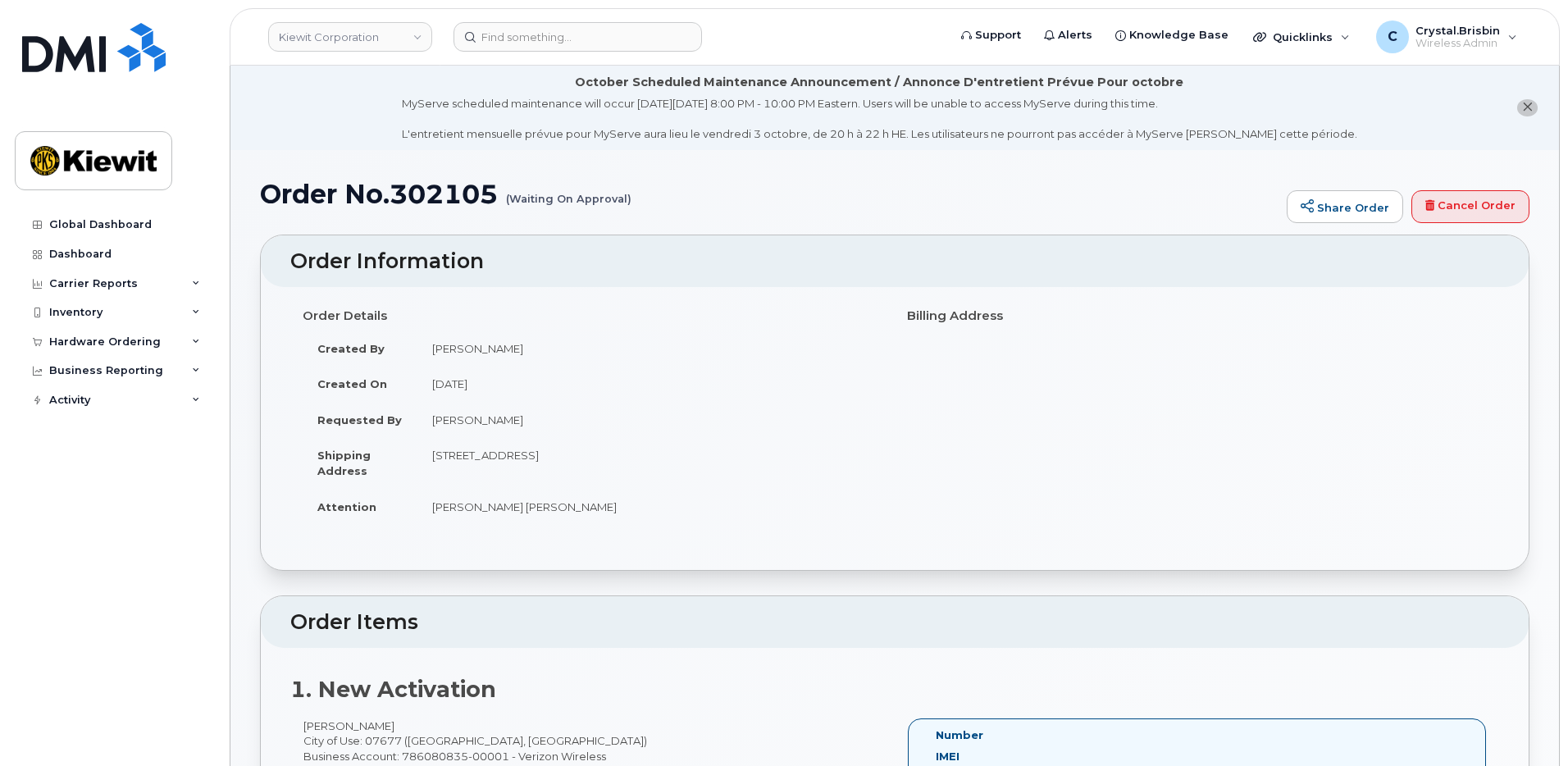
scroll to position [770, 0]
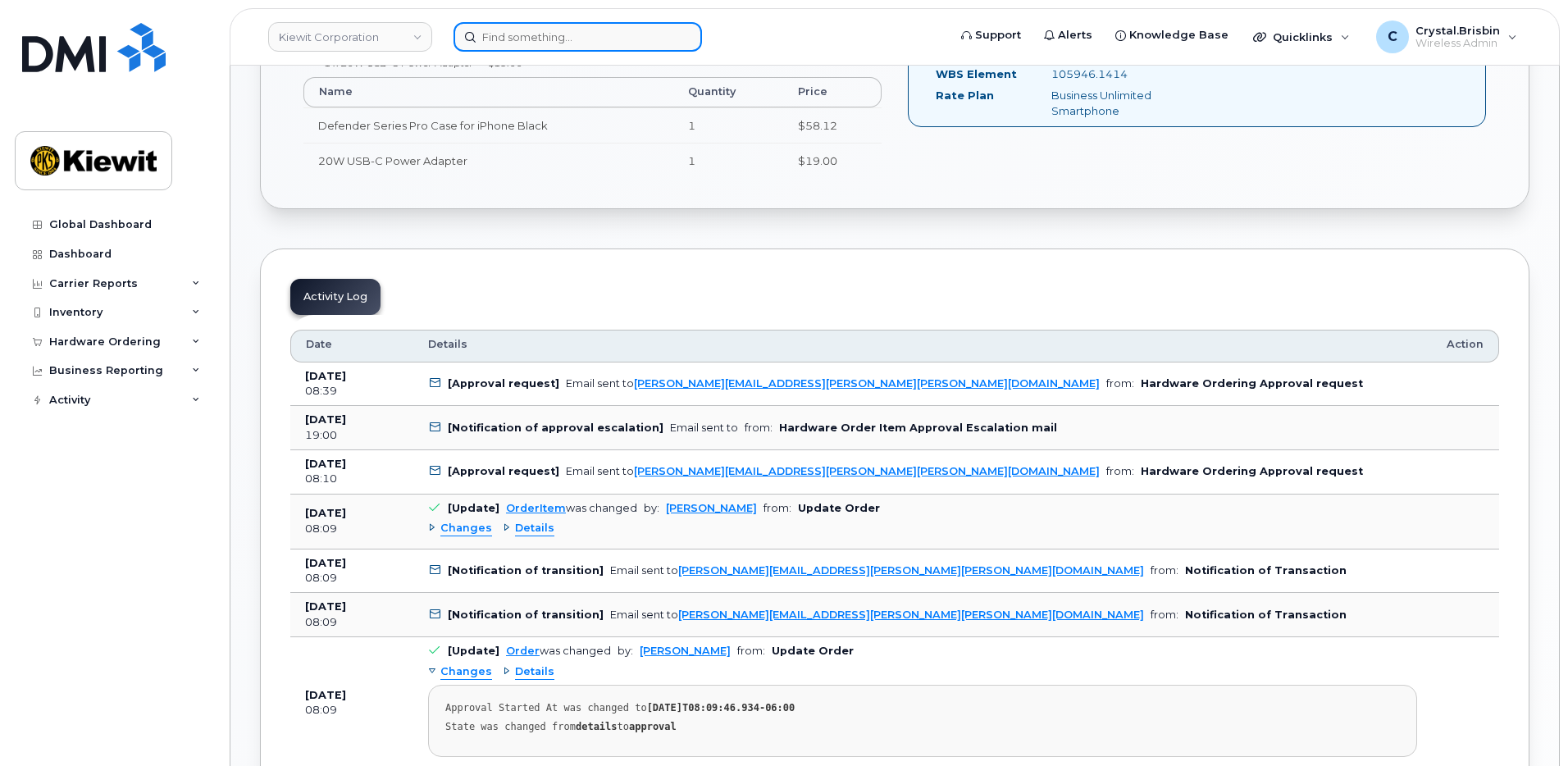
click at [532, 32] on input at bounding box center [578, 37] width 248 height 30
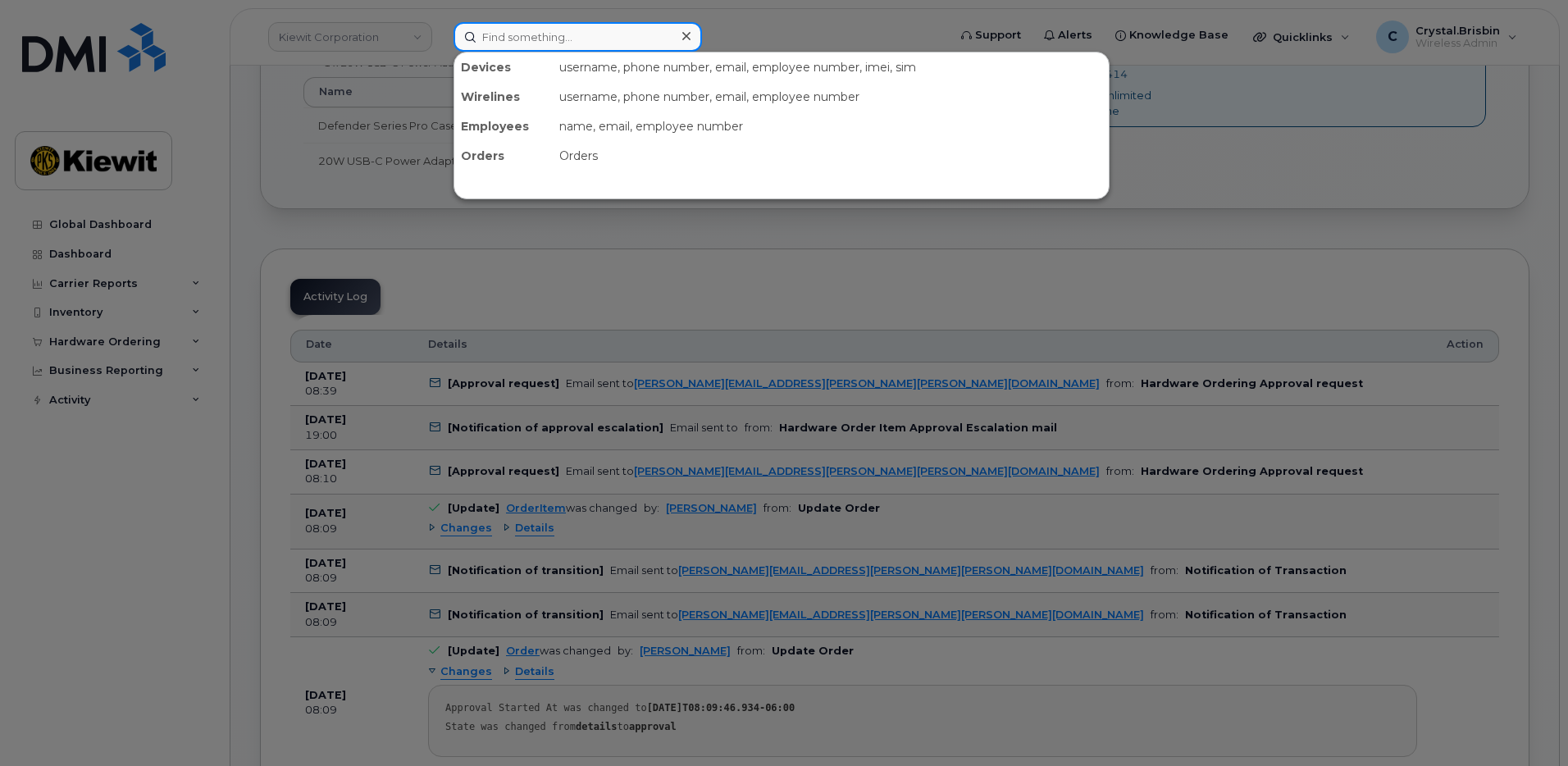
paste input "302120"
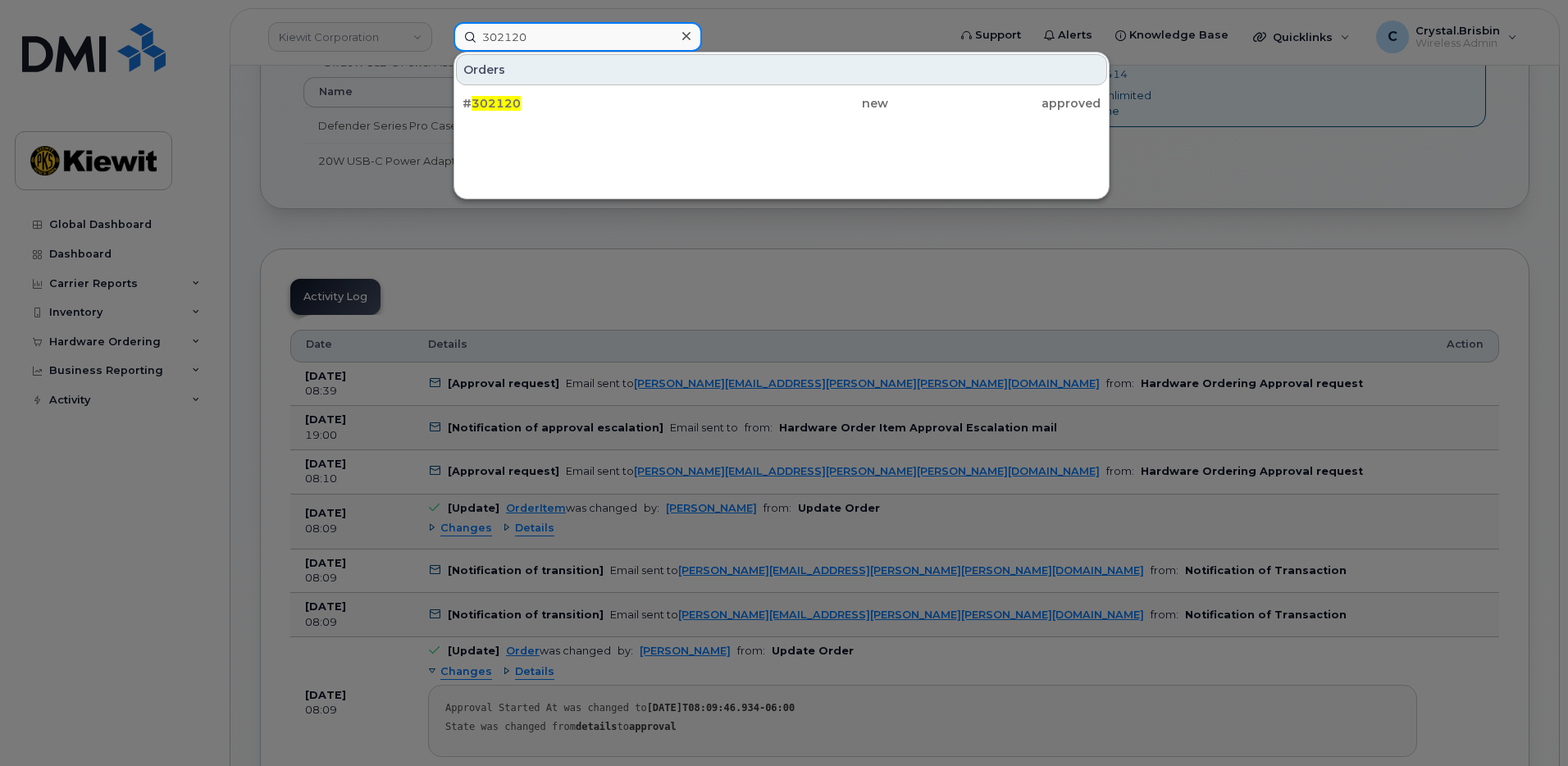
type input "302120"
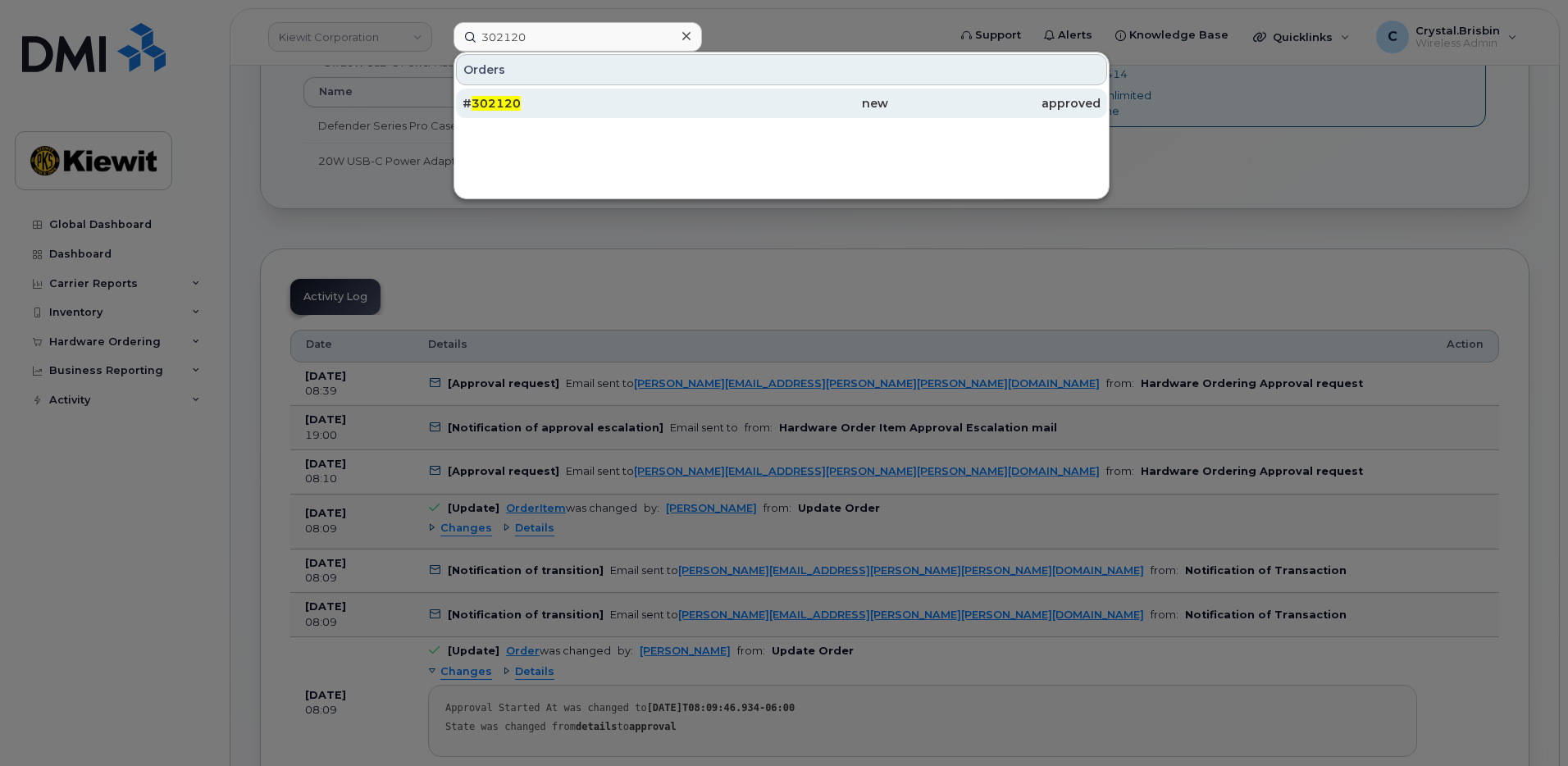
click at [528, 110] on div "# 302120" at bounding box center [569, 103] width 213 height 17
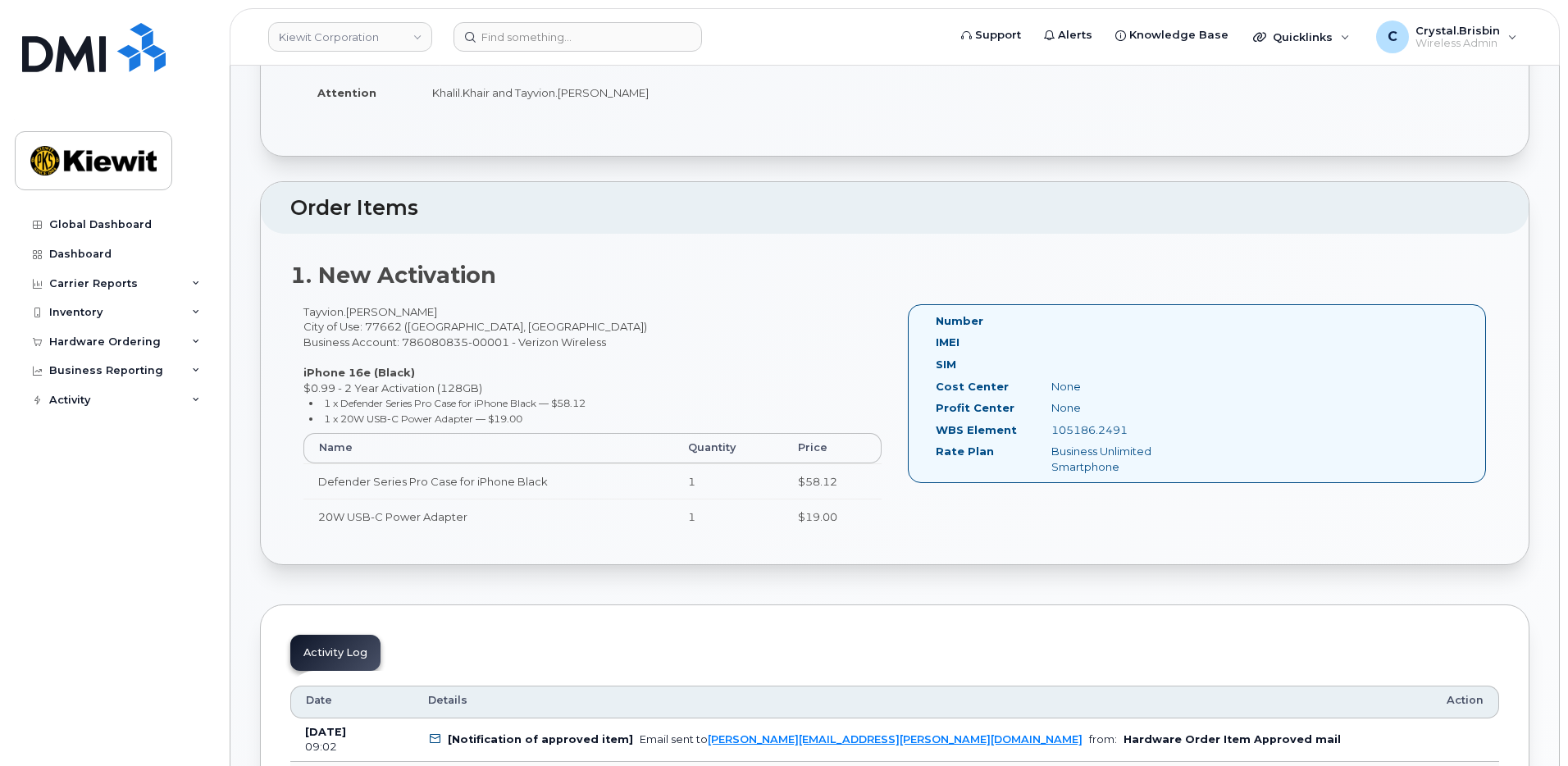
scroll to position [410, 0]
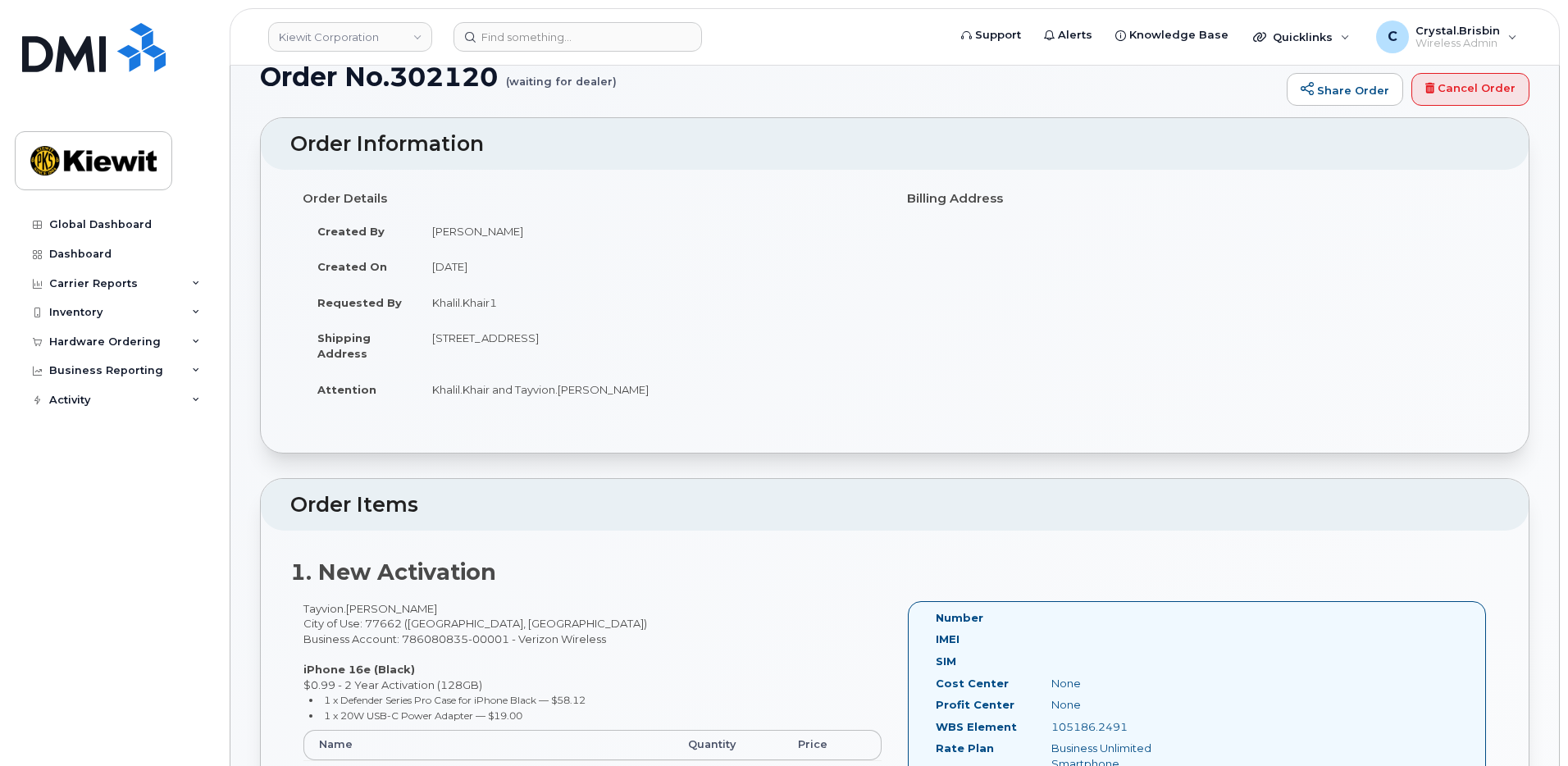
scroll to position [0, 0]
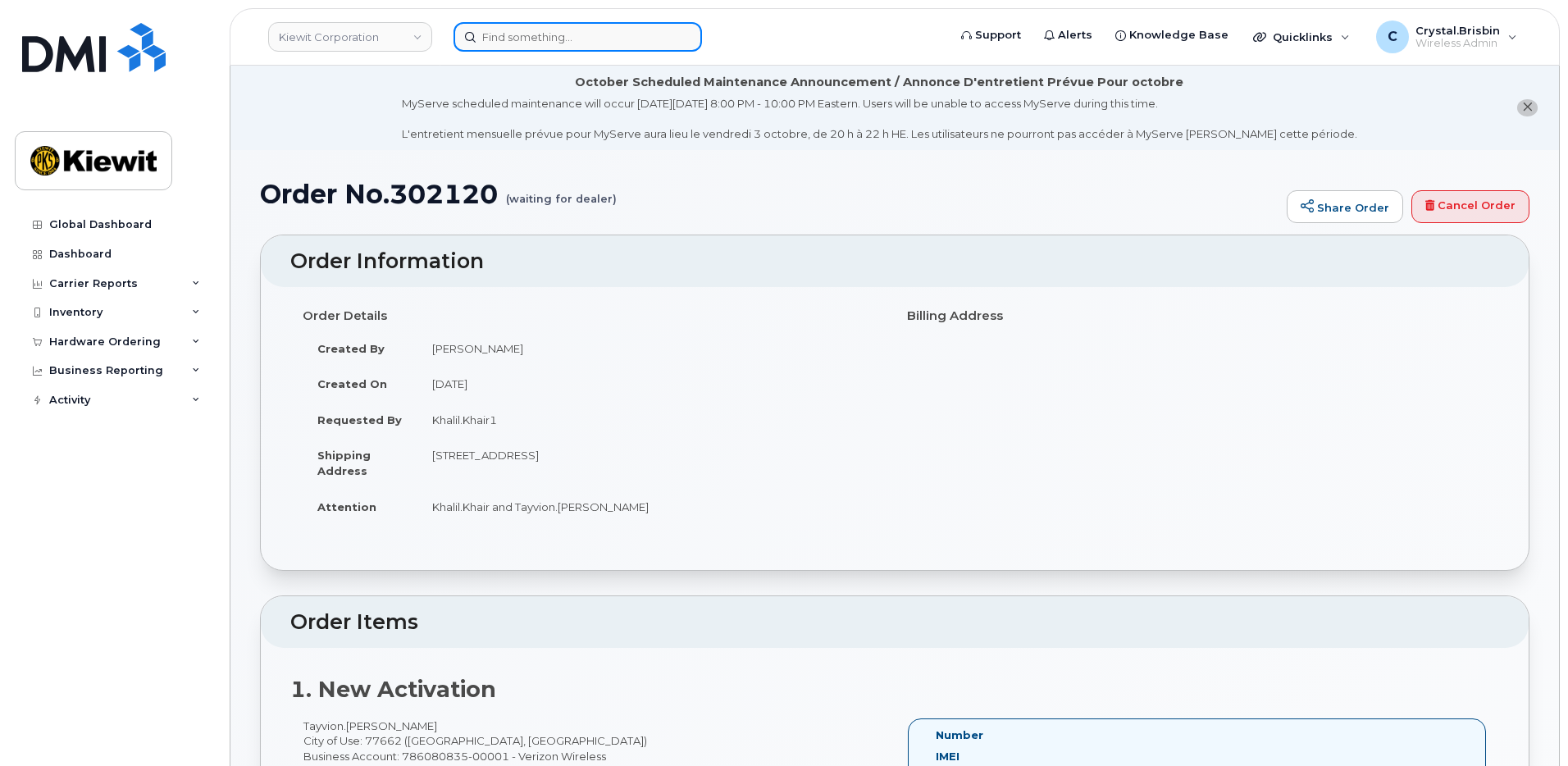
click at [617, 47] on input at bounding box center [578, 37] width 248 height 30
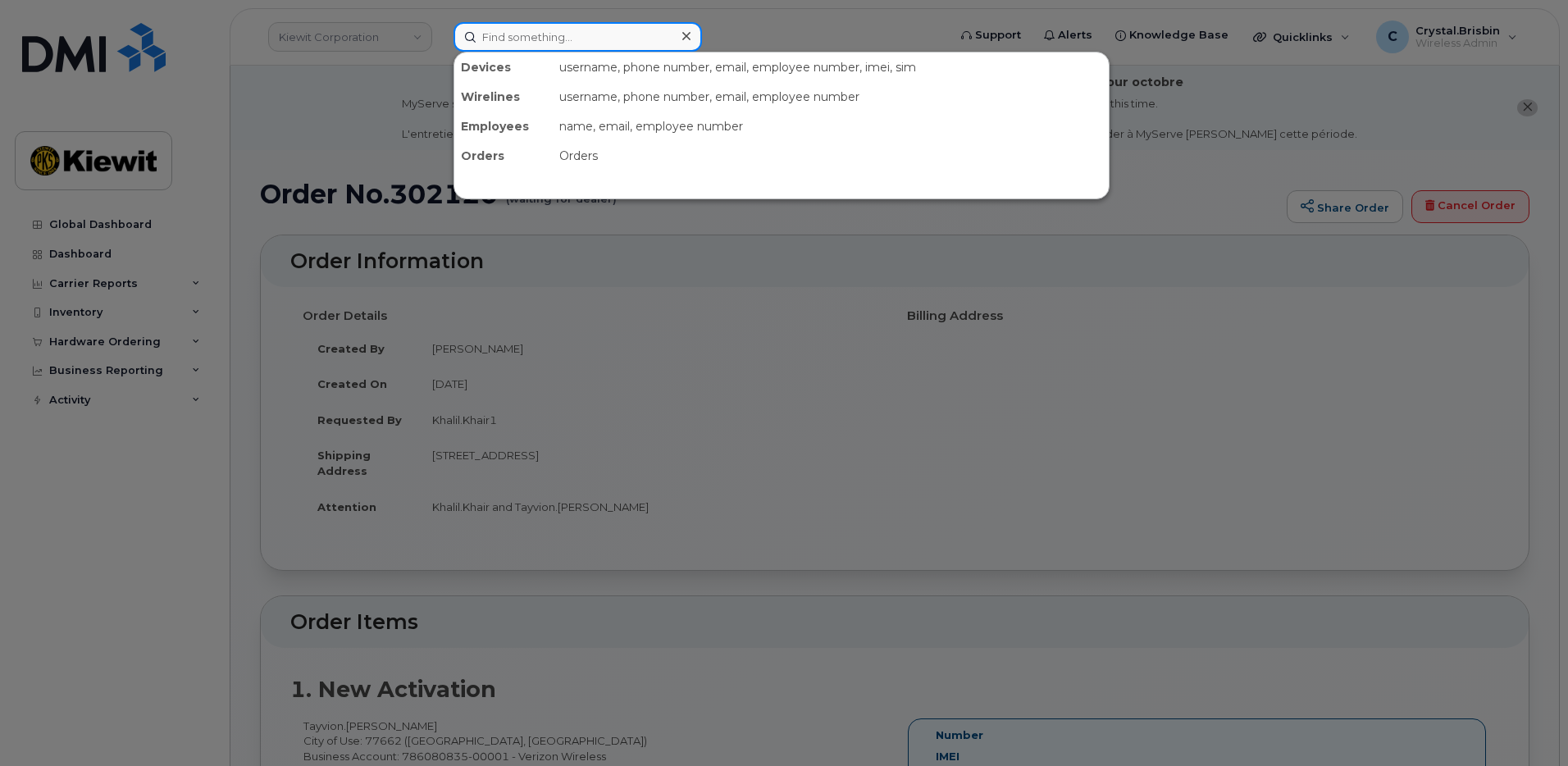
paste input "301940"
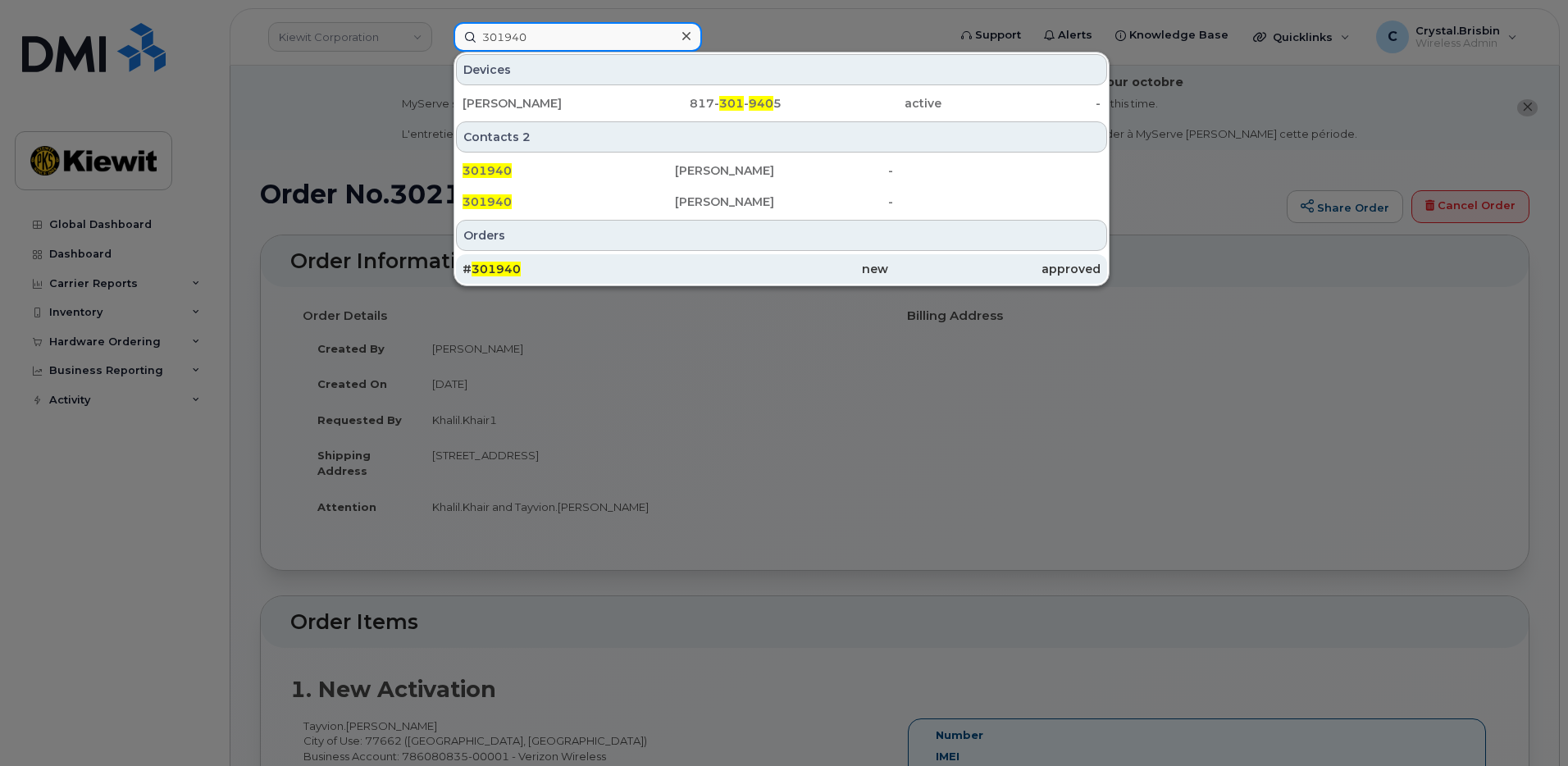
type input "301940"
click at [540, 268] on div "# 301940" at bounding box center [569, 269] width 213 height 17
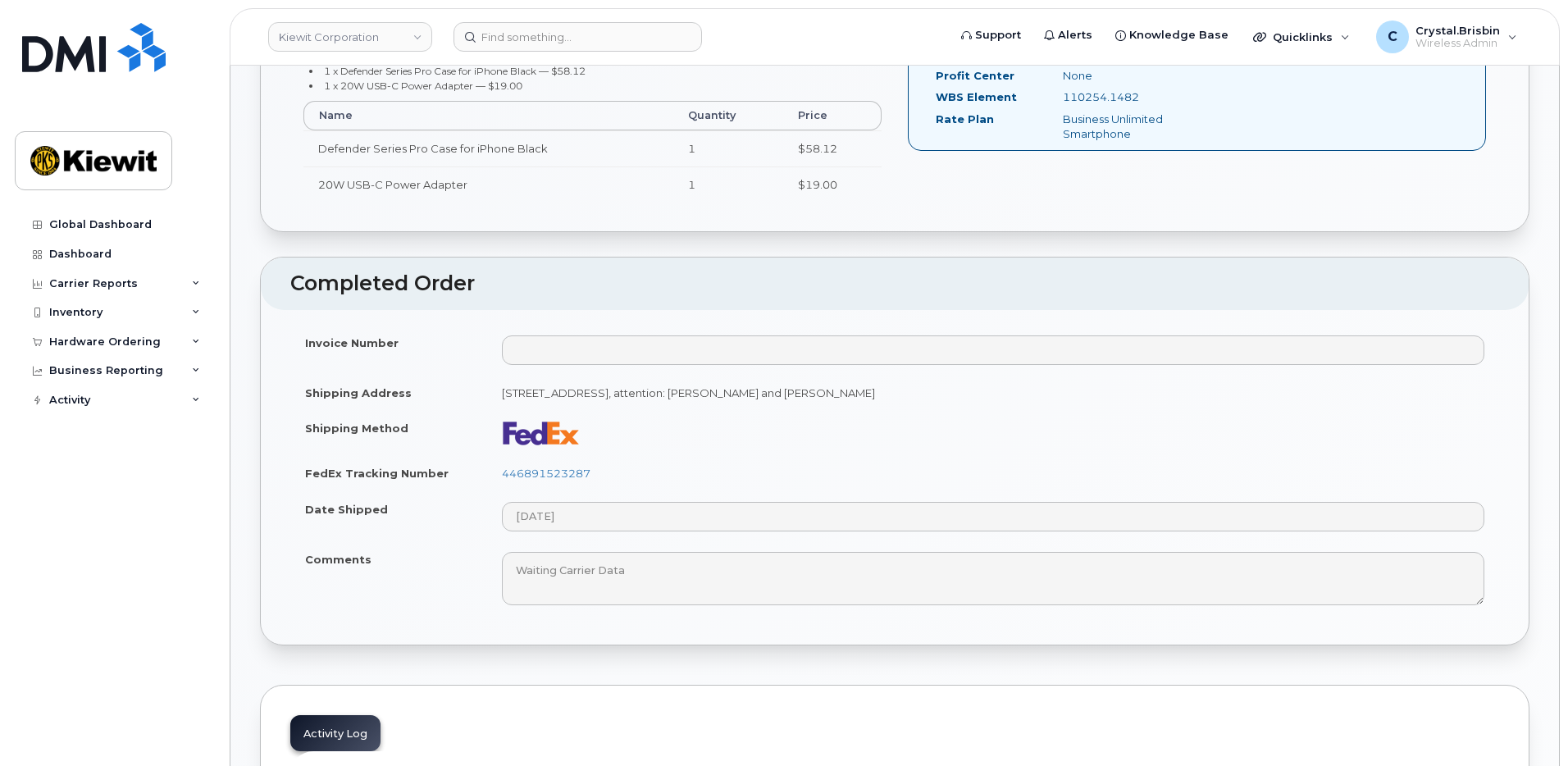
scroll to position [738, 0]
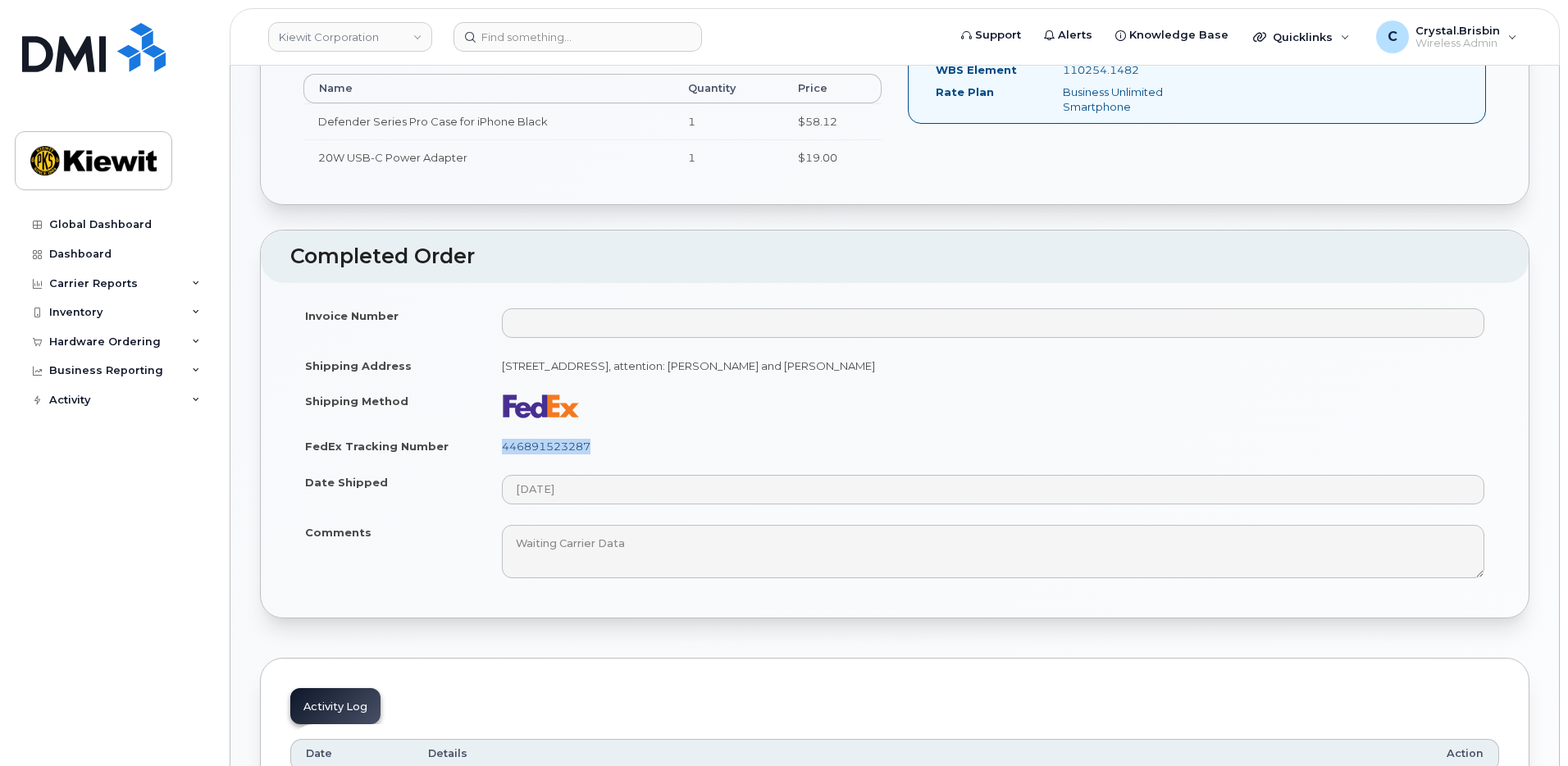
drag, startPoint x: 595, startPoint y: 445, endPoint x: 505, endPoint y: 449, distance: 90.1
click at [505, 449] on td "446891523287" at bounding box center [993, 445] width 1012 height 36
copy link "446891523287"
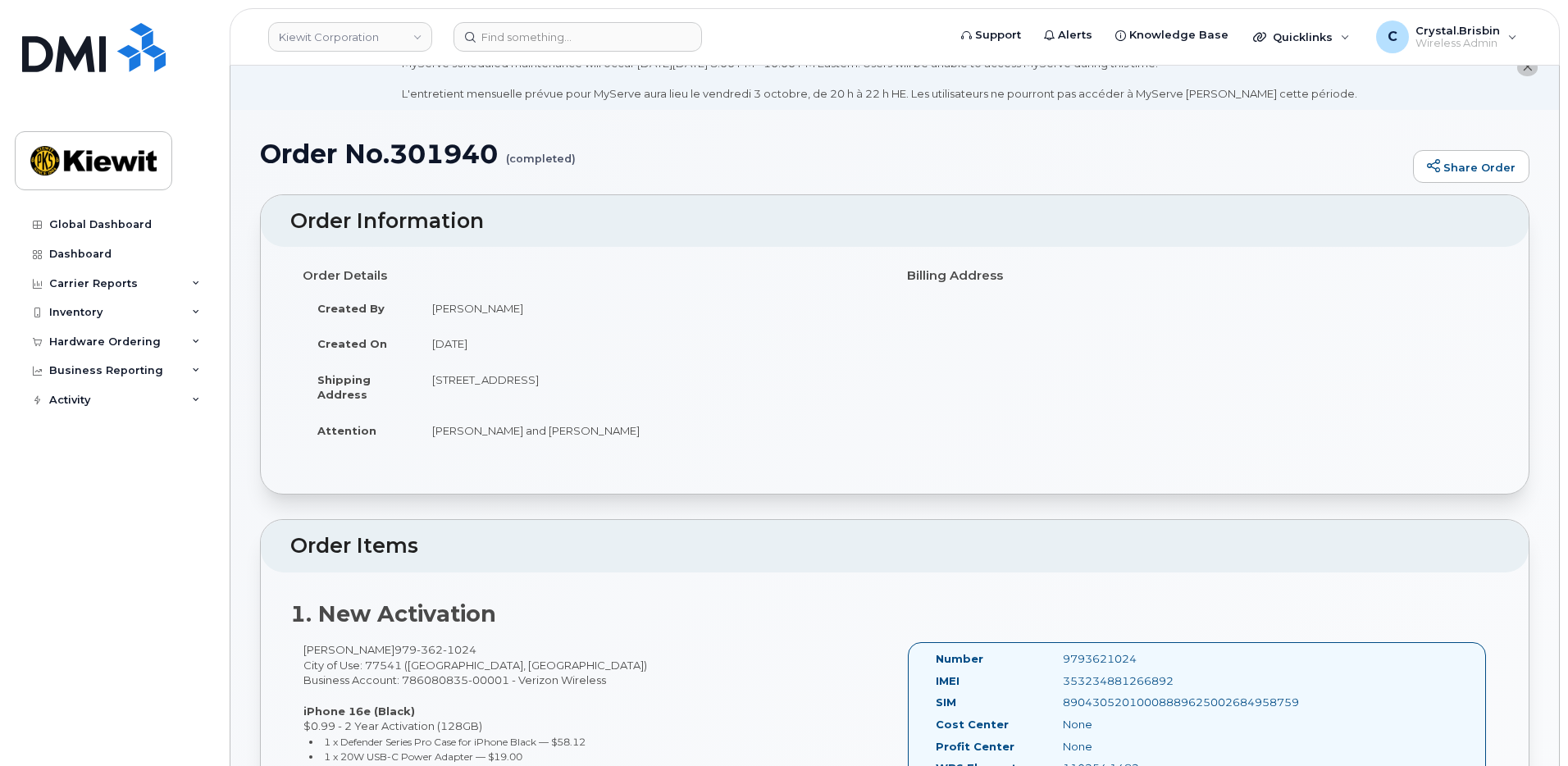
scroll to position [0, 0]
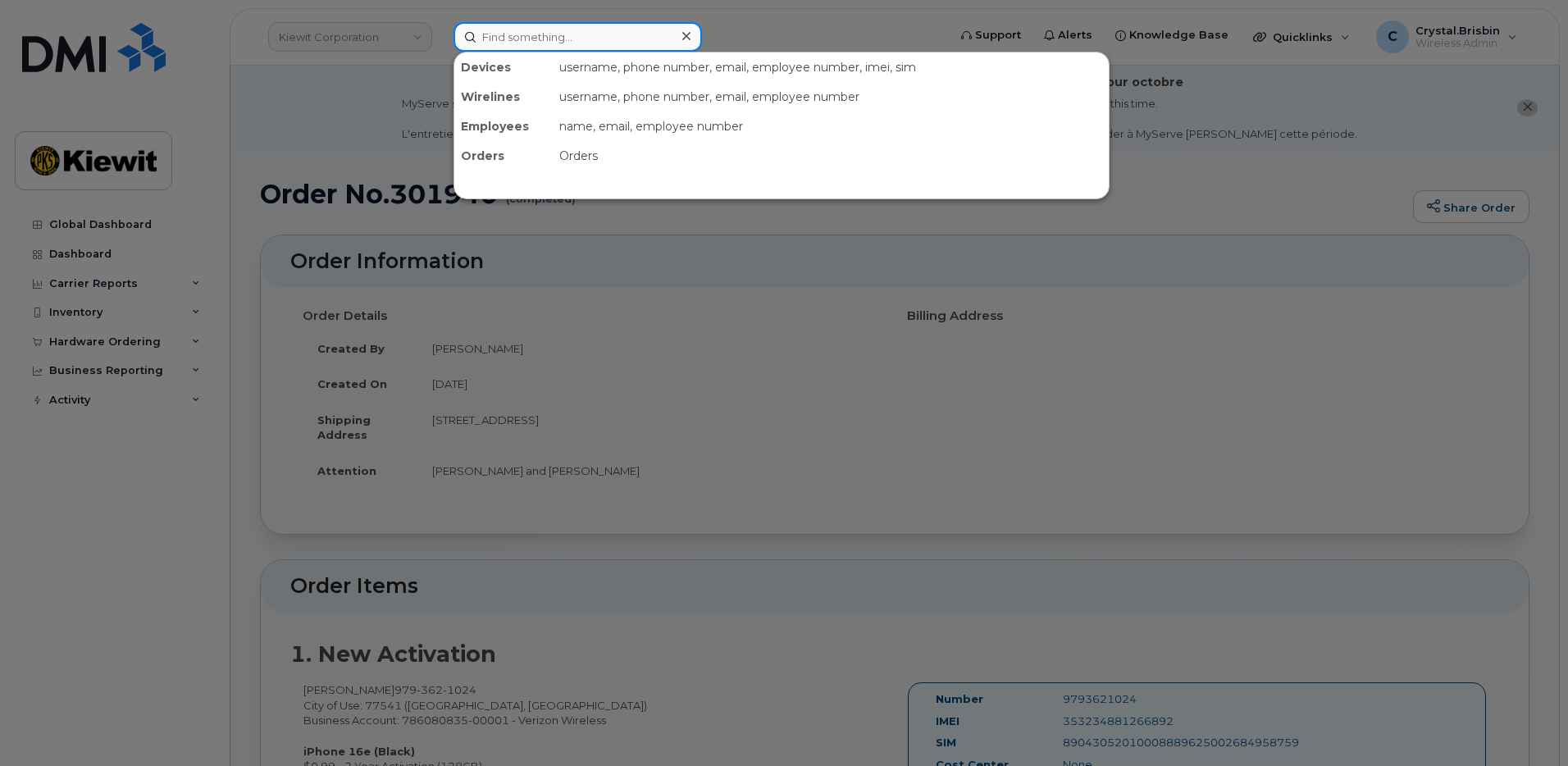
click at [513, 45] on input at bounding box center [578, 37] width 248 height 30
paste input "301949"
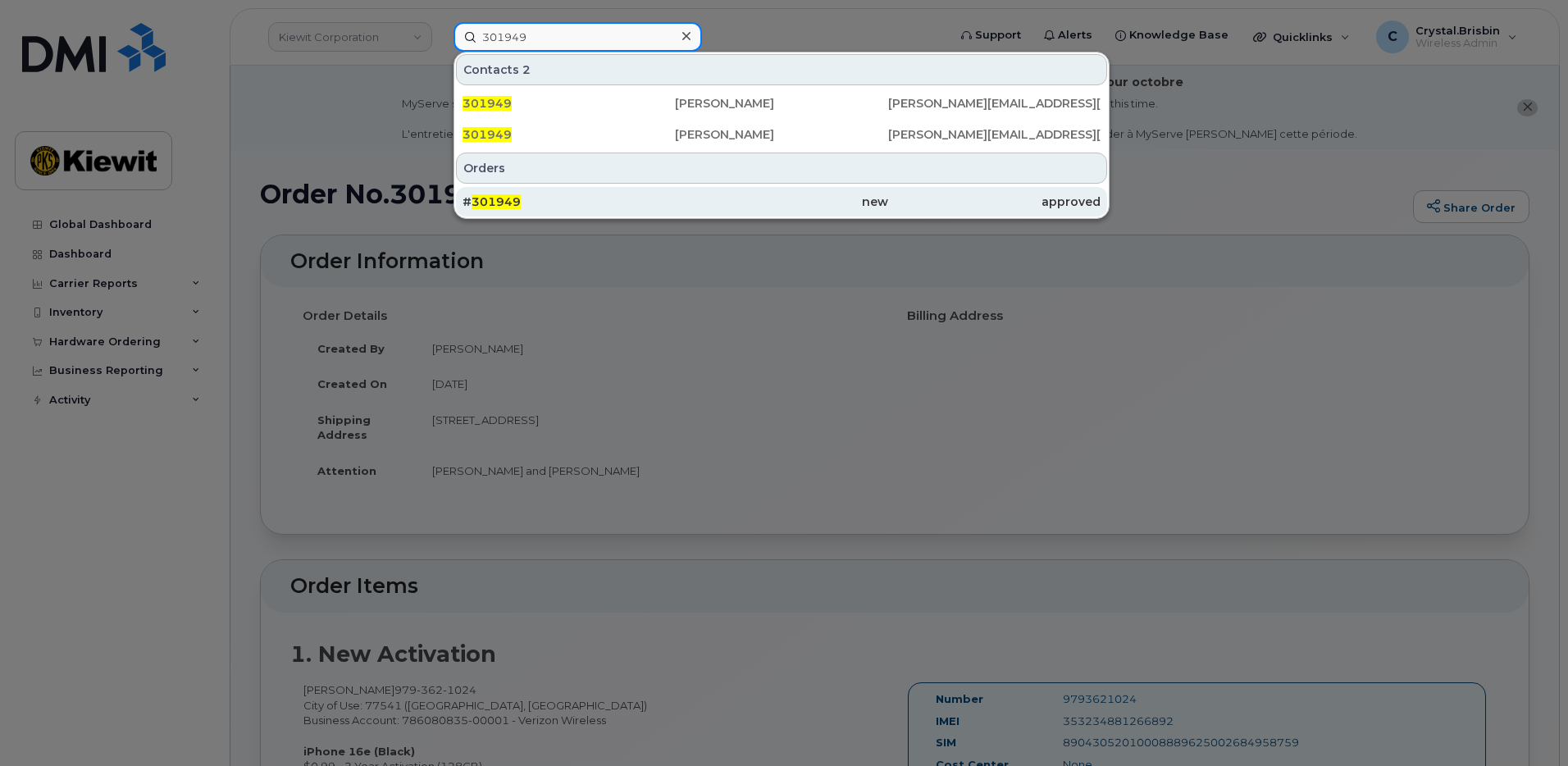
type input "301949"
click at [514, 198] on span "301949" at bounding box center [495, 202] width 49 height 15
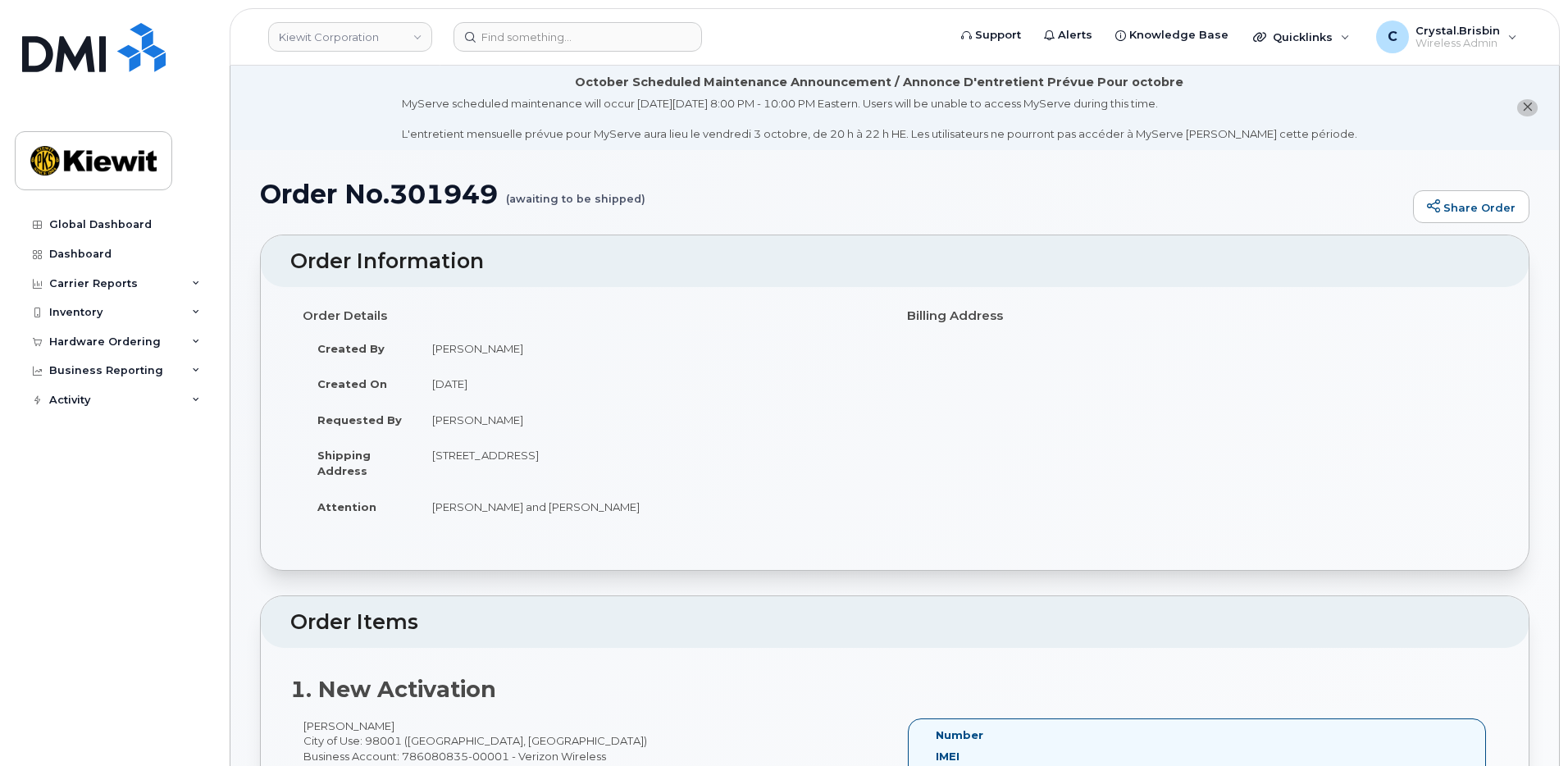
click at [354, 122] on li "October Scheduled Maintenance Announcement / Annonce D'entretient Prévue Pour o…" at bounding box center [894, 108] width 1329 height 85
